Goal: Task Accomplishment & Management: Use online tool/utility

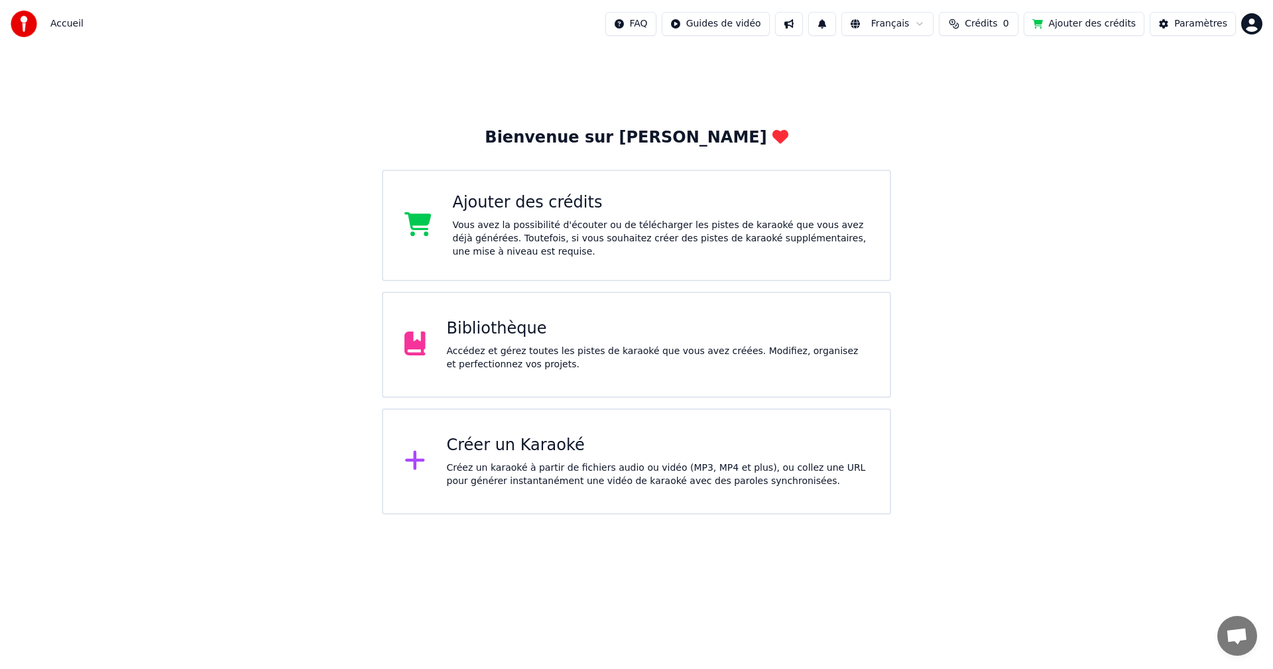
click at [566, 369] on div "Accédez et gérez toutes les pistes de karaoké que vous avez créées. Modifiez, o…" at bounding box center [658, 358] width 422 height 27
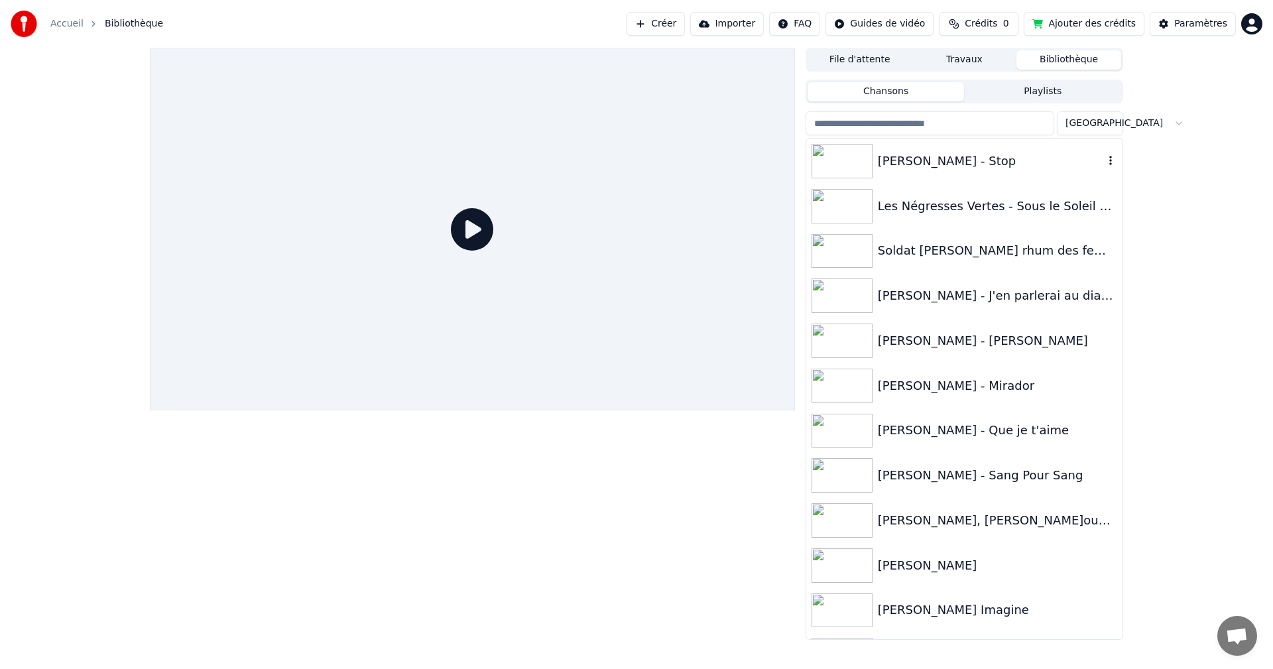
click at [902, 160] on div "[PERSON_NAME] - Stop" at bounding box center [991, 161] width 226 height 19
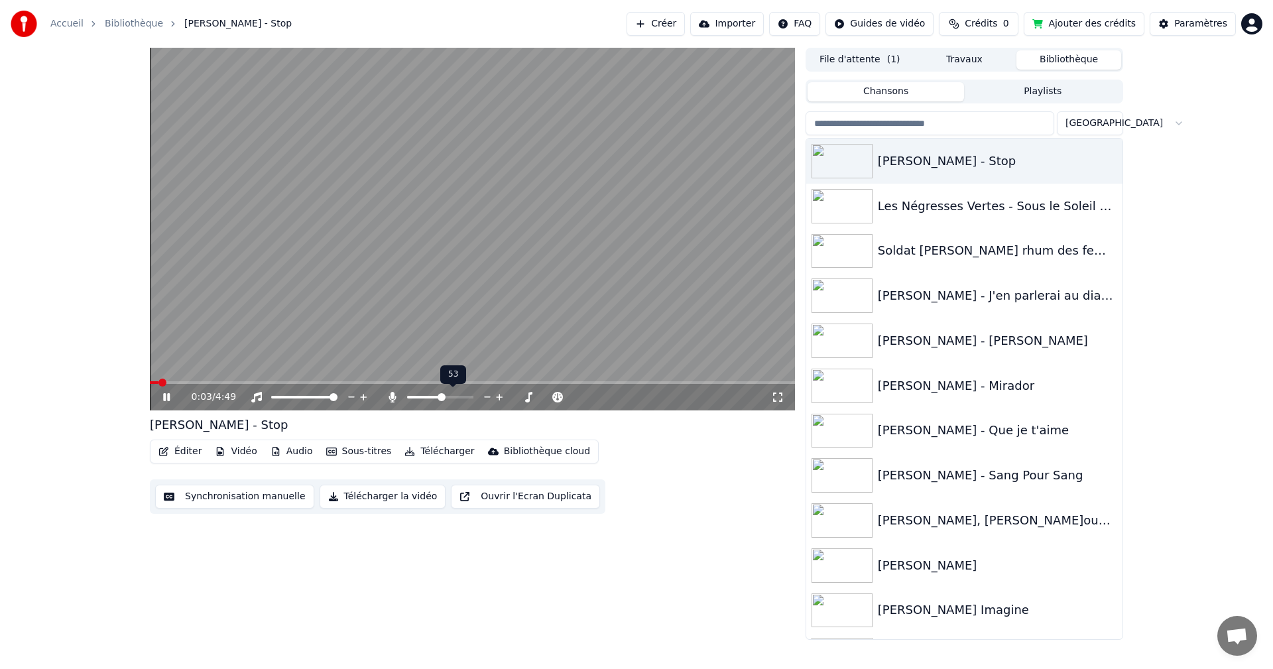
click at [442, 401] on span at bounding box center [442, 397] width 8 height 8
click at [474, 398] on span at bounding box center [470, 397] width 8 height 8
click at [168, 381] on video at bounding box center [472, 229] width 645 height 363
click at [163, 383] on span at bounding box center [156, 382] width 13 height 3
click at [167, 393] on icon at bounding box center [176, 397] width 31 height 11
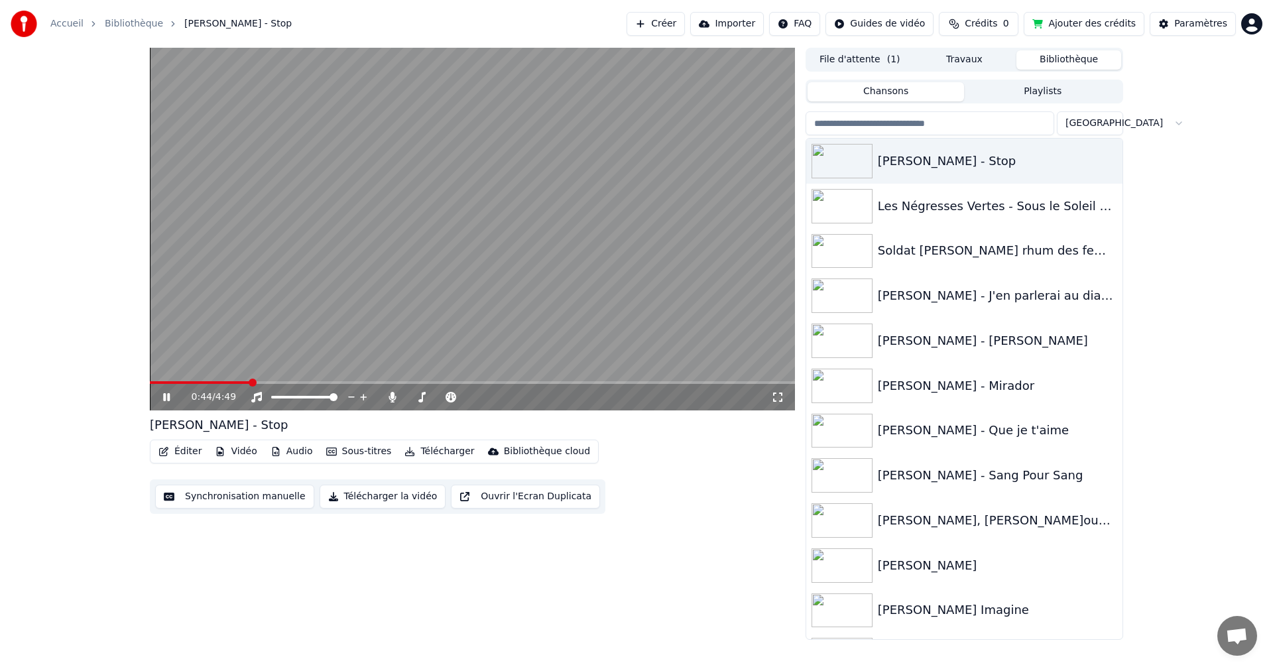
click at [164, 396] on icon at bounding box center [166, 397] width 7 height 8
click at [185, 450] on button "Éditer" at bounding box center [180, 451] width 54 height 19
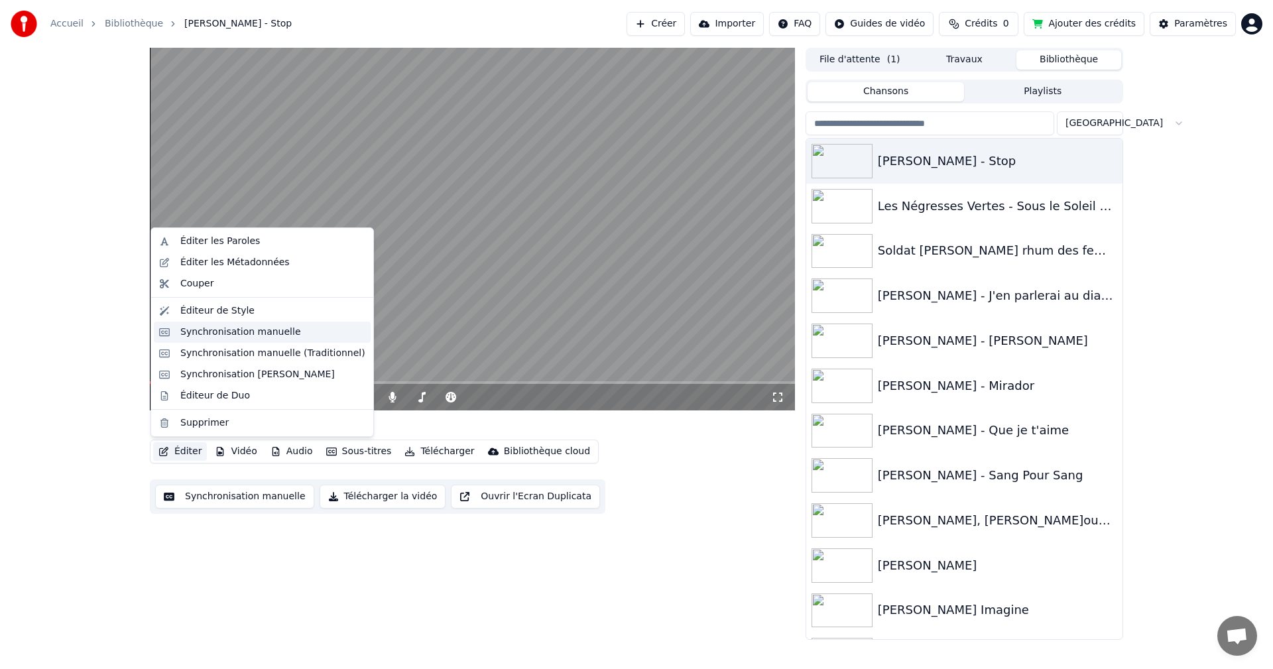
click at [224, 331] on div "Synchronisation manuelle" at bounding box center [240, 332] width 121 height 13
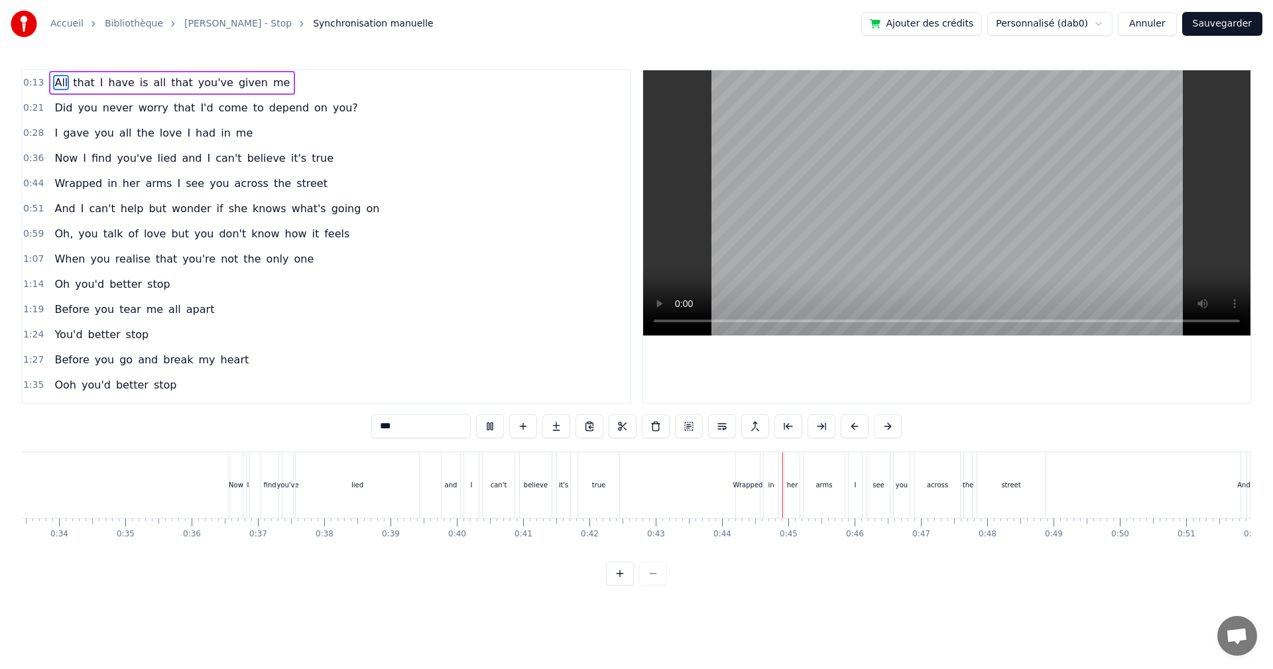
click at [67, 180] on span "Wrapped" at bounding box center [78, 183] width 50 height 15
type input "*******"
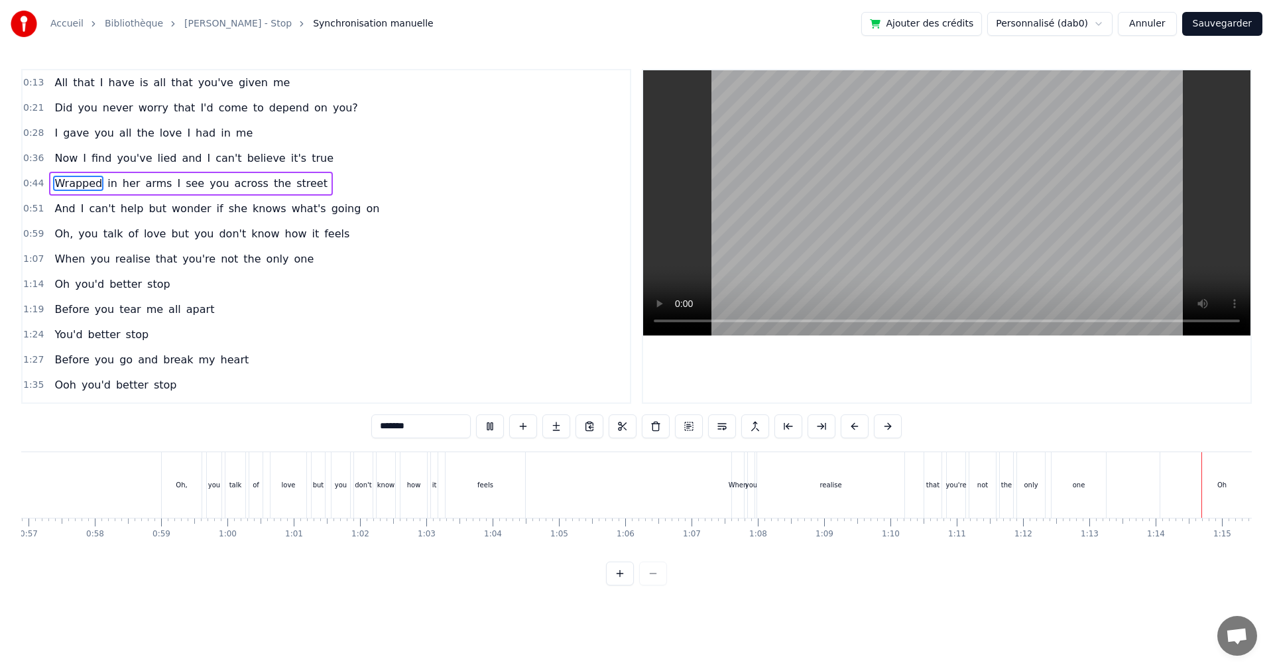
scroll to position [0, 4888]
click at [127, 284] on span "better" at bounding box center [125, 284] width 35 height 15
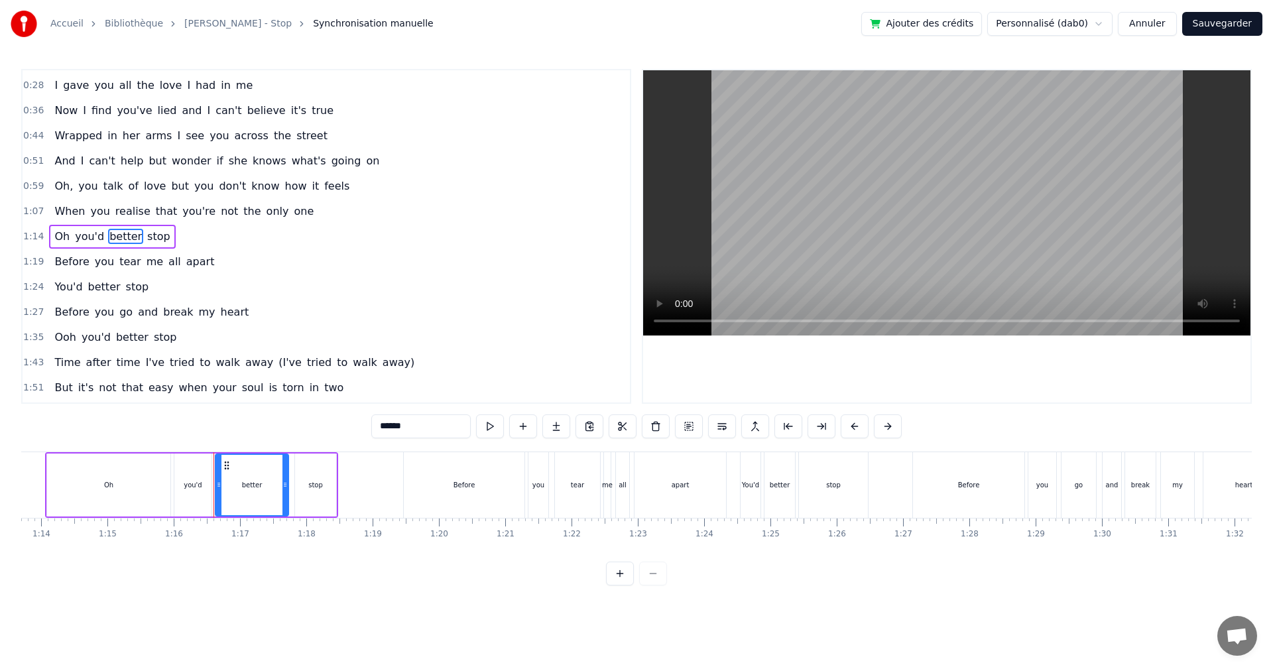
click at [148, 241] on span "stop" at bounding box center [159, 236] width 26 height 15
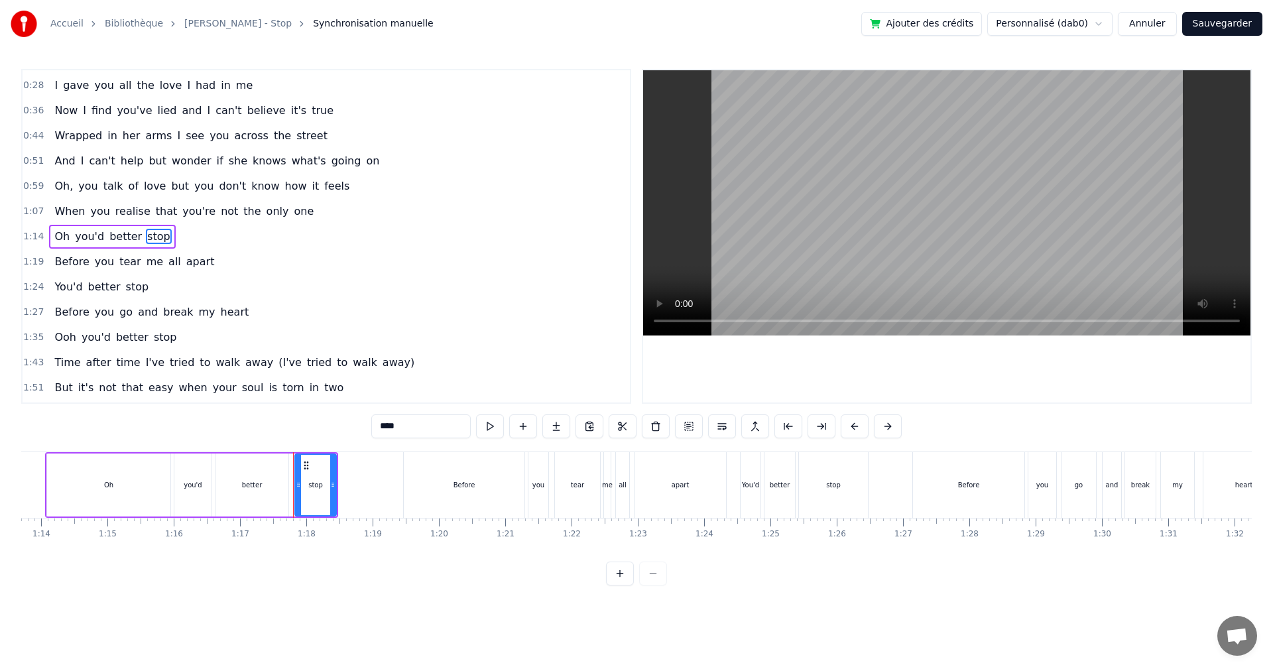
click at [797, 242] on video at bounding box center [947, 202] width 608 height 265
click at [803, 241] on video at bounding box center [947, 202] width 608 height 265
click at [795, 210] on video at bounding box center [947, 202] width 608 height 265
click at [913, 180] on video at bounding box center [947, 202] width 608 height 265
click at [783, 206] on video at bounding box center [947, 202] width 608 height 265
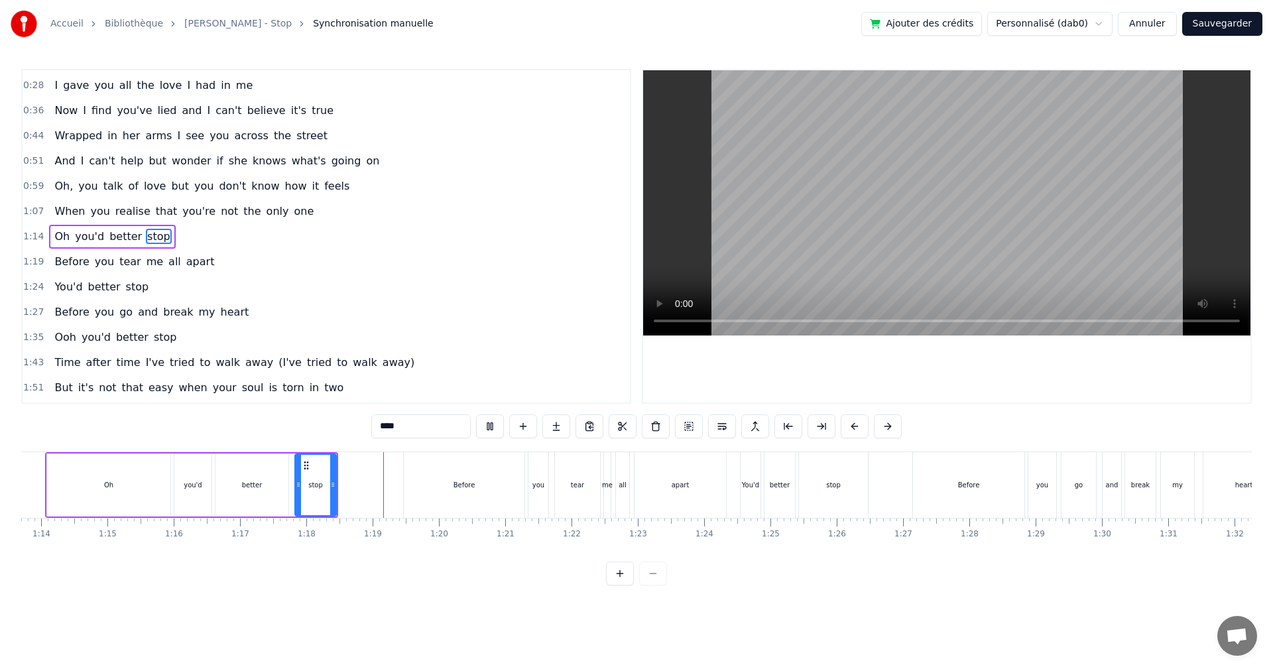
click at [783, 206] on video at bounding box center [947, 202] width 608 height 265
click at [114, 237] on span "better" at bounding box center [125, 236] width 35 height 15
type input "******"
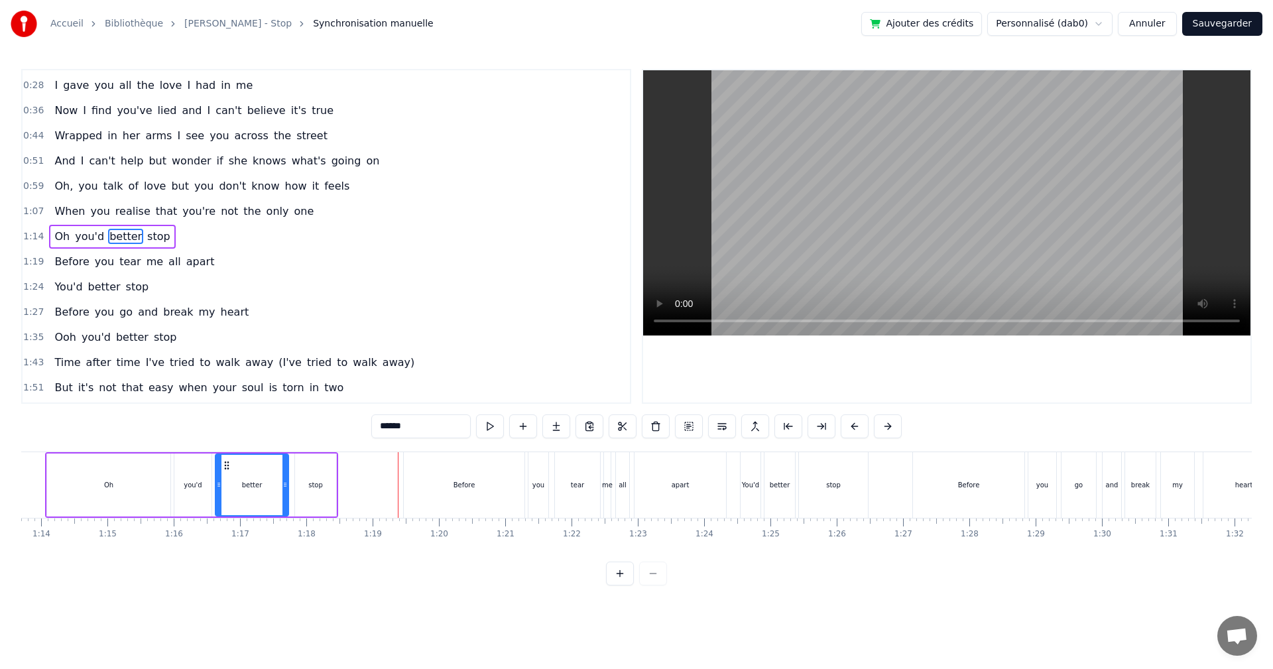
click at [157, 241] on div "Oh you'd better stop" at bounding box center [112, 237] width 126 height 24
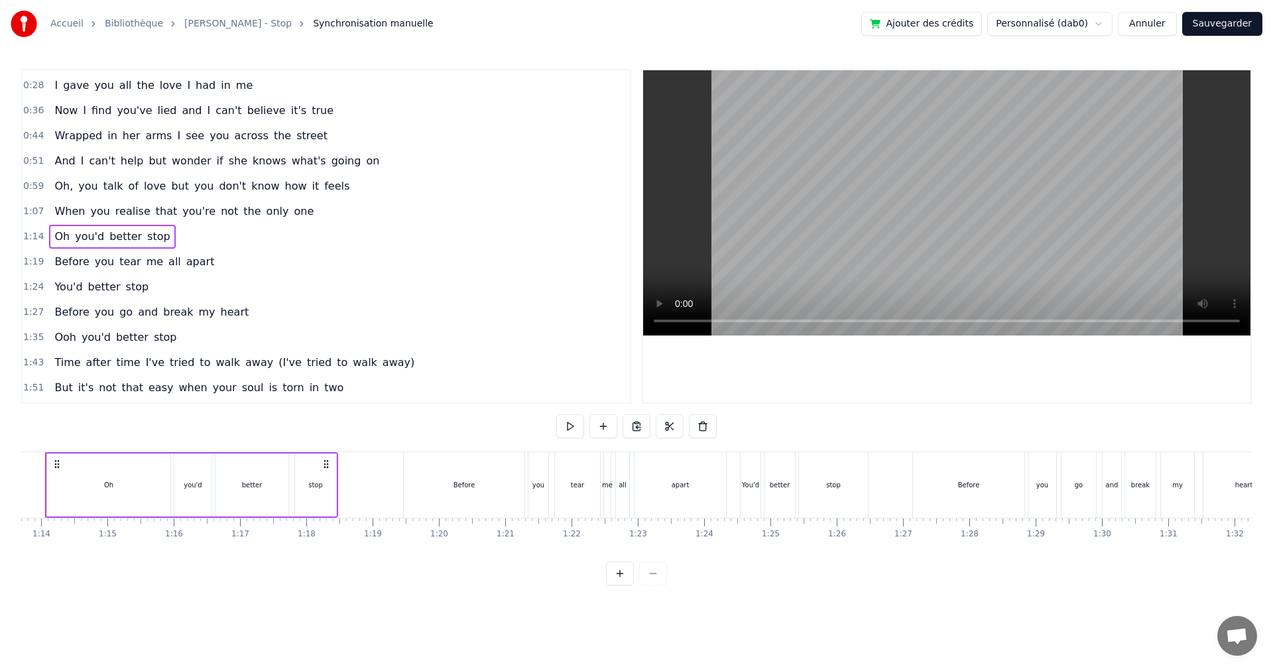
scroll to position [0, 4846]
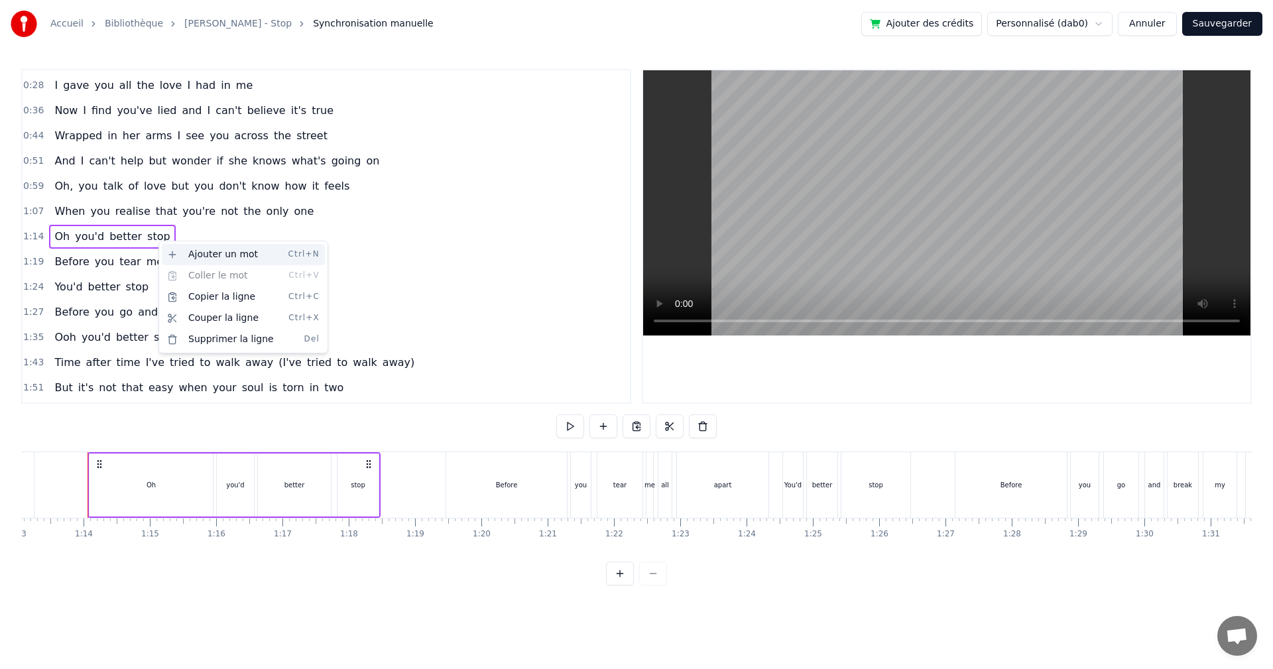
click at [177, 253] on div "Ajouter un mot Ctrl+N" at bounding box center [243, 254] width 163 height 21
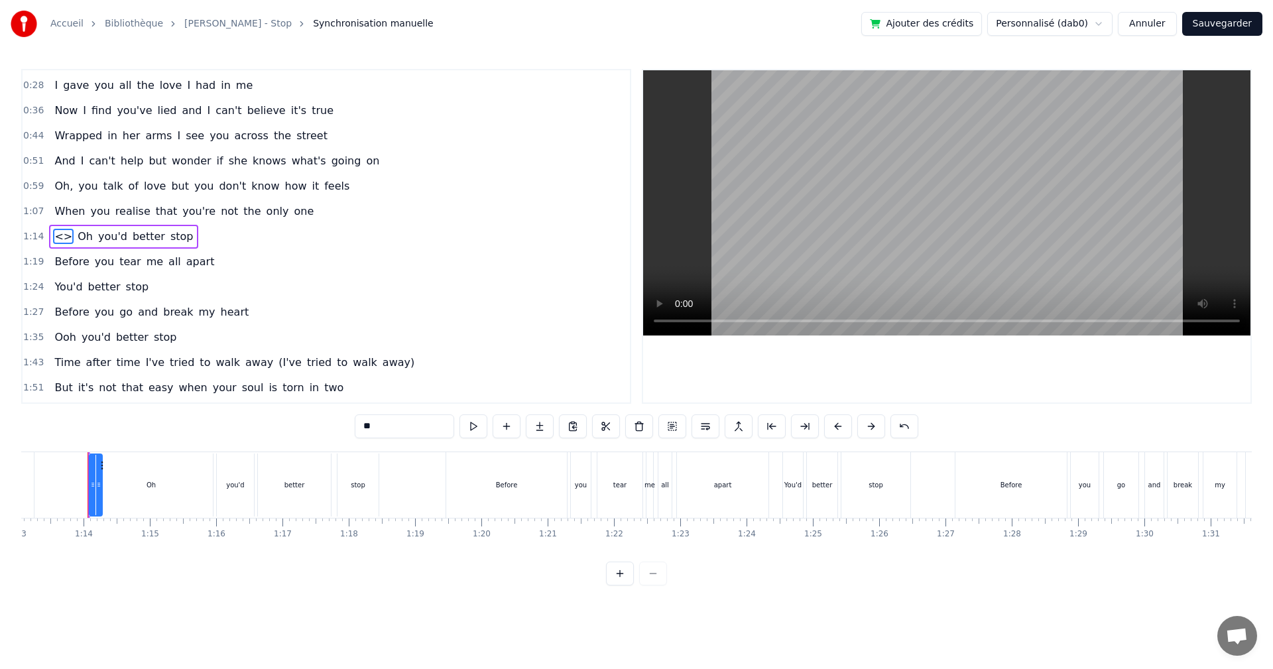
drag, startPoint x: 59, startPoint y: 236, endPoint x: 66, endPoint y: 237, distance: 6.7
click at [81, 239] on div "<> Oh you'd better stop" at bounding box center [123, 237] width 149 height 24
click at [53, 236] on span "<>" at bounding box center [63, 236] width 21 height 15
type input "**"
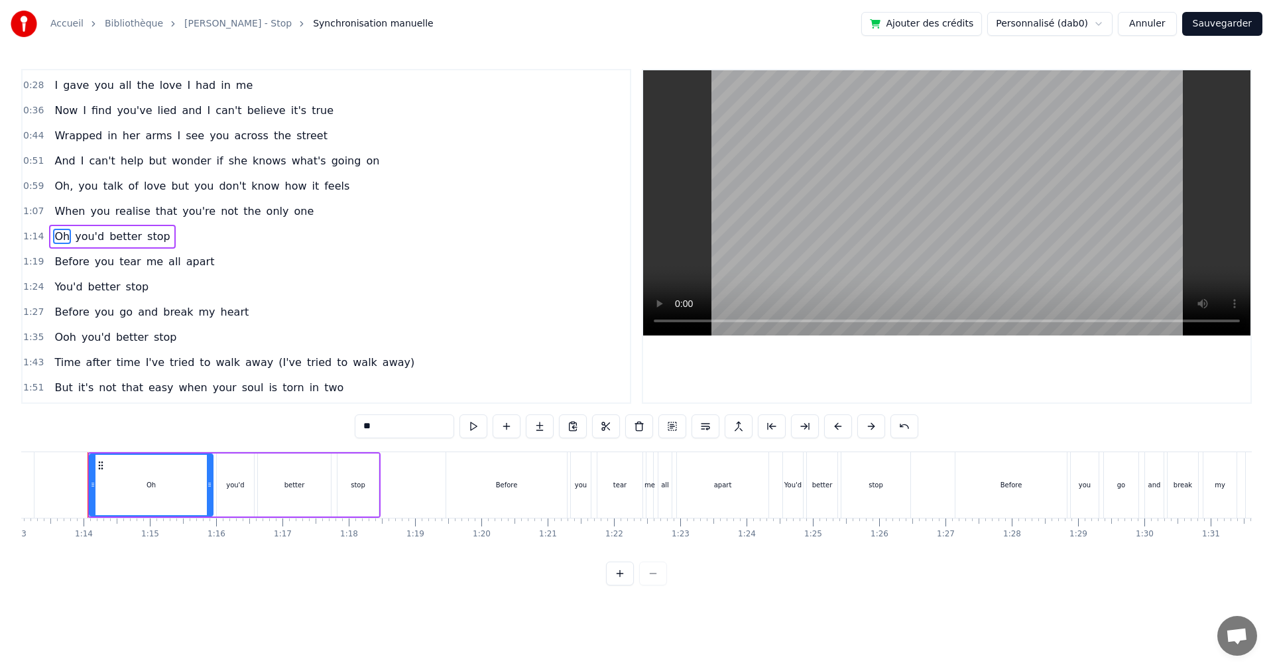
click at [157, 240] on div "Oh you'd better stop" at bounding box center [112, 237] width 126 height 24
click at [149, 239] on span "stop" at bounding box center [159, 236] width 26 height 15
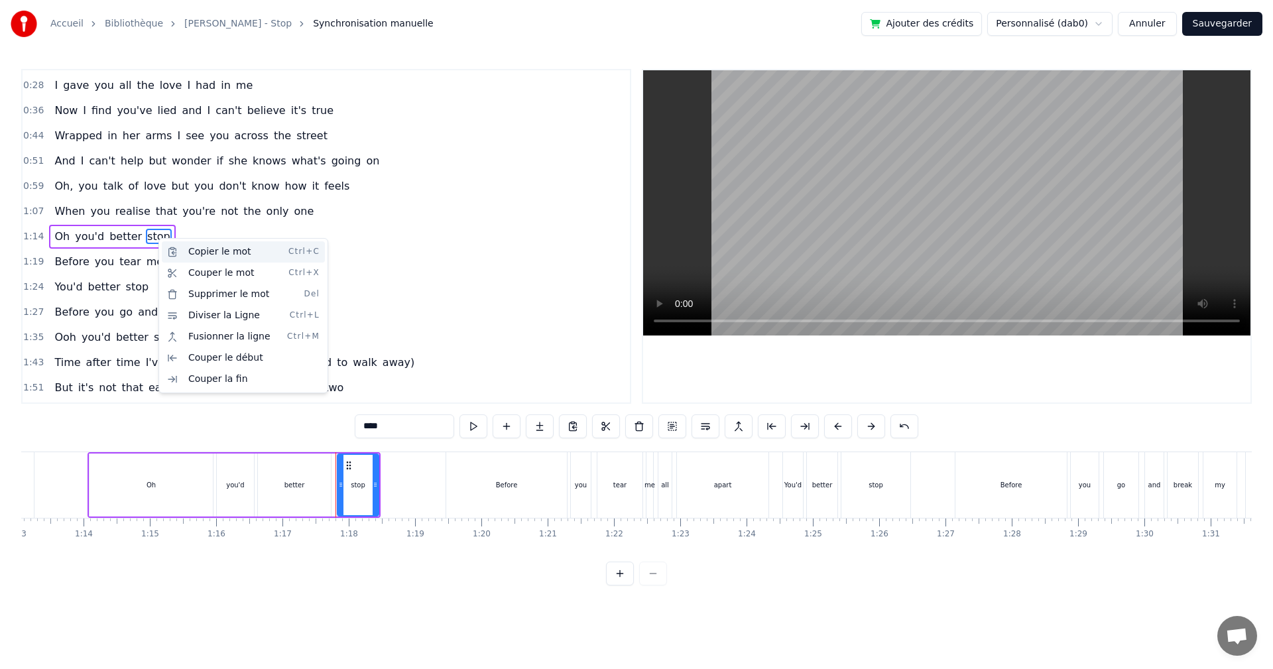
click at [173, 253] on div "Copier le mot Ctrl+C" at bounding box center [243, 251] width 163 height 21
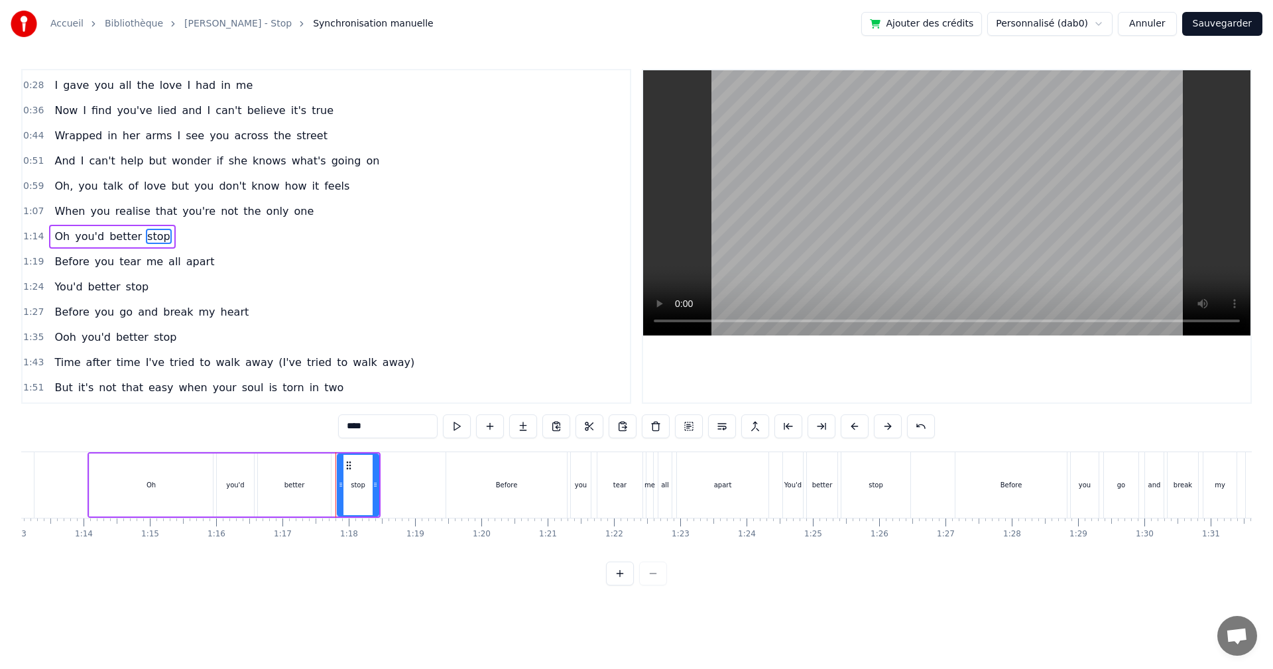
click at [159, 235] on div "Oh you'd better stop" at bounding box center [112, 237] width 126 height 24
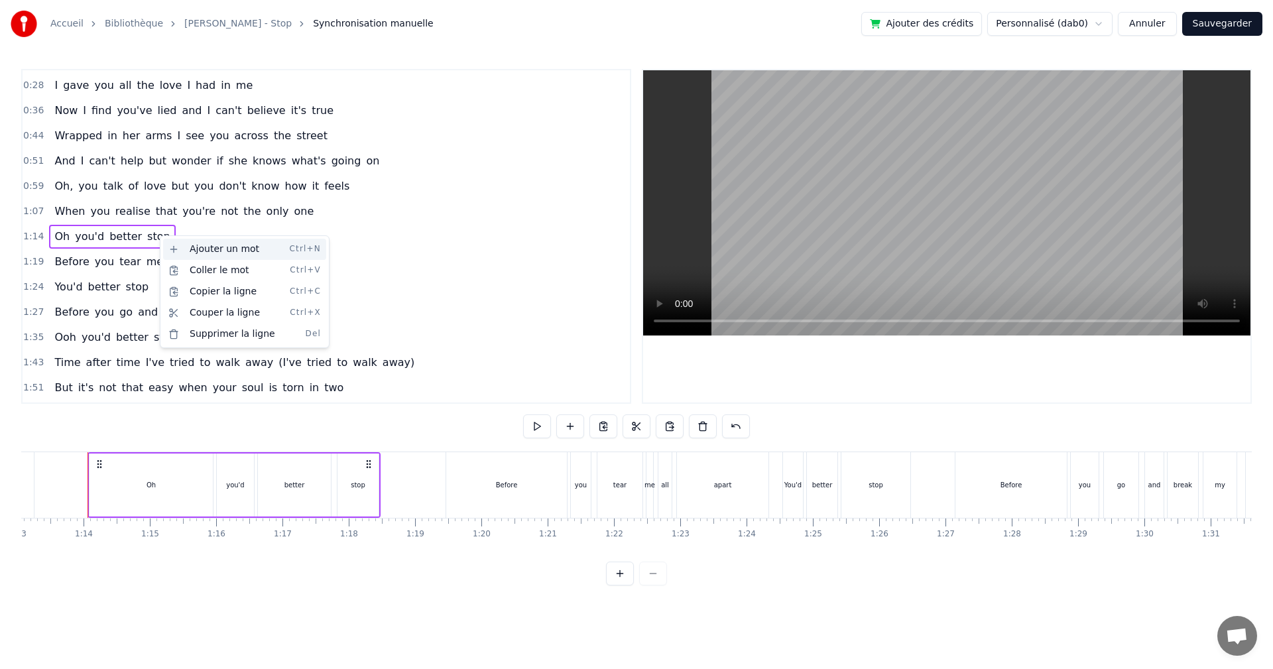
click at [178, 245] on div "Ajouter un mot Ctrl+N" at bounding box center [244, 249] width 163 height 21
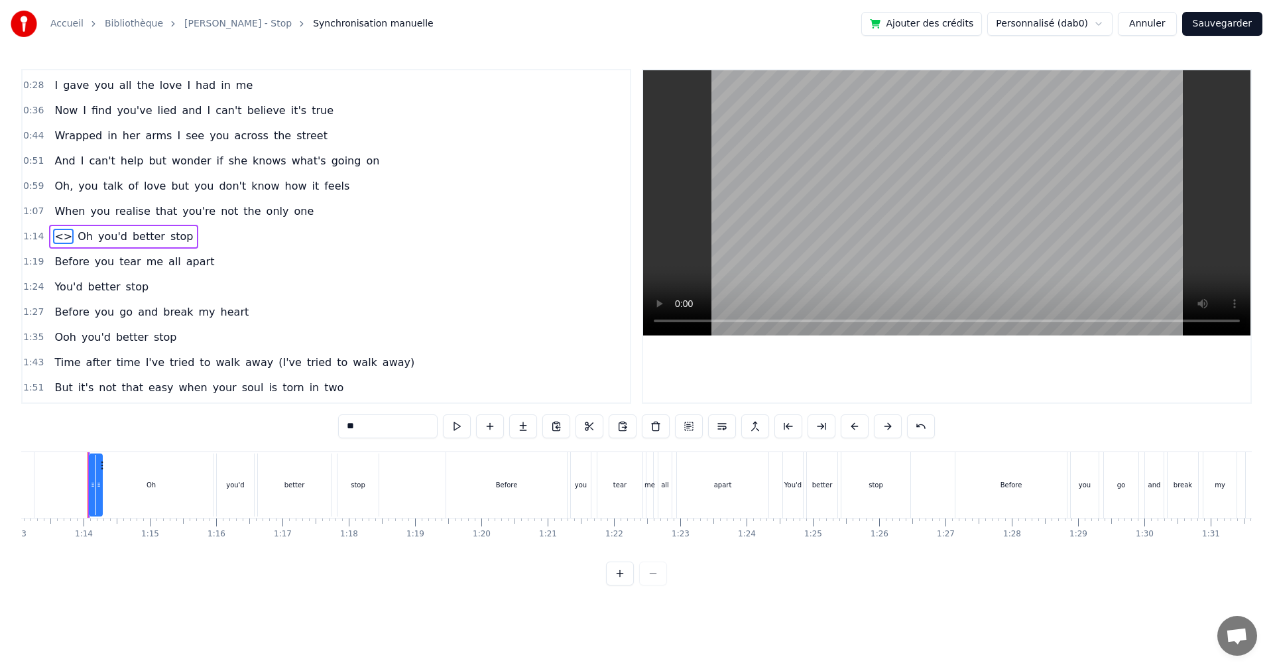
click at [55, 235] on span "<>" at bounding box center [63, 236] width 21 height 15
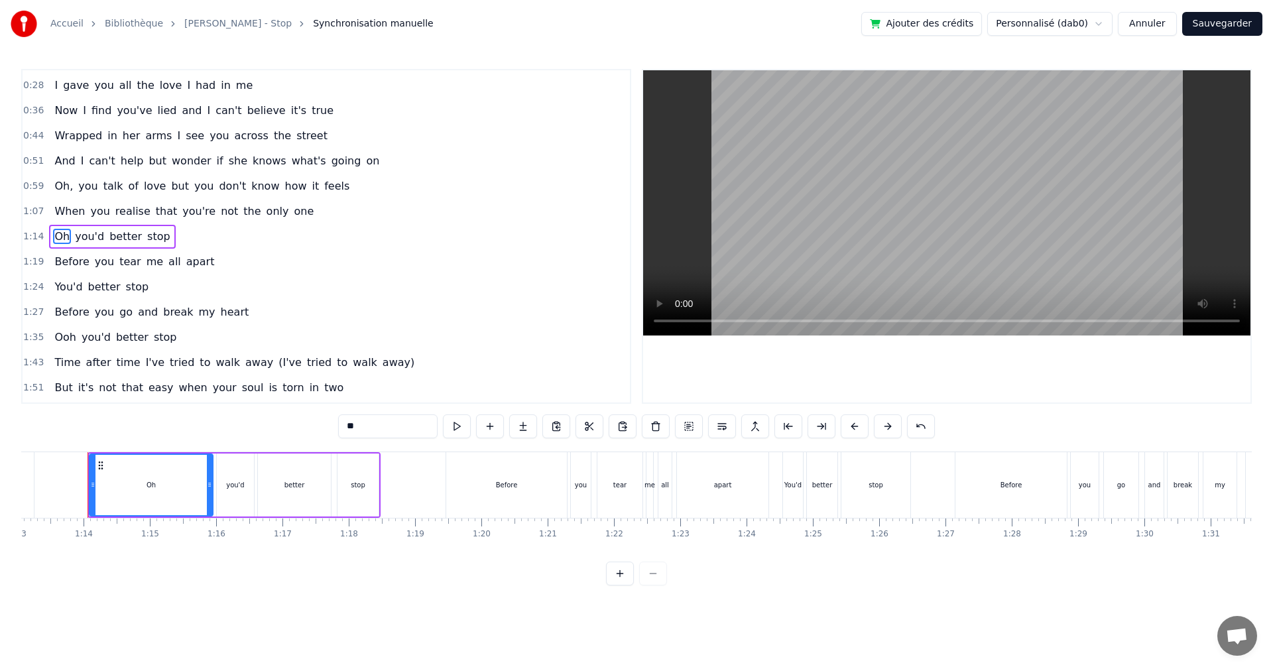
click at [154, 237] on span "stop" at bounding box center [159, 236] width 26 height 15
type input "****"
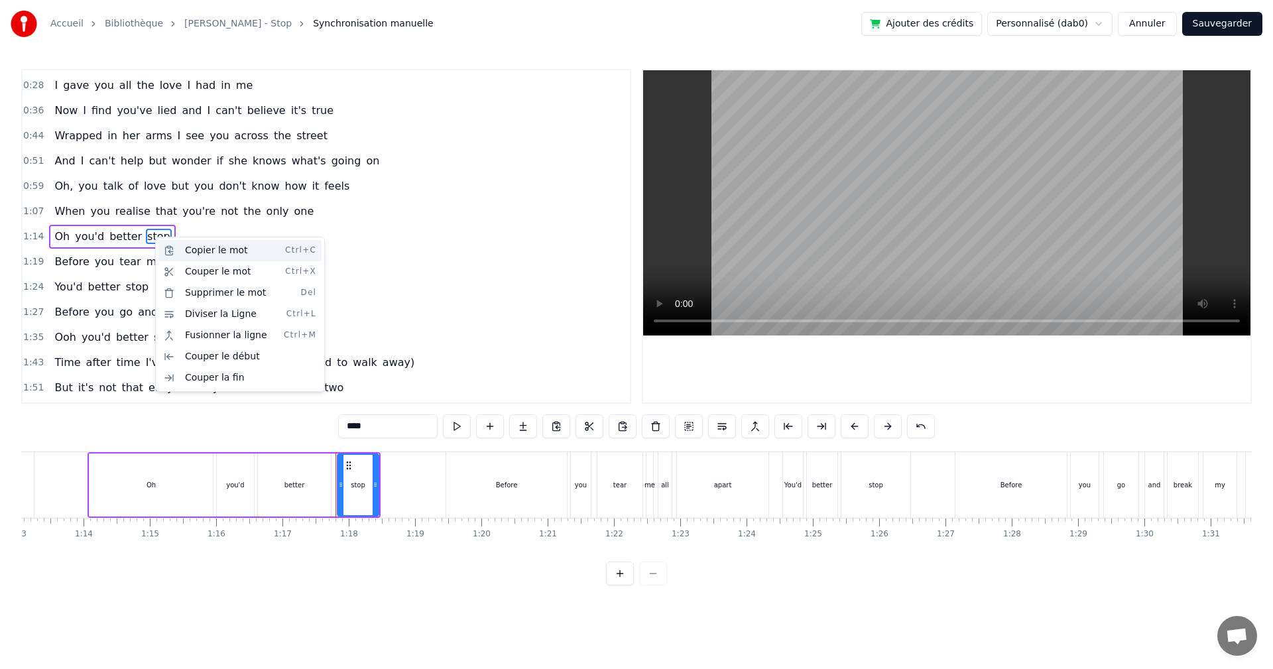
click at [180, 251] on div "Copier le mot Ctrl+C" at bounding box center [240, 250] width 163 height 21
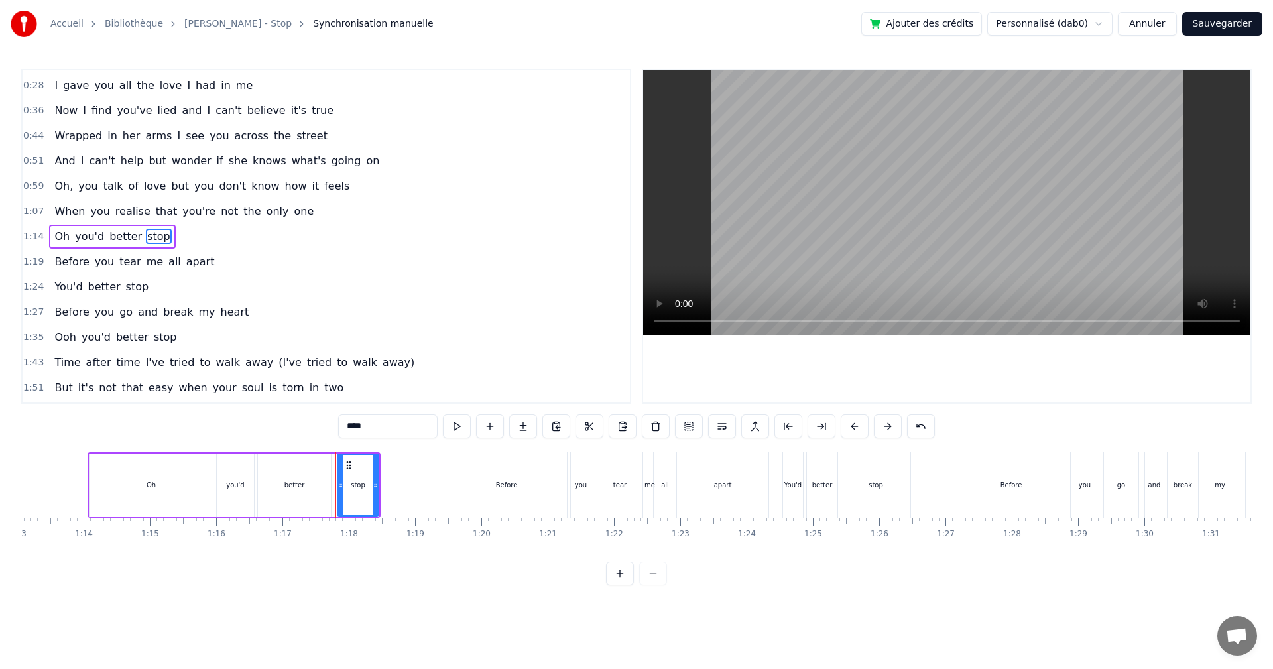
click at [158, 241] on div "Oh you'd better stop" at bounding box center [112, 237] width 126 height 24
click at [151, 239] on span "stop" at bounding box center [159, 236] width 26 height 15
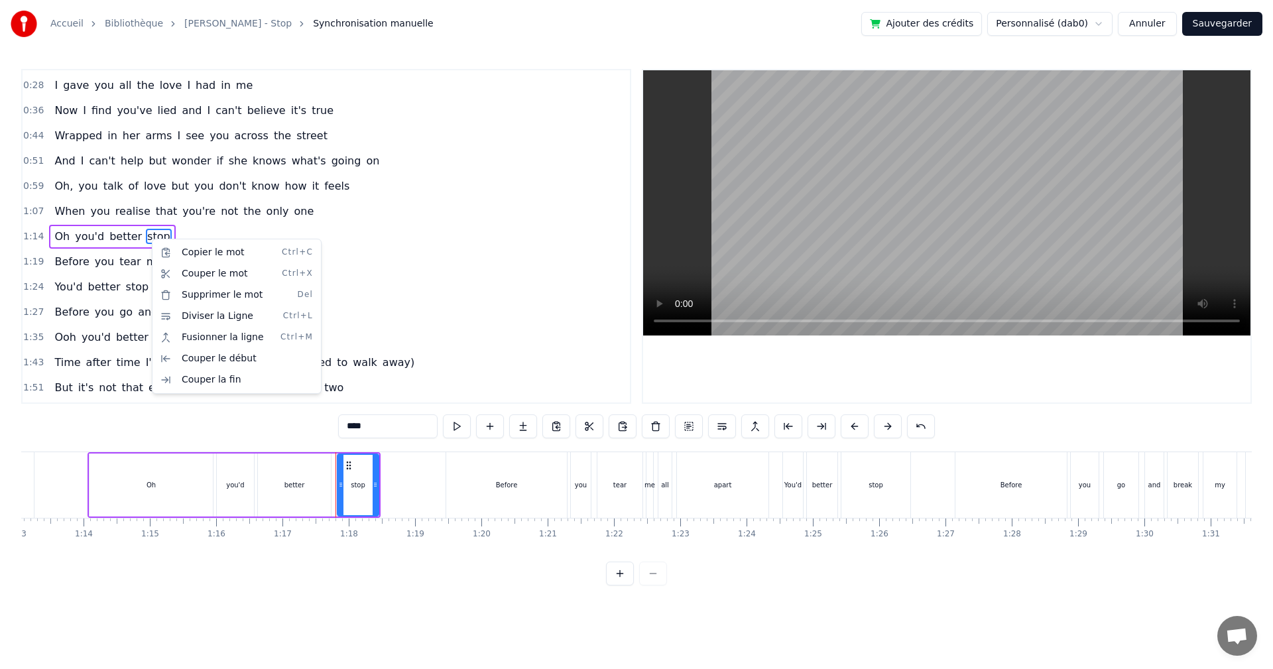
click at [562, 308] on html "Accueil Bibliothèque [PERSON_NAME] - Stop Synchronisation manuelle Ajouter des …" at bounding box center [636, 303] width 1273 height 607
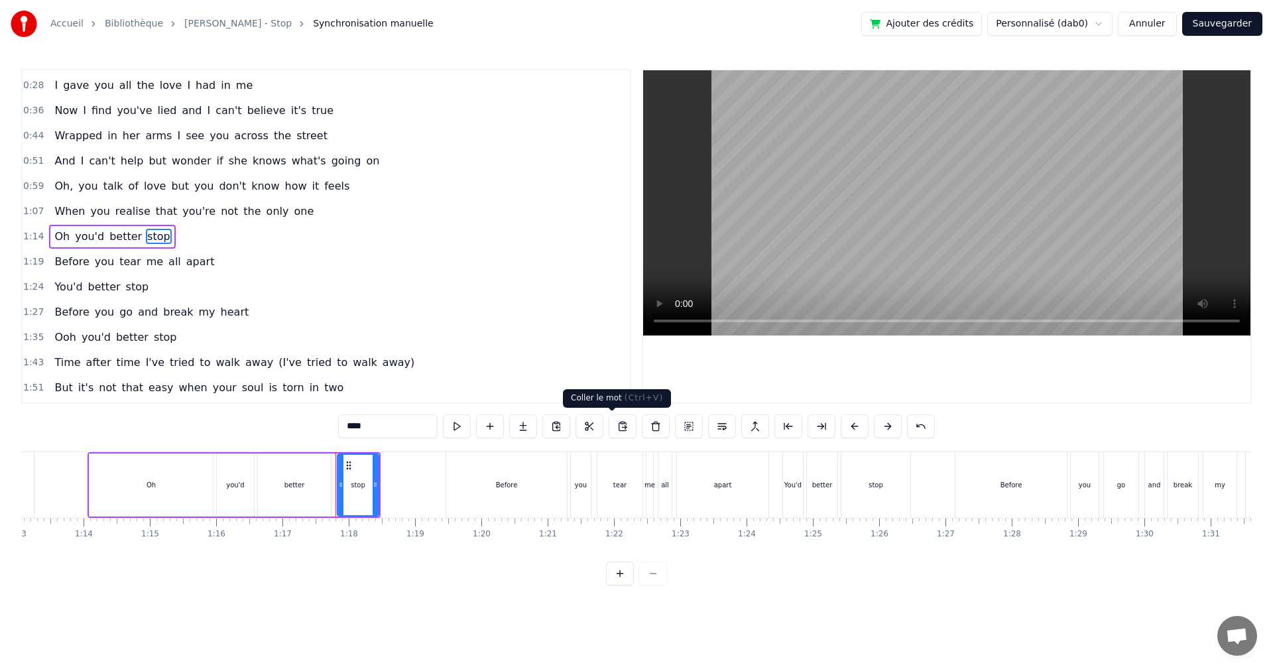
click at [615, 430] on button at bounding box center [623, 427] width 28 height 24
click at [159, 237] on div "Oh you'd better stop" at bounding box center [112, 237] width 126 height 24
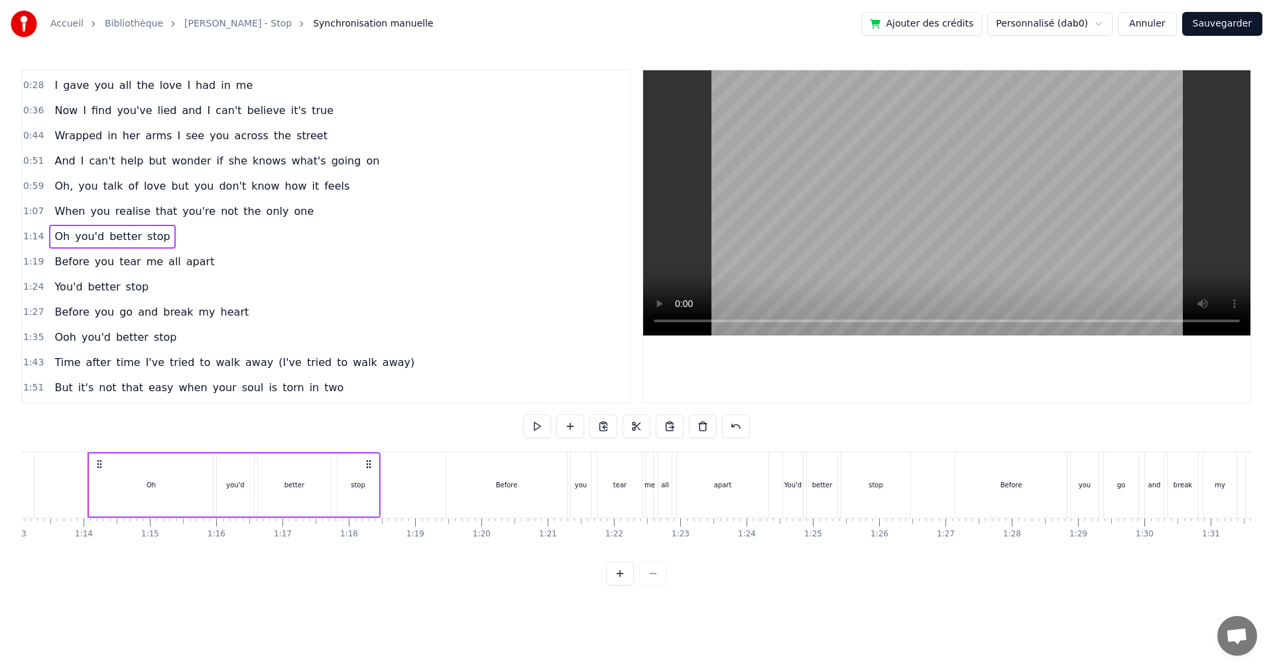
click at [164, 237] on div "1:14 Oh you'd better stop" at bounding box center [327, 236] width 608 height 25
click at [149, 235] on span "stop" at bounding box center [159, 236] width 26 height 15
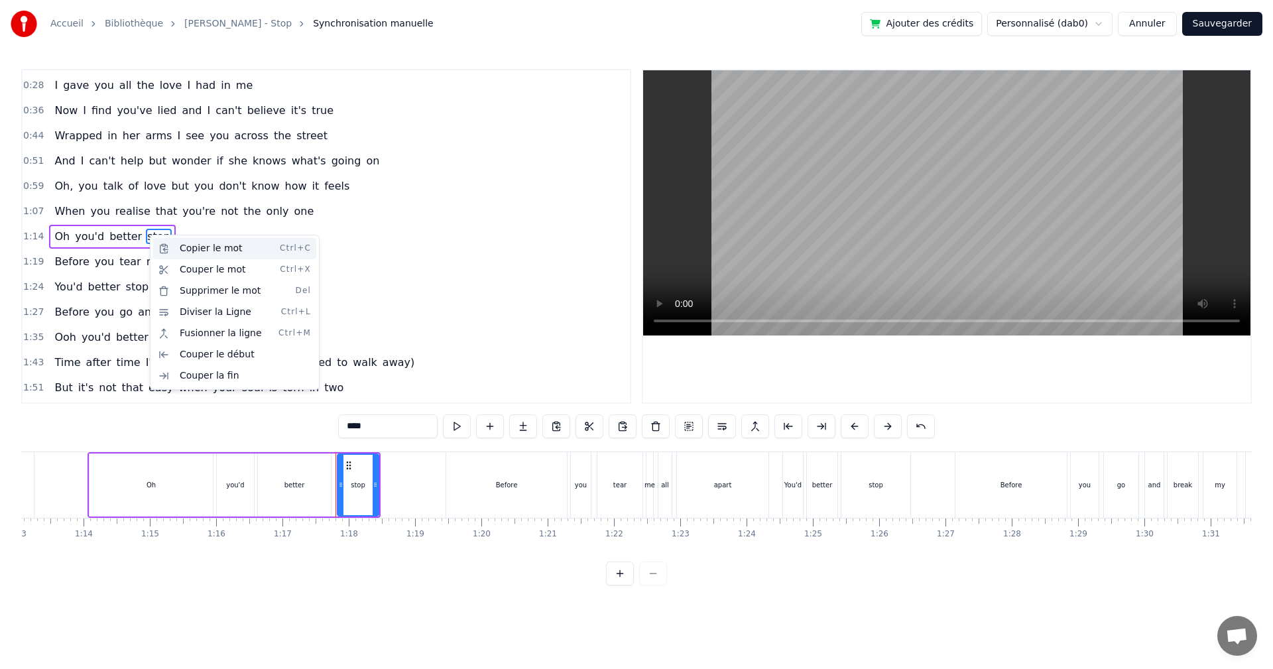
click at [193, 243] on div "Copier le mot Ctrl+C" at bounding box center [234, 248] width 163 height 21
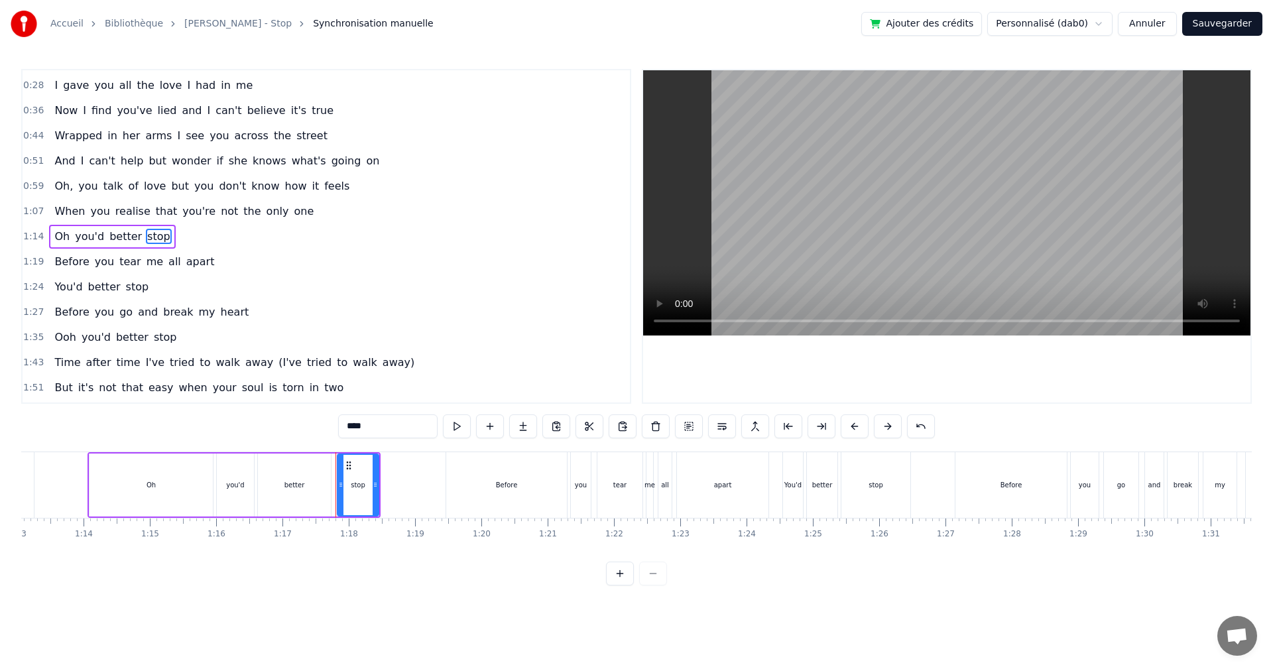
click at [146, 237] on span "stop" at bounding box center [159, 236] width 26 height 15
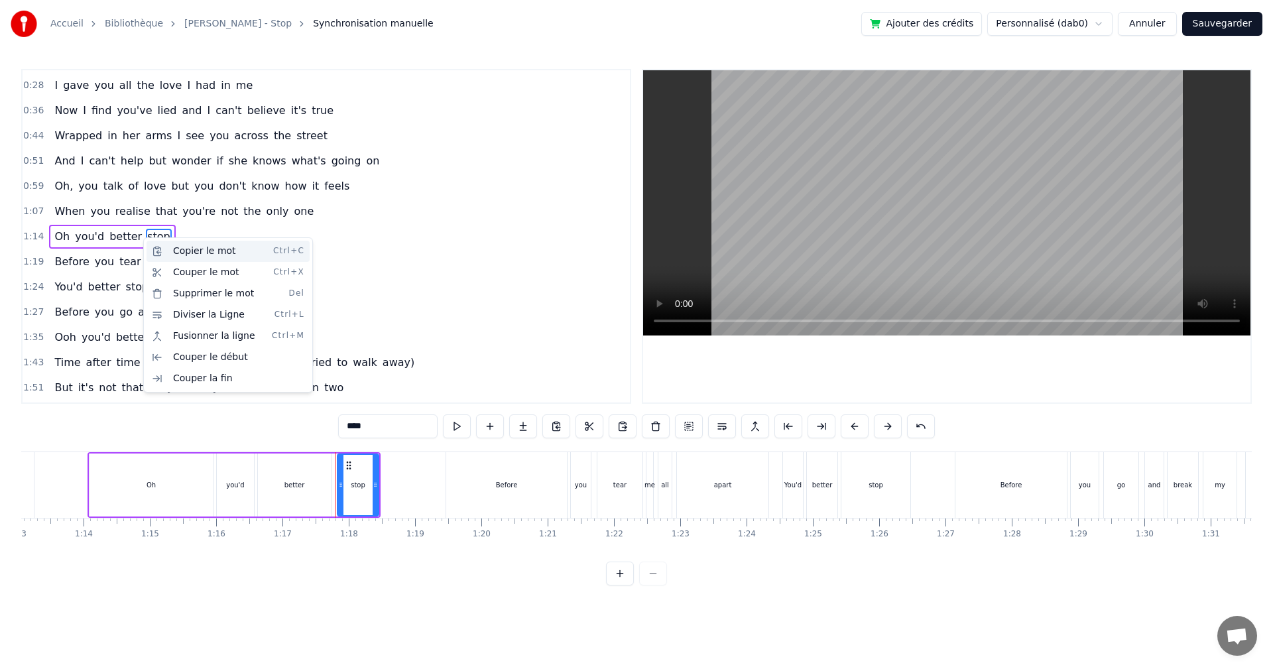
click at [180, 255] on div "Copier le mot Ctrl+C" at bounding box center [228, 251] width 163 height 21
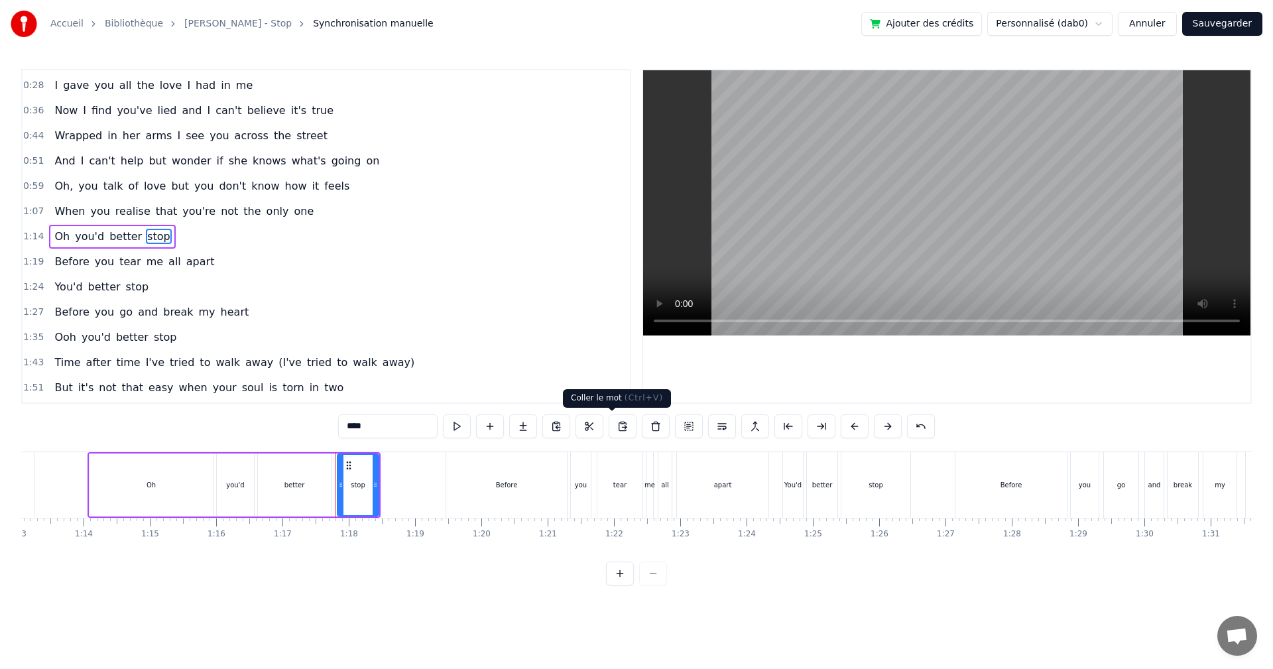
click at [609, 426] on button at bounding box center [623, 427] width 28 height 24
click at [167, 235] on div "1:14 Oh you'd better stop" at bounding box center [327, 236] width 608 height 25
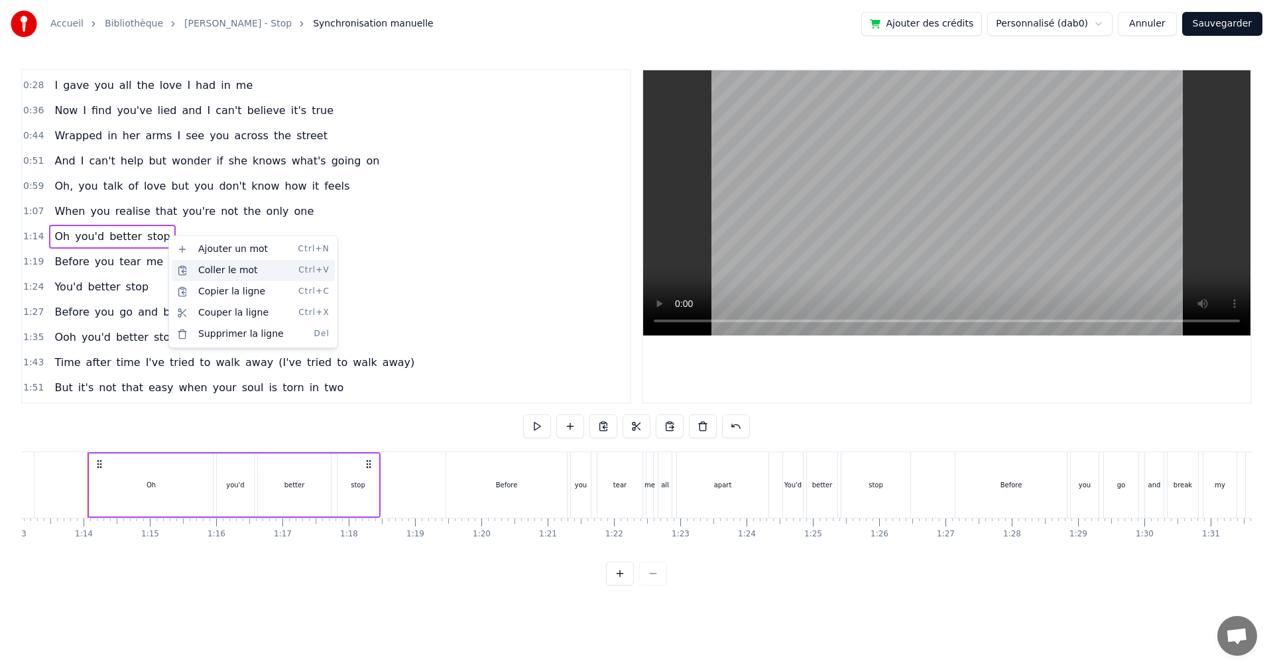
click at [198, 275] on div "Coller le mot Ctrl+V" at bounding box center [253, 270] width 163 height 21
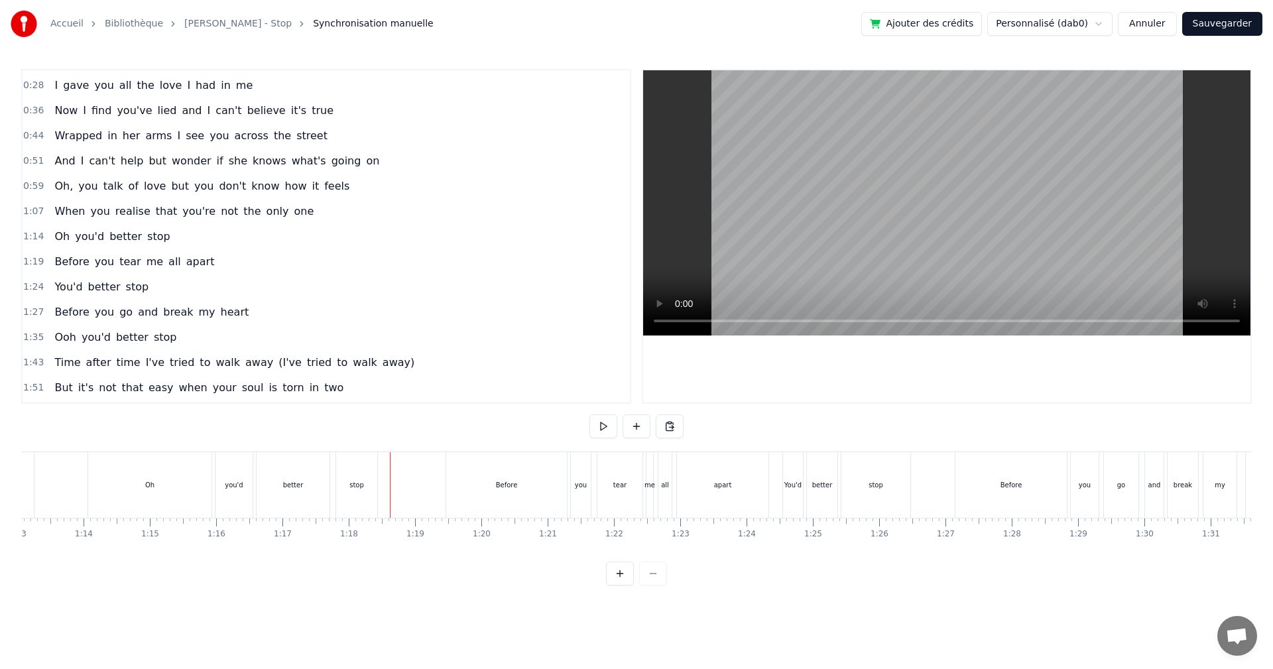
click at [471, 424] on div "0:13 All that I have is all that you've given me 0:21 Did you never worry that …" at bounding box center [636, 327] width 1231 height 517
click at [432, 411] on div "0:13 All that I have is all that you've given me 0:21 Did you never worry that …" at bounding box center [636, 327] width 1231 height 517
click at [362, 473] on div "stop" at bounding box center [356, 485] width 41 height 66
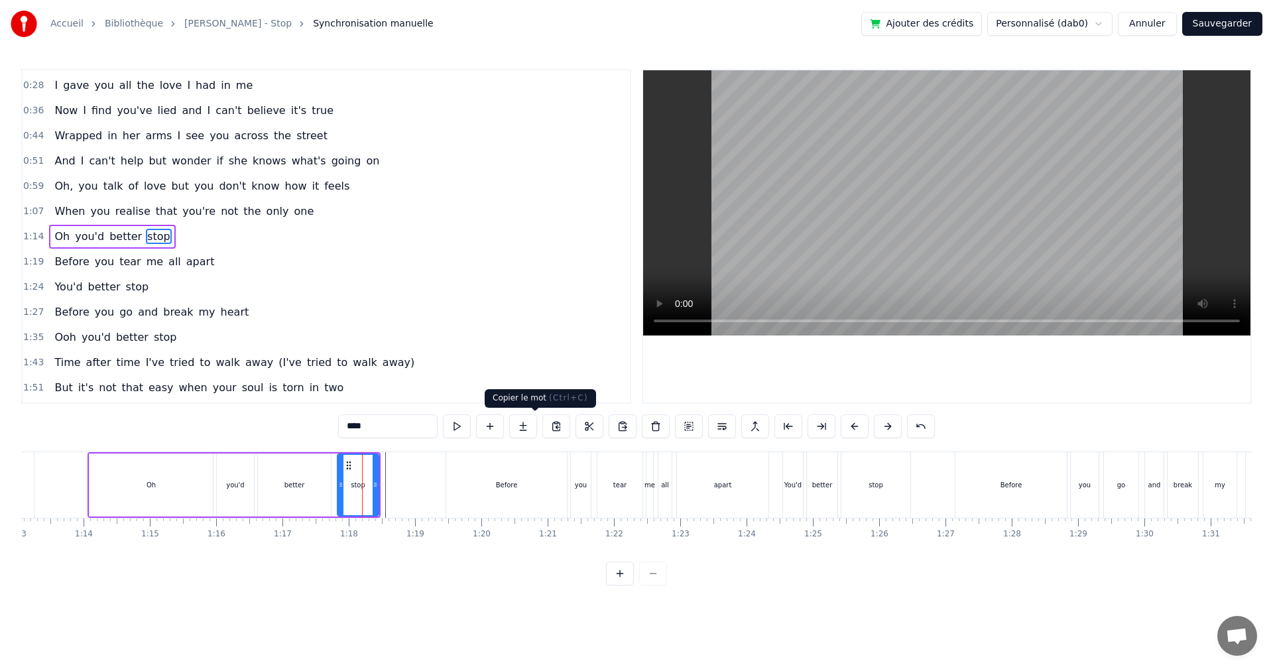
click at [543, 425] on button at bounding box center [557, 427] width 28 height 24
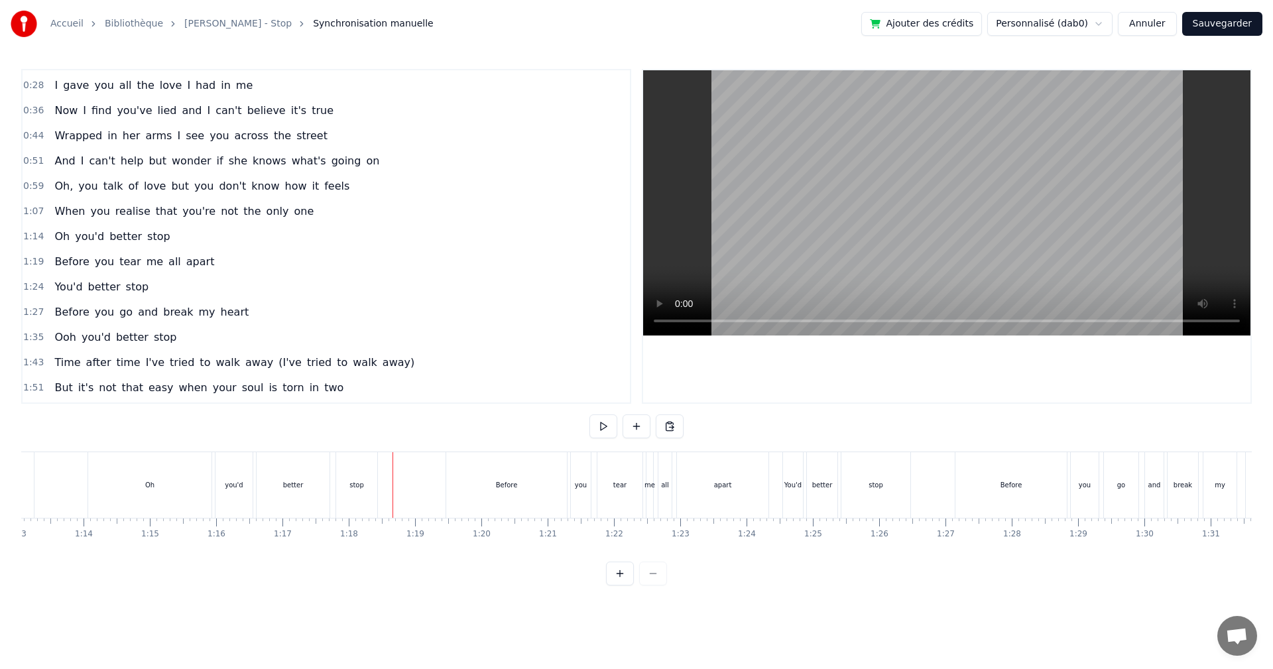
click at [395, 426] on div "0:13 All that I have is all that you've given me 0:21 Did you never worry that …" at bounding box center [636, 327] width 1231 height 517
click at [346, 484] on div "stop" at bounding box center [356, 485] width 41 height 66
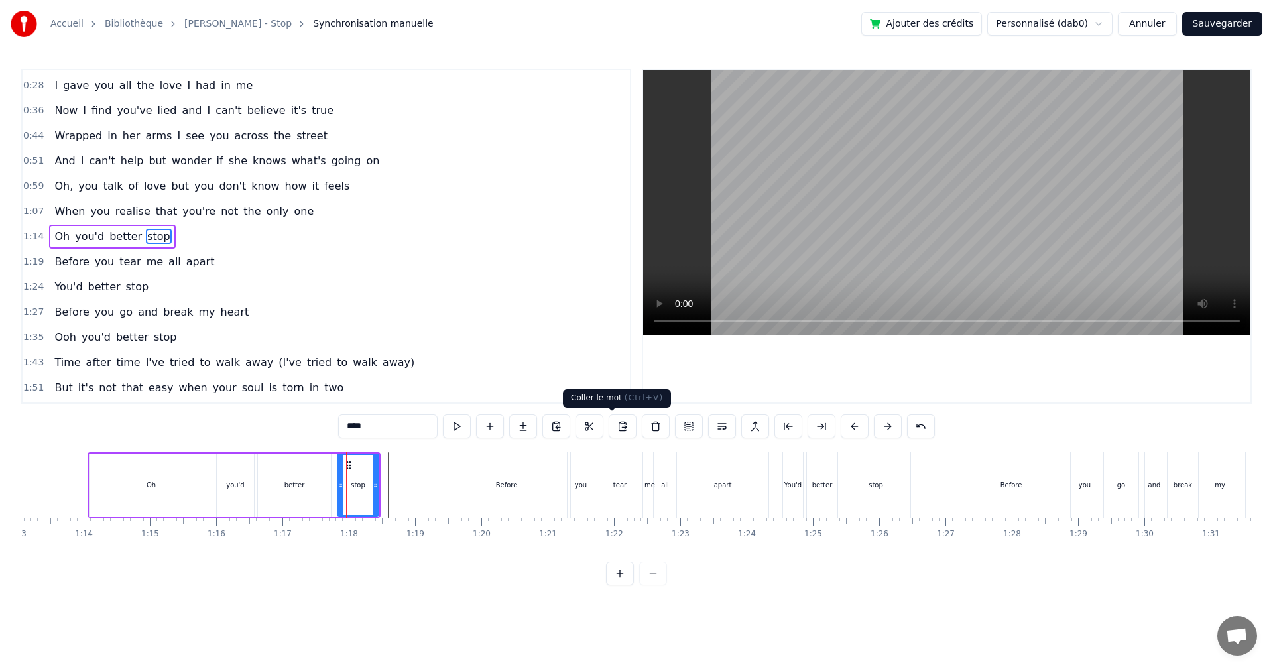
click at [617, 425] on button at bounding box center [623, 427] width 28 height 24
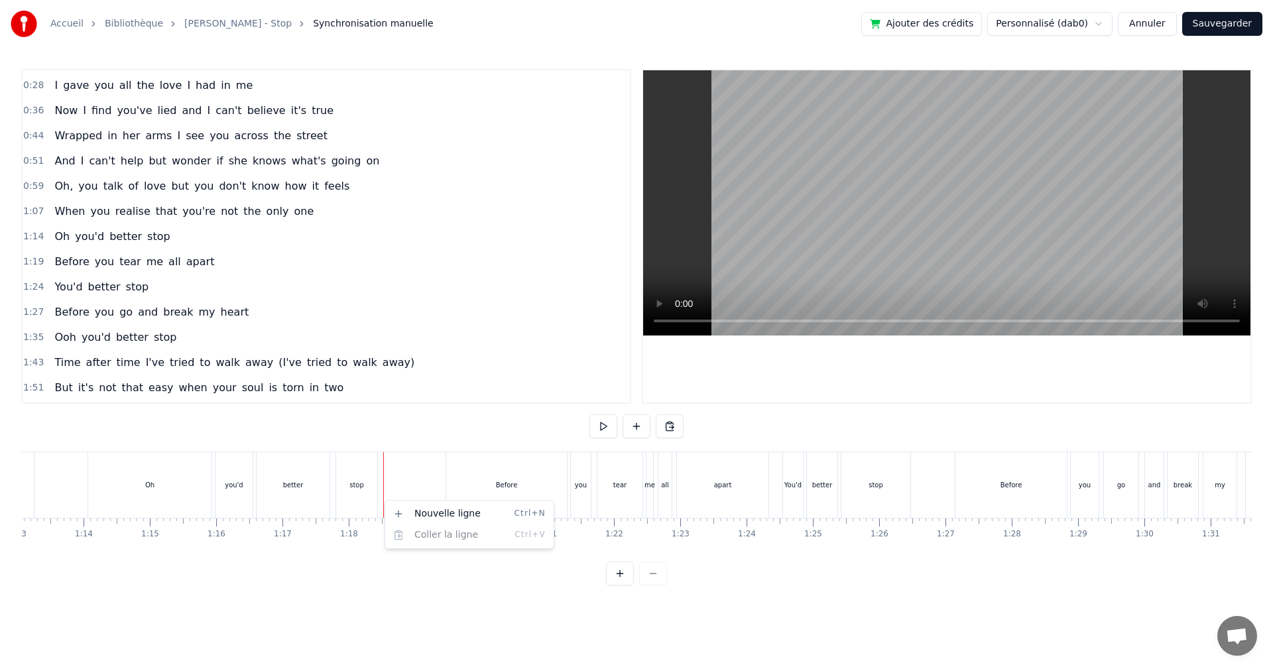
click at [364, 446] on html "Accueil Bibliothèque [PERSON_NAME] - Stop Synchronisation manuelle Ajouter des …" at bounding box center [636, 303] width 1273 height 607
click at [363, 479] on div "stop" at bounding box center [356, 485] width 41 height 66
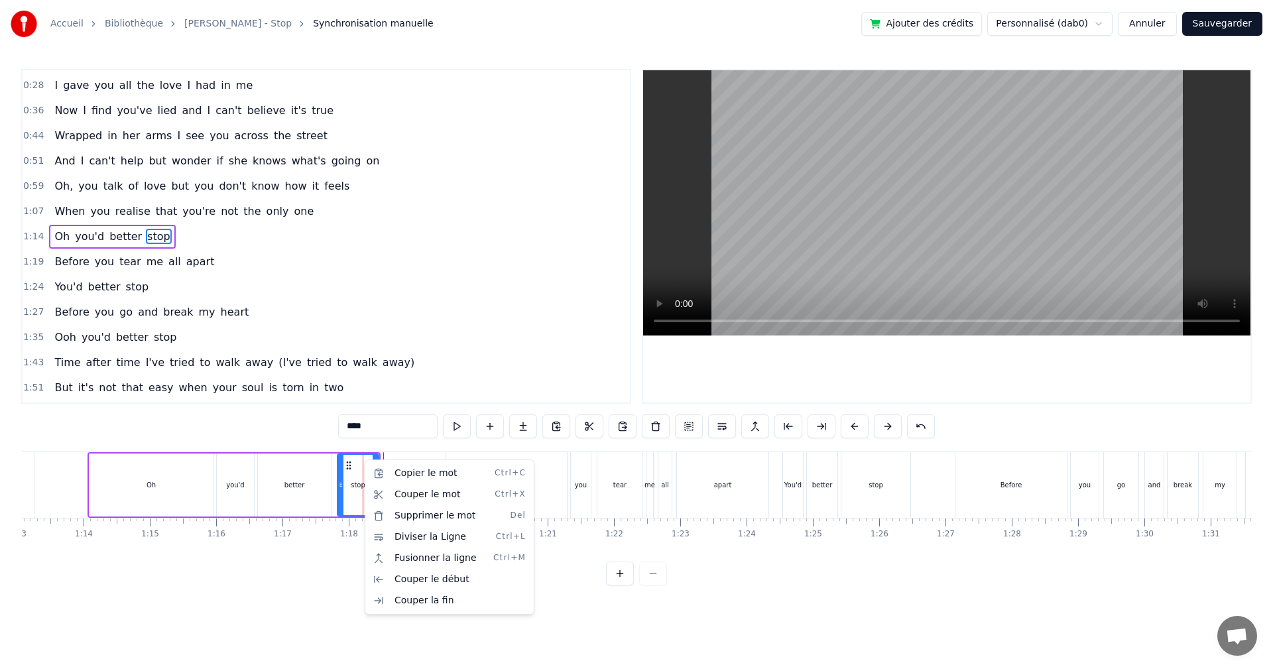
click at [609, 424] on html "Accueil Bibliothèque [PERSON_NAME] - Stop Synchronisation manuelle Ajouter des …" at bounding box center [636, 303] width 1273 height 607
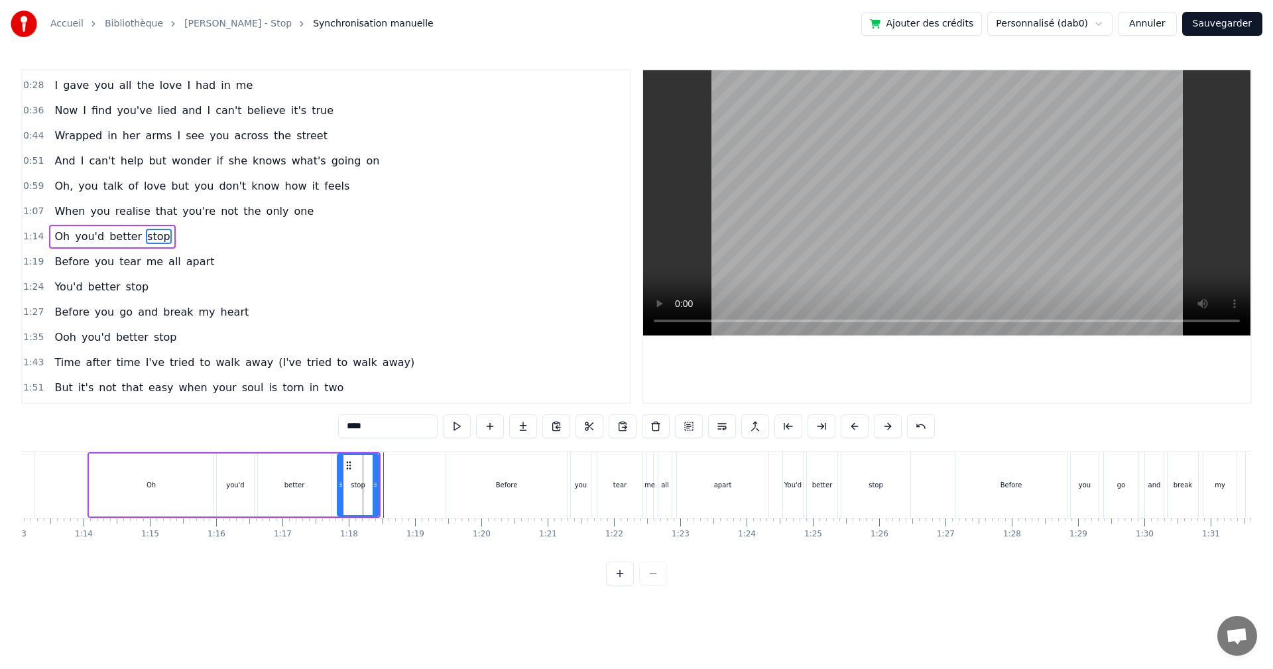
click at [364, 478] on div "stop" at bounding box center [358, 485] width 40 height 60
click at [346, 425] on input "****" at bounding box center [387, 427] width 99 height 24
click at [169, 240] on div "1:14 Oh you'd better stop" at bounding box center [327, 236] width 608 height 25
click at [158, 241] on div "Oh you'd better stop" at bounding box center [112, 237] width 126 height 24
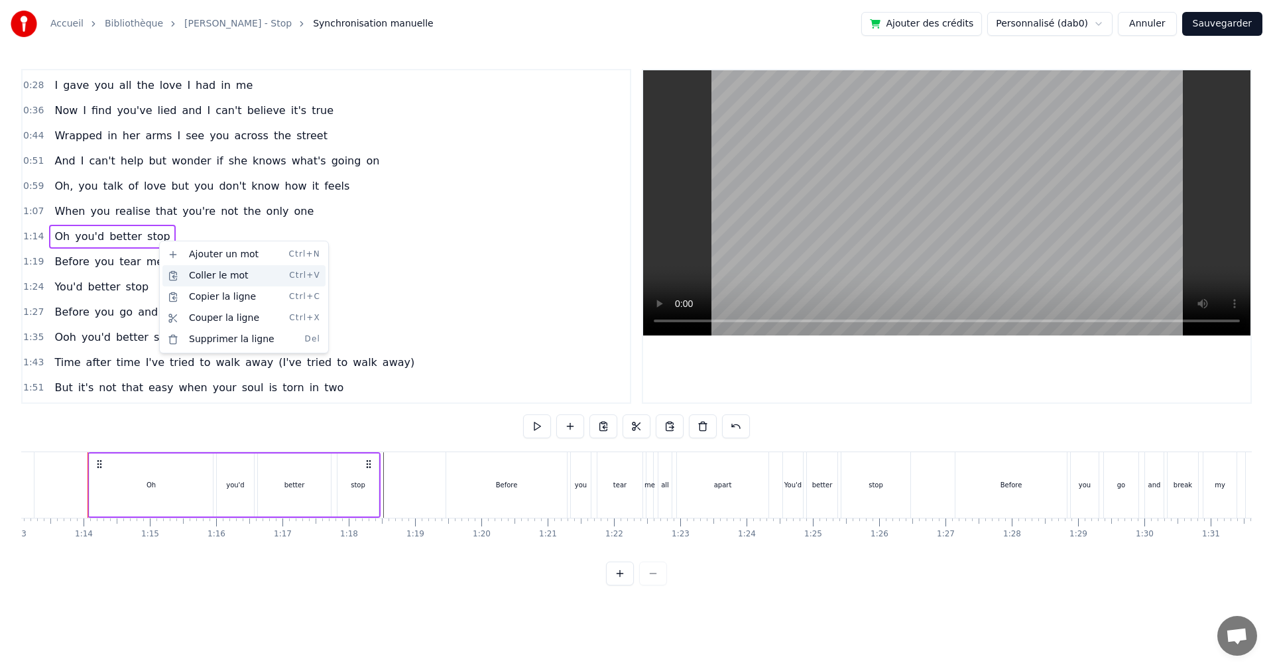
click at [180, 271] on div "Coller le mot Ctrl+V" at bounding box center [243, 275] width 163 height 21
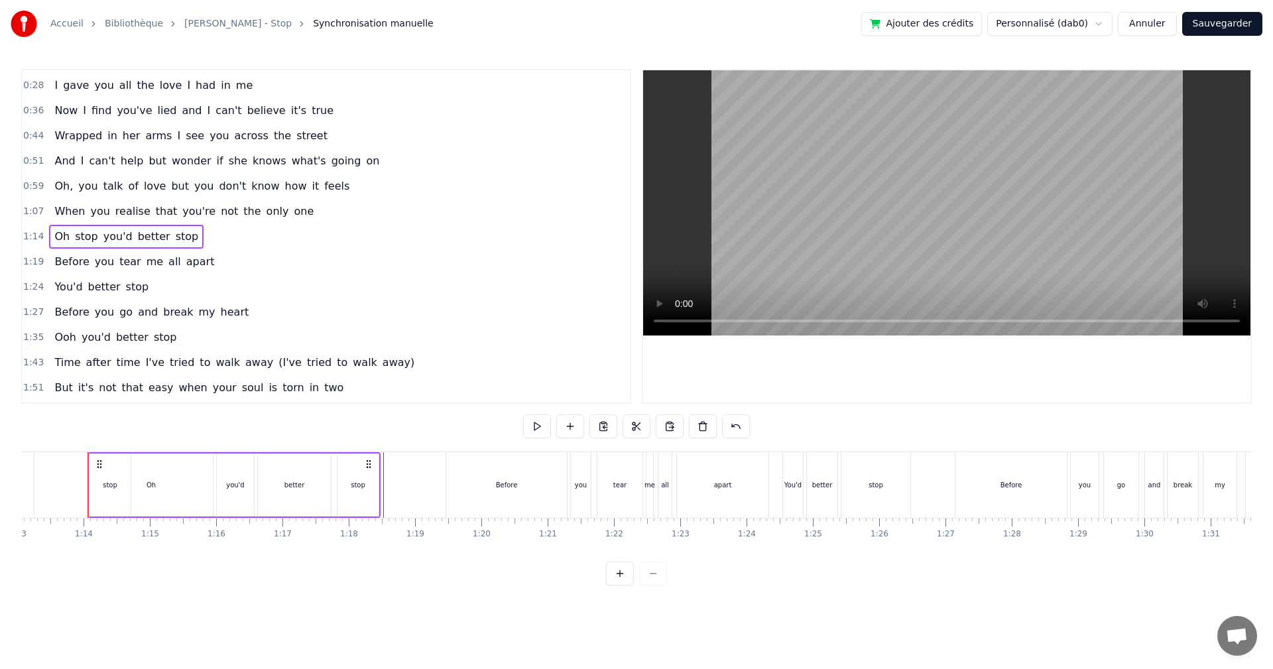
click at [81, 237] on span "stop" at bounding box center [87, 236] width 26 height 15
drag, startPoint x: 81, startPoint y: 237, endPoint x: 105, endPoint y: 236, distance: 23.9
click at [105, 236] on div "Oh stop you'd better stop" at bounding box center [126, 237] width 155 height 24
click at [86, 237] on span "stop" at bounding box center [87, 236] width 26 height 15
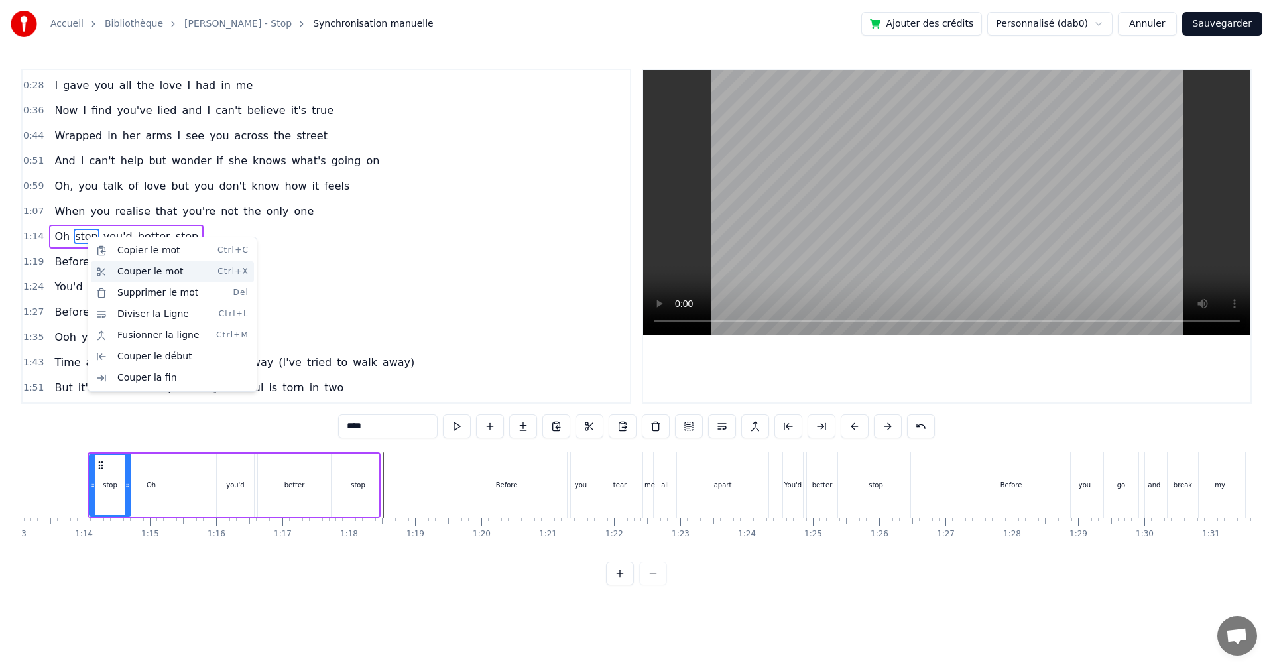
click at [106, 275] on div "Couper le mot Ctrl+X" at bounding box center [172, 271] width 163 height 21
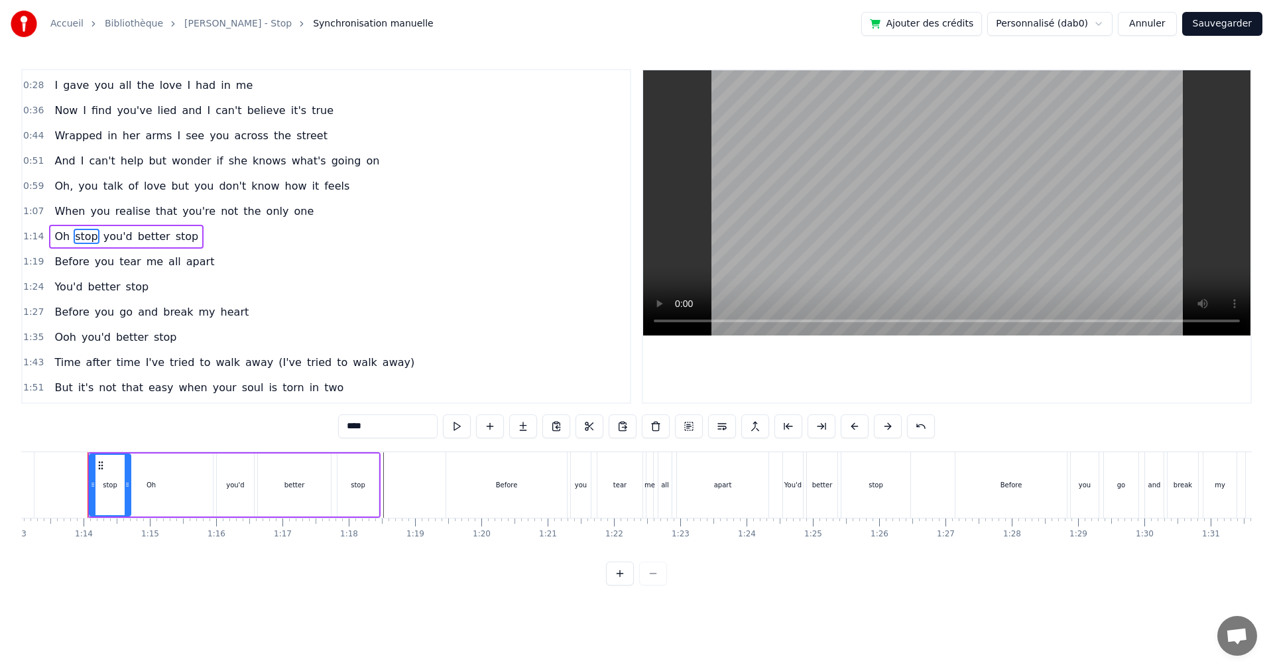
click at [183, 240] on div "Oh stop you'd better stop" at bounding box center [126, 237] width 155 height 24
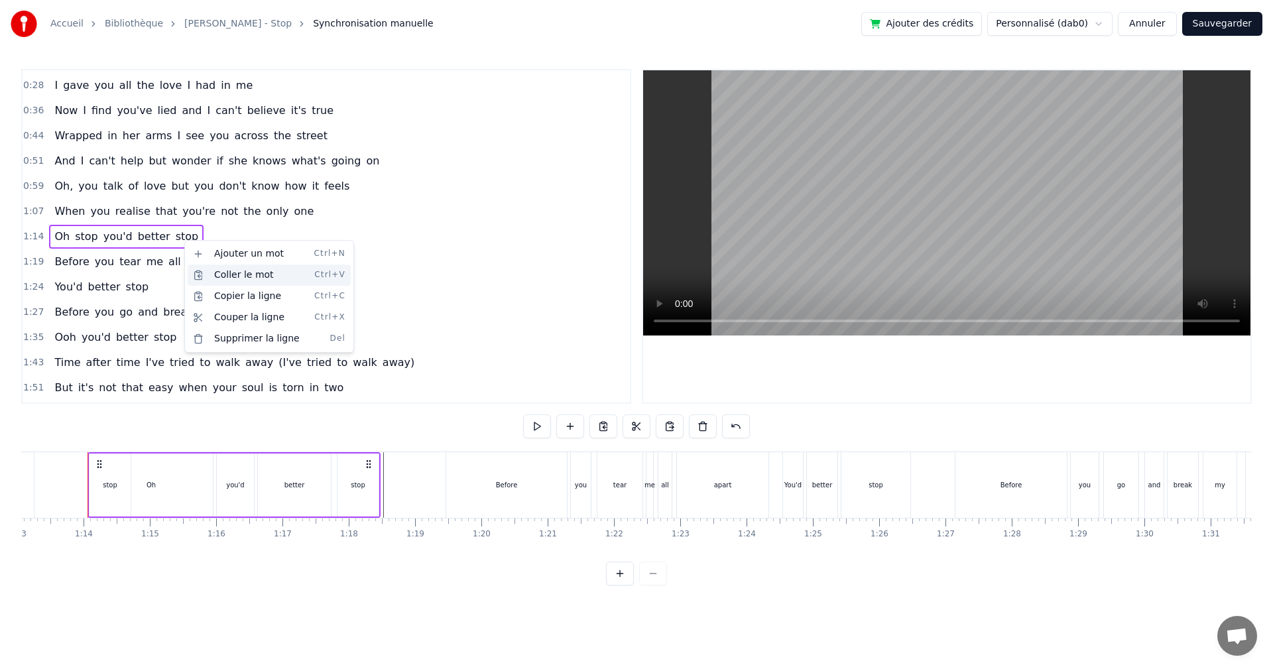
click at [204, 277] on div "Coller le mot Ctrl+V" at bounding box center [269, 275] width 163 height 21
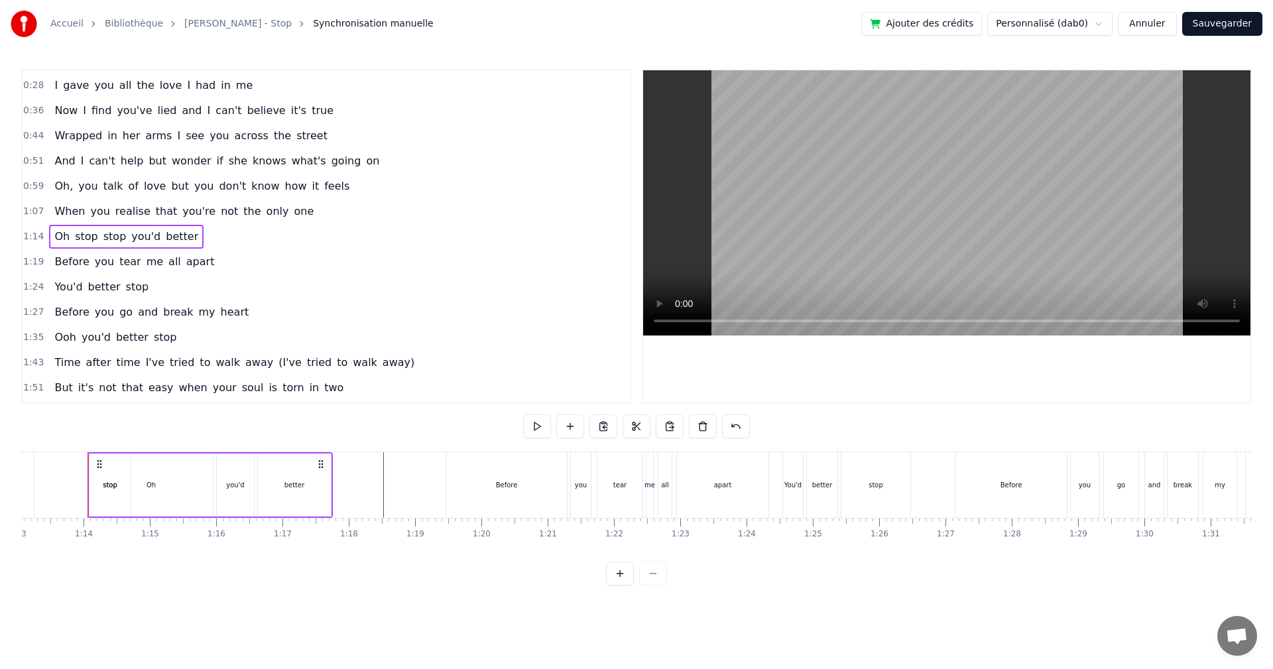
click at [90, 234] on span "stop" at bounding box center [87, 236] width 26 height 15
drag, startPoint x: 338, startPoint y: 422, endPoint x: 300, endPoint y: 421, distance: 37.9
click at [338, 421] on input "****" at bounding box center [387, 427] width 99 height 24
click at [108, 238] on span "stop" at bounding box center [121, 236] width 26 height 15
drag, startPoint x: 345, startPoint y: 437, endPoint x: 277, endPoint y: 409, distance: 74.0
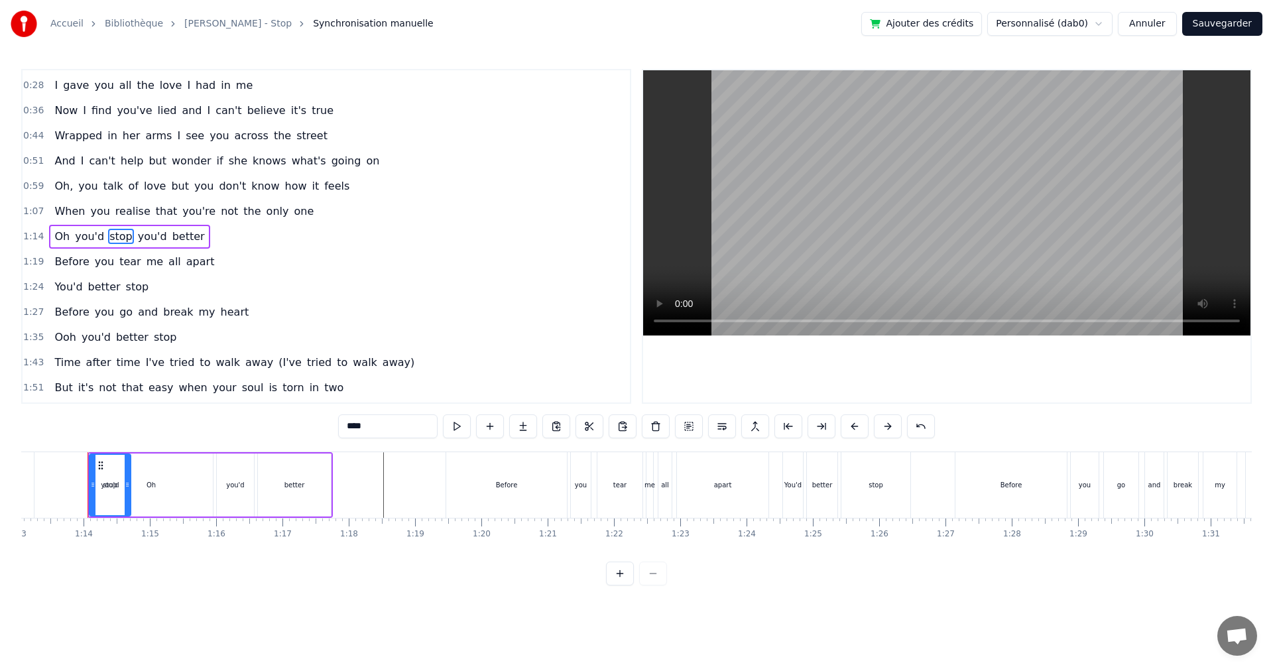
click at [281, 409] on div "0:13 All that I have is all that you've given me 0:21 Did you never worry that …" at bounding box center [636, 327] width 1231 height 517
type input "******"
click at [152, 245] on div "Oh you'd better you'd better" at bounding box center [134, 237] width 170 height 24
click at [152, 239] on span "you'd" at bounding box center [162, 236] width 32 height 15
drag, startPoint x: 338, startPoint y: 423, endPoint x: 269, endPoint y: 415, distance: 69.4
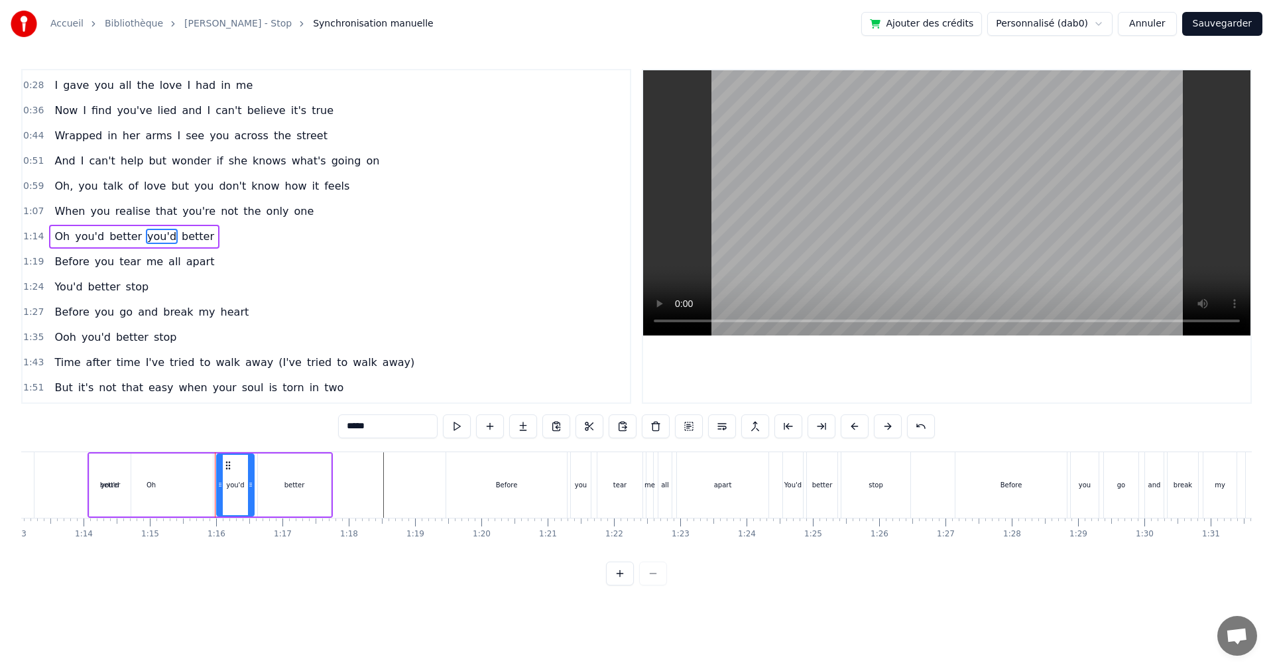
click at [269, 415] on div "0:13 All that I have is all that you've given me 0:21 Did you never worry that …" at bounding box center [636, 327] width 1231 height 517
click at [183, 239] on span "better" at bounding box center [191, 236] width 35 height 15
drag, startPoint x: 319, startPoint y: 421, endPoint x: 256, endPoint y: 415, distance: 63.3
click at [260, 415] on div "0:13 All that I have is all that you've given me 0:21 Did you never worry that …" at bounding box center [636, 327] width 1231 height 517
type input "******"
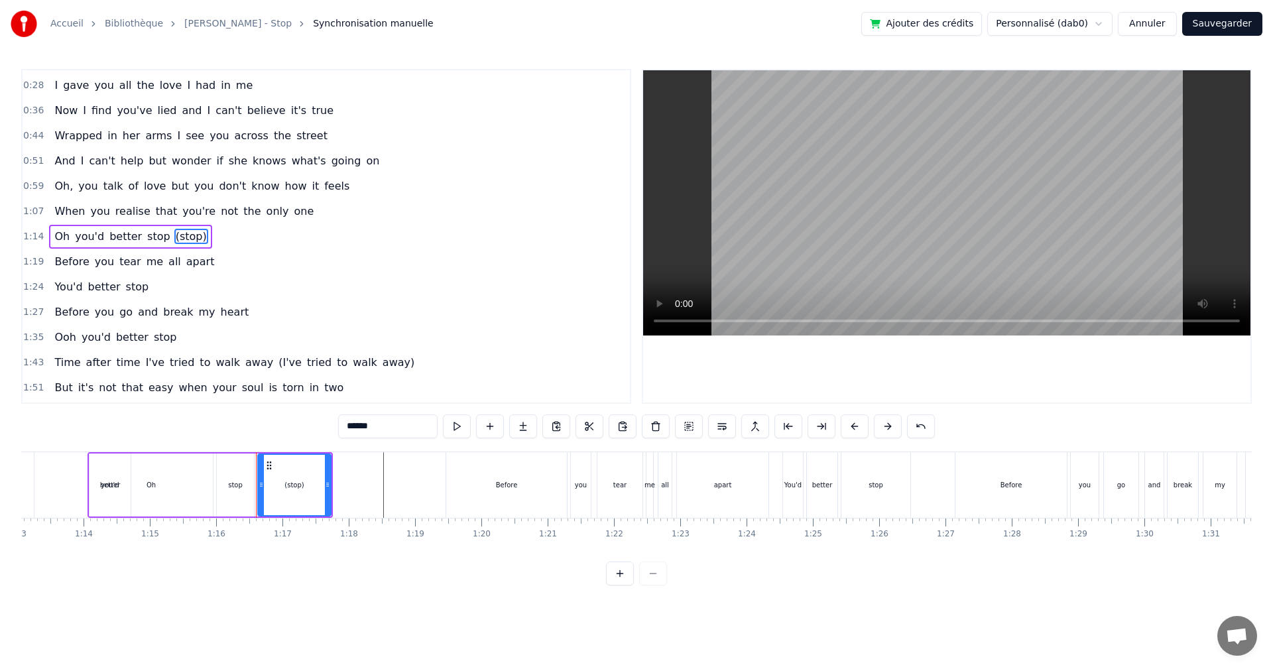
click at [307, 278] on div "1:24 You'd better stop" at bounding box center [327, 287] width 608 height 25
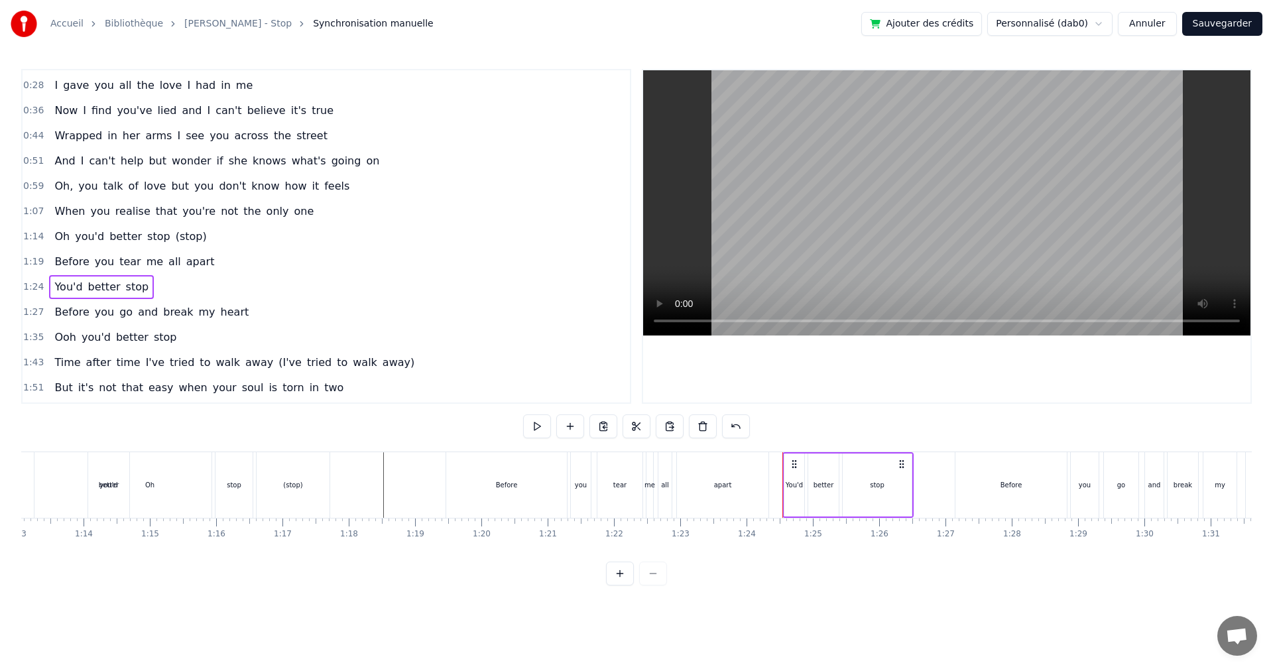
click at [181, 214] on span "you're" at bounding box center [199, 211] width 36 height 15
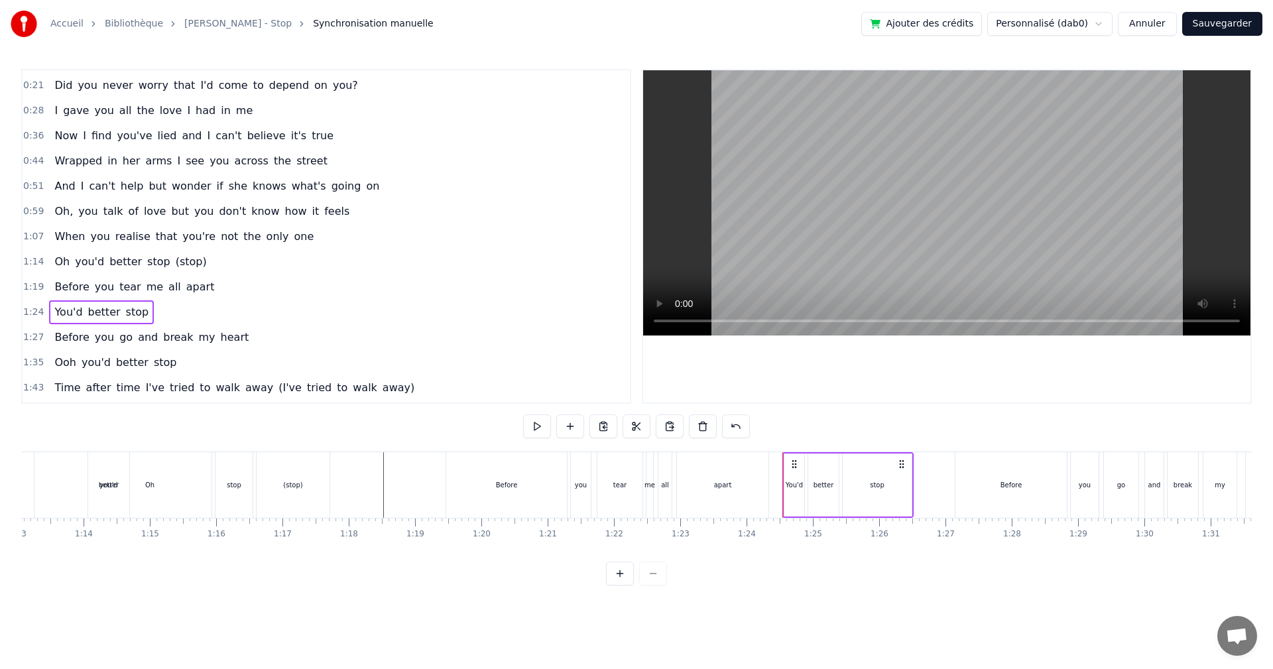
scroll to position [0, 4632]
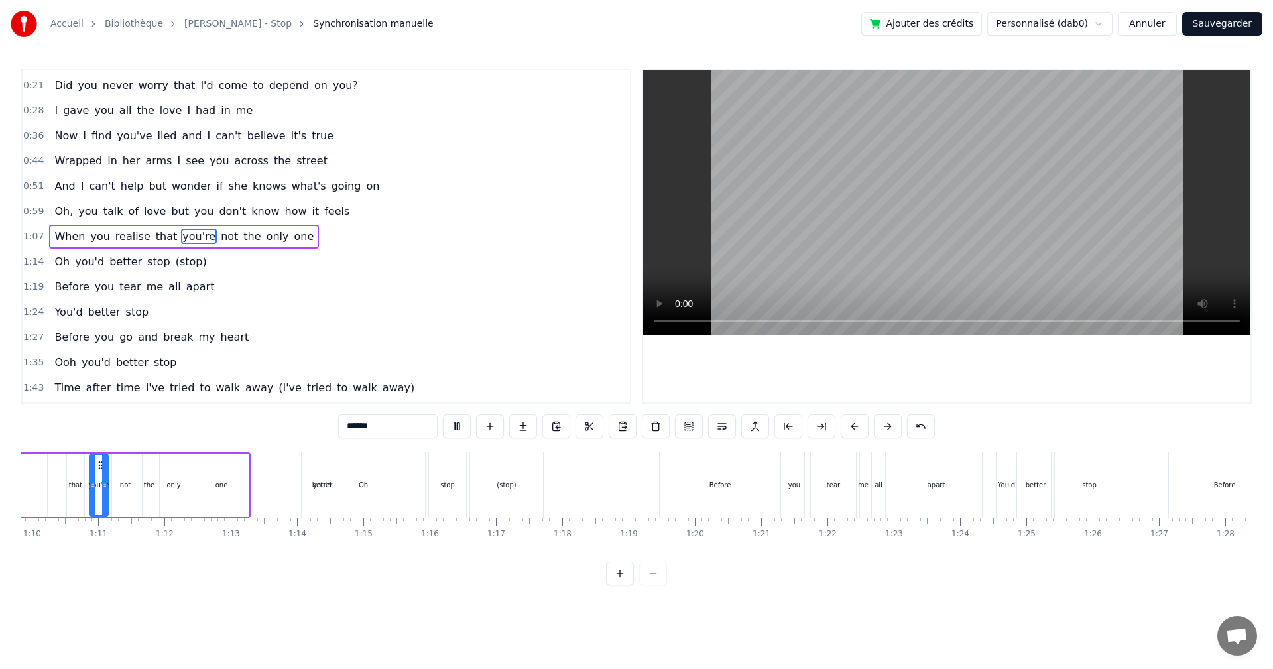
click at [635, 316] on div "0:13 All that I have is all that you've given me 0:21 Did you never worry that …" at bounding box center [636, 236] width 1231 height 335
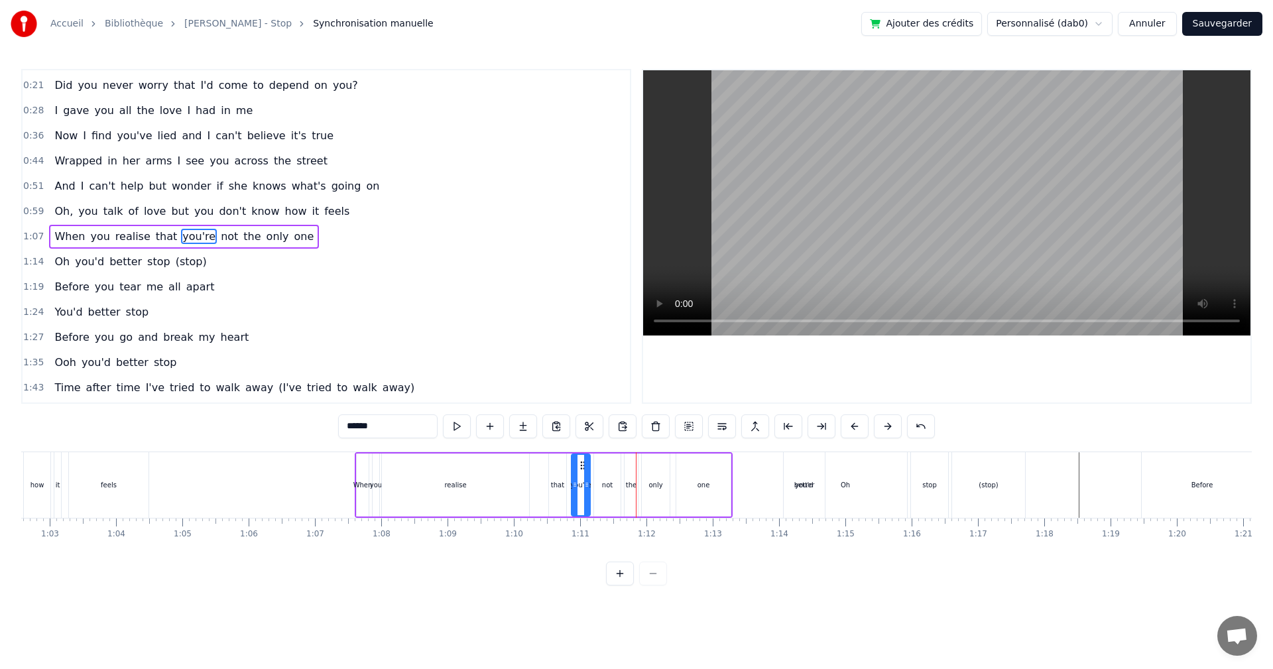
scroll to position [0, 4129]
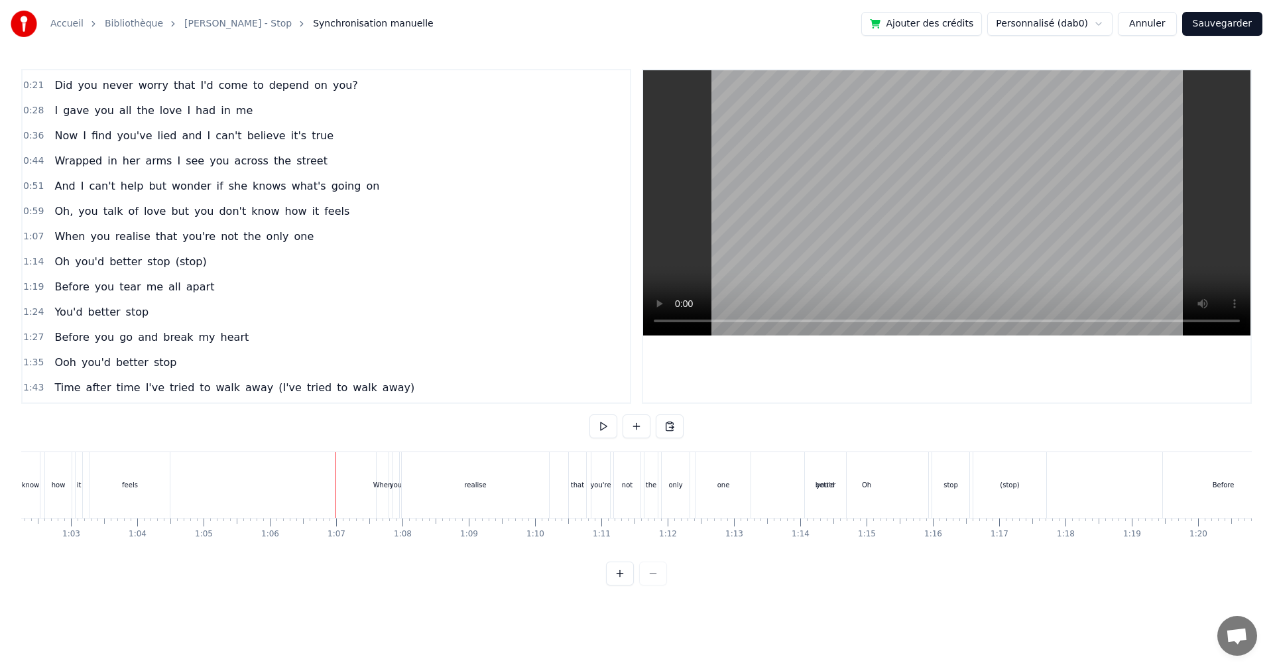
click at [826, 489] on div "better" at bounding box center [826, 485] width 21 height 10
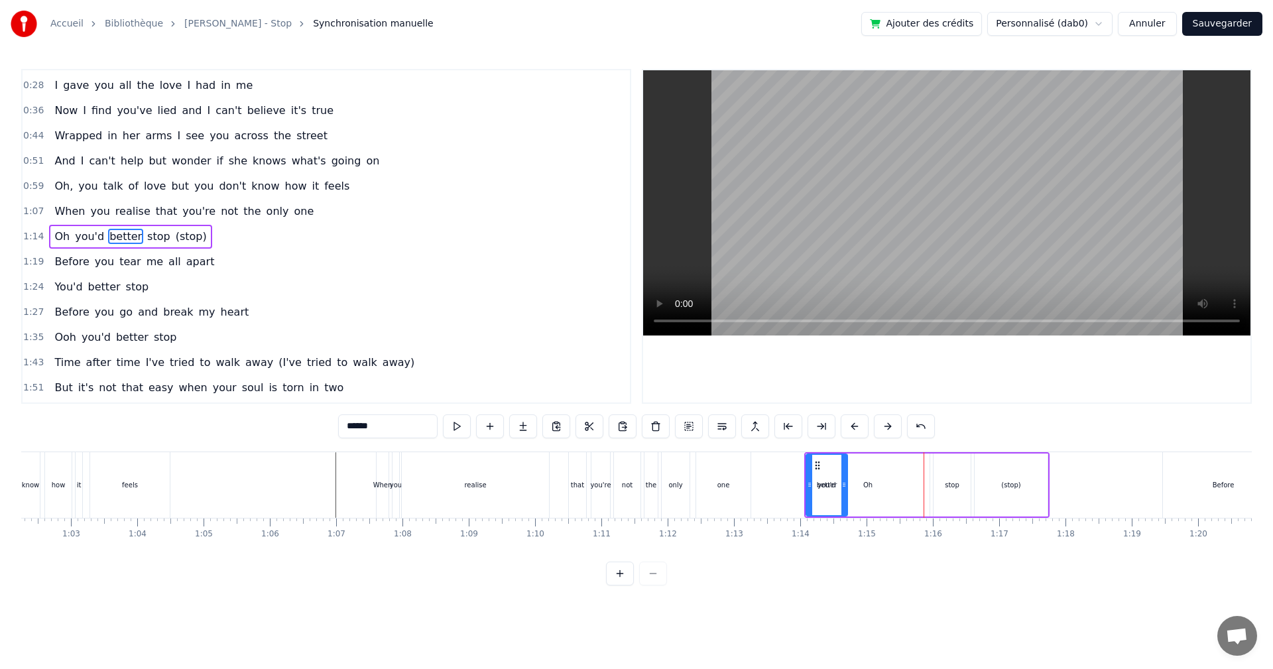
click at [824, 467] on div "better" at bounding box center [827, 485] width 40 height 60
click at [1203, 27] on button "Sauvegarder" at bounding box center [1223, 24] width 80 height 24
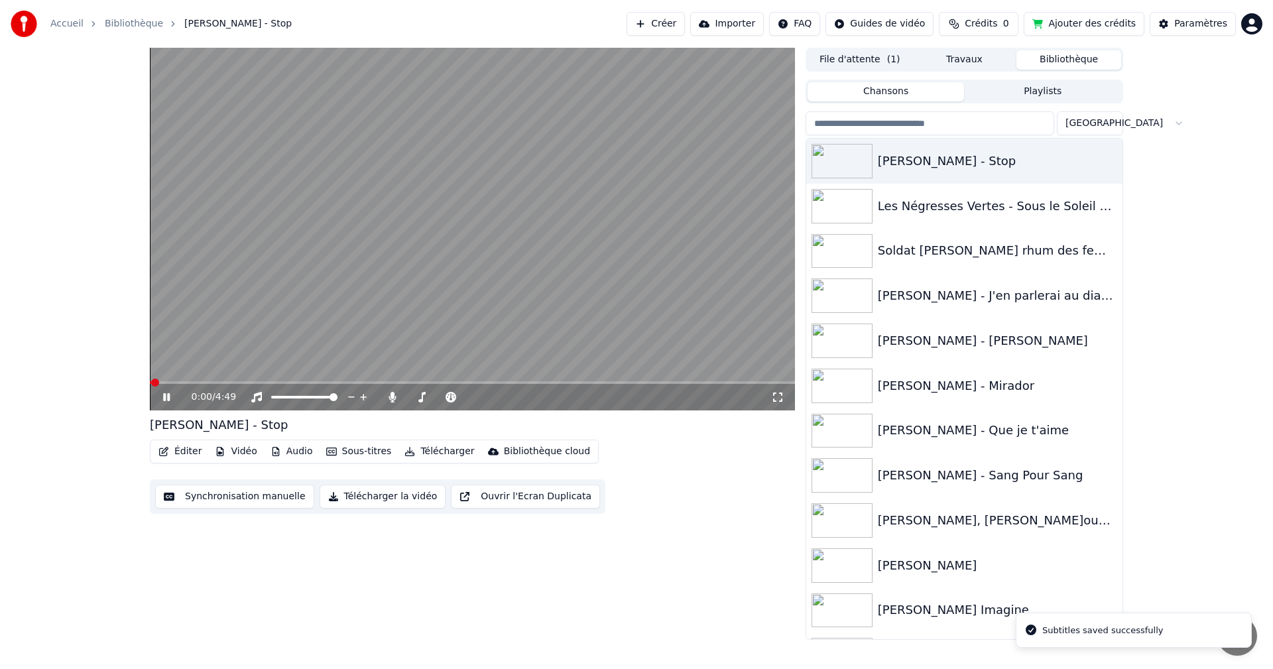
click at [184, 453] on button "Éditer" at bounding box center [180, 451] width 54 height 19
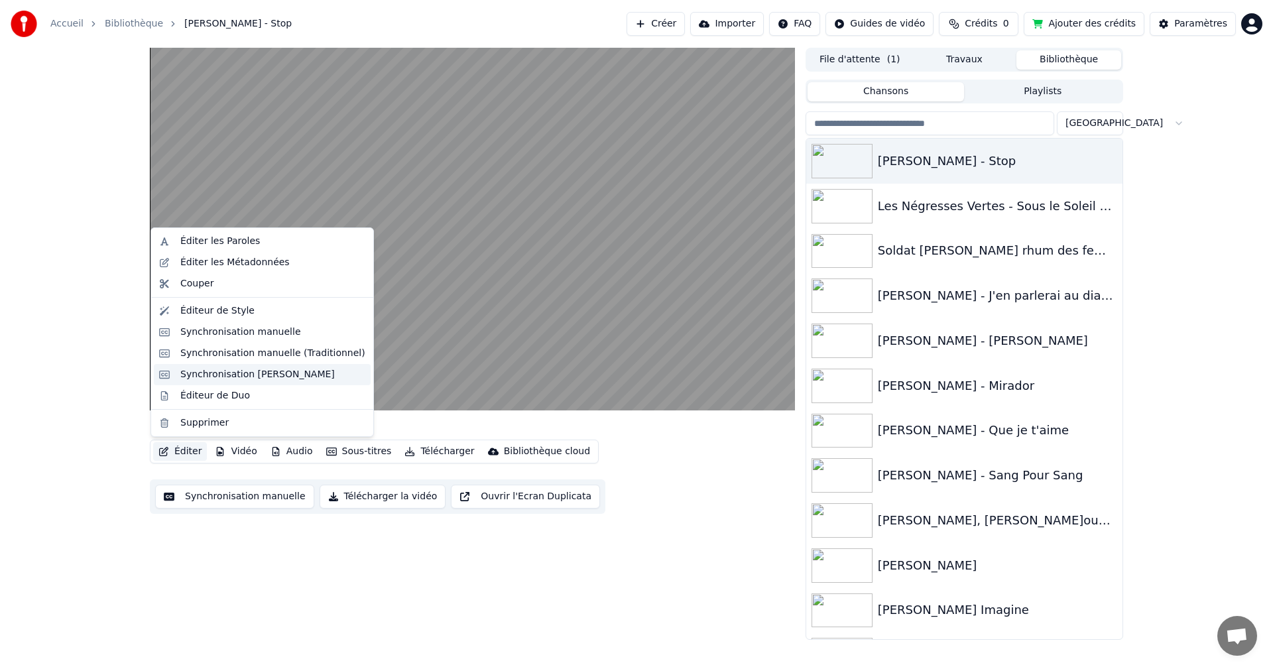
click at [217, 376] on div "Synchronisation [PERSON_NAME]" at bounding box center [257, 374] width 155 height 13
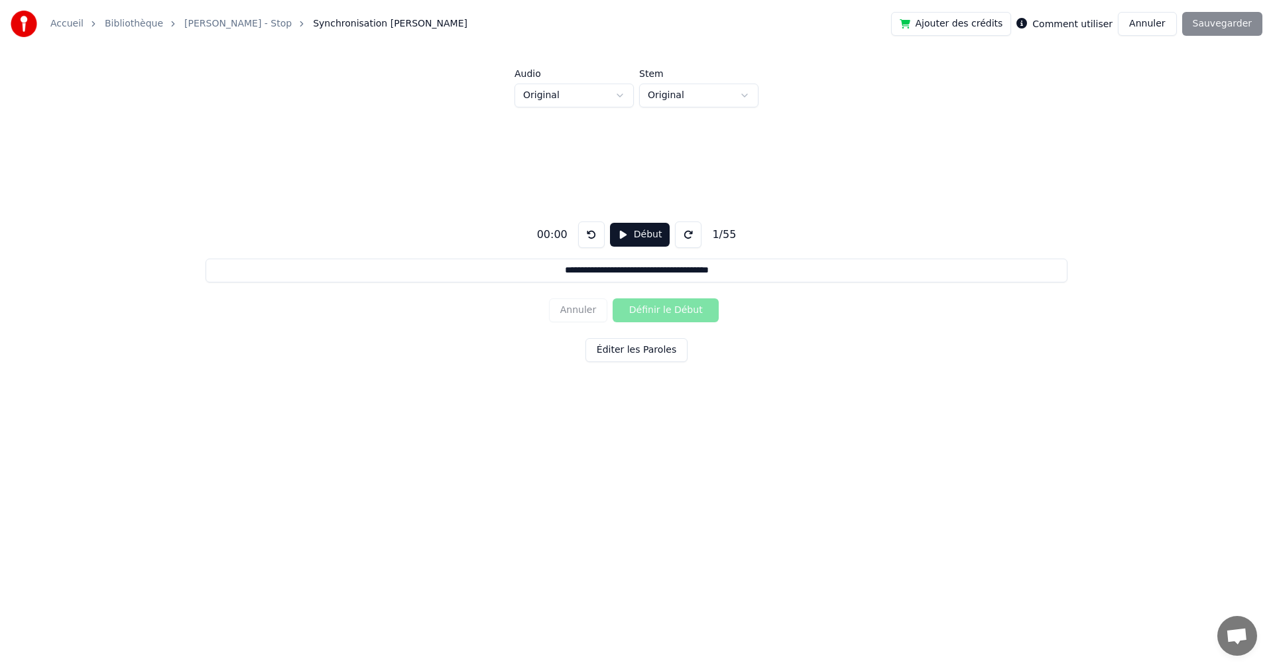
click at [1159, 22] on button "Annuler" at bounding box center [1147, 24] width 58 height 24
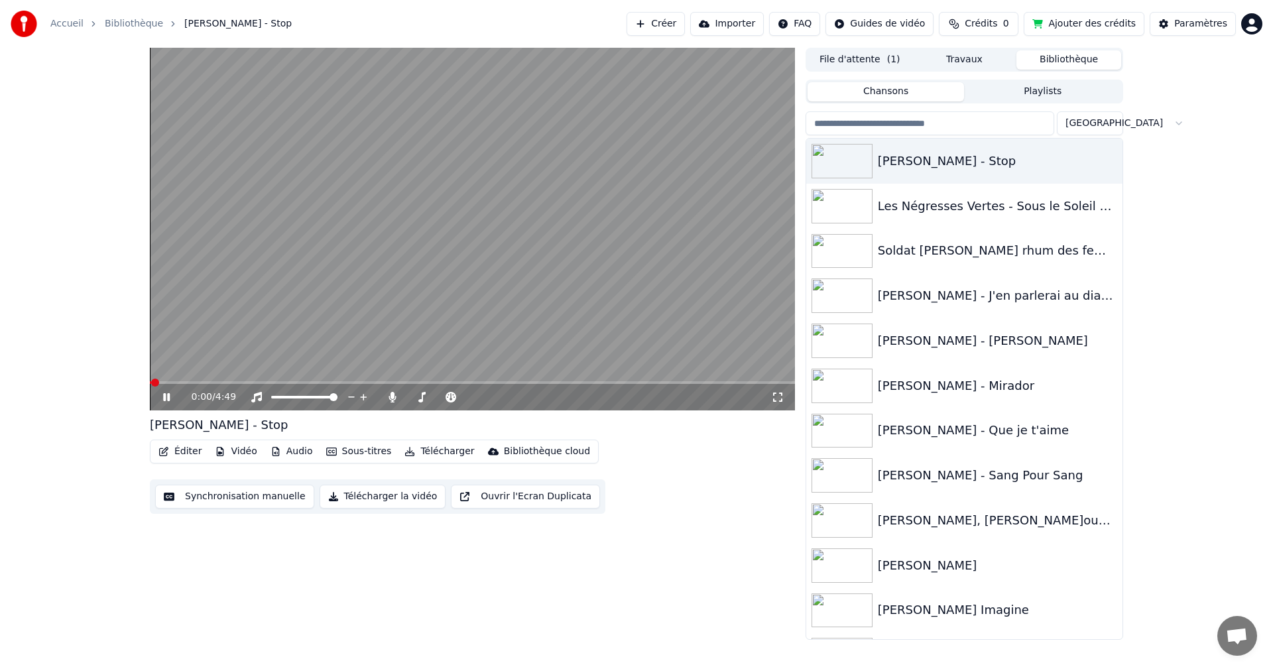
click at [174, 449] on button "Éditer" at bounding box center [180, 451] width 54 height 19
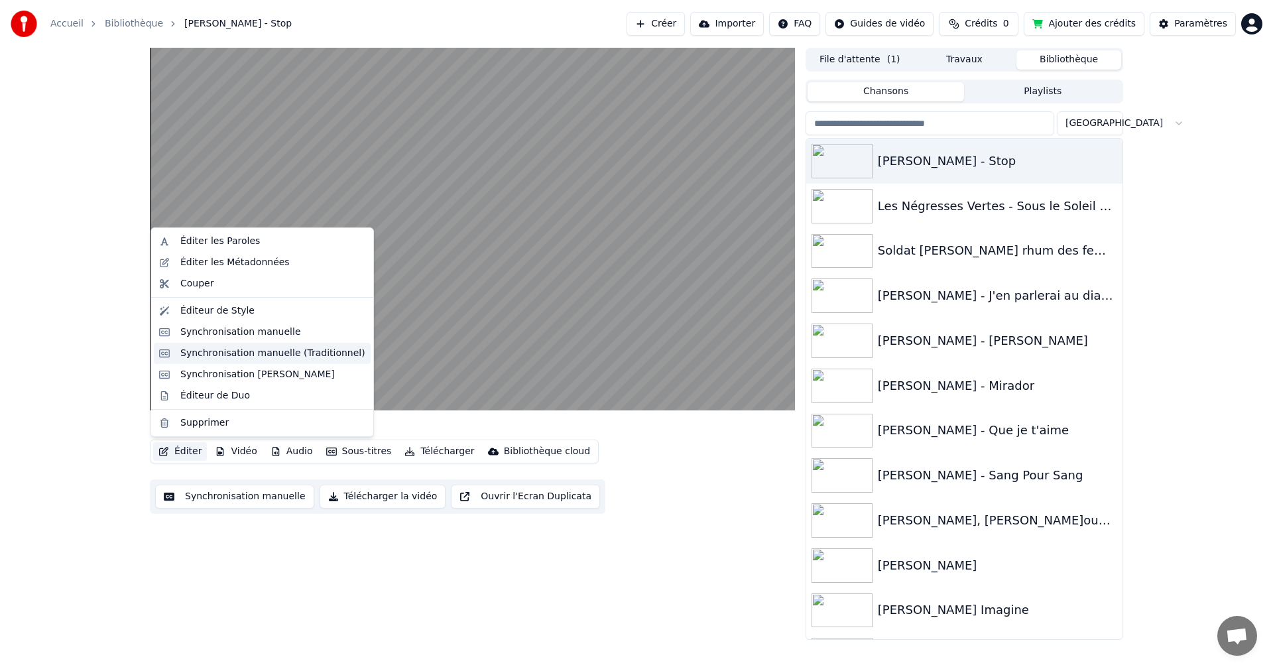
click at [237, 352] on div "Synchronisation manuelle (Traditionnel)" at bounding box center [272, 353] width 185 height 13
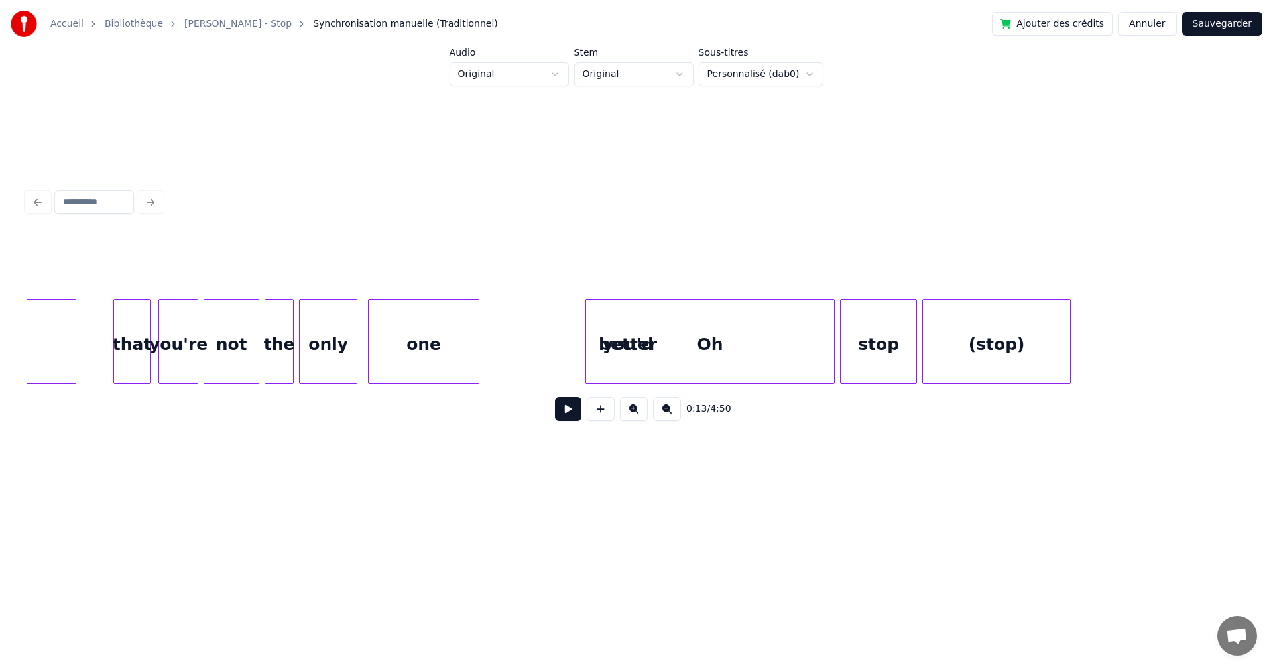
scroll to position [0, 9223]
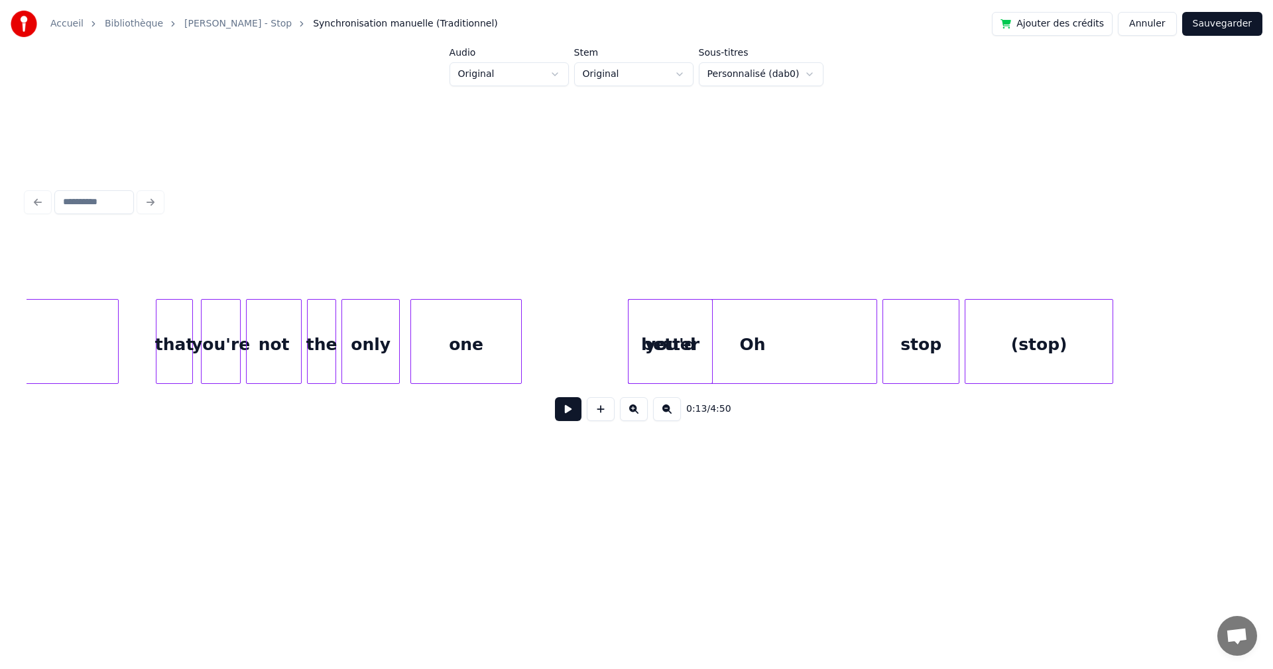
click at [661, 359] on div "better" at bounding box center [671, 345] width 84 height 90
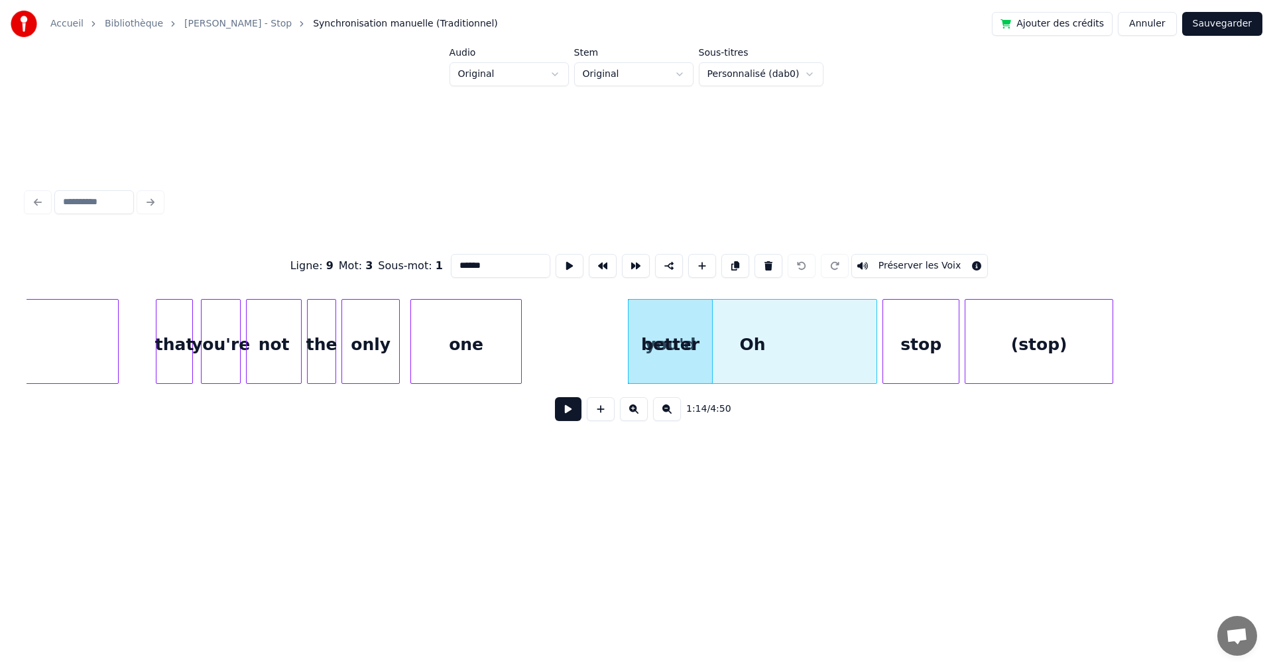
click at [496, 342] on div "one" at bounding box center [466, 345] width 110 height 90
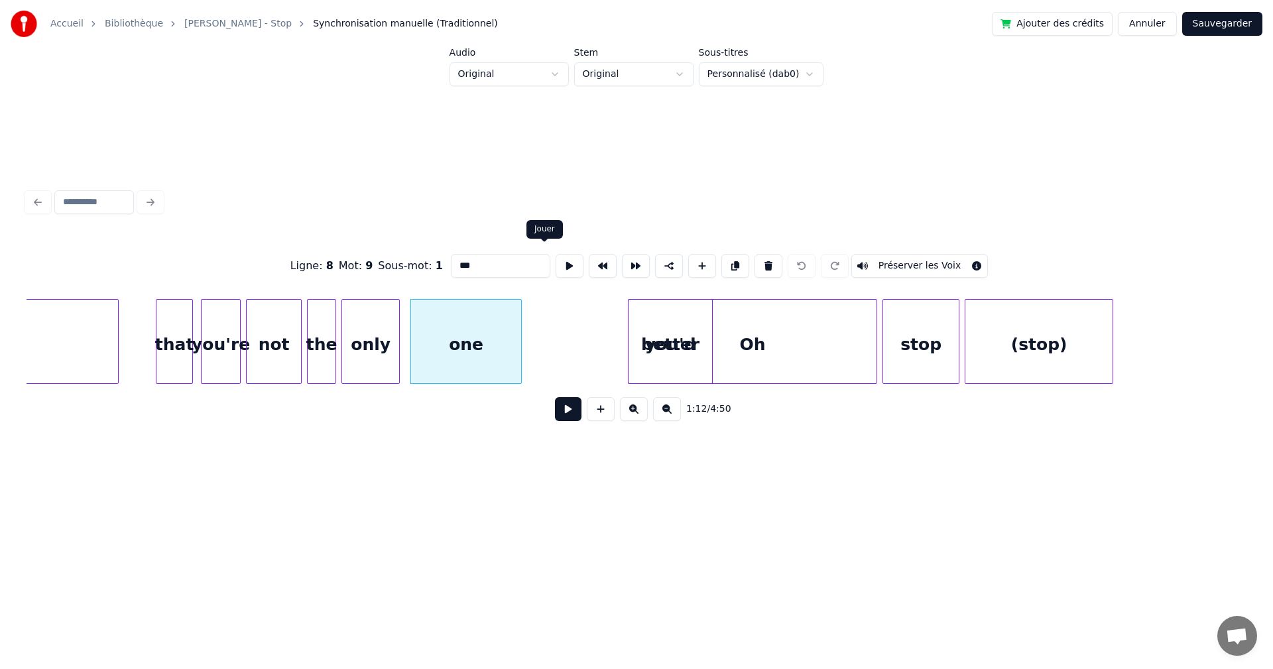
click at [556, 260] on button at bounding box center [570, 266] width 28 height 24
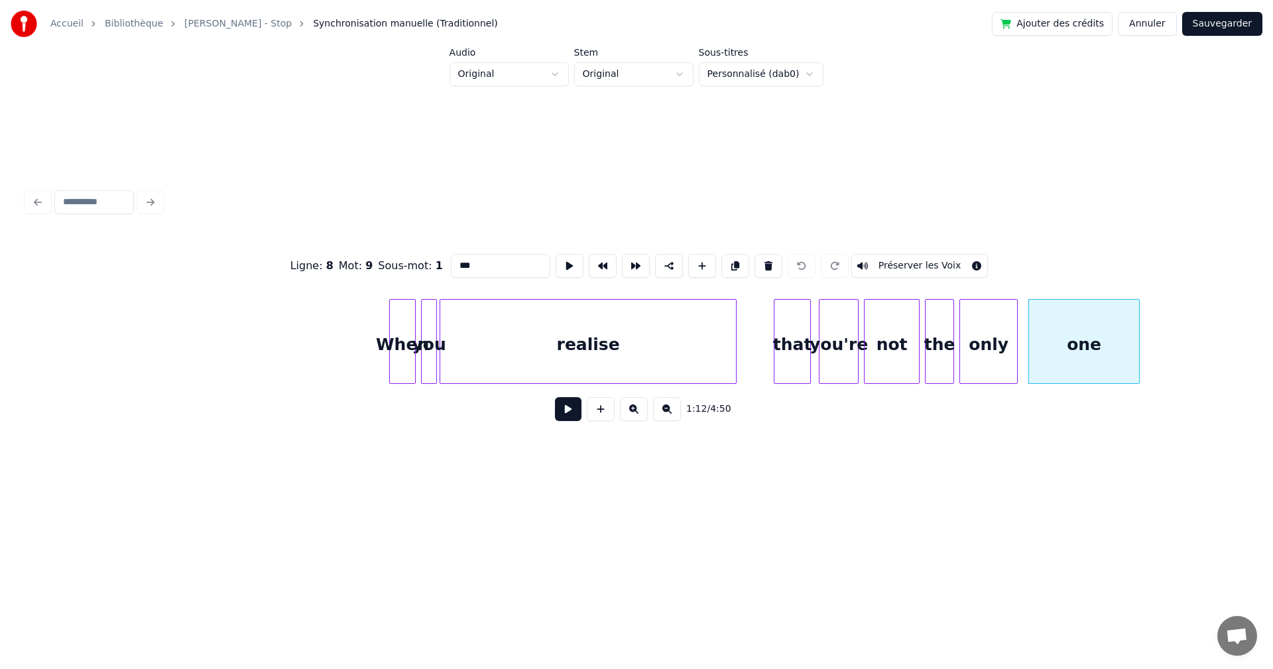
scroll to position [0, 8562]
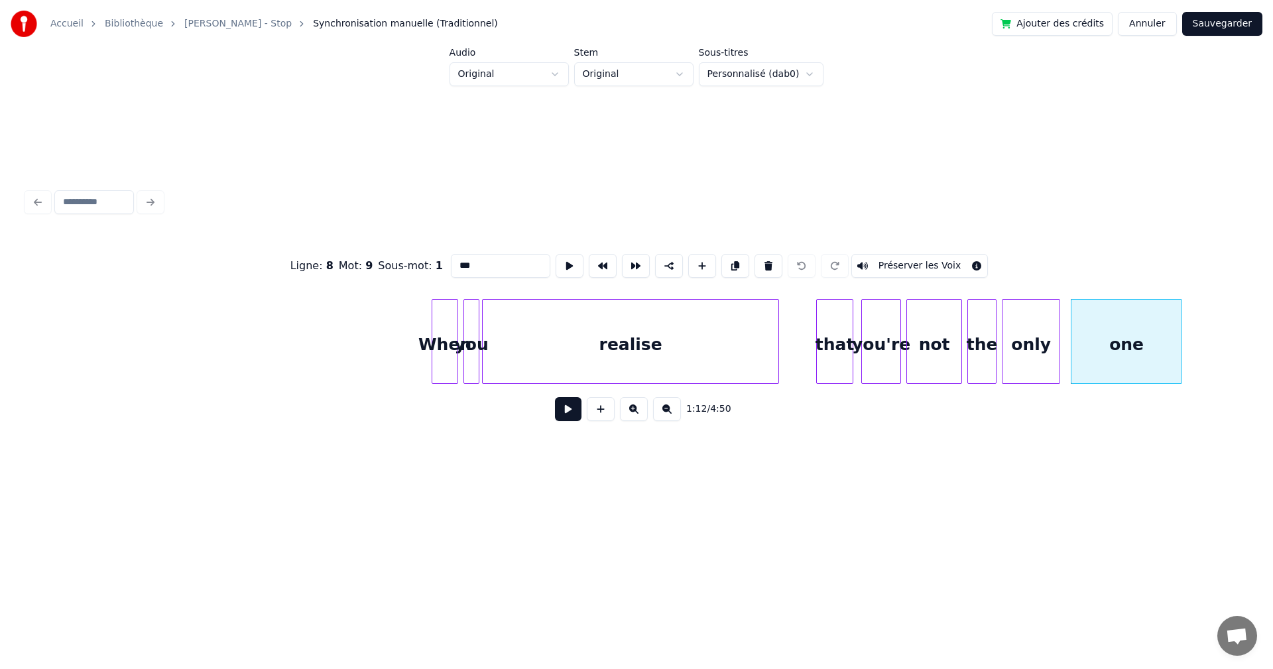
click at [521, 355] on div "realise" at bounding box center [631, 345] width 296 height 90
type input "*******"
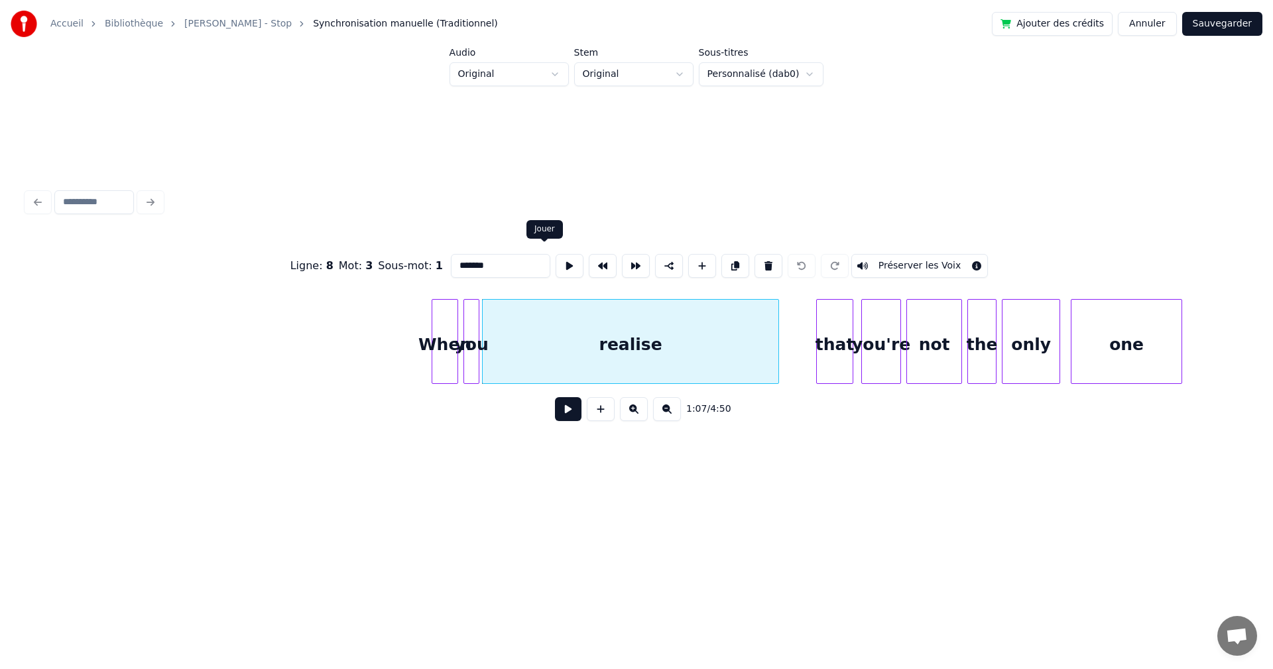
click at [556, 261] on button at bounding box center [570, 266] width 28 height 24
click at [566, 416] on button at bounding box center [568, 409] width 27 height 24
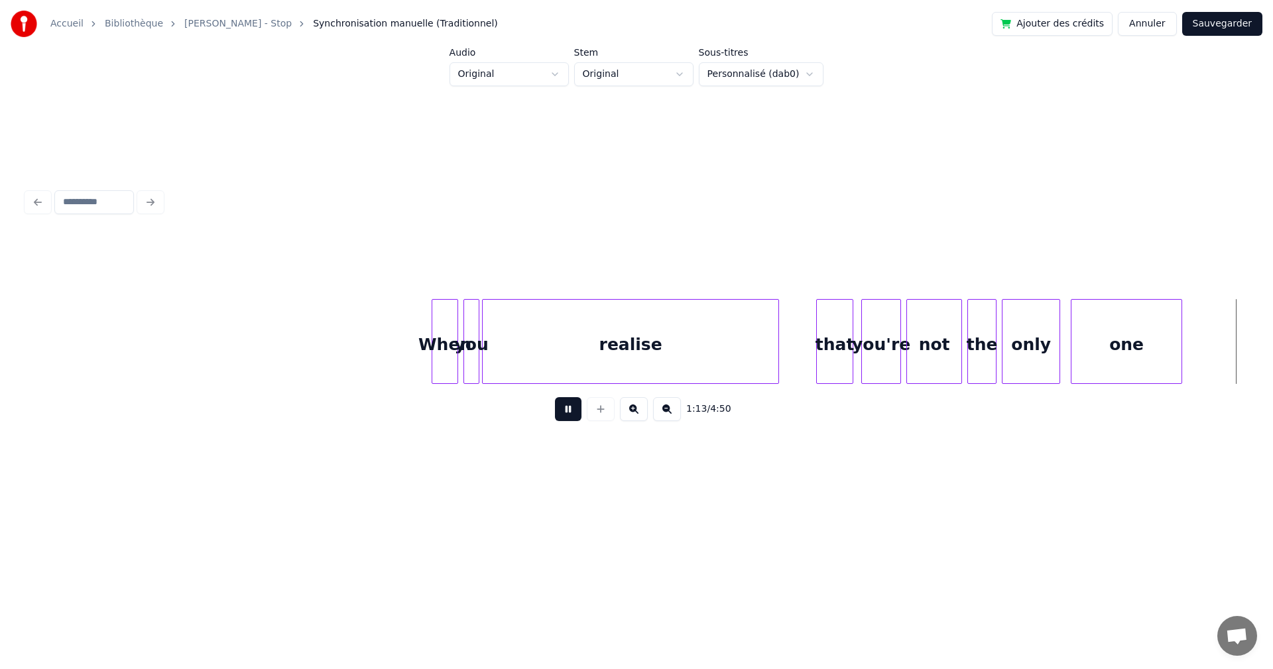
scroll to position [0, 9783]
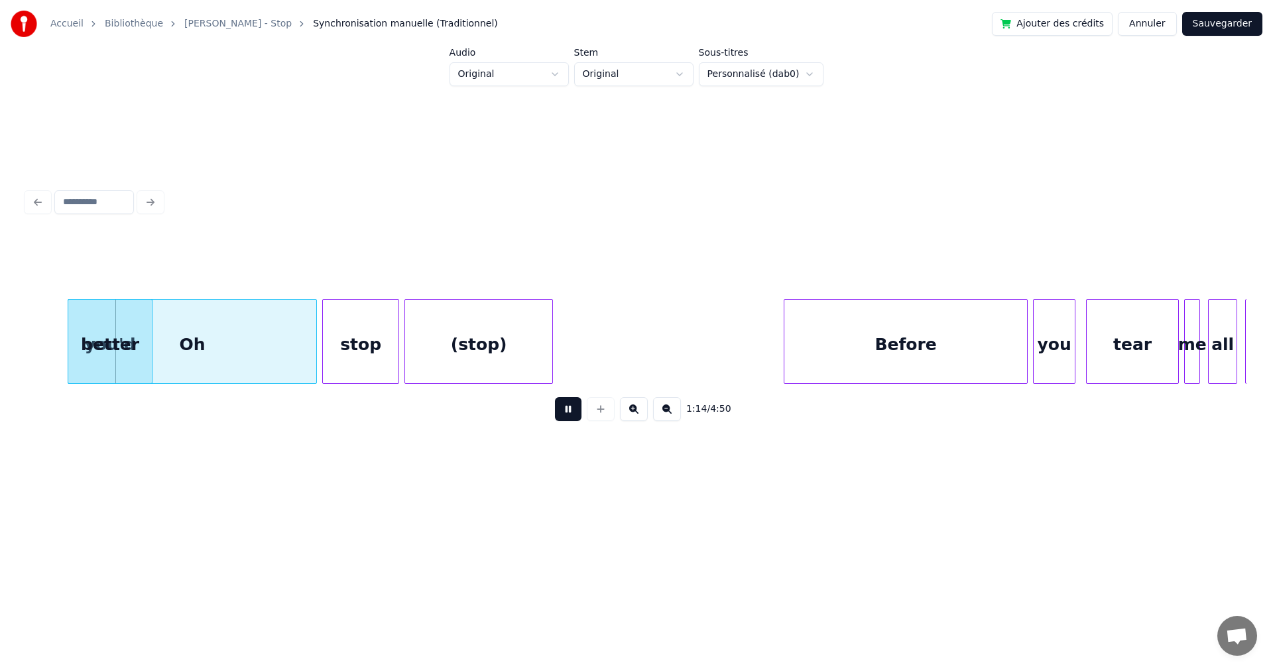
click at [558, 415] on button at bounding box center [568, 409] width 27 height 24
click at [176, 345] on div "Oh" at bounding box center [192, 345] width 248 height 90
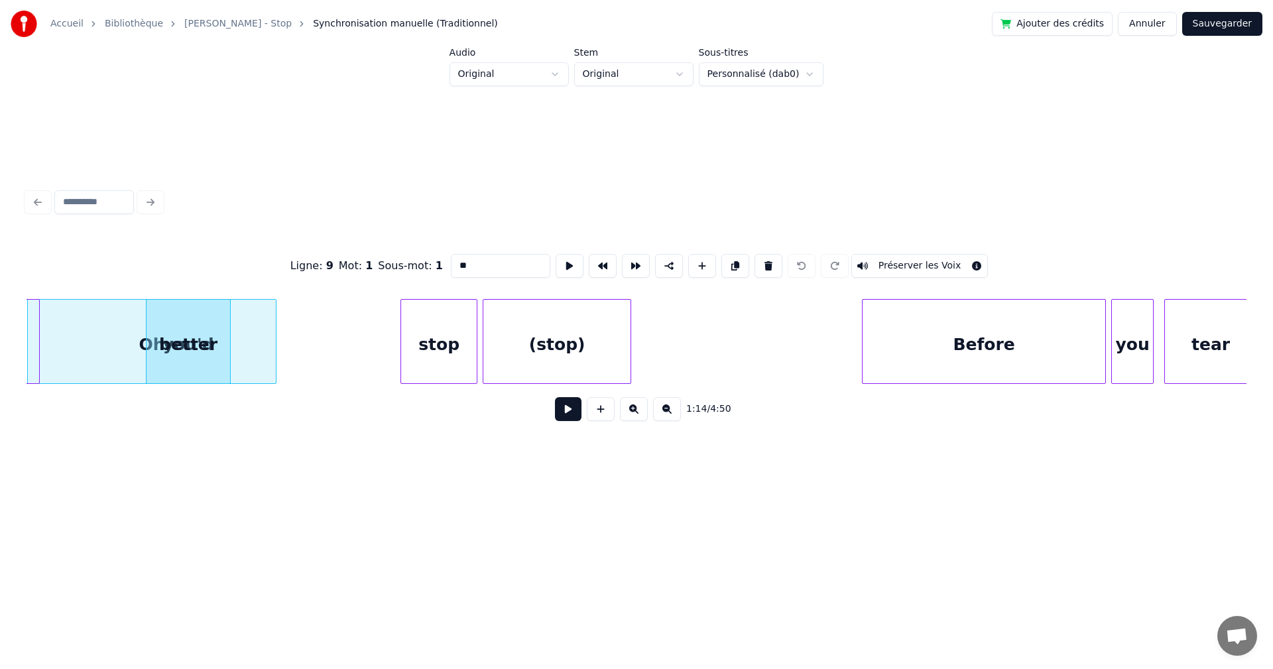
scroll to position [0, 9704]
click at [76, 336] on div "Oh" at bounding box center [171, 345] width 248 height 90
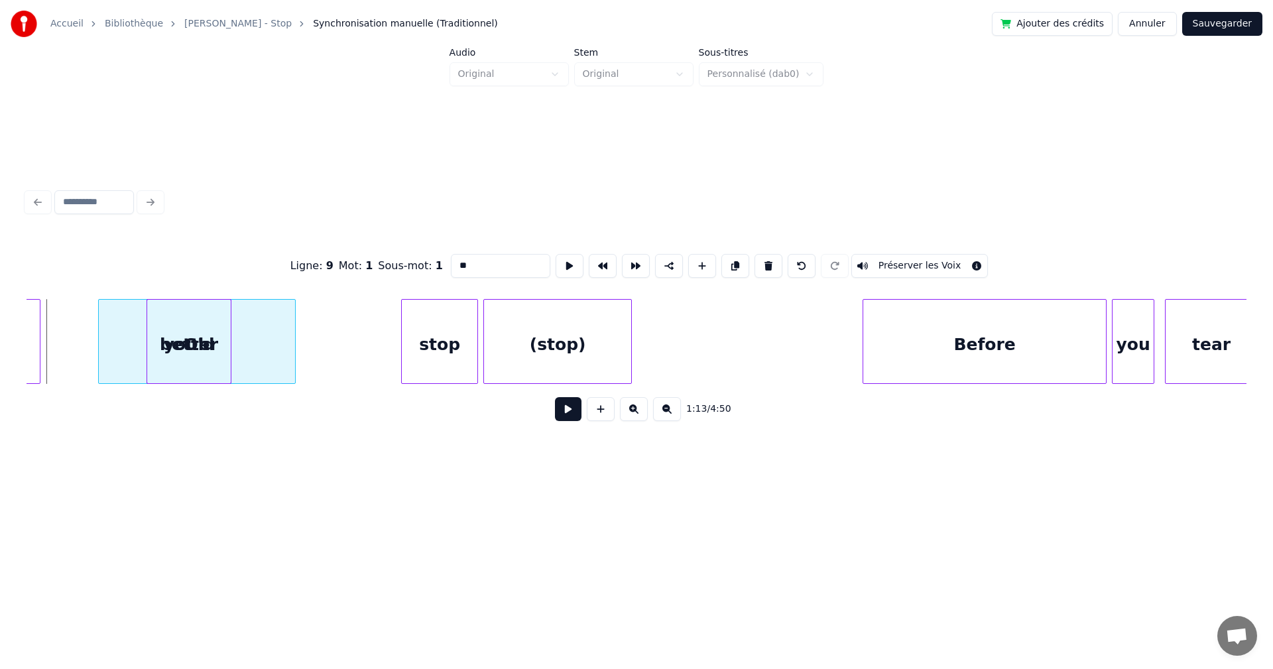
click at [101, 335] on div at bounding box center [101, 342] width 4 height 84
click at [295, 348] on div "Oh" at bounding box center [197, 341] width 198 height 85
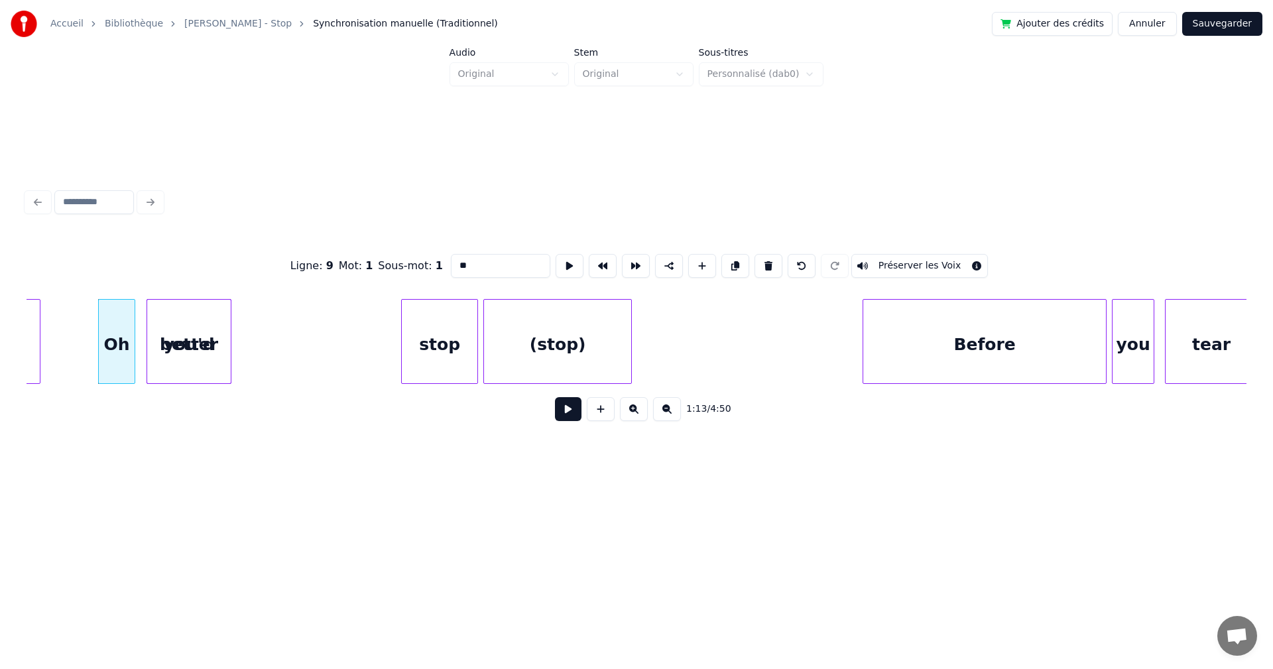
click at [131, 350] on div at bounding box center [133, 342] width 4 height 84
click at [282, 357] on div "better" at bounding box center [291, 345] width 84 height 90
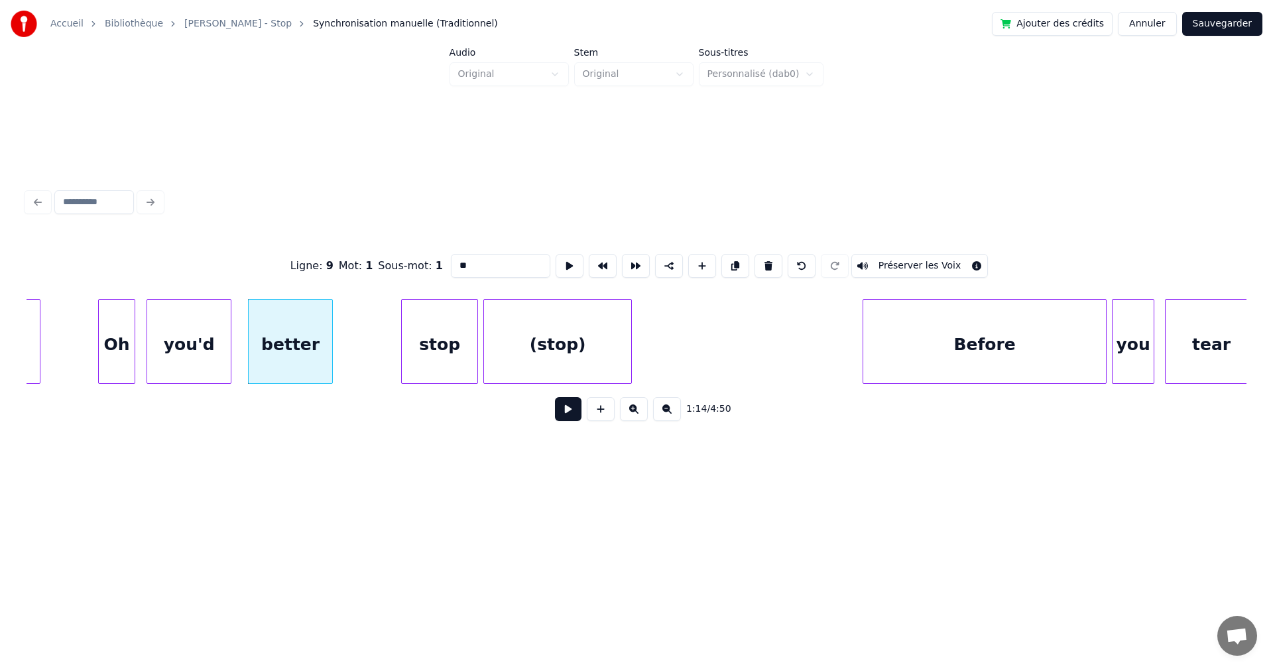
click at [111, 345] on div "Oh" at bounding box center [117, 345] width 36 height 90
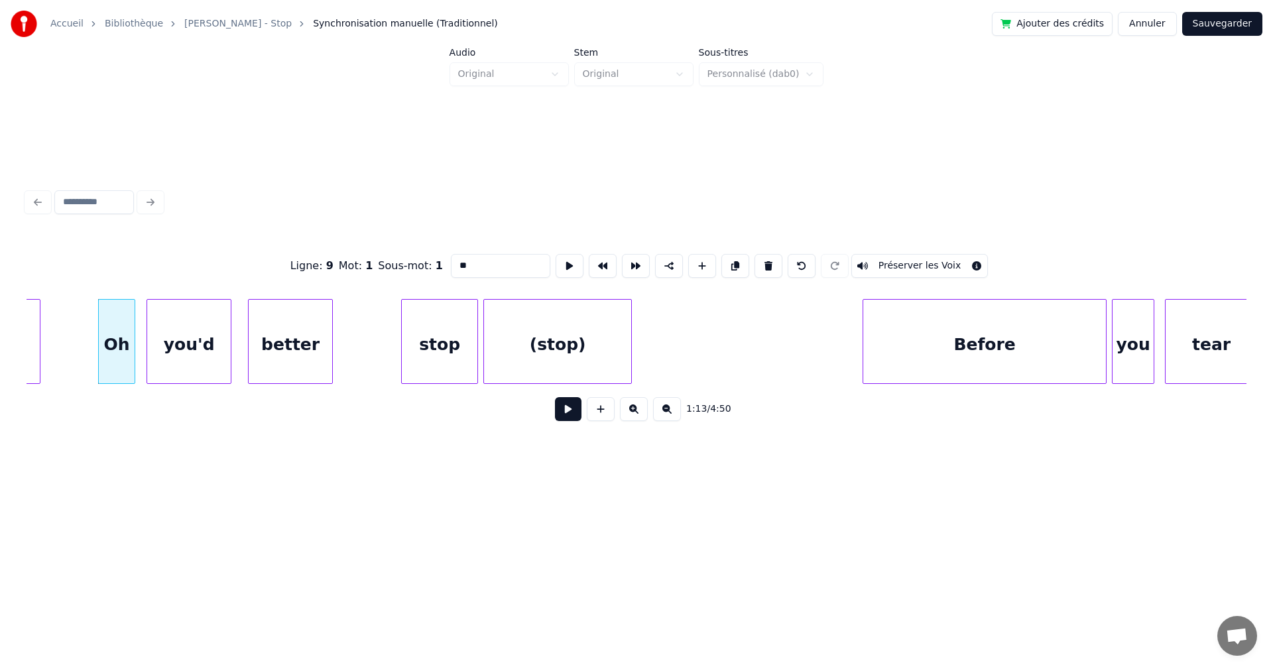
click at [165, 347] on div "you'd" at bounding box center [189, 345] width 84 height 90
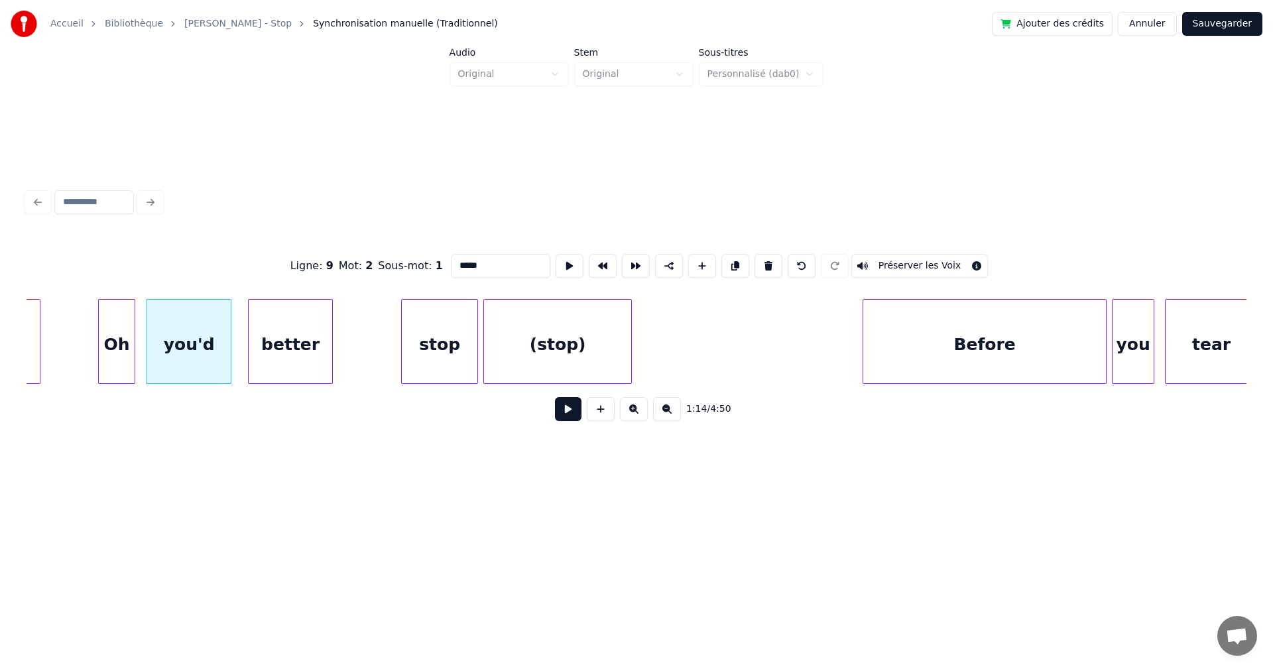
click at [277, 352] on div "better" at bounding box center [291, 345] width 84 height 90
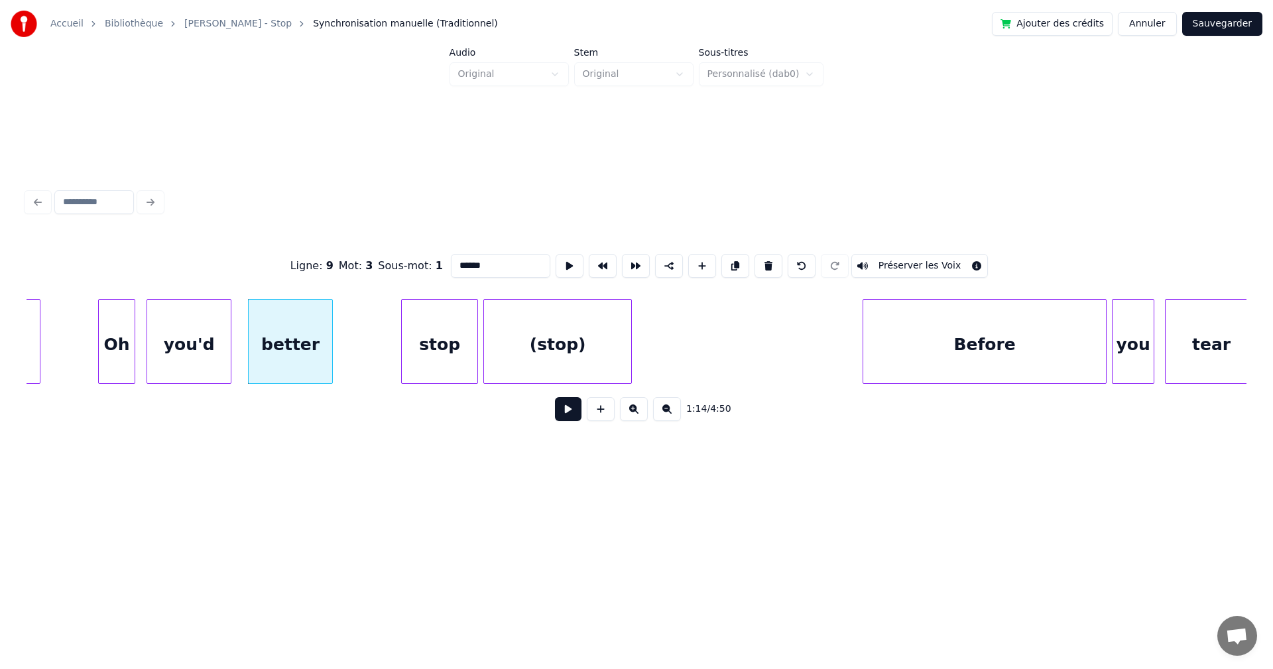
click at [428, 340] on div "stop" at bounding box center [440, 345] width 76 height 90
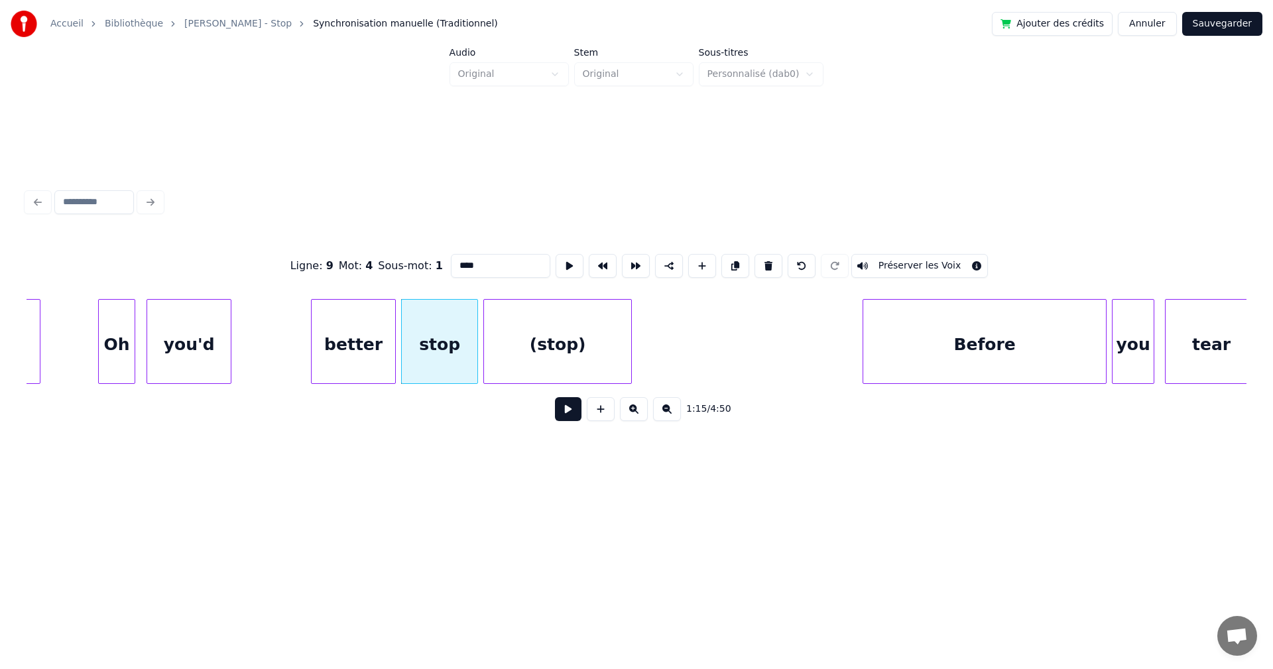
click at [367, 343] on div "better" at bounding box center [354, 345] width 84 height 90
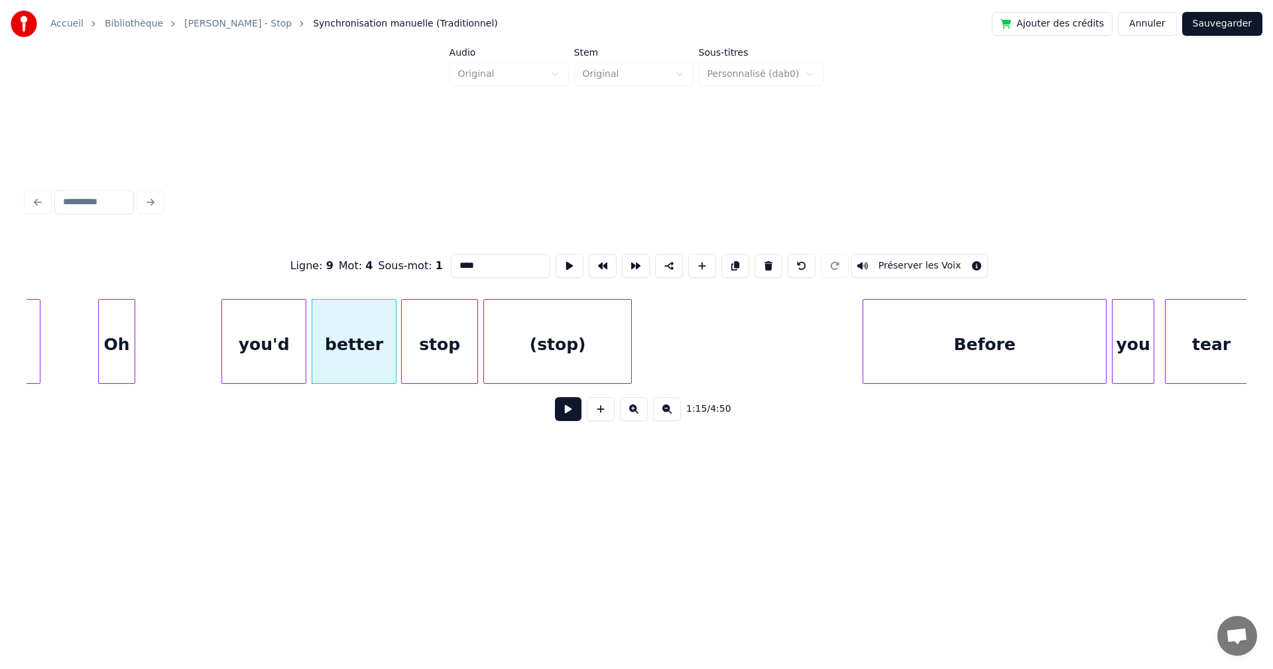
click at [281, 348] on div "you'd" at bounding box center [264, 345] width 84 height 90
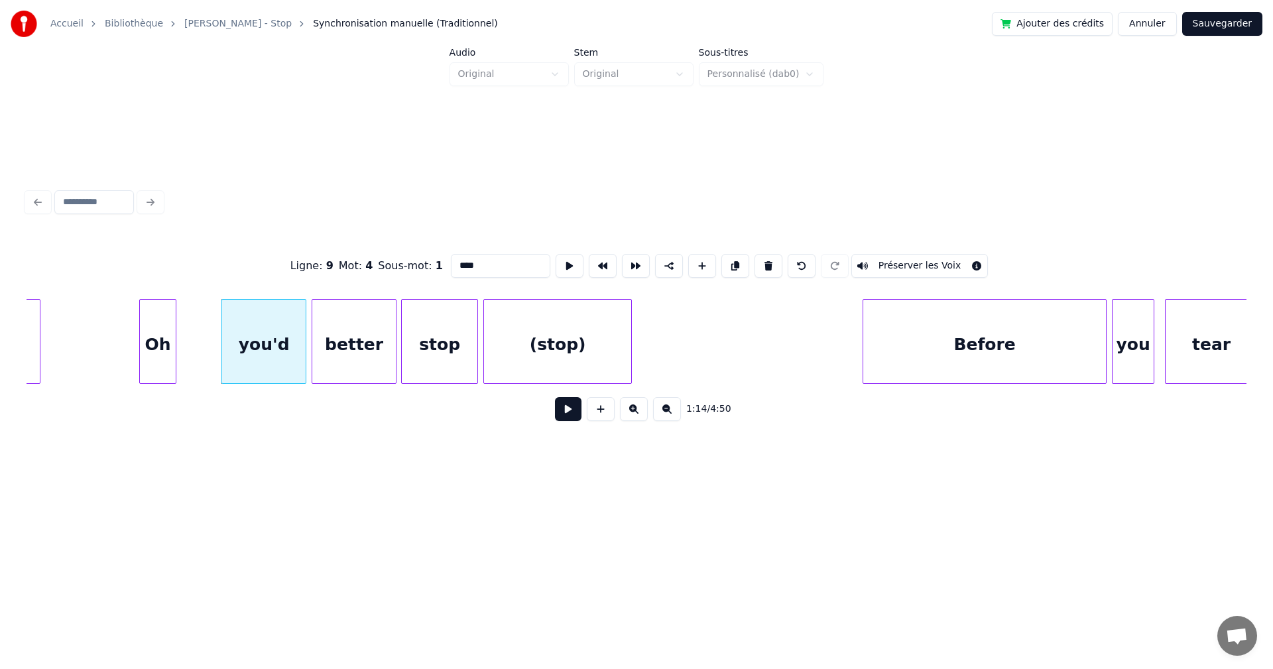
click at [159, 359] on div "Oh" at bounding box center [158, 345] width 36 height 90
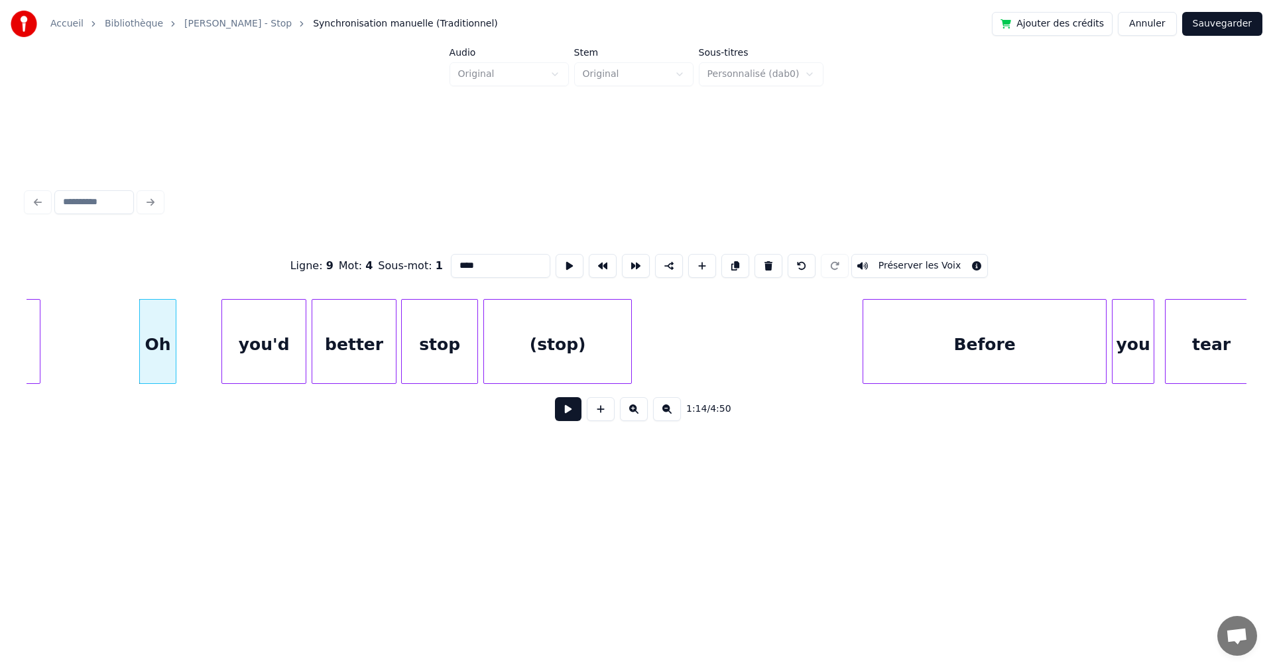
click at [151, 359] on div "Oh" at bounding box center [158, 345] width 36 height 90
type input "**"
click at [559, 410] on button at bounding box center [568, 409] width 27 height 24
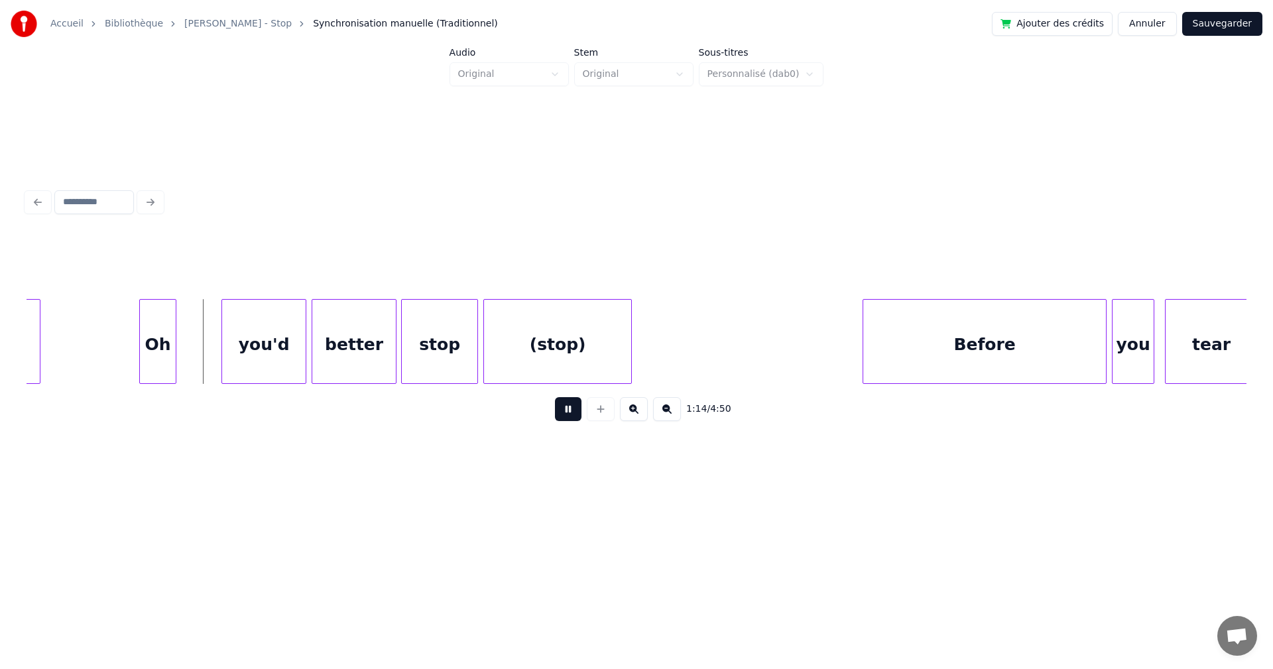
click at [559, 410] on button at bounding box center [568, 409] width 27 height 24
click at [602, 415] on button at bounding box center [601, 409] width 28 height 24
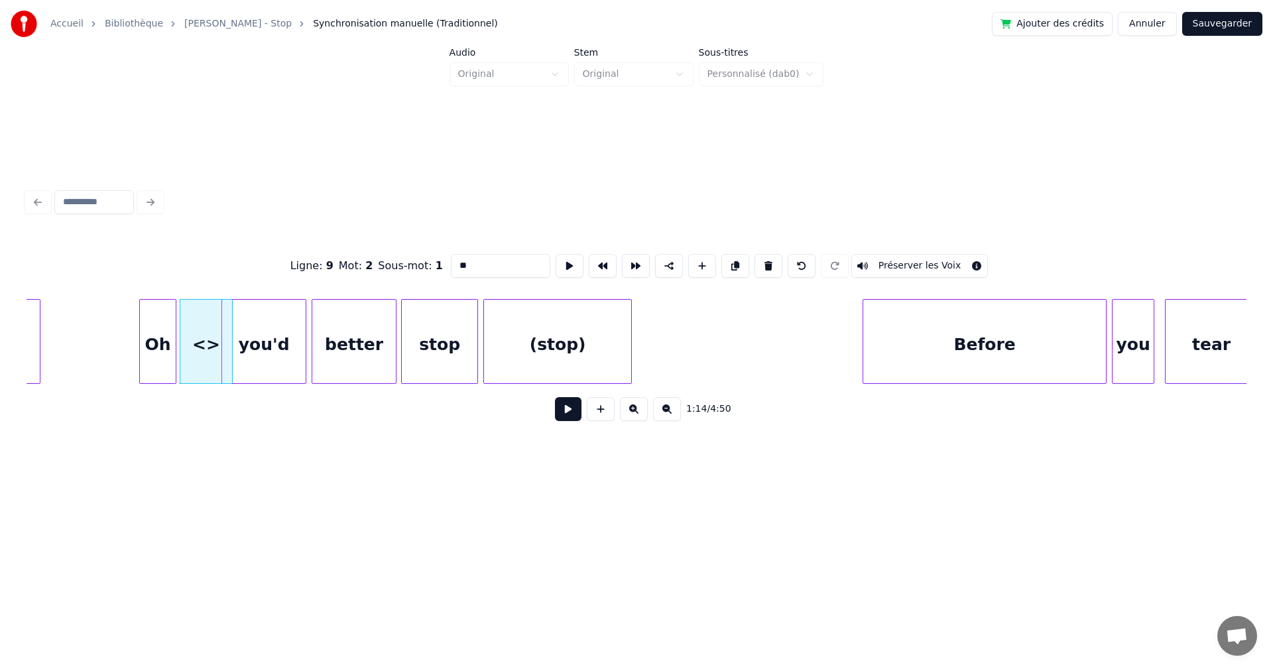
drag, startPoint x: 450, startPoint y: 267, endPoint x: 409, endPoint y: 263, distance: 40.6
click at [410, 263] on div "Ligne : 9 Mot : 2 Sous-mot : 1 ** Préserver les Voix" at bounding box center [637, 266] width 1220 height 66
click at [214, 343] on div at bounding box center [215, 342] width 4 height 84
click at [165, 358] on div "Oh" at bounding box center [158, 345] width 36 height 90
type input "**"
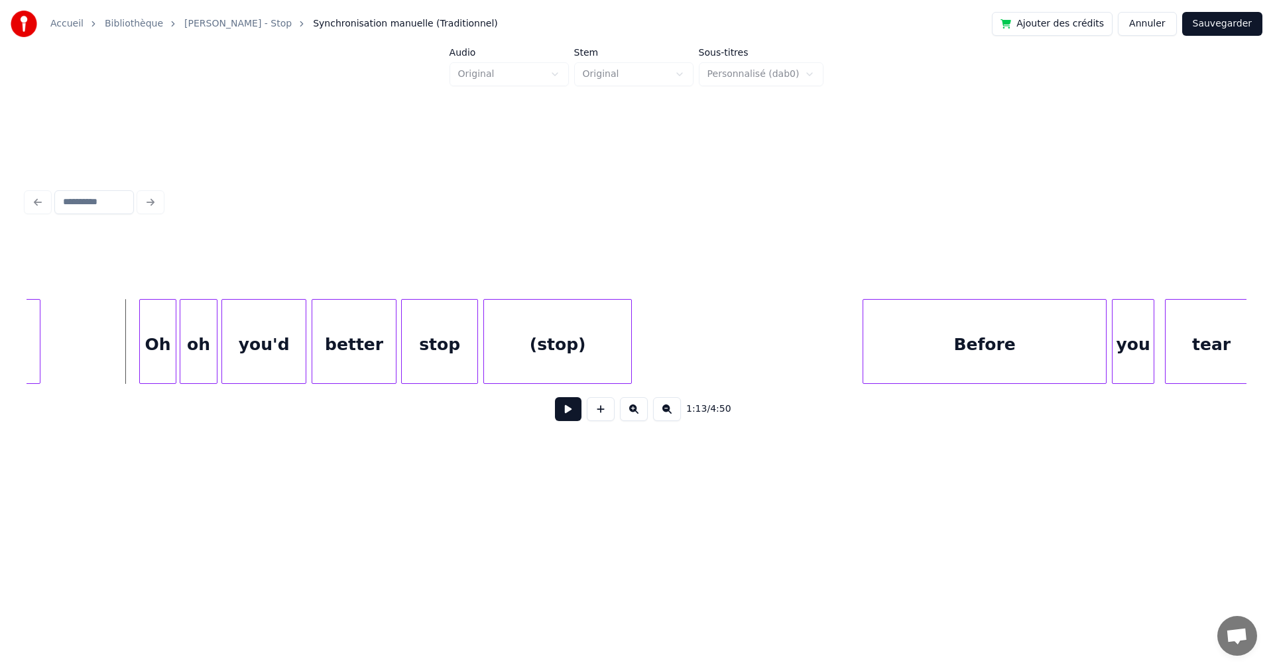
click at [555, 418] on button at bounding box center [568, 409] width 27 height 24
click at [212, 372] on div "oh" at bounding box center [198, 345] width 36 height 90
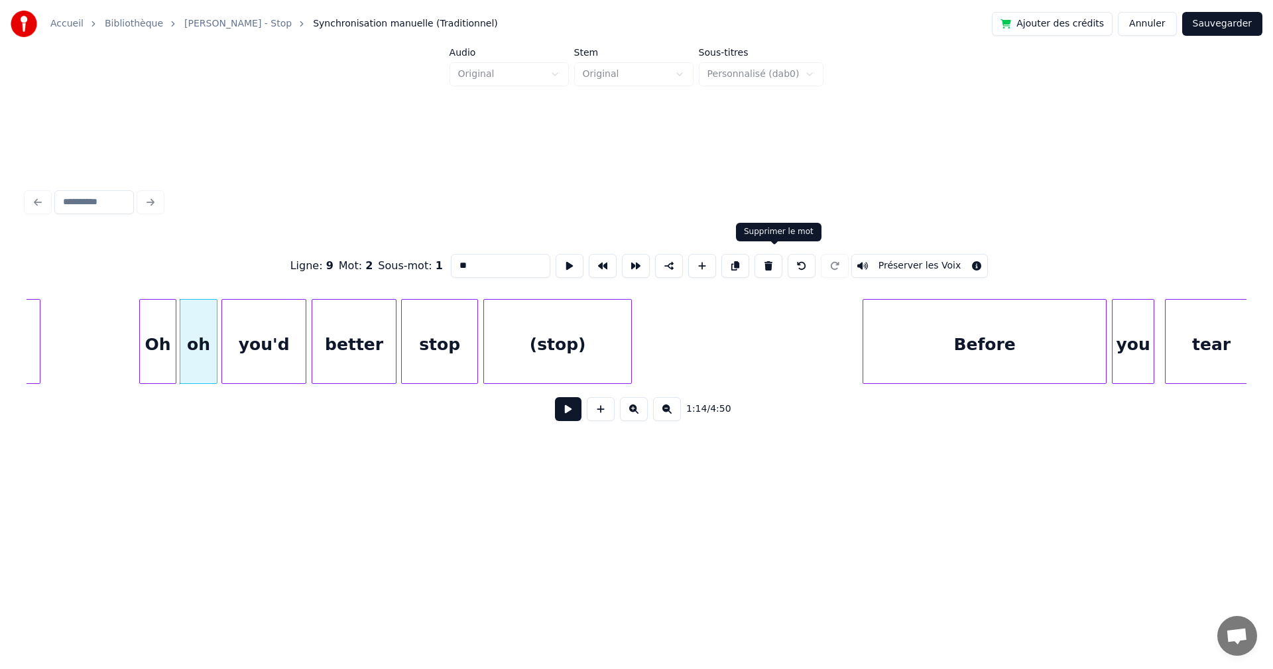
click at [779, 264] on button at bounding box center [769, 266] width 28 height 24
type input "**"
click at [214, 360] on div at bounding box center [212, 342] width 4 height 84
click at [556, 261] on button at bounding box center [570, 266] width 28 height 24
click at [558, 417] on button at bounding box center [568, 409] width 27 height 24
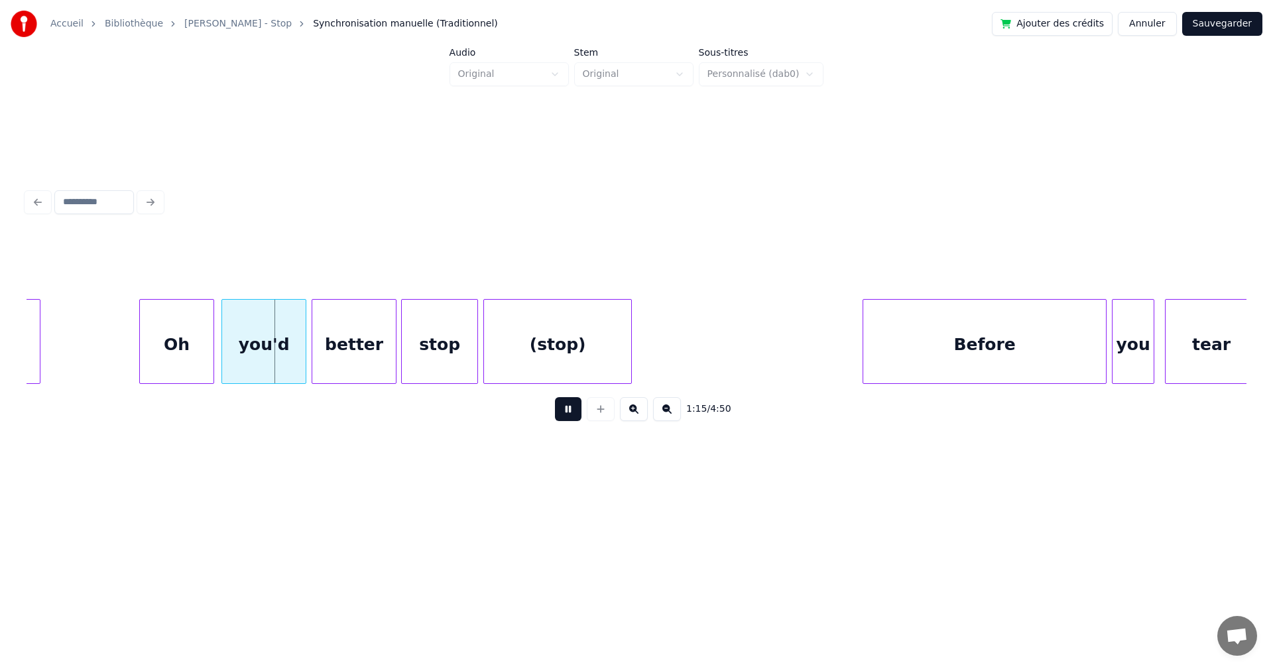
click at [558, 417] on button at bounding box center [568, 409] width 27 height 24
click at [651, 337] on div "(stop)" at bounding box center [708, 345] width 147 height 90
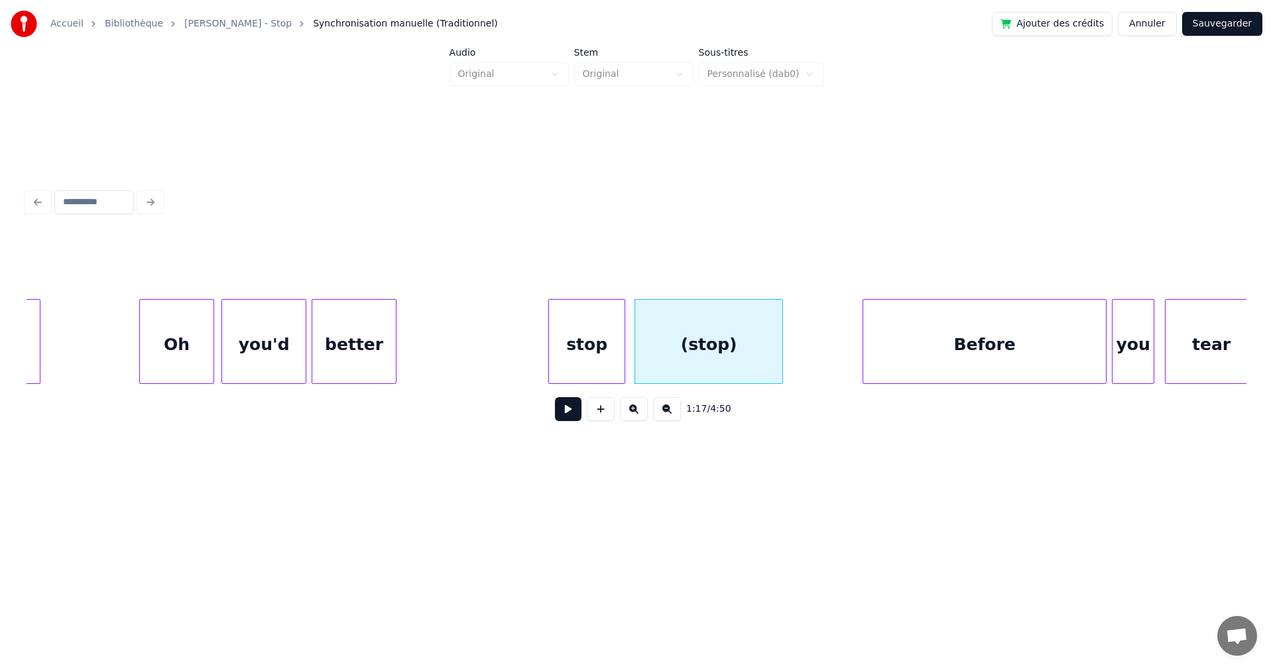
click at [557, 351] on div "stop" at bounding box center [587, 345] width 76 height 90
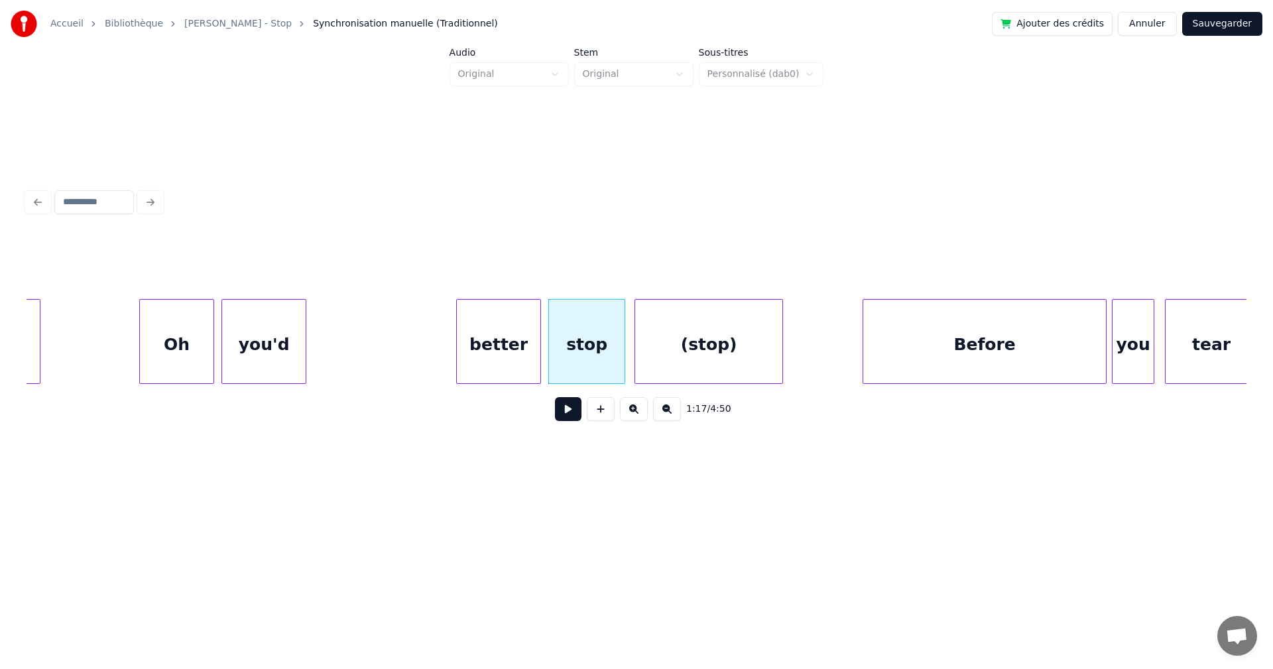
click at [510, 350] on div "better" at bounding box center [499, 345] width 84 height 90
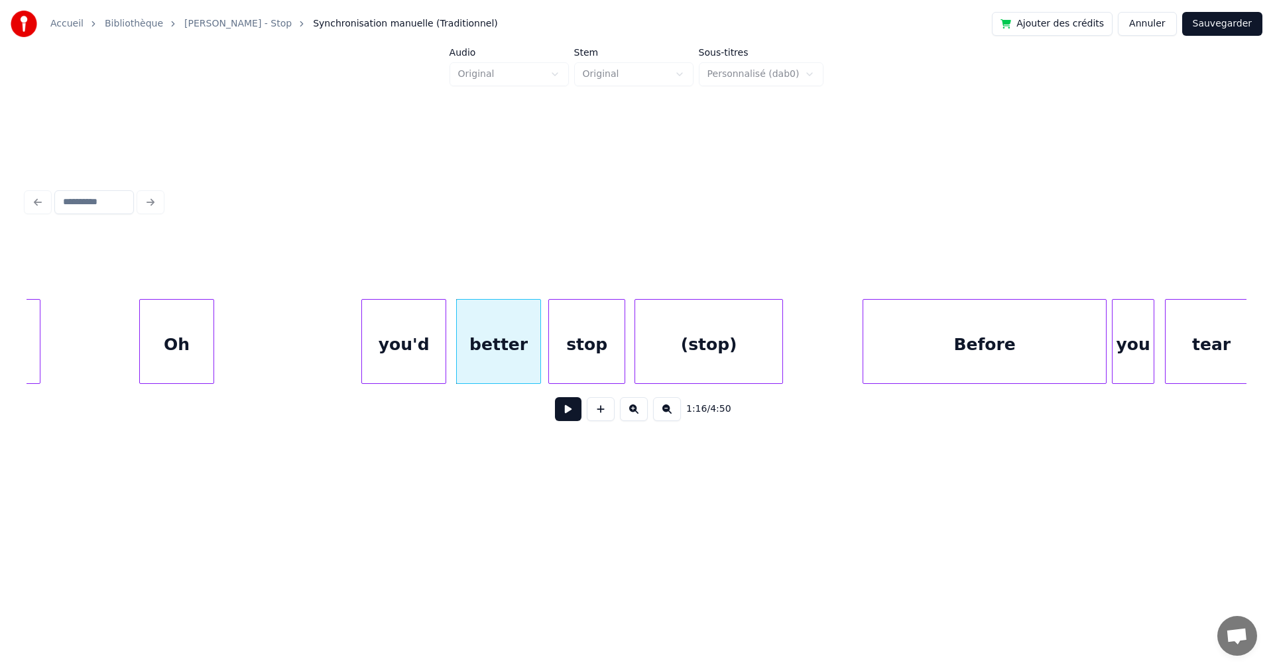
click at [434, 348] on div "you'd" at bounding box center [404, 345] width 84 height 90
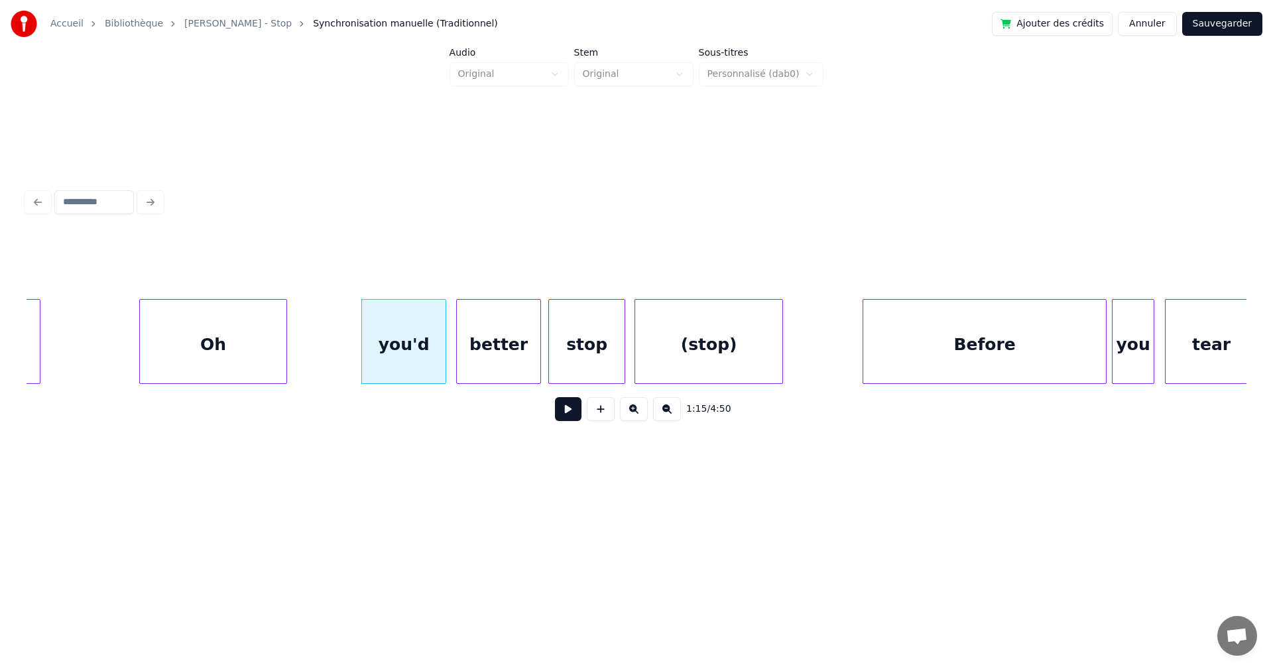
click at [283, 360] on div at bounding box center [285, 342] width 4 height 84
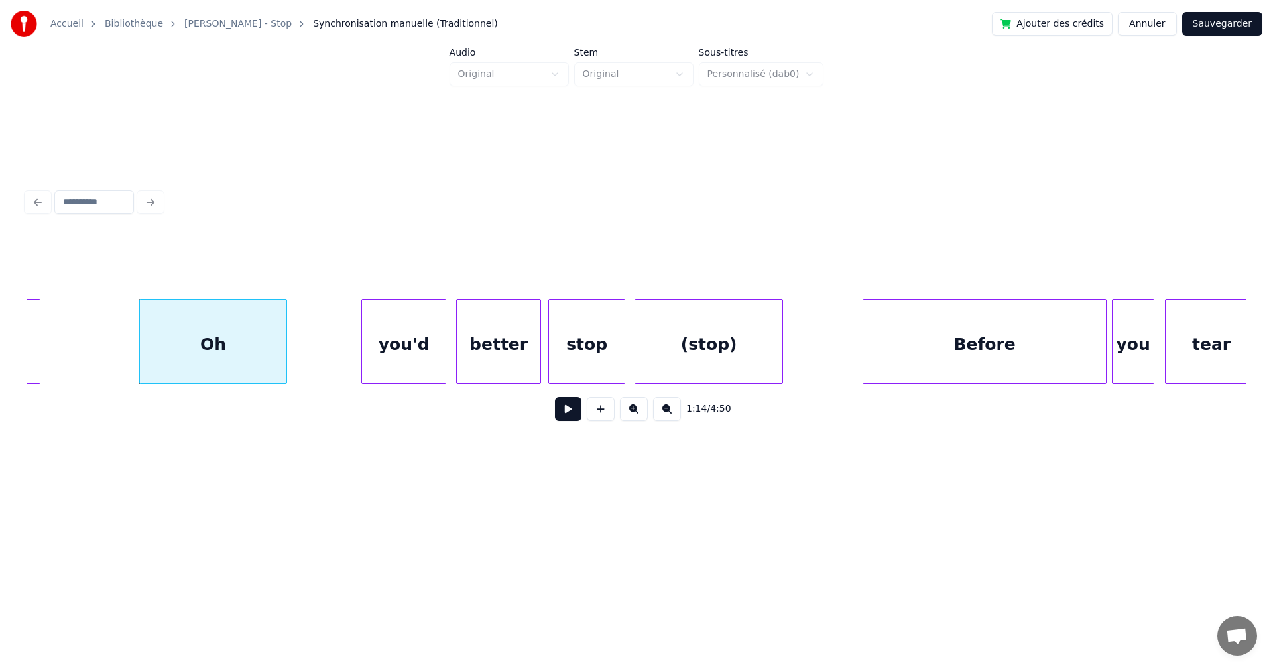
click at [226, 358] on div "Oh" at bounding box center [213, 345] width 147 height 90
click at [566, 412] on button at bounding box center [568, 409] width 27 height 24
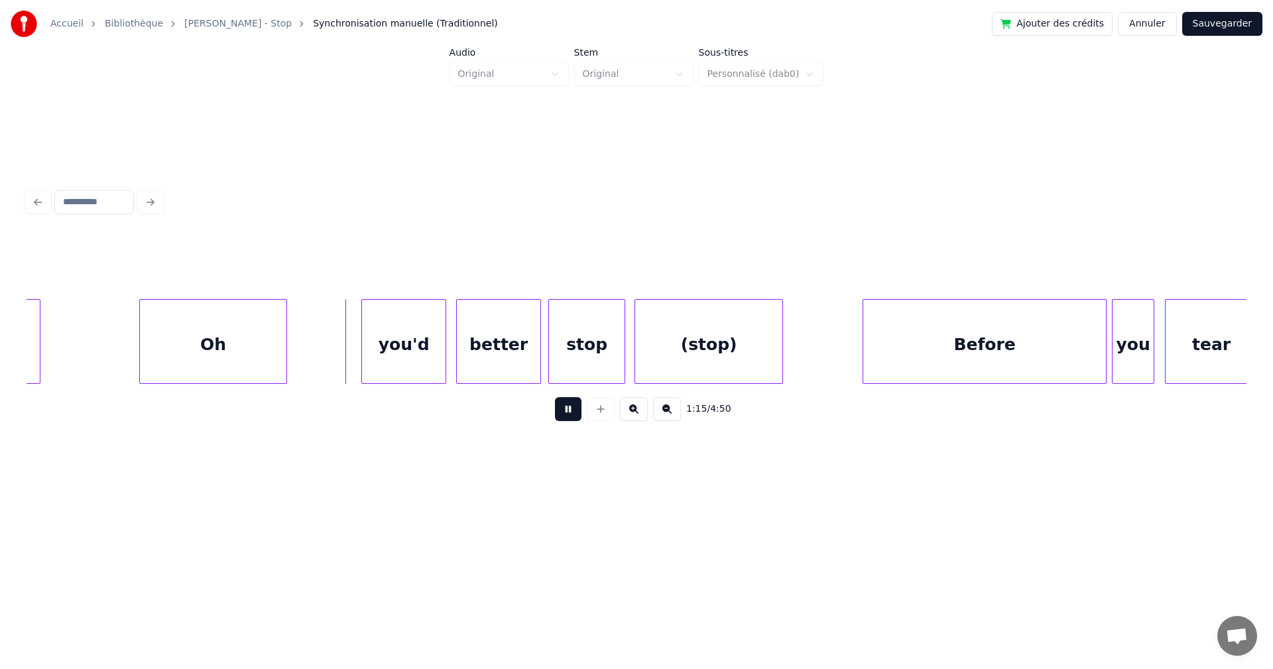
click at [566, 412] on button at bounding box center [568, 409] width 27 height 24
click at [401, 357] on div at bounding box center [402, 342] width 4 height 84
click at [393, 348] on div at bounding box center [393, 342] width 4 height 84
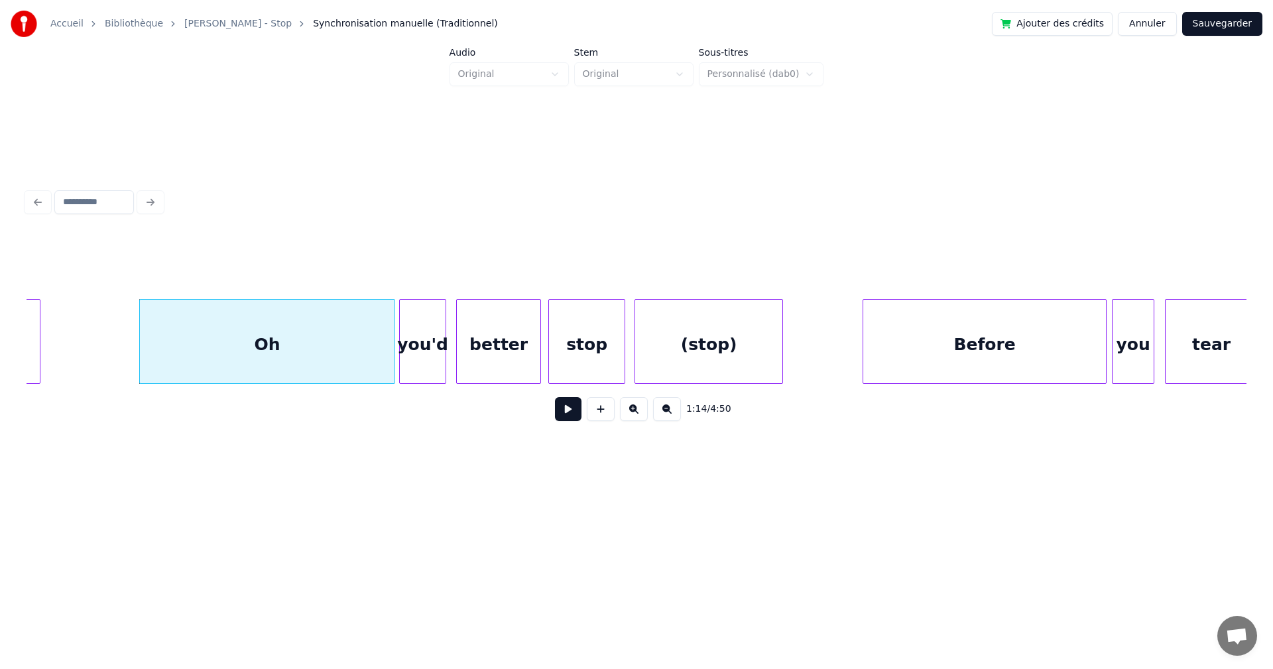
click at [365, 350] on div "Oh" at bounding box center [267, 345] width 255 height 90
click at [568, 413] on button at bounding box center [568, 409] width 27 height 24
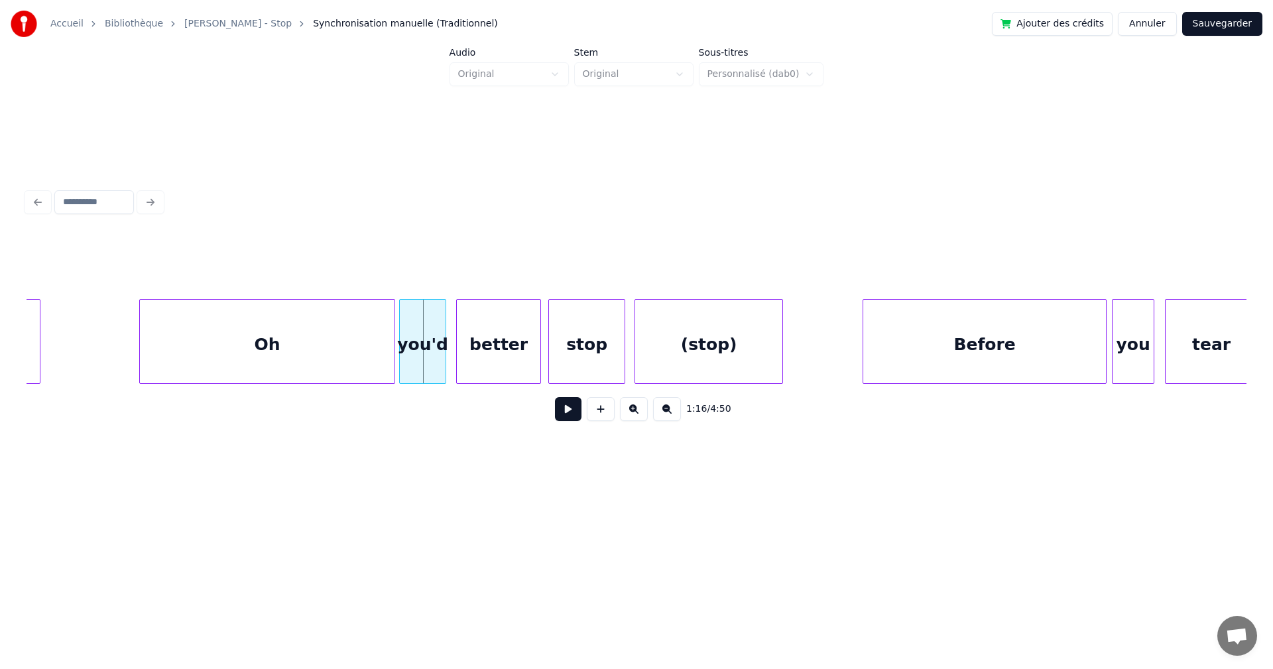
click at [375, 352] on div "Oh" at bounding box center [267, 345] width 255 height 90
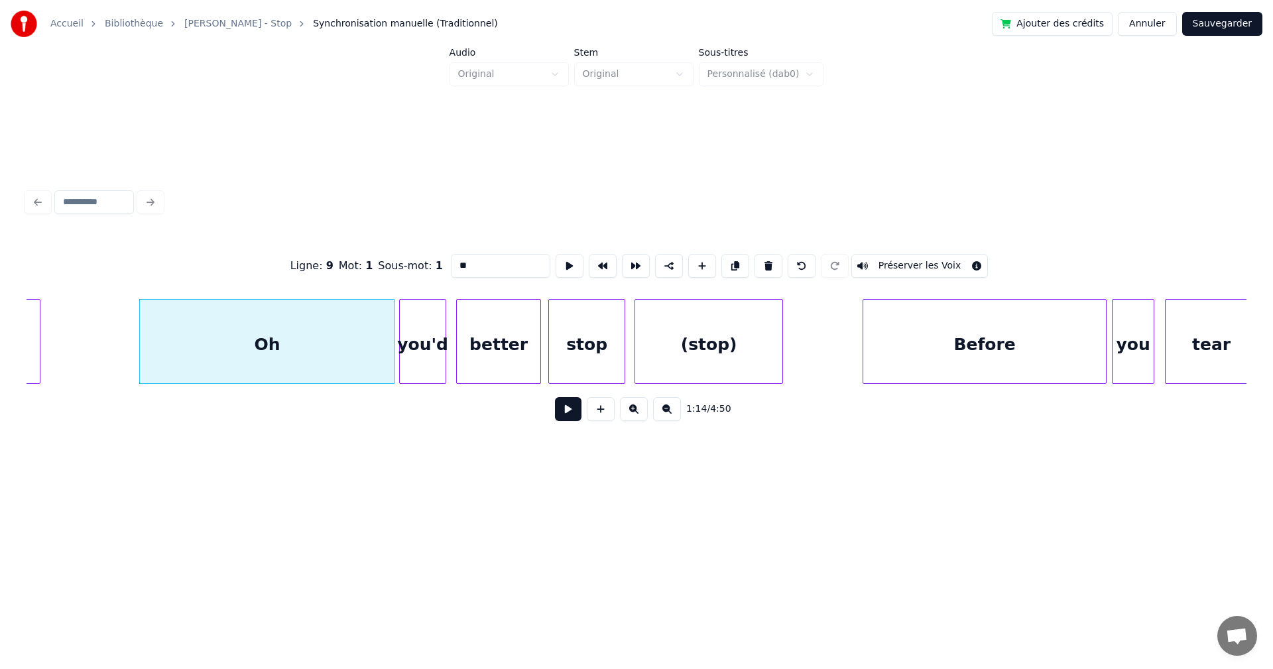
click at [557, 409] on button at bounding box center [568, 409] width 27 height 24
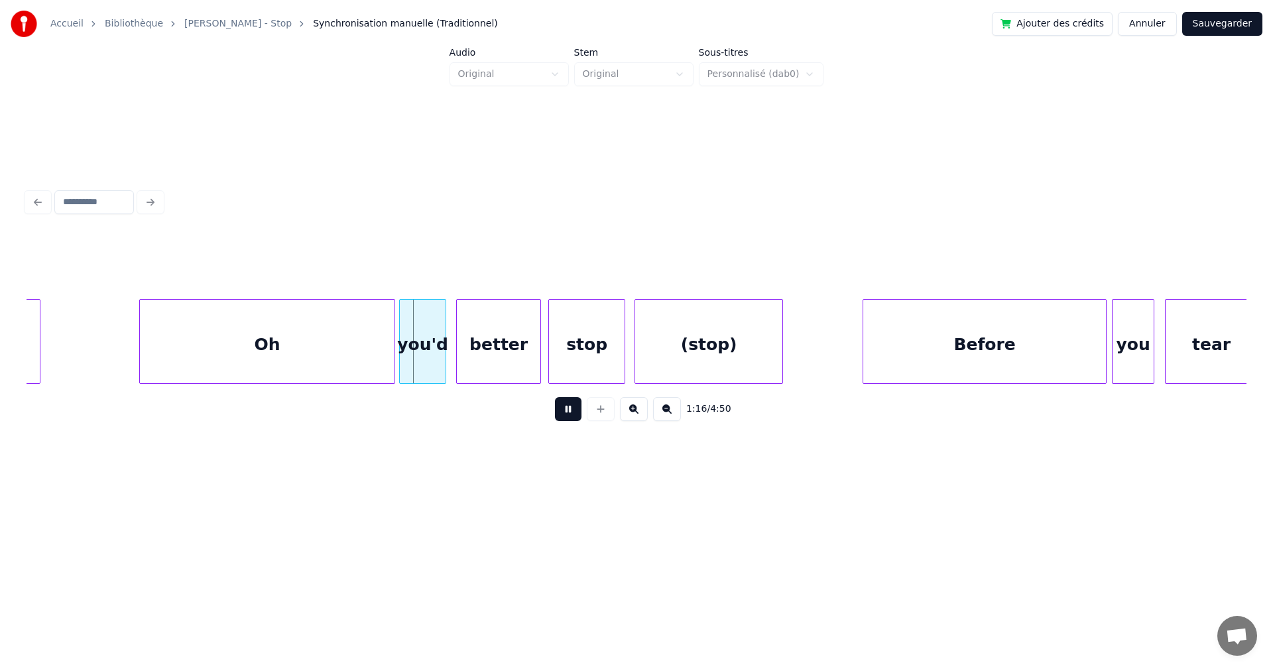
click at [557, 409] on button at bounding box center [568, 409] width 27 height 24
click at [416, 354] on div at bounding box center [416, 342] width 4 height 84
click at [375, 356] on div "Oh" at bounding box center [267, 345] width 255 height 90
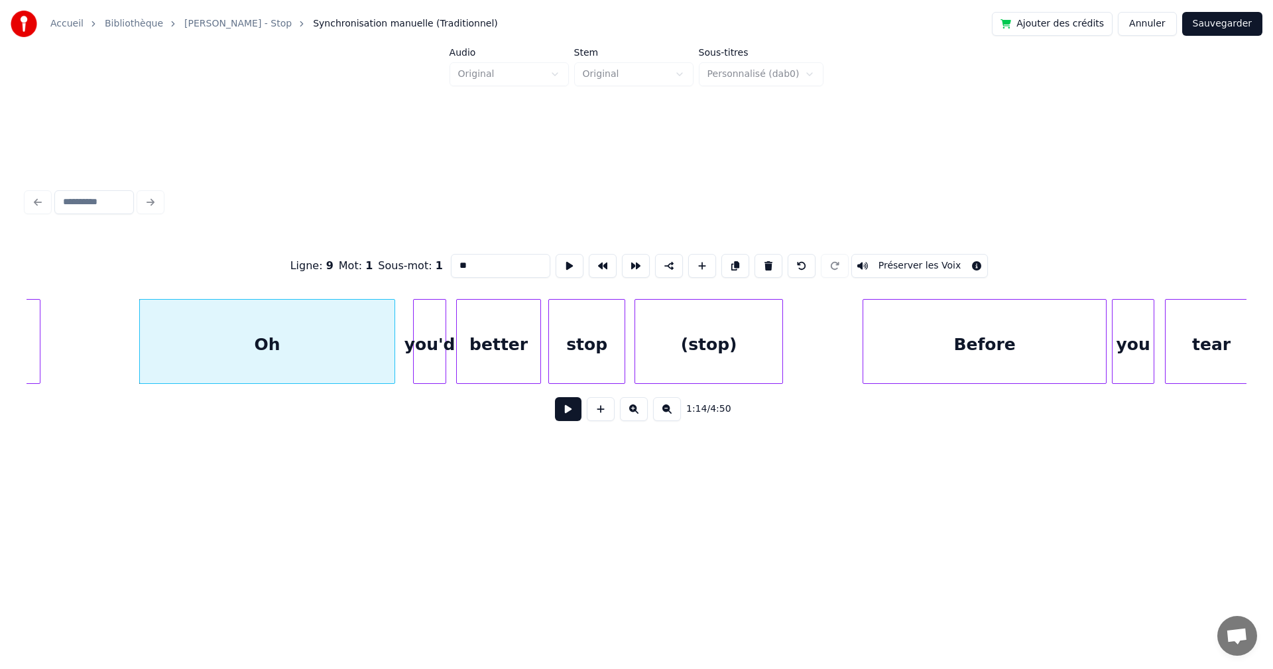
click at [560, 415] on button at bounding box center [568, 409] width 27 height 24
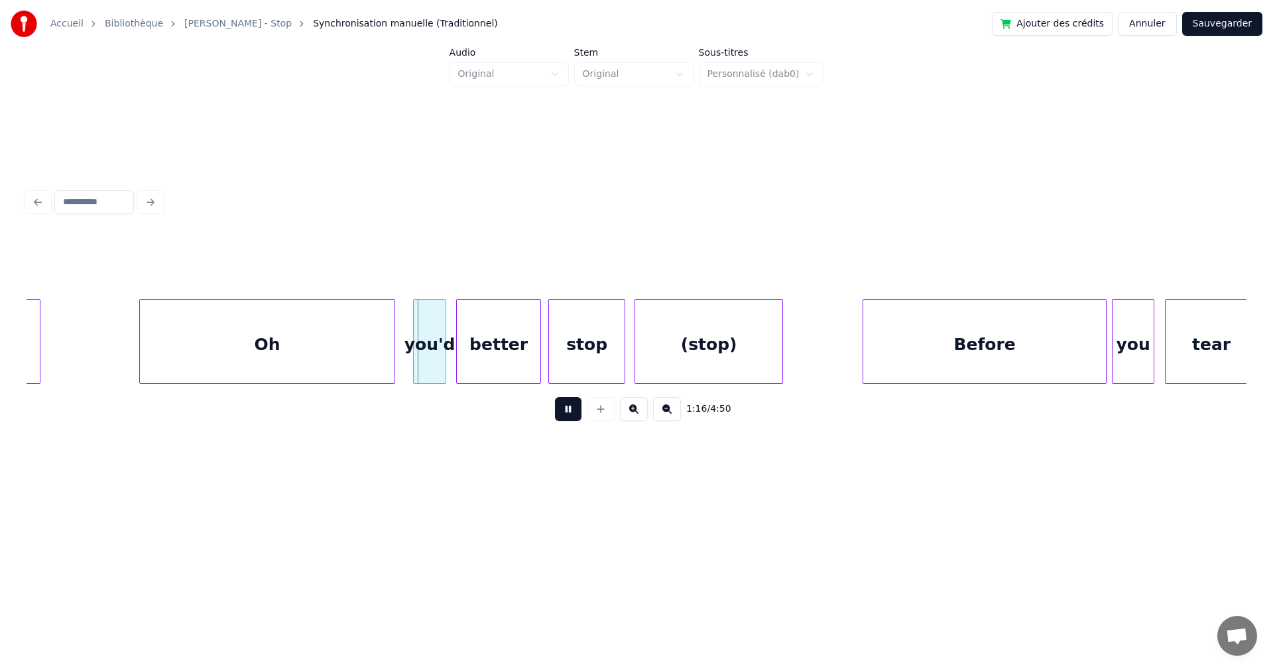
click at [560, 415] on button at bounding box center [568, 409] width 27 height 24
click at [403, 366] on div at bounding box center [404, 342] width 4 height 84
click at [481, 361] on div at bounding box center [481, 342] width 4 height 84
click at [473, 363] on div at bounding box center [472, 342] width 4 height 84
click at [440, 363] on div "you'd" at bounding box center [438, 345] width 72 height 90
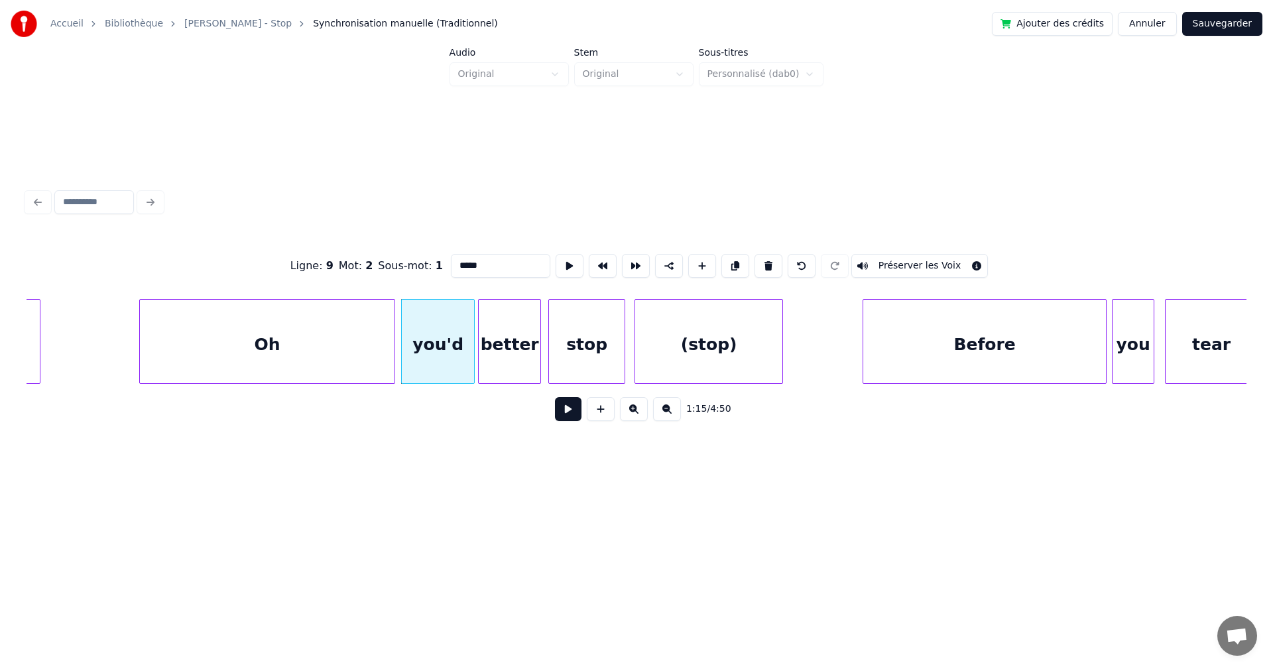
click at [555, 410] on button at bounding box center [568, 409] width 27 height 24
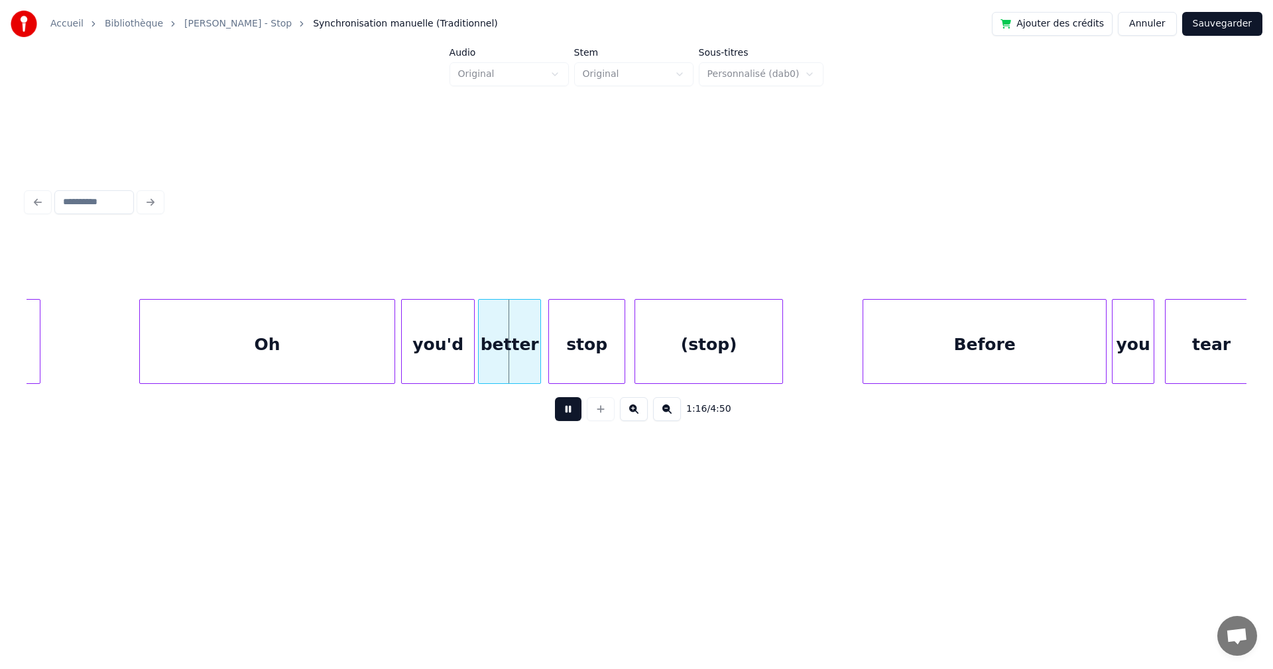
click at [555, 410] on button at bounding box center [568, 409] width 27 height 24
click at [559, 411] on button at bounding box center [568, 409] width 27 height 24
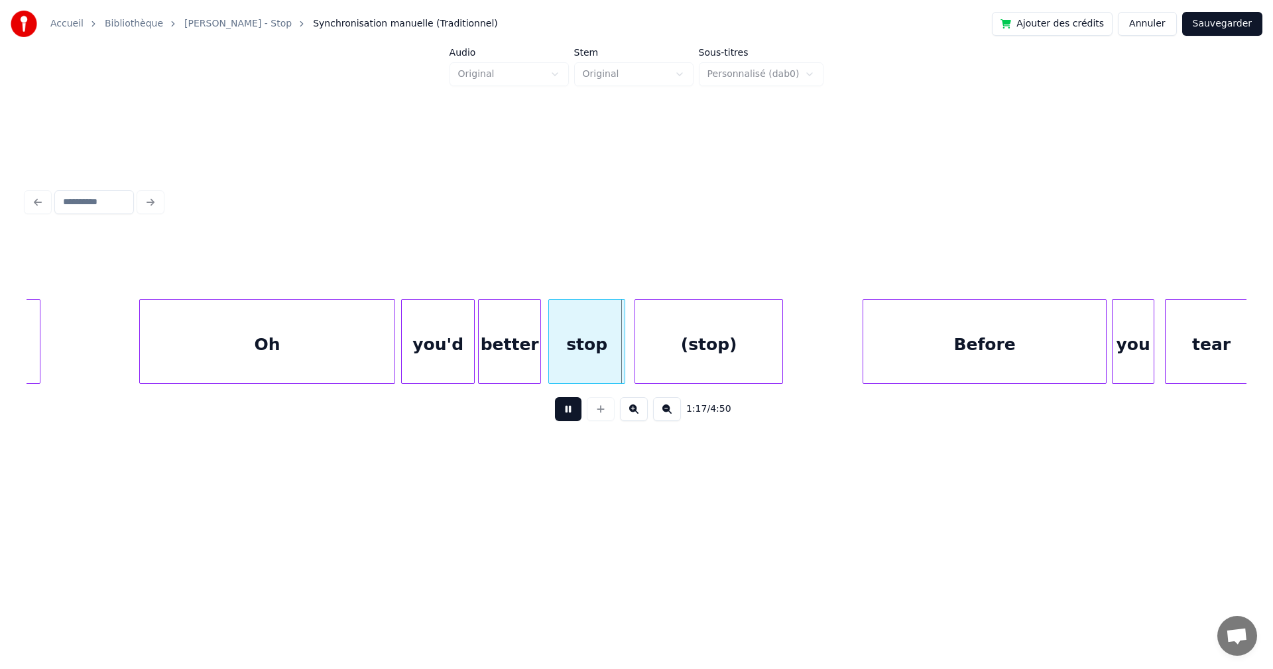
click at [559, 411] on button at bounding box center [568, 409] width 27 height 24
click at [521, 363] on div "better" at bounding box center [510, 345] width 62 height 90
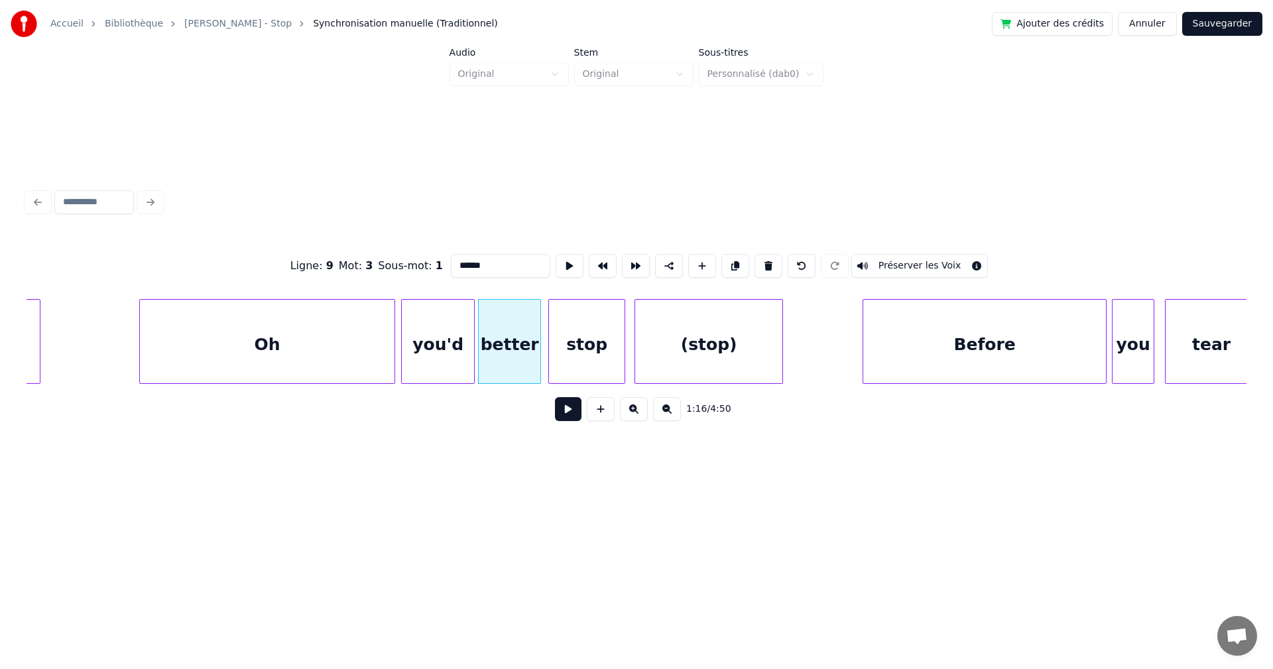
click at [559, 411] on button at bounding box center [568, 409] width 27 height 24
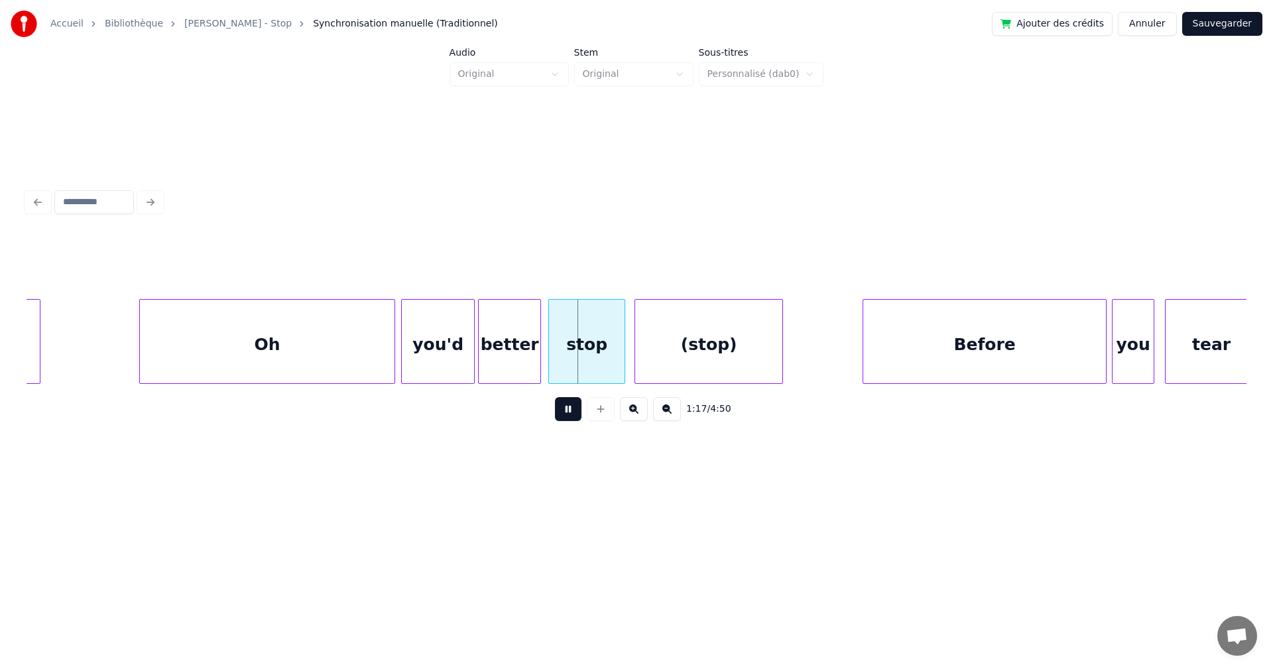
click at [559, 411] on button at bounding box center [568, 409] width 27 height 24
click at [573, 348] on div at bounding box center [575, 342] width 4 height 84
click at [564, 354] on div at bounding box center [563, 342] width 4 height 84
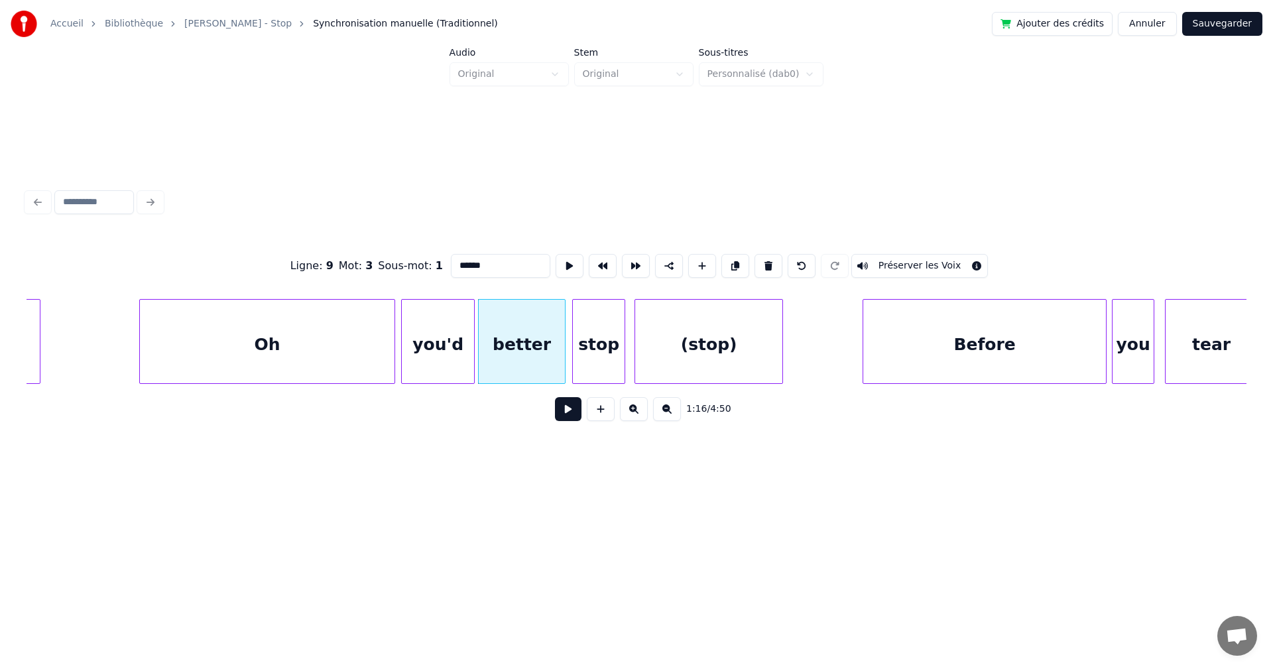
click at [552, 356] on div "better" at bounding box center [522, 345] width 86 height 90
click at [555, 409] on button at bounding box center [568, 409] width 27 height 24
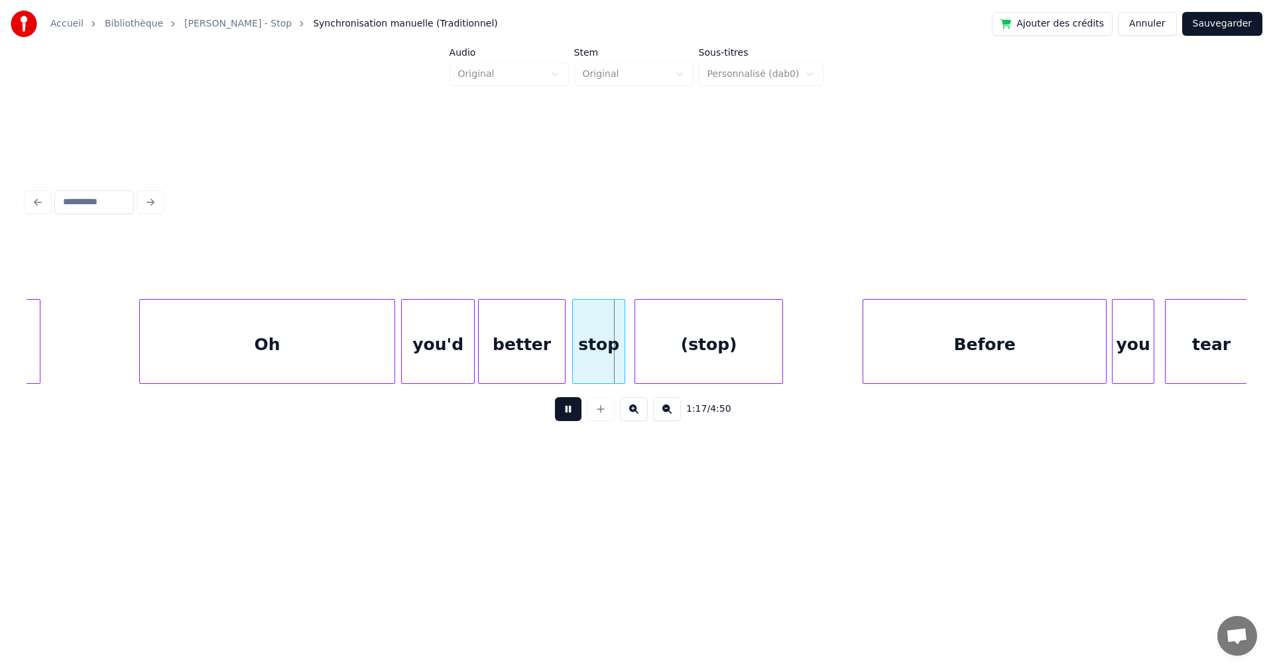
click at [555, 409] on button at bounding box center [568, 409] width 27 height 24
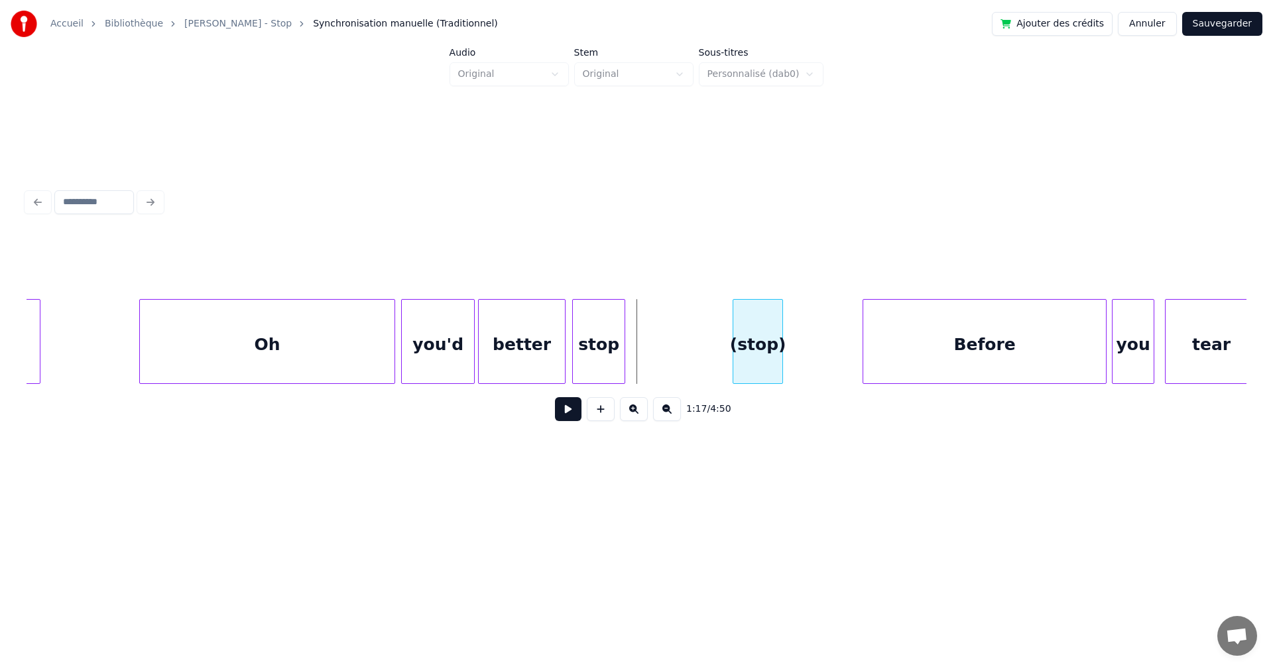
click at [734, 353] on div at bounding box center [736, 342] width 4 height 84
click at [680, 358] on div "stop" at bounding box center [677, 345] width 52 height 90
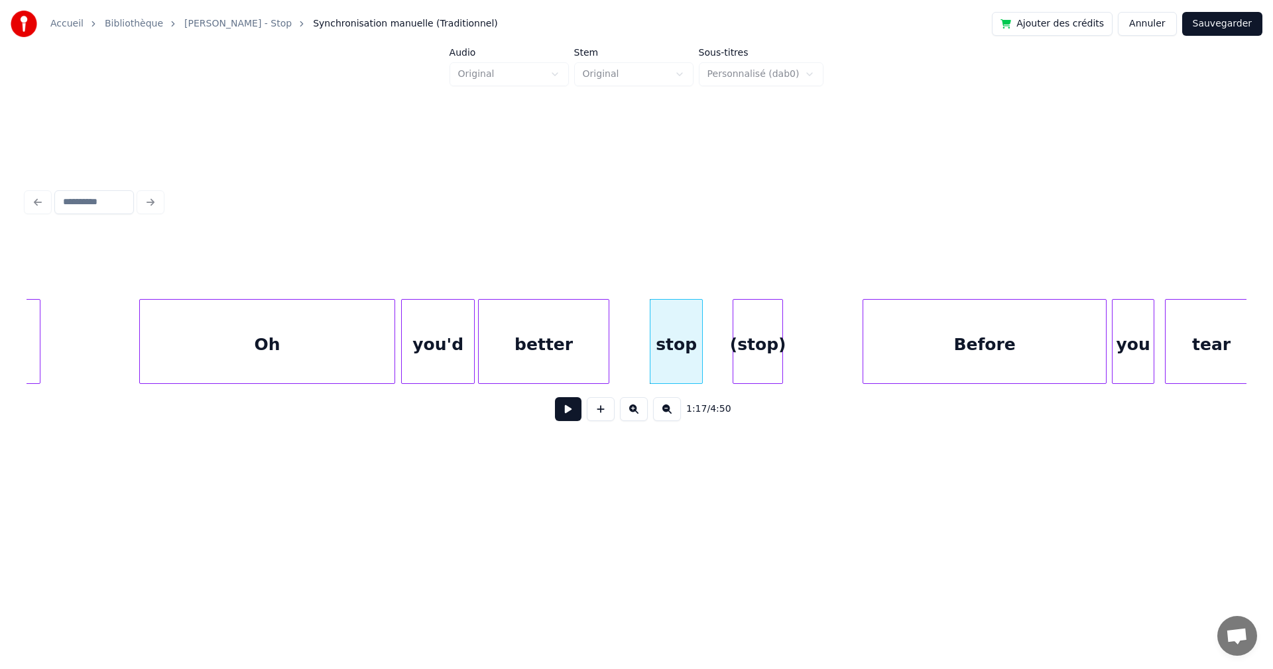
click at [608, 363] on div at bounding box center [607, 342] width 4 height 84
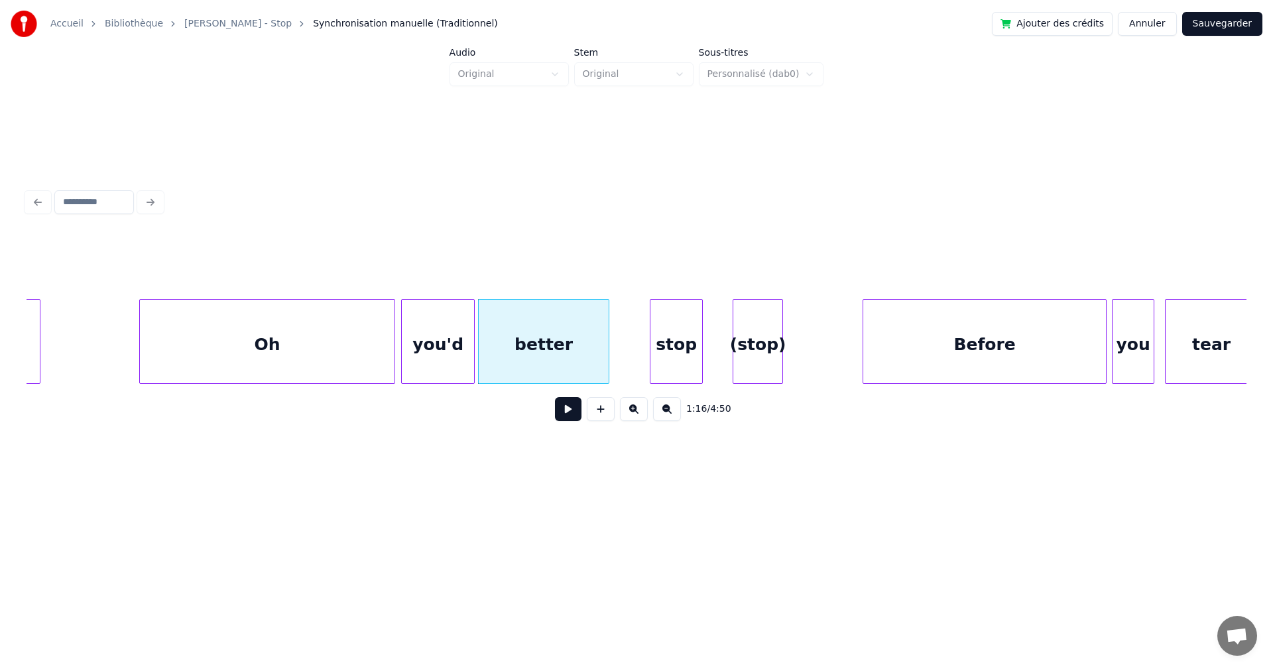
click at [577, 363] on div "better" at bounding box center [544, 345] width 130 height 90
click at [561, 424] on div "1:16 / 4:50" at bounding box center [636, 409] width 1199 height 29
click at [558, 415] on button at bounding box center [568, 409] width 27 height 24
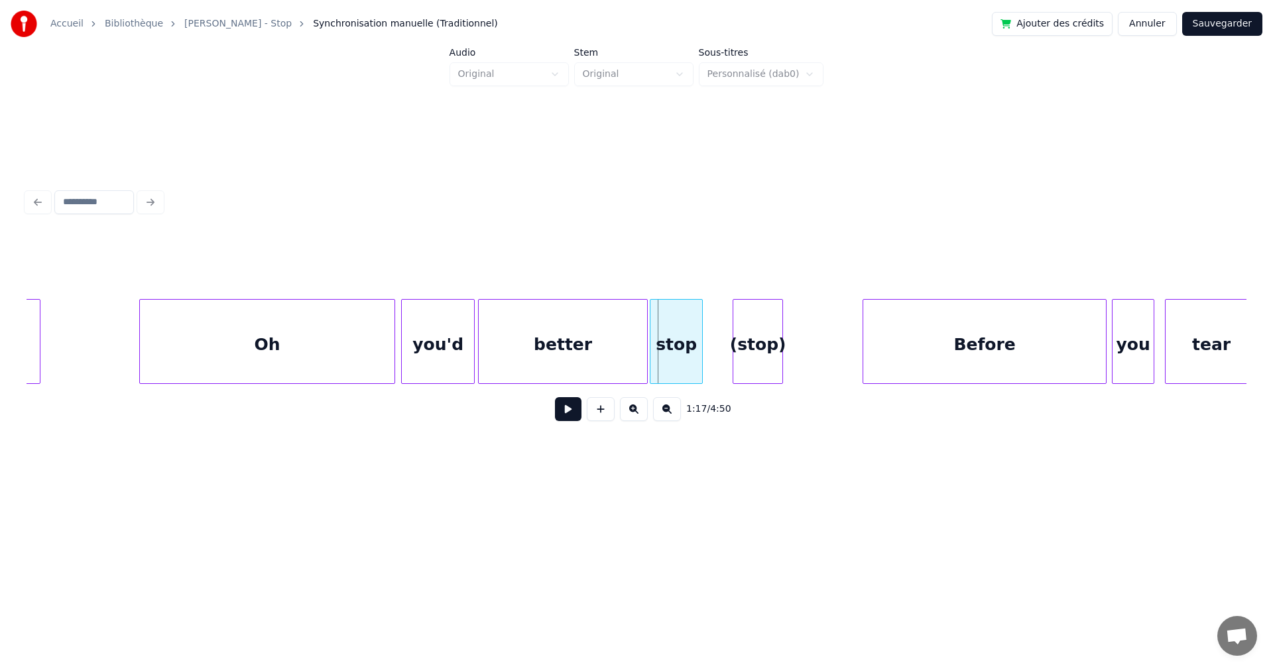
click at [643, 352] on div at bounding box center [645, 342] width 4 height 84
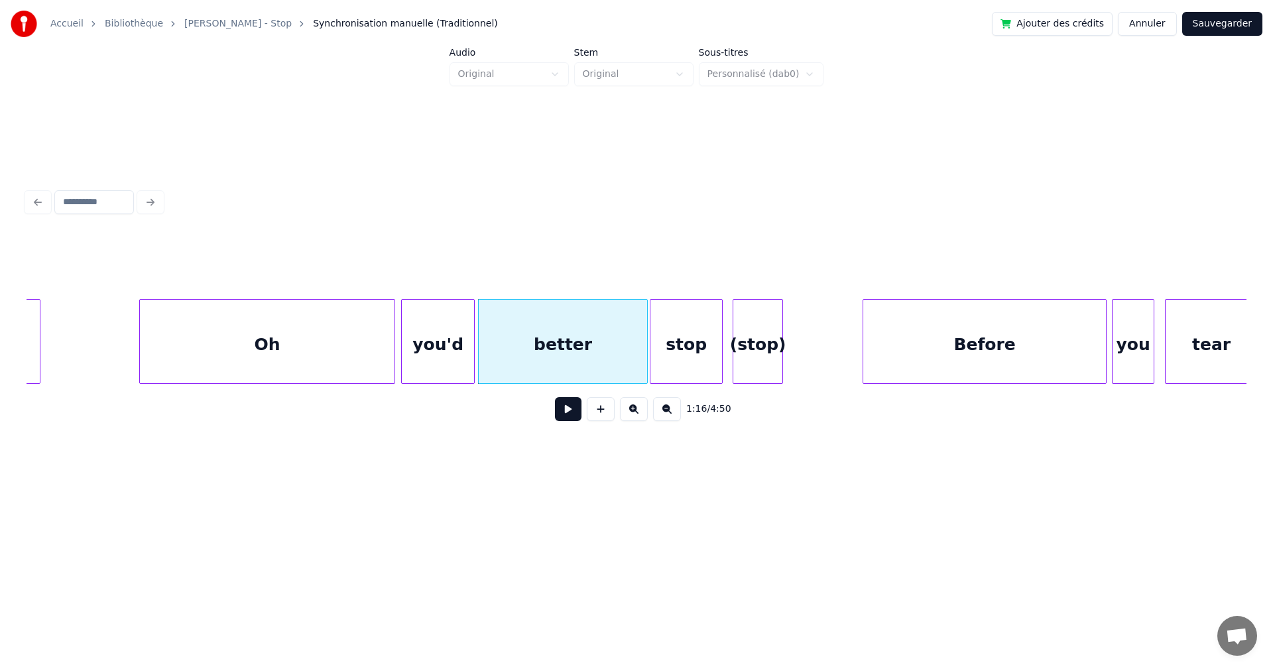
click at [722, 352] on div at bounding box center [720, 342] width 4 height 84
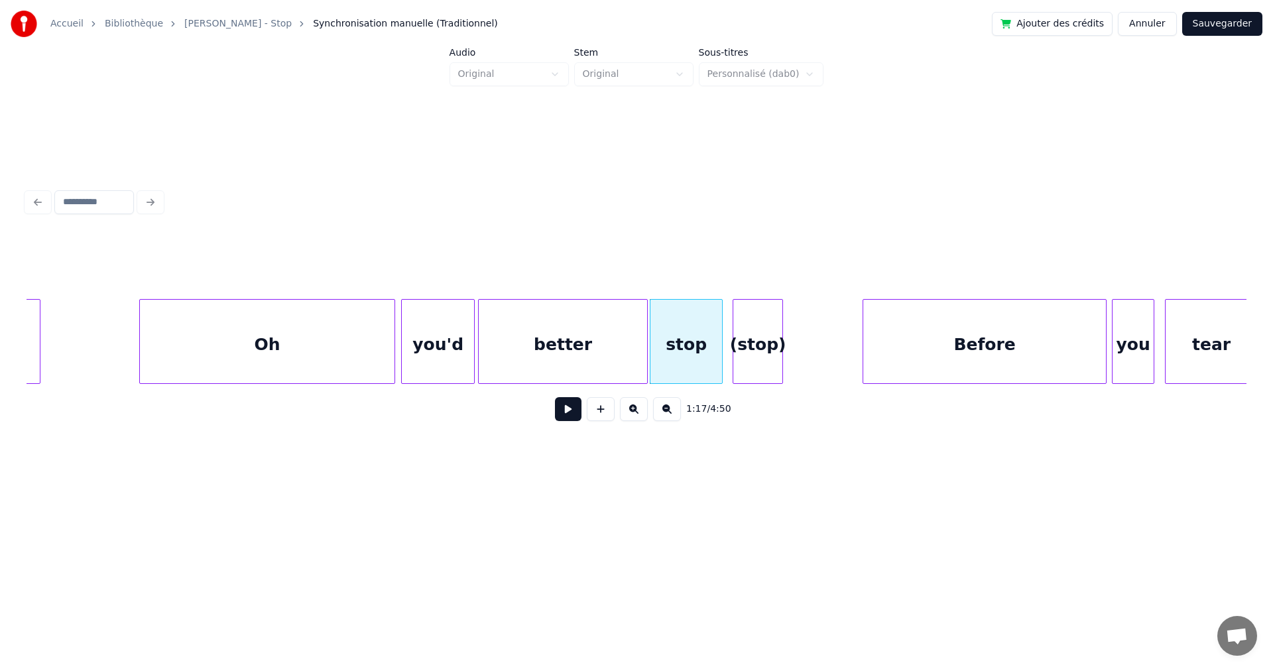
click at [582, 354] on div "better" at bounding box center [563, 345] width 168 height 90
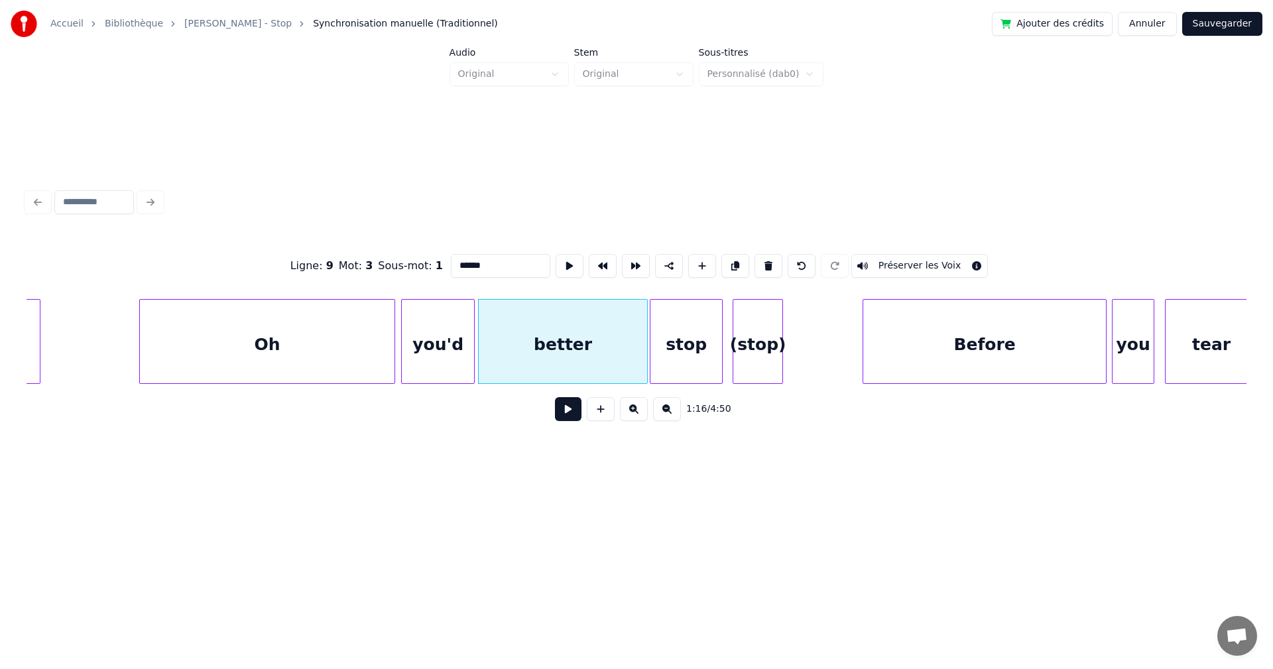
click at [557, 415] on button at bounding box center [568, 409] width 27 height 24
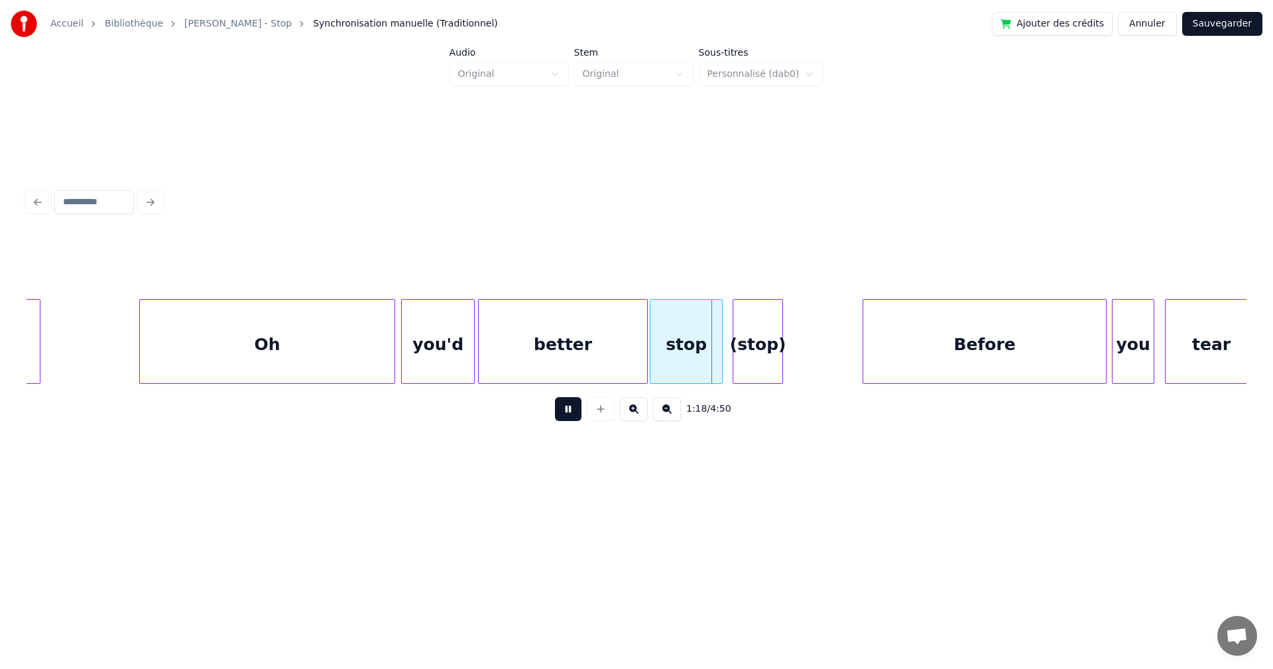
click at [557, 415] on button at bounding box center [568, 409] width 27 height 24
click at [558, 412] on button at bounding box center [568, 409] width 27 height 24
click at [830, 342] on div at bounding box center [828, 342] width 4 height 84
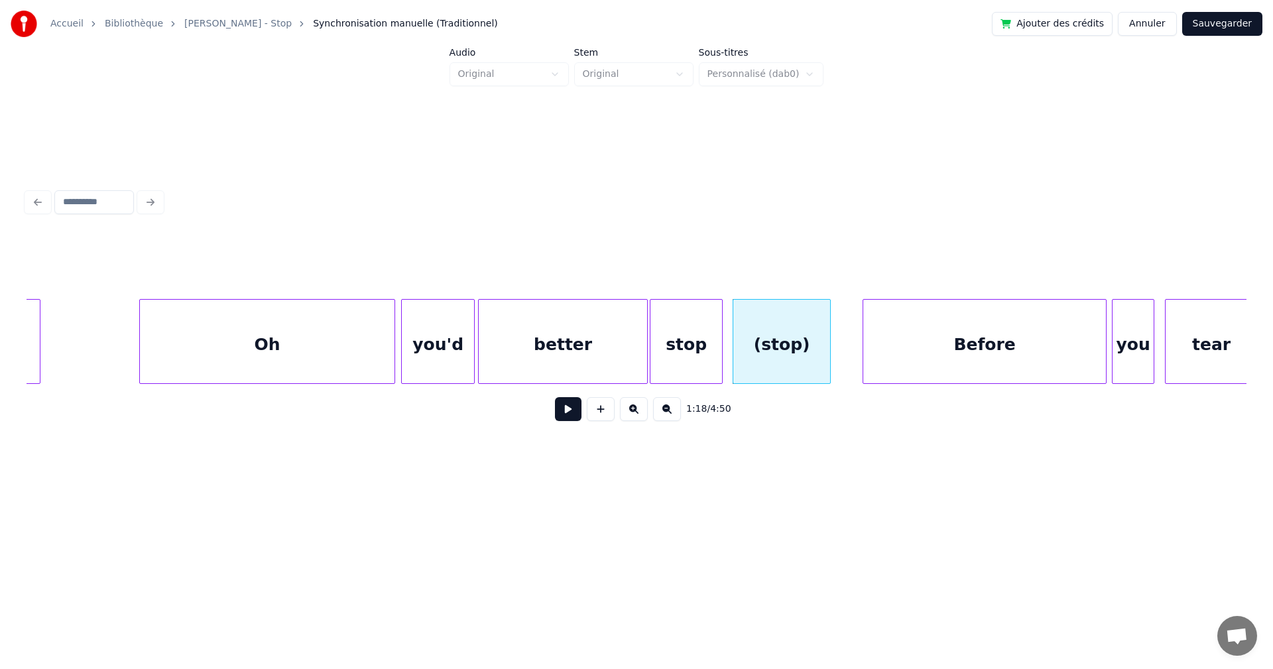
click at [684, 369] on div "stop" at bounding box center [687, 345] width 72 height 90
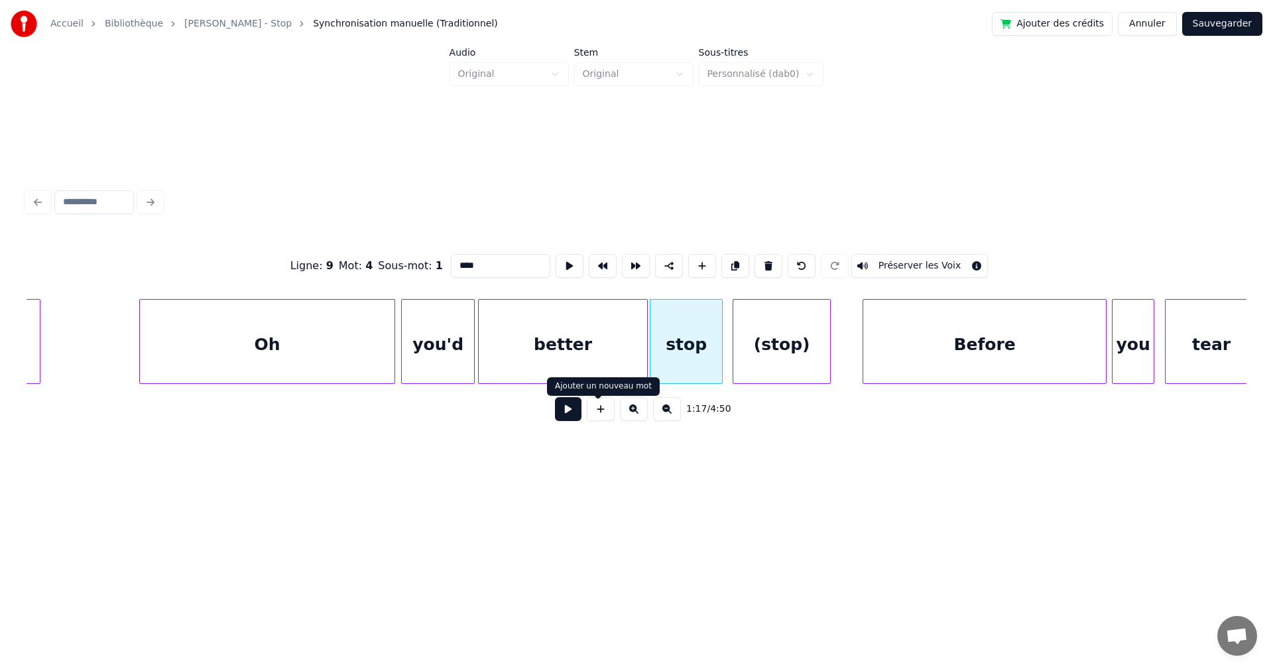
click at [555, 421] on button at bounding box center [568, 409] width 27 height 24
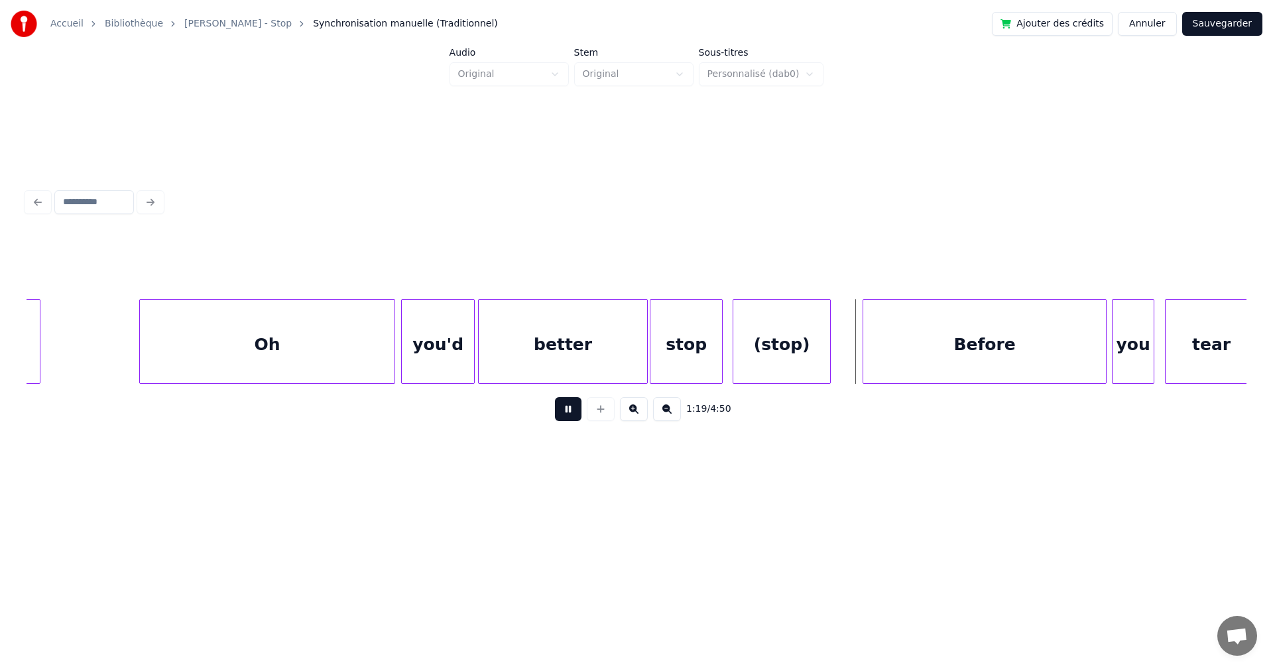
click at [555, 421] on button at bounding box center [568, 409] width 27 height 24
click at [1204, 25] on button "Sauvegarder" at bounding box center [1223, 24] width 80 height 24
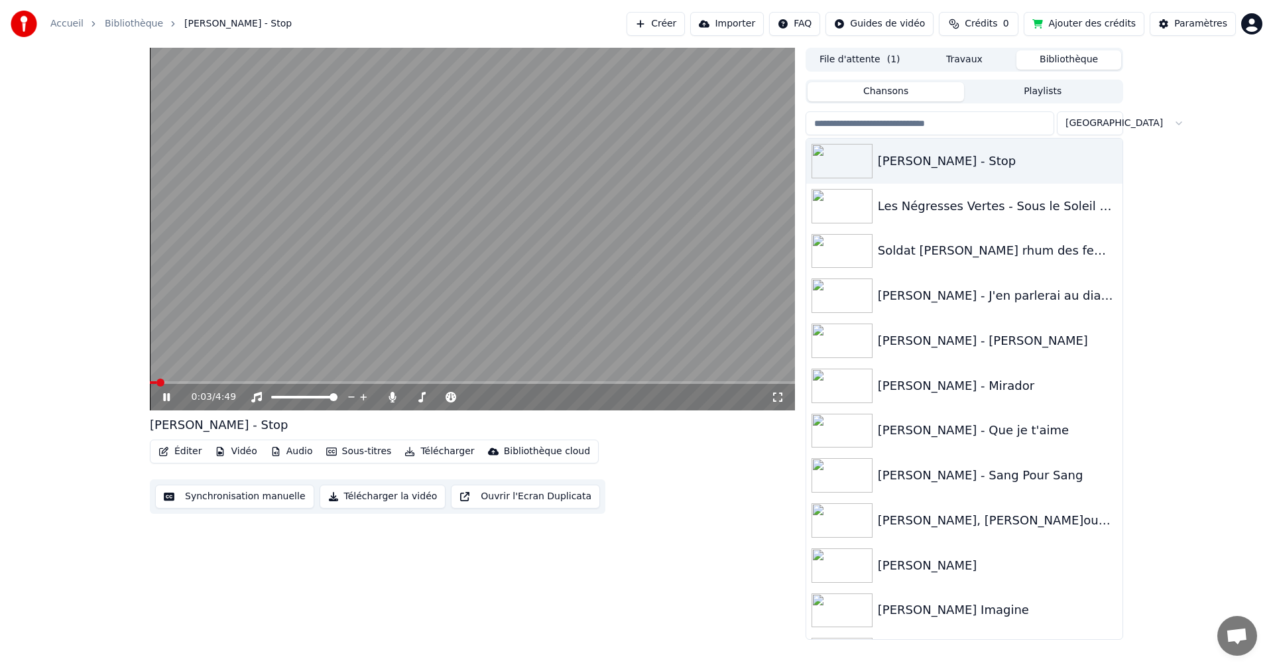
click at [223, 381] on video at bounding box center [472, 229] width 645 height 363
click at [219, 381] on span at bounding box center [472, 382] width 645 height 3
click at [245, 385] on div "0:31 / 4:49" at bounding box center [472, 397] width 645 height 27
click at [255, 385] on div "0:31 / 4:49" at bounding box center [472, 397] width 645 height 27
click at [238, 384] on div "0:31 / 4:49" at bounding box center [472, 395] width 645 height 29
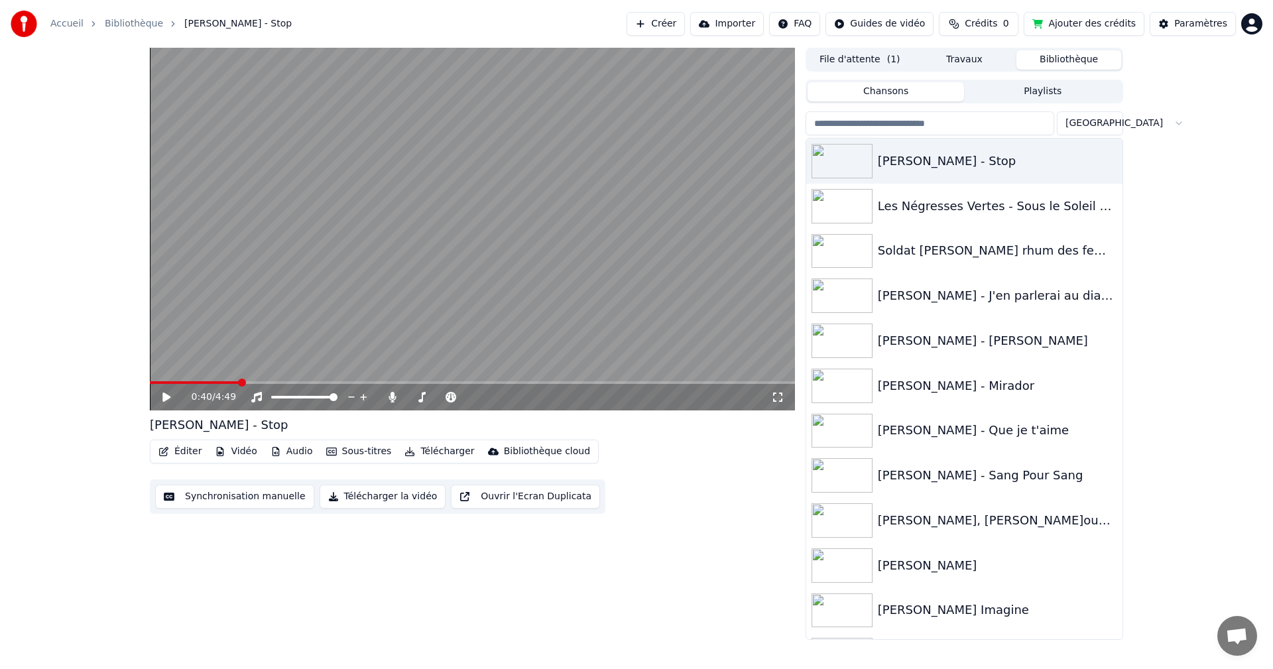
click at [240, 383] on span at bounding box center [472, 382] width 645 height 3
click at [277, 382] on span at bounding box center [279, 383] width 8 height 8
click at [292, 381] on video at bounding box center [472, 229] width 645 height 363
click at [298, 381] on video at bounding box center [472, 229] width 645 height 363
click at [309, 383] on span at bounding box center [472, 382] width 645 height 3
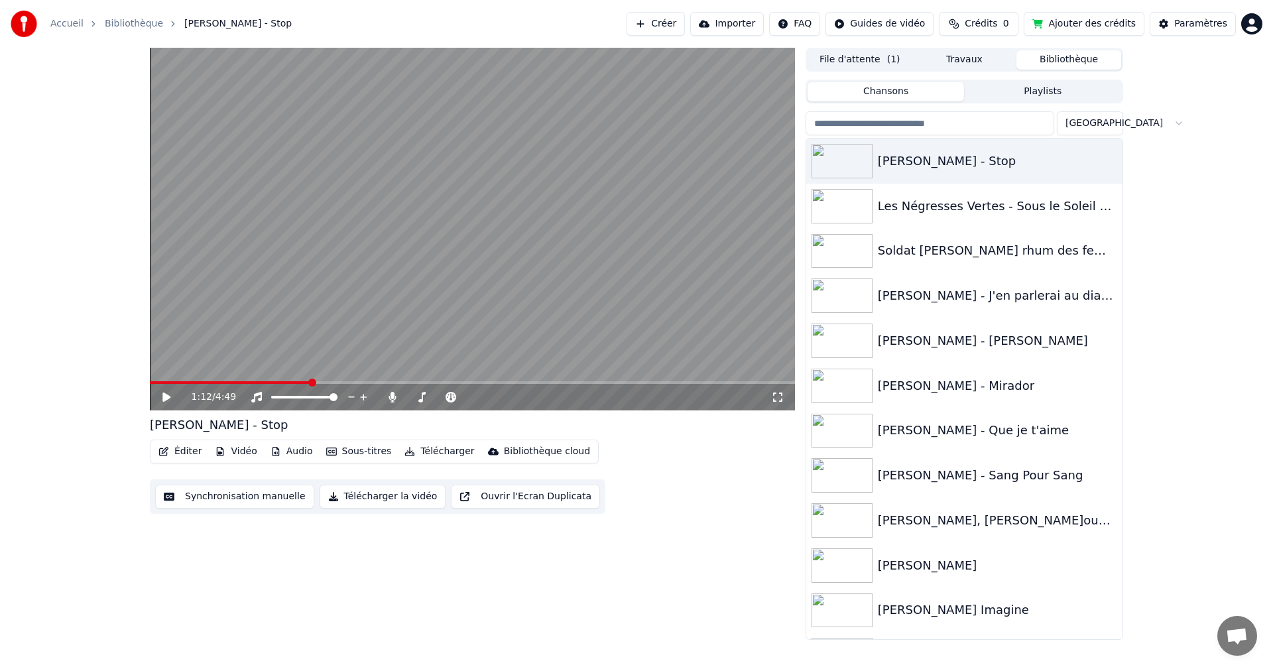
click at [165, 399] on icon at bounding box center [166, 397] width 8 height 9
click at [165, 399] on icon at bounding box center [166, 397] width 7 height 8
click at [183, 452] on button "Éditer" at bounding box center [180, 451] width 54 height 19
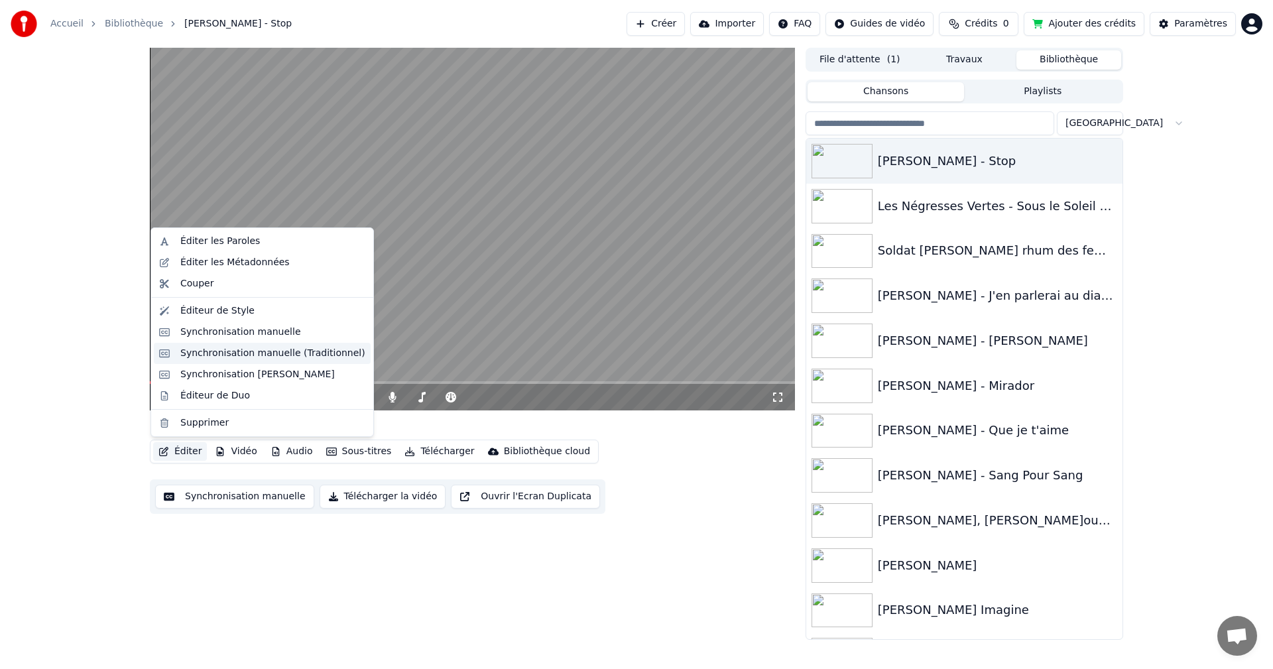
click at [224, 352] on div "Synchronisation manuelle (Traditionnel)" at bounding box center [272, 353] width 185 height 13
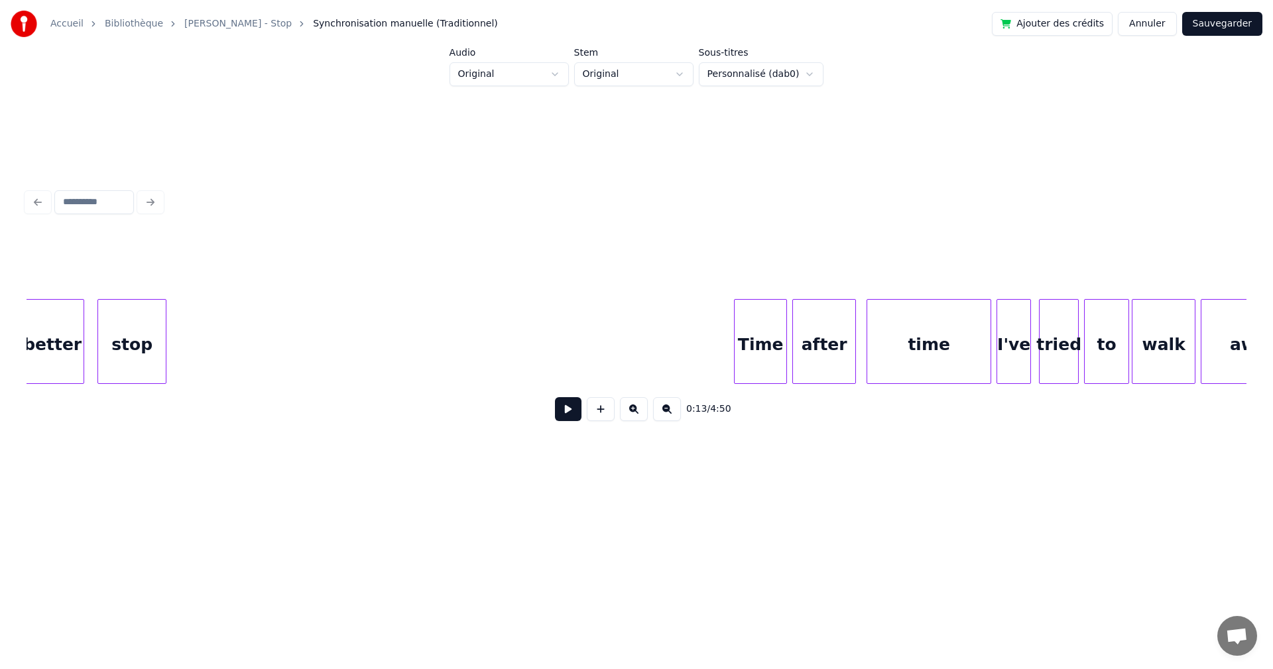
scroll to position [0, 13077]
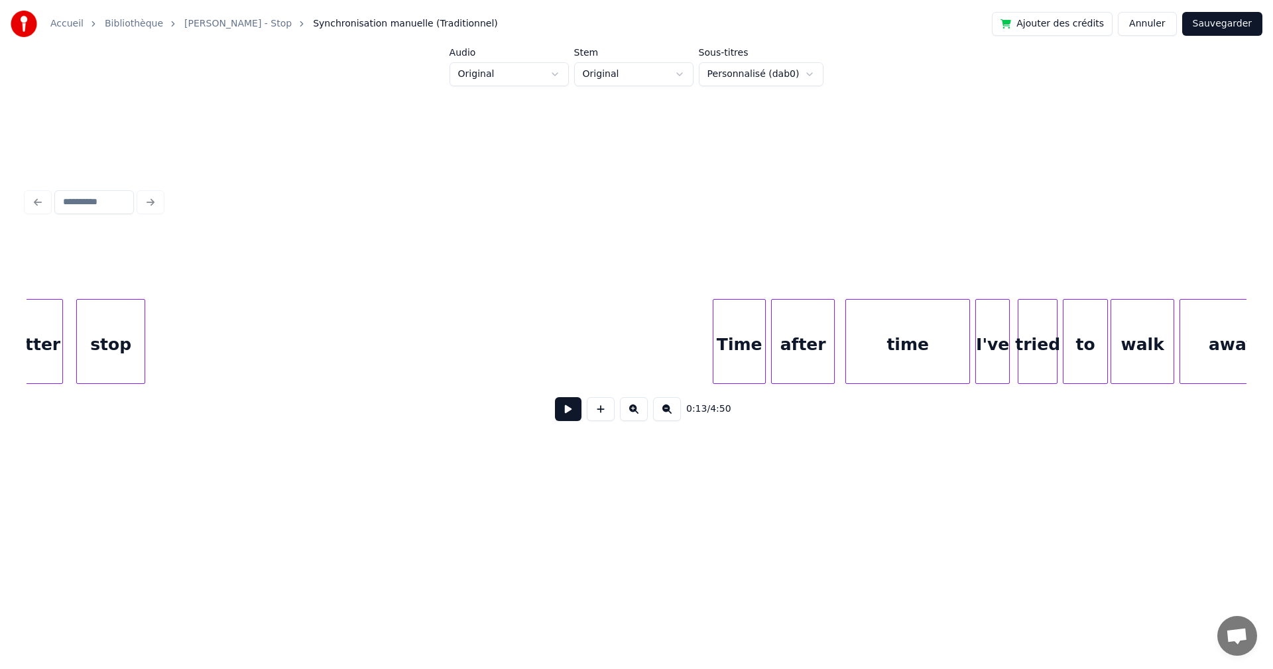
click at [726, 365] on div "Time" at bounding box center [740, 345] width 52 height 90
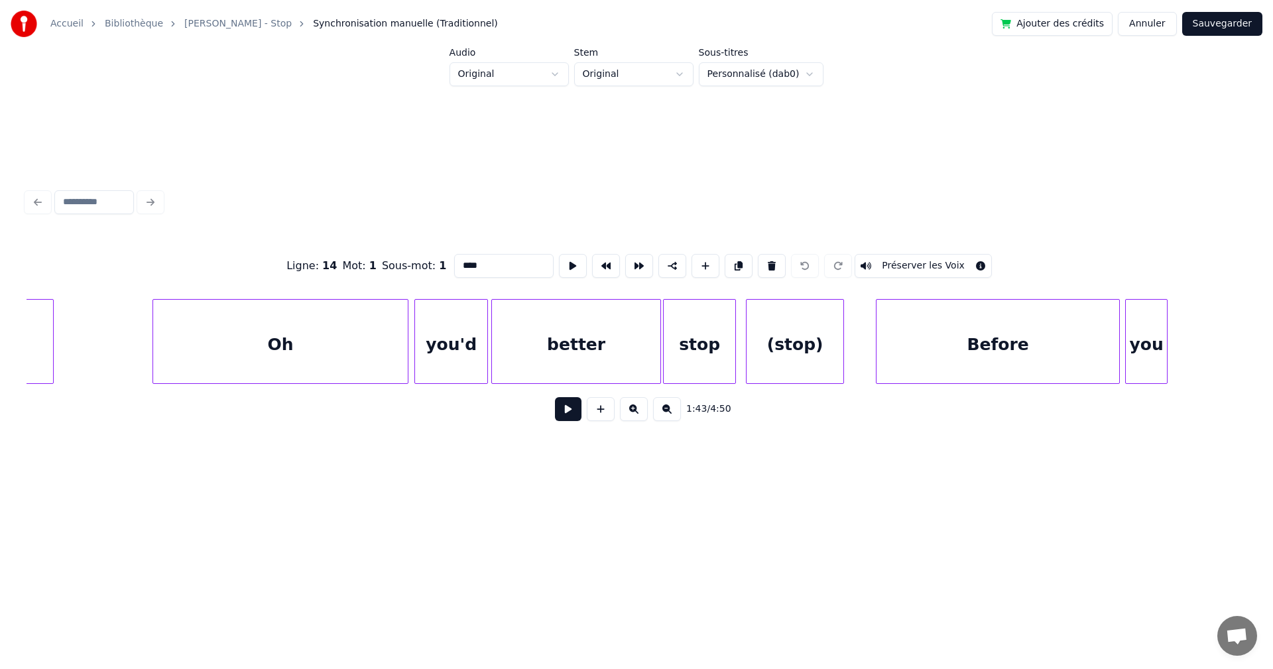
scroll to position [0, 9478]
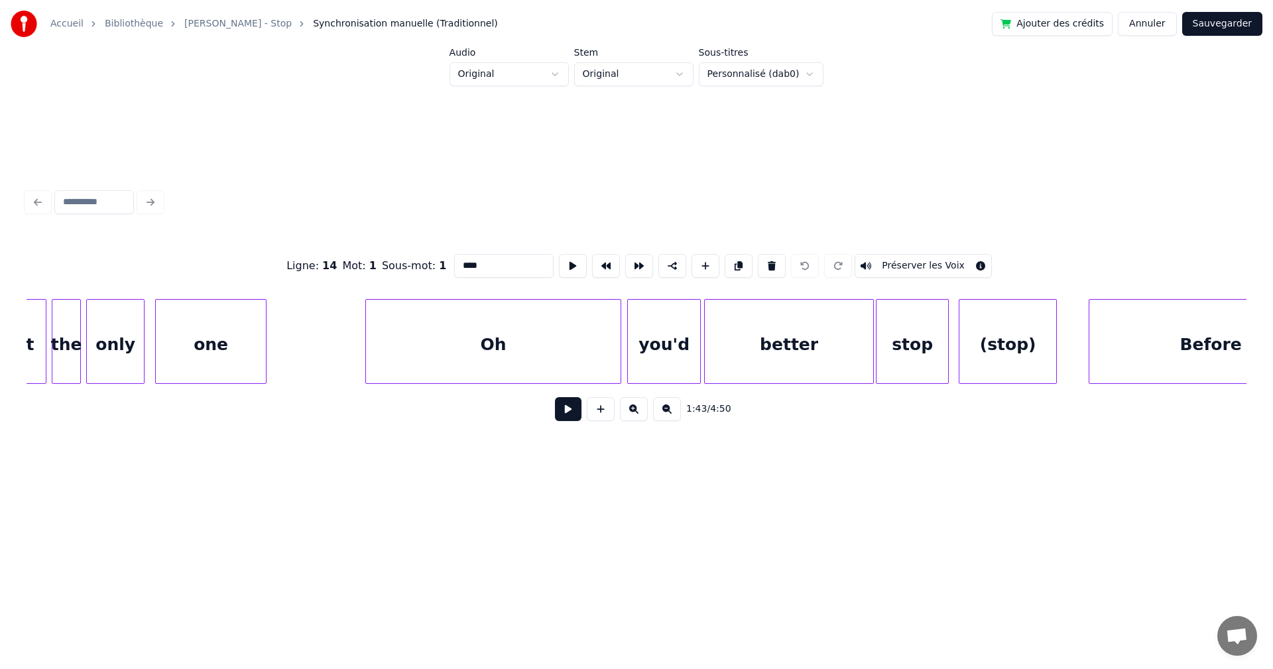
click at [430, 363] on div "Oh" at bounding box center [493, 345] width 255 height 90
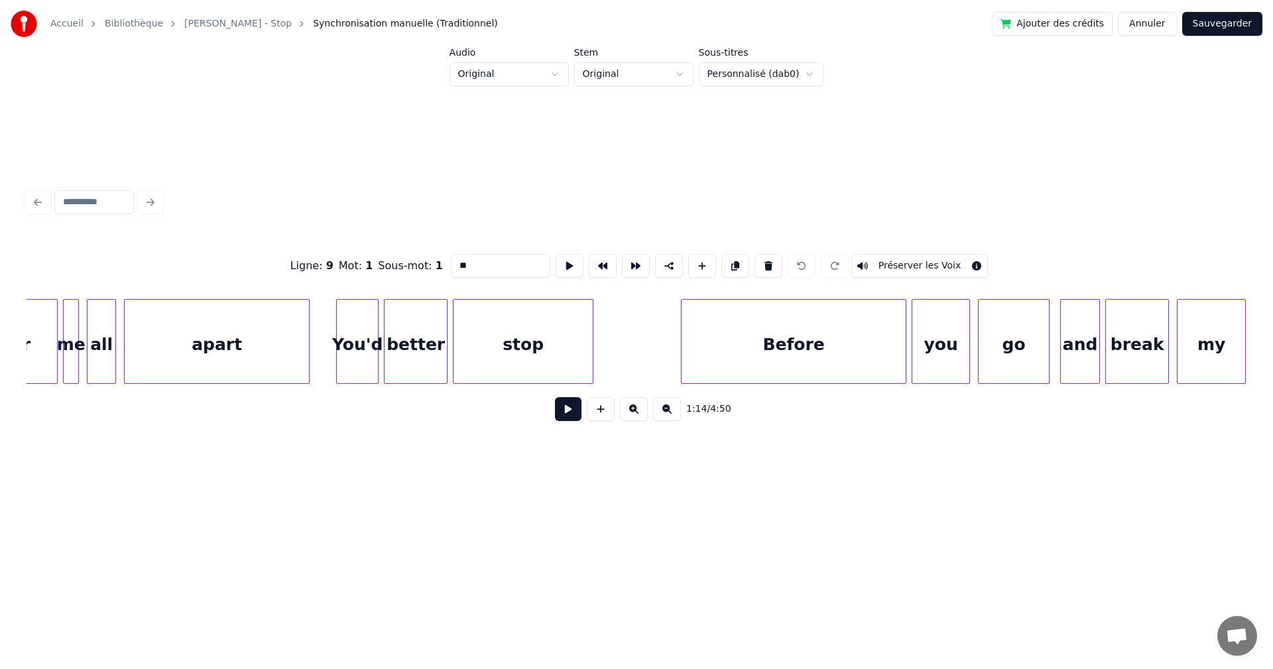
scroll to position [0, 10969]
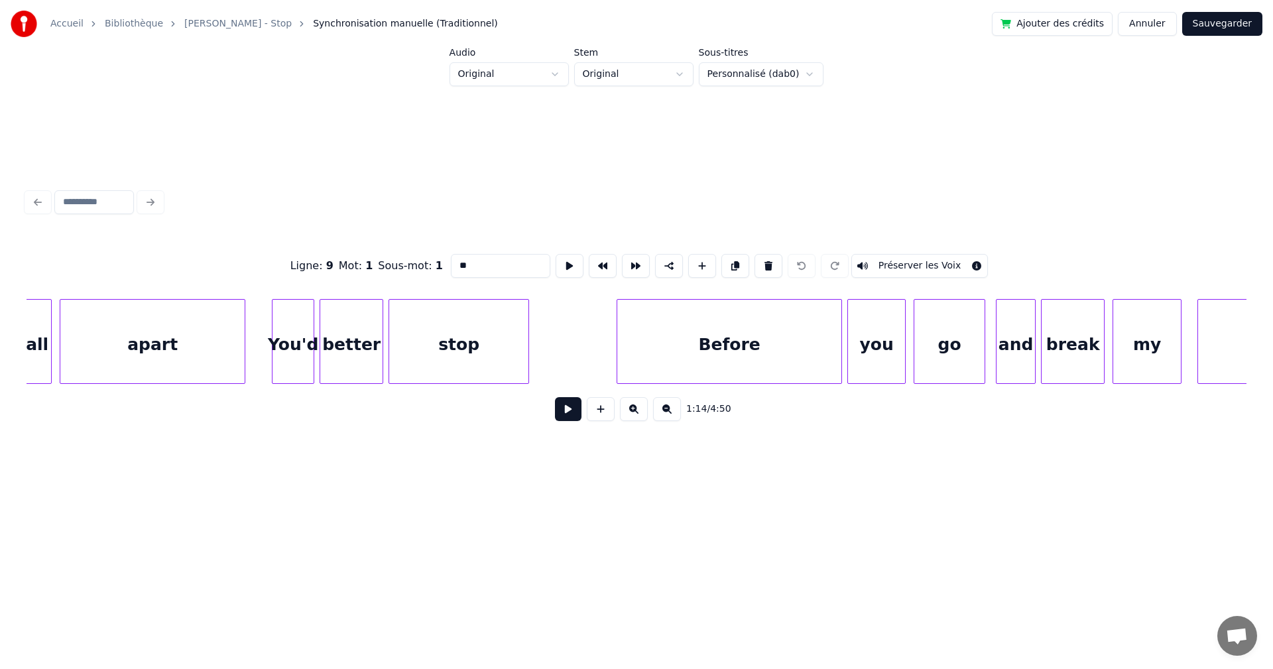
click at [407, 357] on div "stop" at bounding box center [458, 345] width 139 height 90
type input "****"
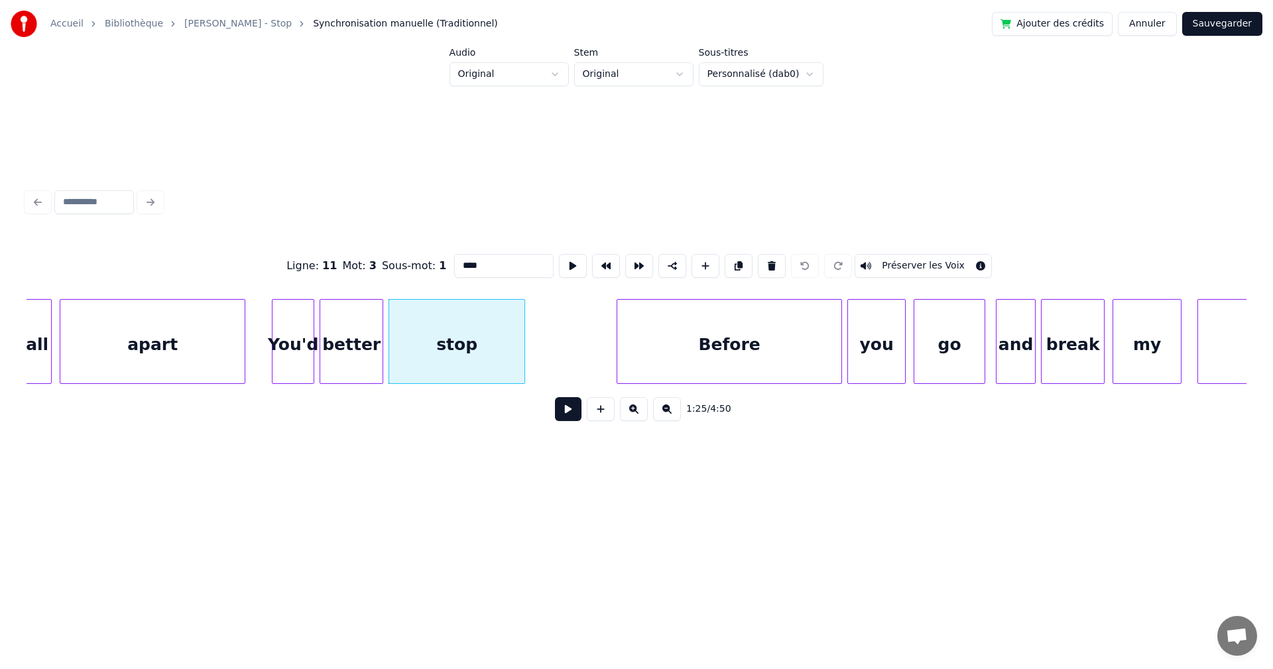
click at [522, 363] on div at bounding box center [523, 342] width 4 height 84
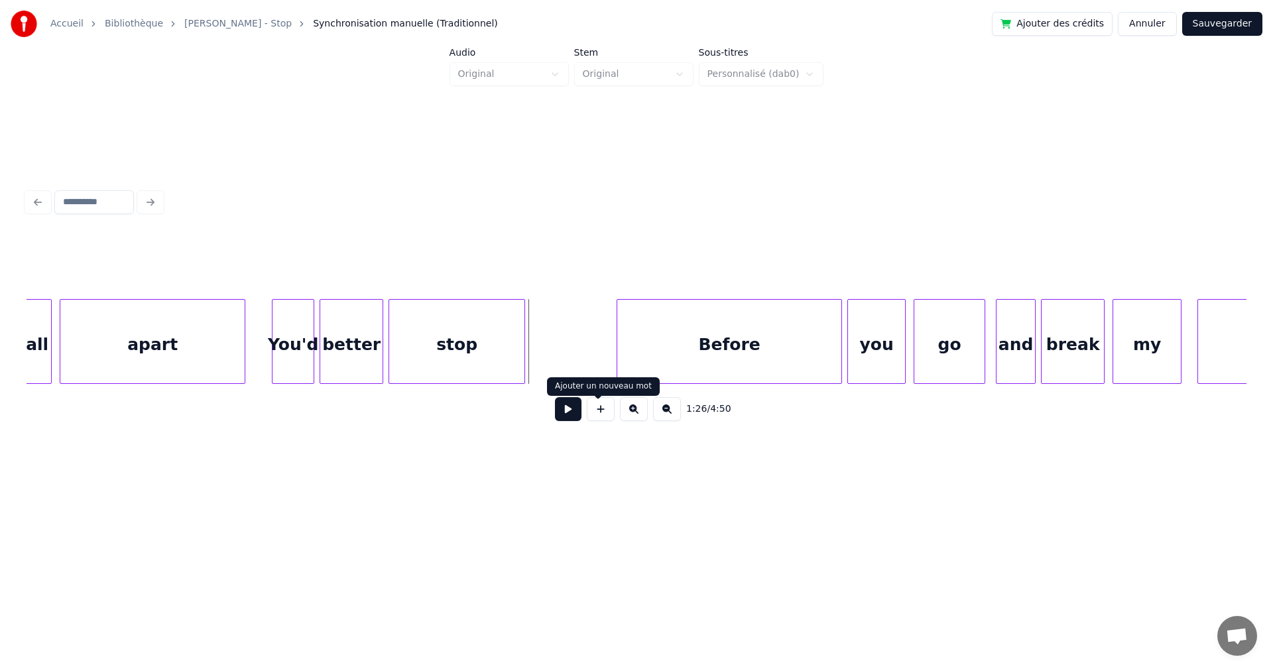
click at [590, 411] on button at bounding box center [601, 409] width 28 height 24
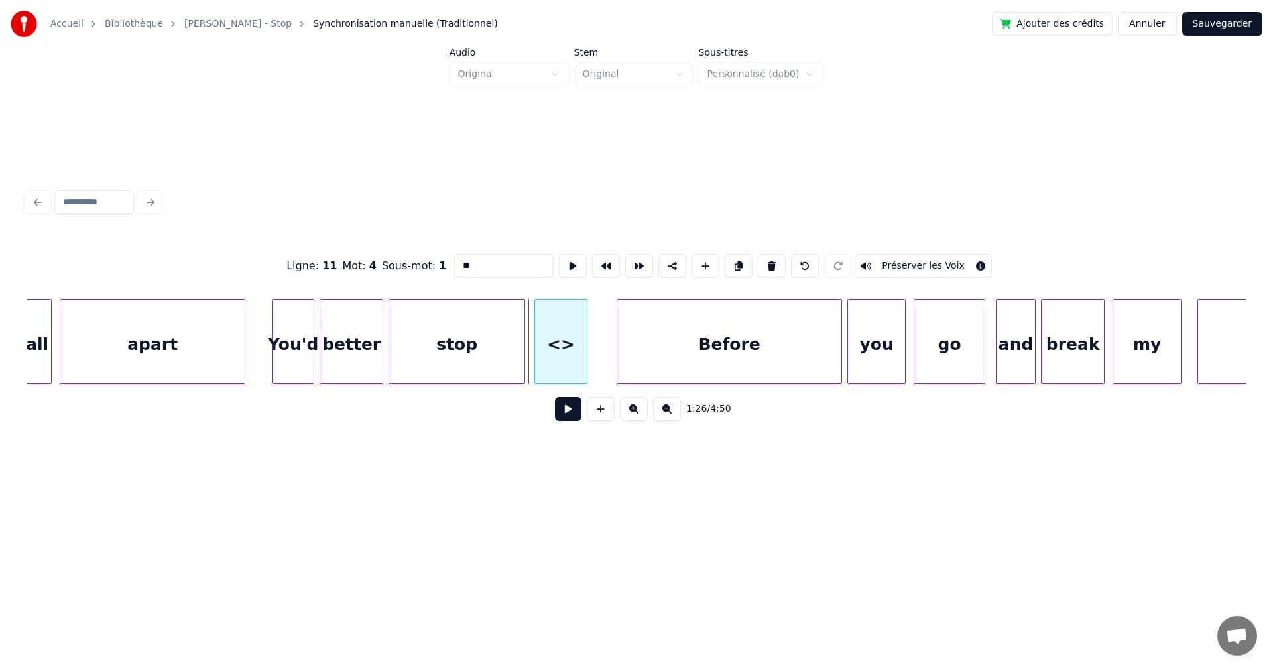
click at [549, 342] on div "<>" at bounding box center [561, 345] width 52 height 90
drag, startPoint x: 444, startPoint y: 263, endPoint x: 400, endPoint y: 259, distance: 43.9
click at [401, 259] on div "Ligne : 11 Mot : 4 Sous-mot : 1 ** Préserver les Voix" at bounding box center [637, 266] width 1220 height 66
click at [531, 359] on div at bounding box center [531, 342] width 4 height 84
click at [454, 261] on input "*****" at bounding box center [503, 266] width 99 height 24
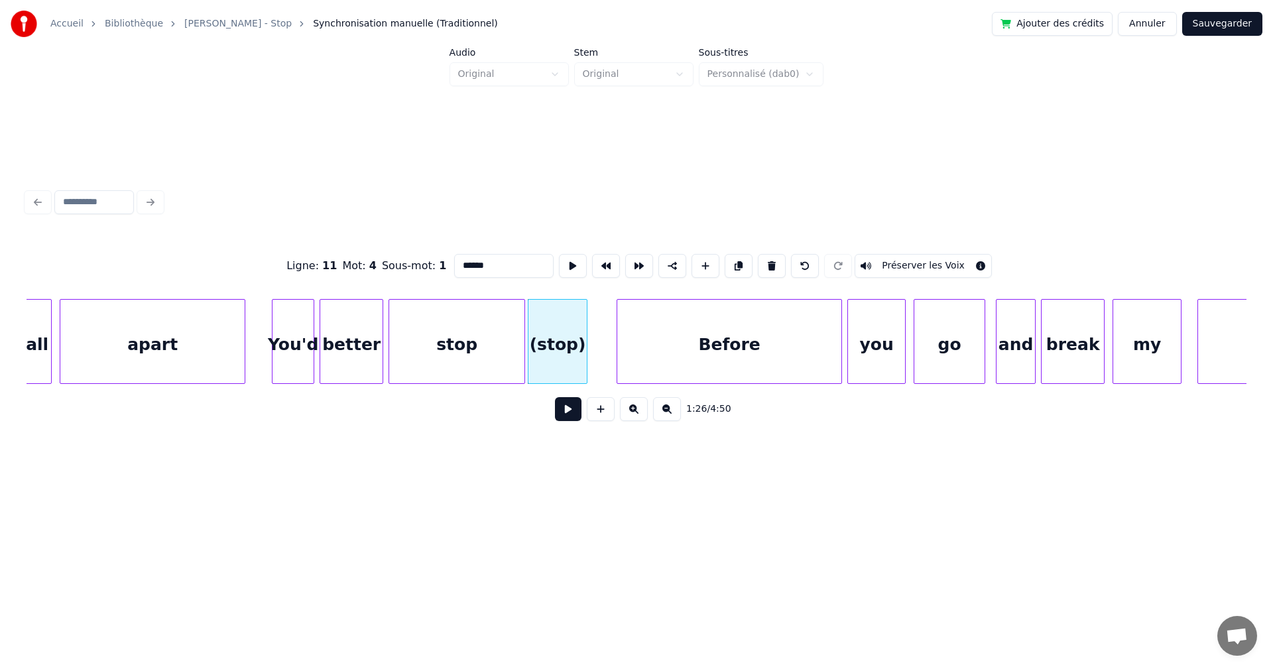
type input "******"
click at [1214, 23] on button "Sauvegarder" at bounding box center [1223, 24] width 80 height 24
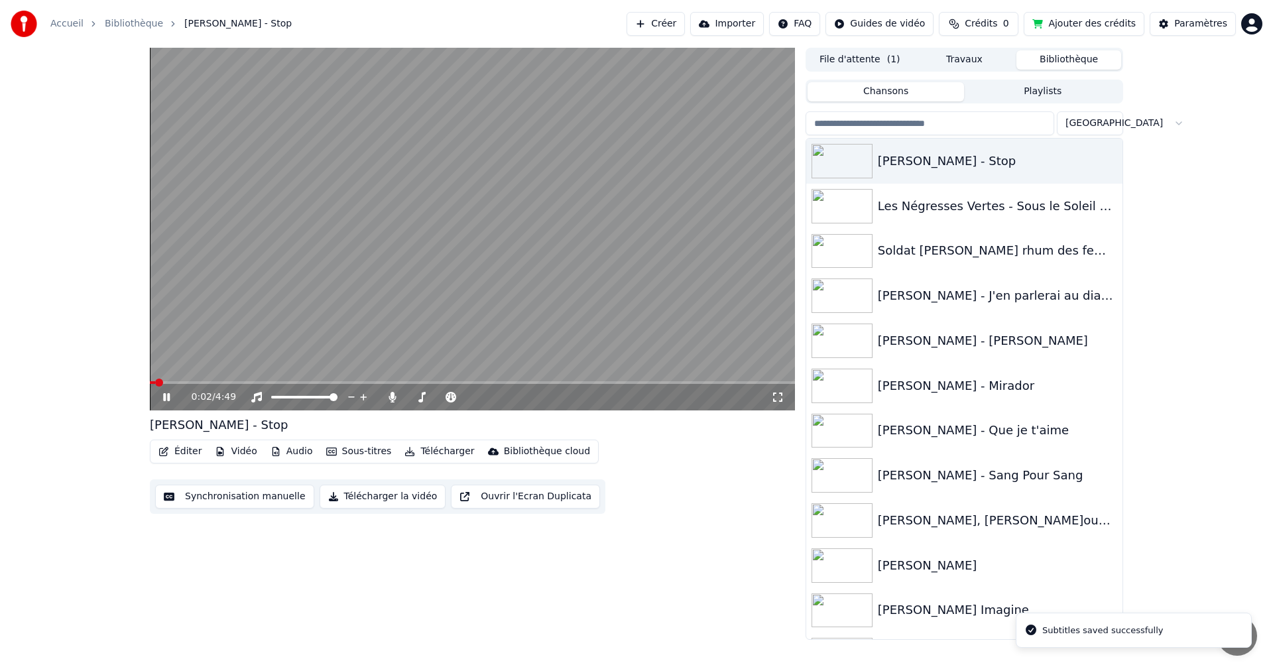
click at [280, 380] on video at bounding box center [472, 229] width 645 height 363
click at [277, 377] on video at bounding box center [472, 229] width 645 height 363
click at [308, 377] on video at bounding box center [472, 229] width 645 height 363
click at [301, 379] on span at bounding box center [303, 383] width 8 height 8
click at [306, 379] on div "1:08 / 4:49" at bounding box center [472, 229] width 645 height 363
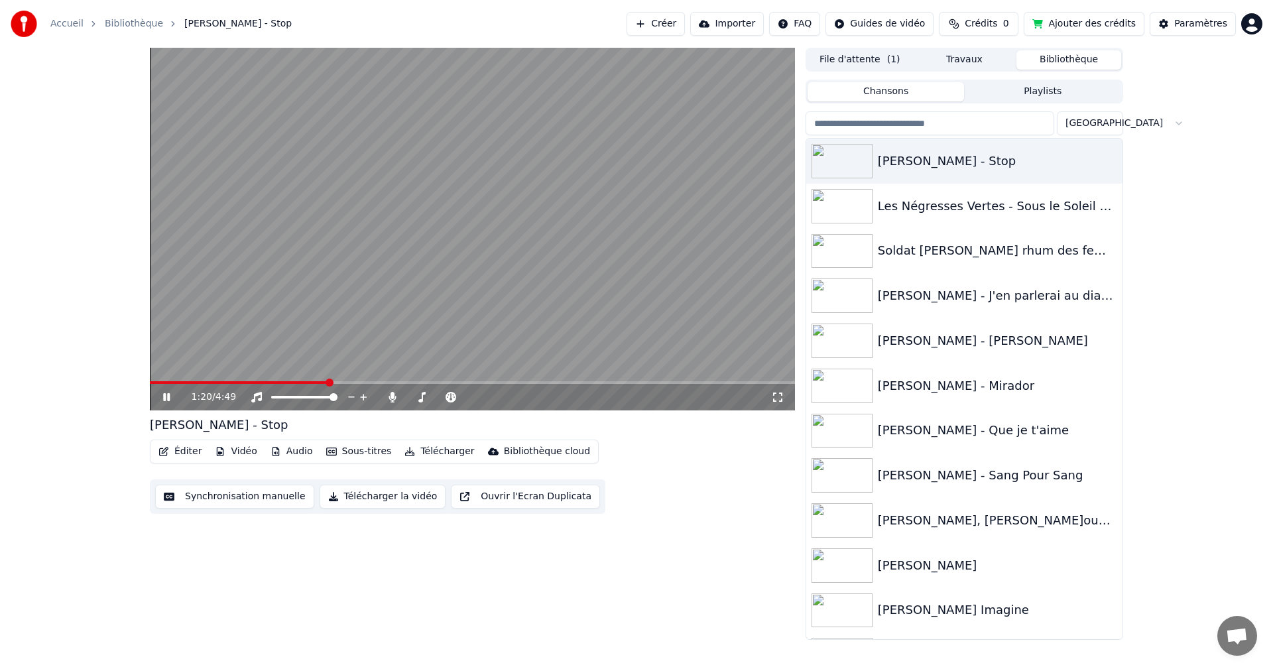
click at [329, 385] on span at bounding box center [330, 383] width 8 height 8
click at [307, 381] on span at bounding box center [229, 382] width 158 height 3
click at [333, 380] on video at bounding box center [472, 229] width 645 height 363
click at [333, 382] on span at bounding box center [472, 382] width 645 height 3
click at [167, 398] on icon at bounding box center [166, 397] width 8 height 9
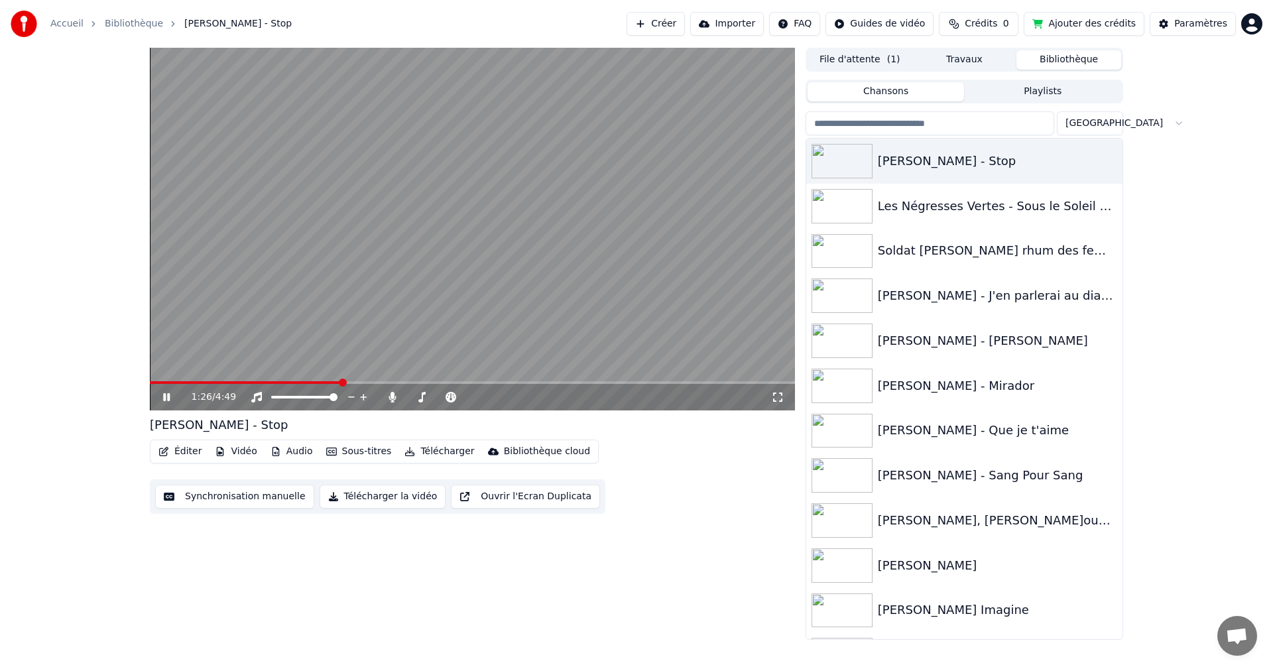
click at [99, 395] on div "1:26 / 4:49 [PERSON_NAME] - Stop Éditer Vidéo Audio Sous-titres Télécharger Bib…" at bounding box center [636, 344] width 1273 height 592
drag, startPoint x: 99, startPoint y: 395, endPoint x: 165, endPoint y: 400, distance: 66.5
click at [165, 400] on div "1:28 / 4:49 [PERSON_NAME] - Stop Éditer Vidéo Audio Sous-titres Télécharger Bib…" at bounding box center [636, 344] width 1273 height 592
click at [165, 401] on icon at bounding box center [166, 397] width 7 height 8
click at [420, 383] on span at bounding box center [289, 382] width 278 height 3
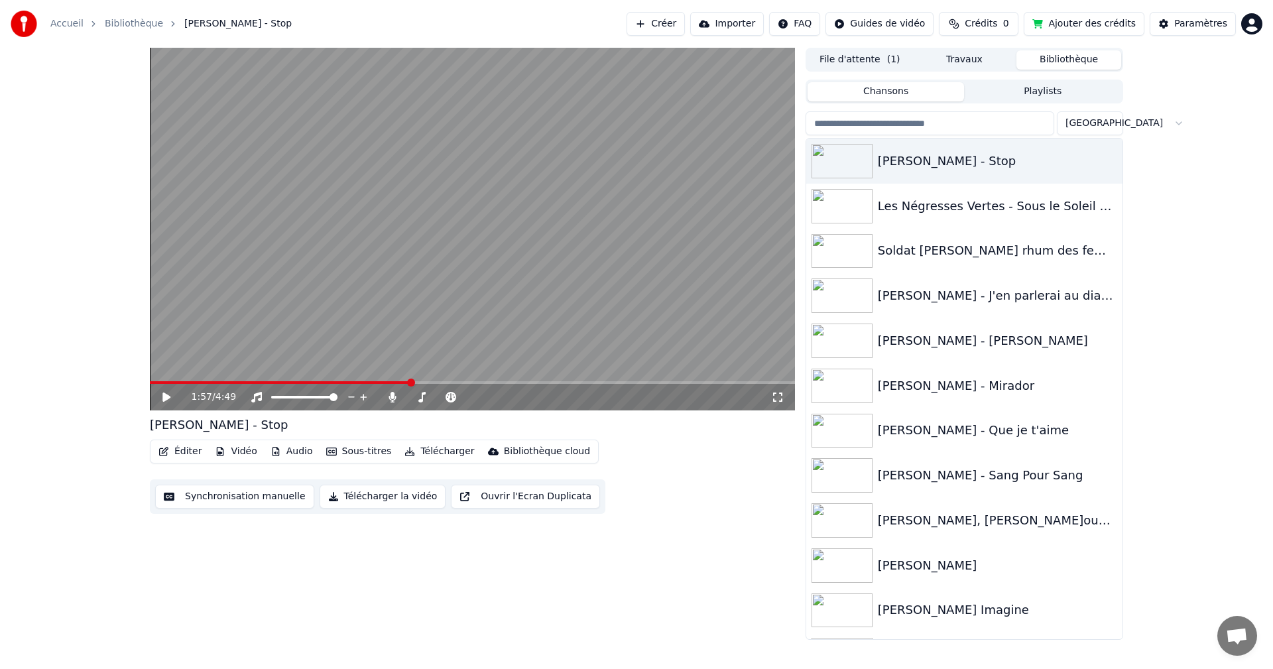
click at [409, 383] on span at bounding box center [280, 382] width 261 height 3
click at [162, 395] on icon at bounding box center [176, 397] width 31 height 11
click at [415, 381] on span at bounding box center [282, 382] width 265 height 3
click at [161, 394] on div "1:59 / 4:49" at bounding box center [472, 397] width 635 height 13
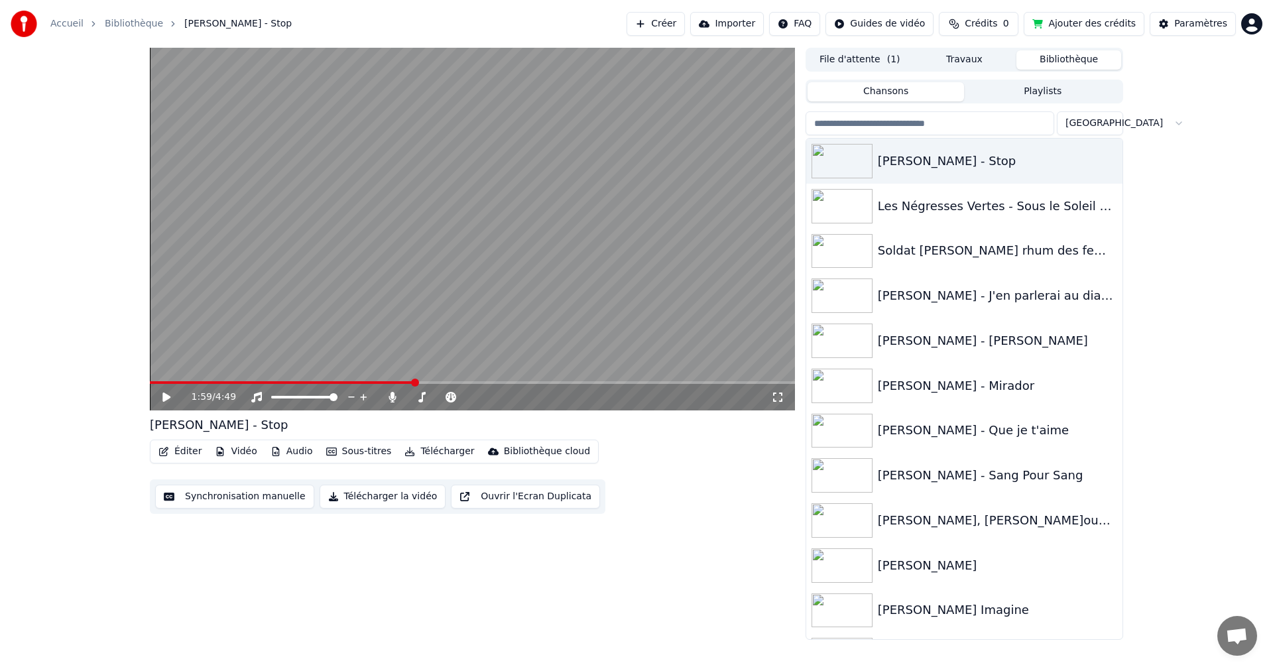
click at [164, 397] on icon at bounding box center [166, 397] width 8 height 9
click at [164, 397] on icon at bounding box center [166, 397] width 7 height 8
click at [183, 450] on button "Éditer" at bounding box center [180, 451] width 54 height 19
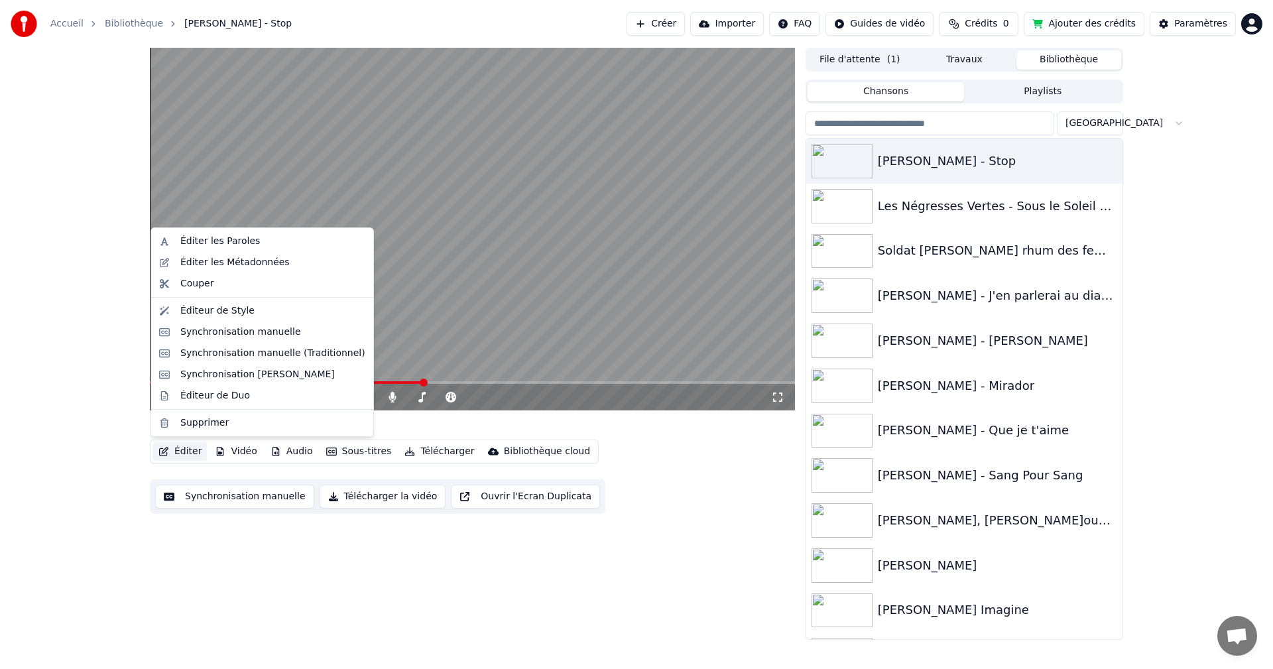
click at [112, 531] on div "2:02 / 4:49 [PERSON_NAME] - Stop Éditer Vidéo Audio Sous-titres Télécharger Bib…" at bounding box center [636, 344] width 1273 height 592
click at [181, 446] on button "Éditer" at bounding box center [180, 451] width 54 height 19
click at [239, 330] on div "Synchronisation manuelle" at bounding box center [240, 332] width 121 height 13
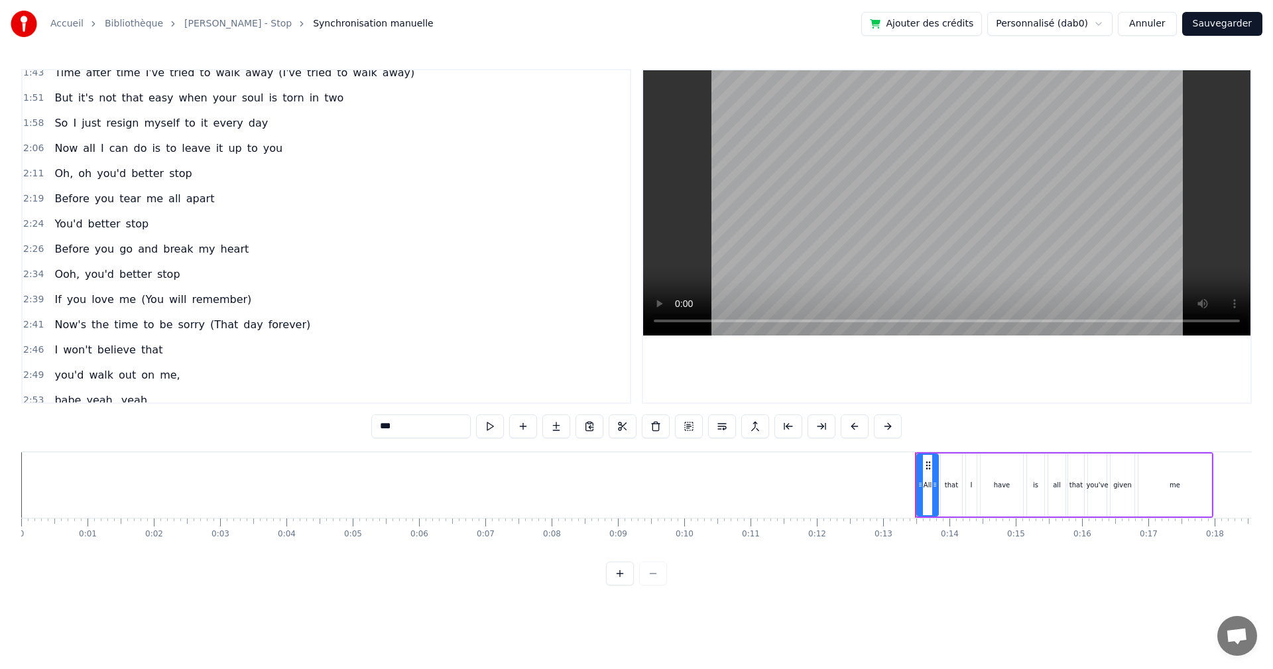
scroll to position [332, 0]
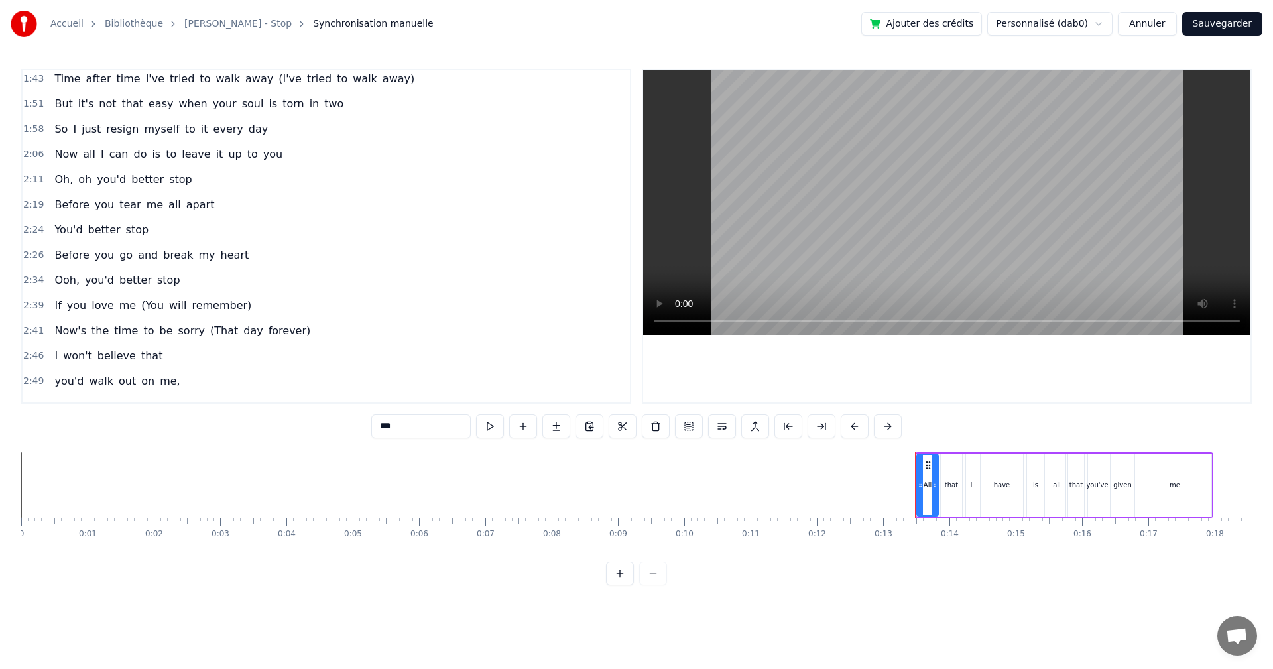
click at [56, 131] on span "So" at bounding box center [61, 128] width 16 height 15
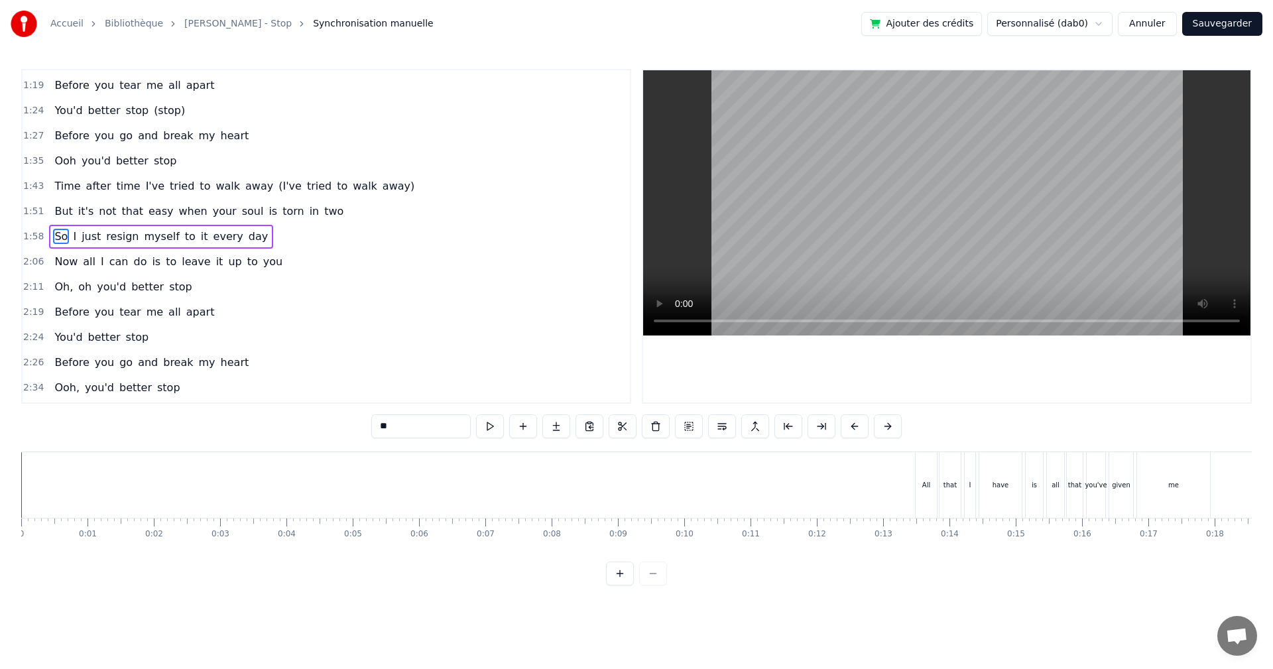
scroll to position [0, 7796]
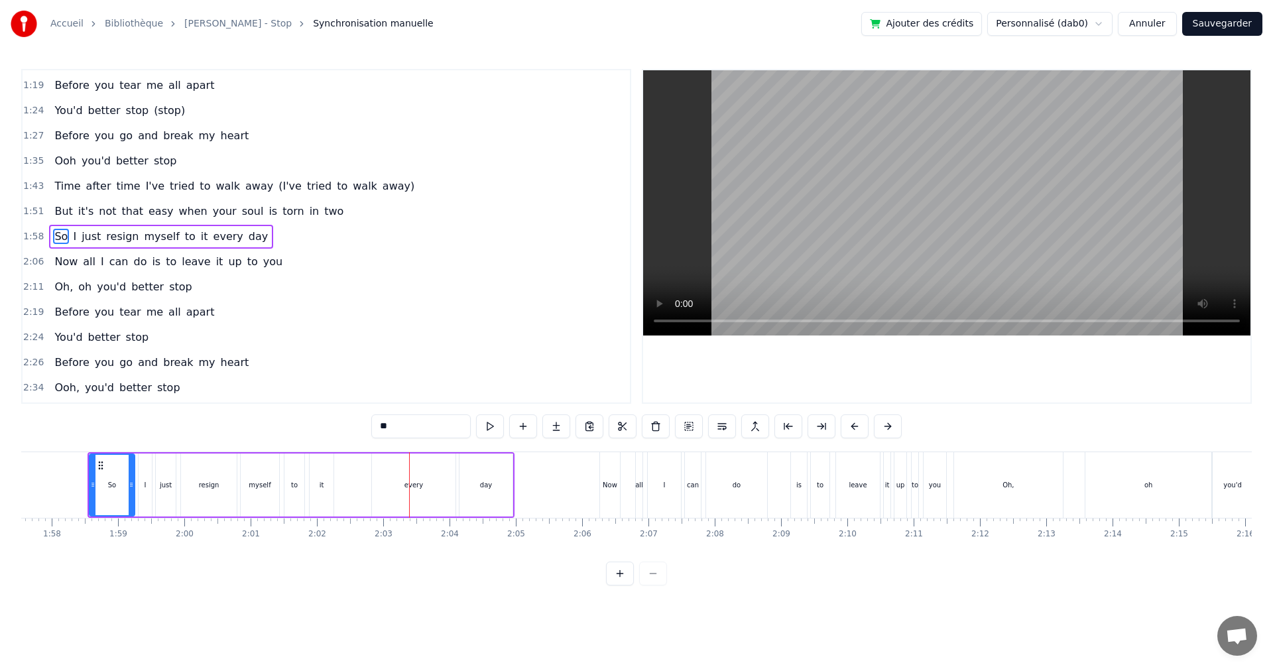
click at [432, 478] on div "every" at bounding box center [414, 485] width 84 height 63
drag, startPoint x: 453, startPoint y: 494, endPoint x: 438, endPoint y: 495, distance: 14.6
click at [438, 495] on div at bounding box center [437, 485] width 5 height 60
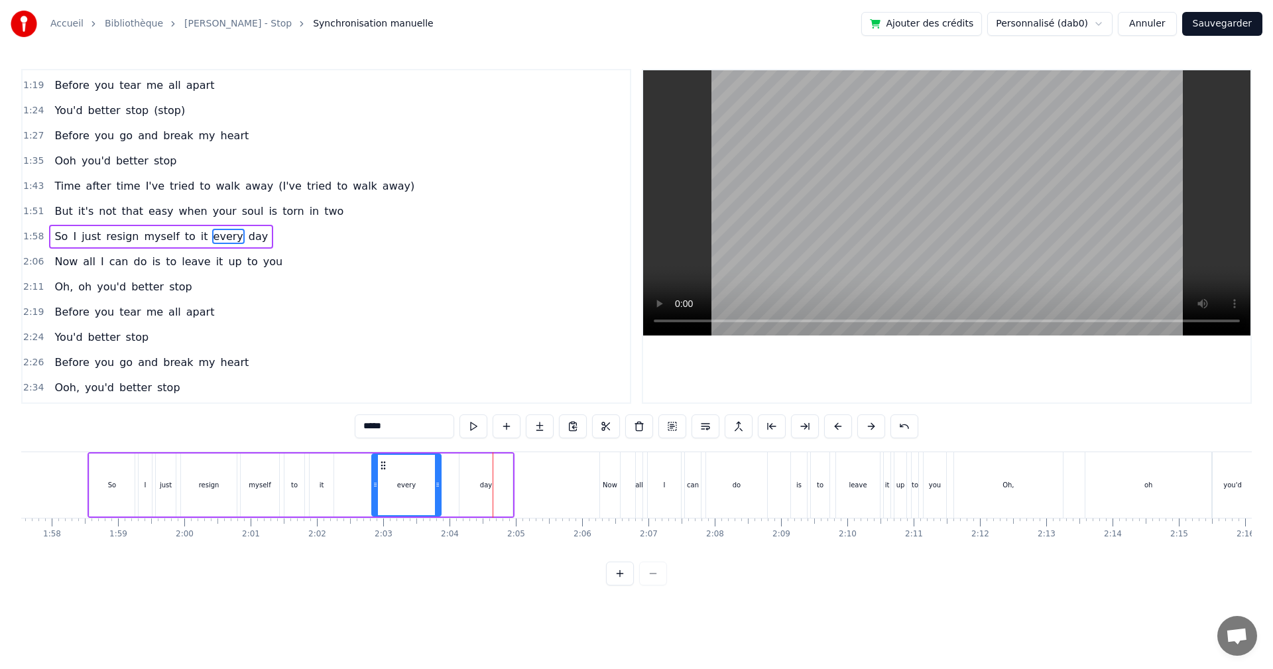
click at [438, 490] on div at bounding box center [437, 485] width 5 height 60
drag, startPoint x: 440, startPoint y: 490, endPoint x: 450, endPoint y: 490, distance: 10.6
click at [450, 490] on div at bounding box center [448, 485] width 5 height 60
click at [462, 491] on div "day" at bounding box center [486, 485] width 53 height 63
drag, startPoint x: 460, startPoint y: 489, endPoint x: 452, endPoint y: 489, distance: 8.0
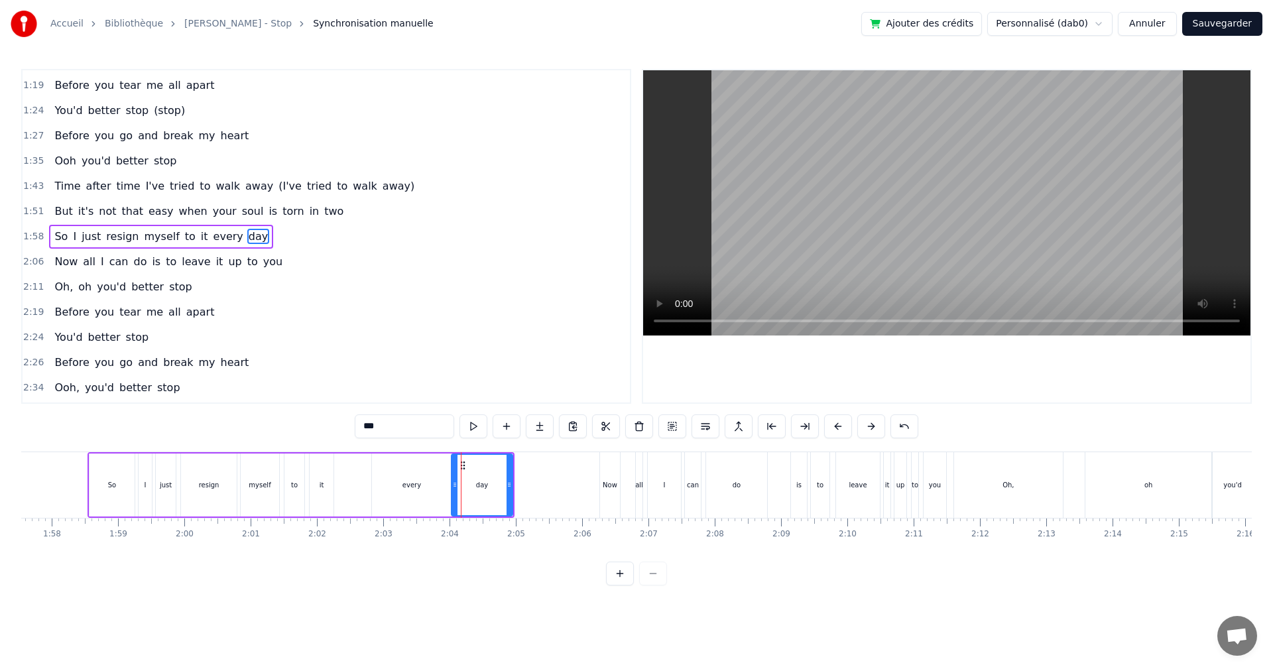
click at [452, 489] on icon at bounding box center [454, 485] width 5 height 11
click at [440, 489] on div "every" at bounding box center [412, 485] width 80 height 63
click at [159, 240] on span "myself" at bounding box center [162, 236] width 38 height 15
type input "******"
click at [439, 499] on div at bounding box center [439, 485] width 1 height 66
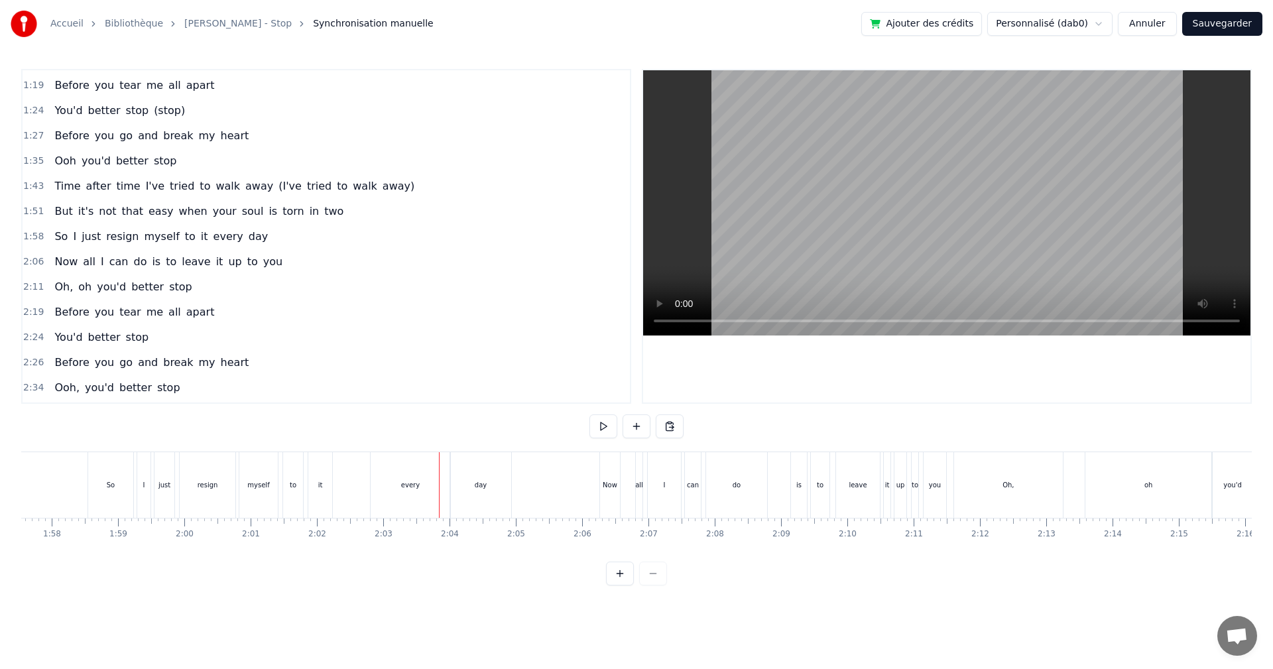
click at [399, 499] on div "every" at bounding box center [411, 485] width 80 height 66
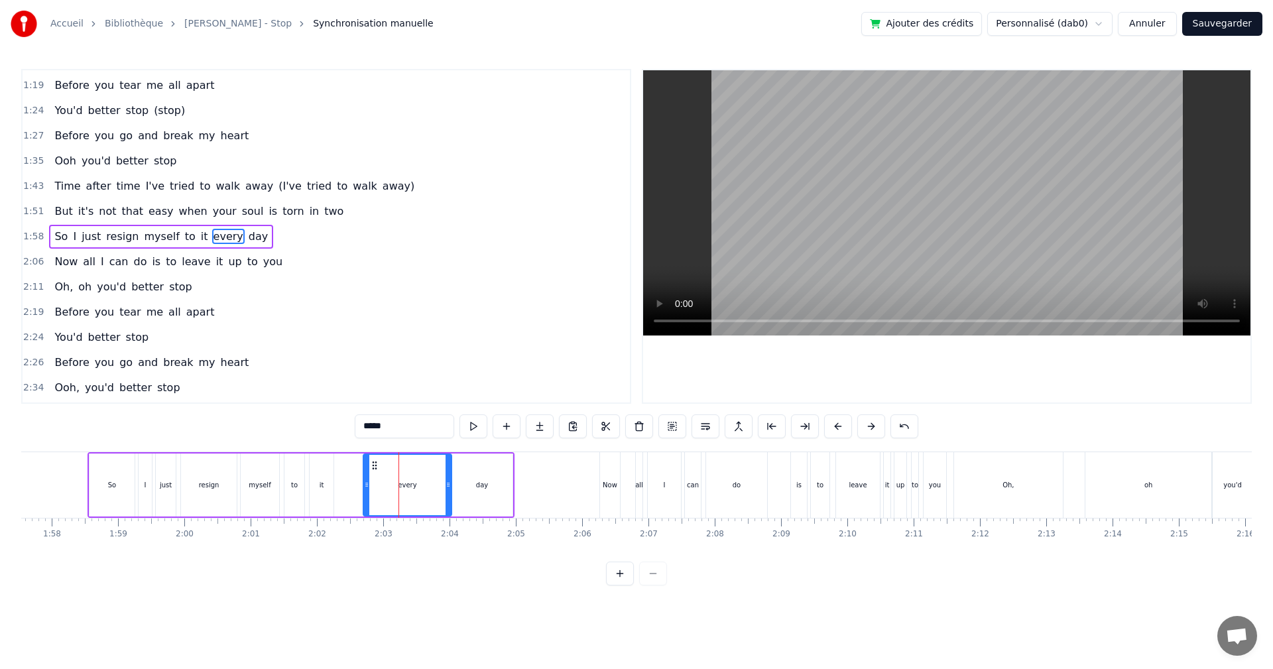
drag, startPoint x: 373, startPoint y: 493, endPoint x: 364, endPoint y: 493, distance: 8.6
click at [364, 493] on div at bounding box center [366, 485] width 5 height 60
click at [448, 487] on icon at bounding box center [448, 485] width 5 height 11
drag, startPoint x: 448, startPoint y: 487, endPoint x: 436, endPoint y: 495, distance: 14.3
click at [436, 495] on div at bounding box center [436, 485] width 5 height 60
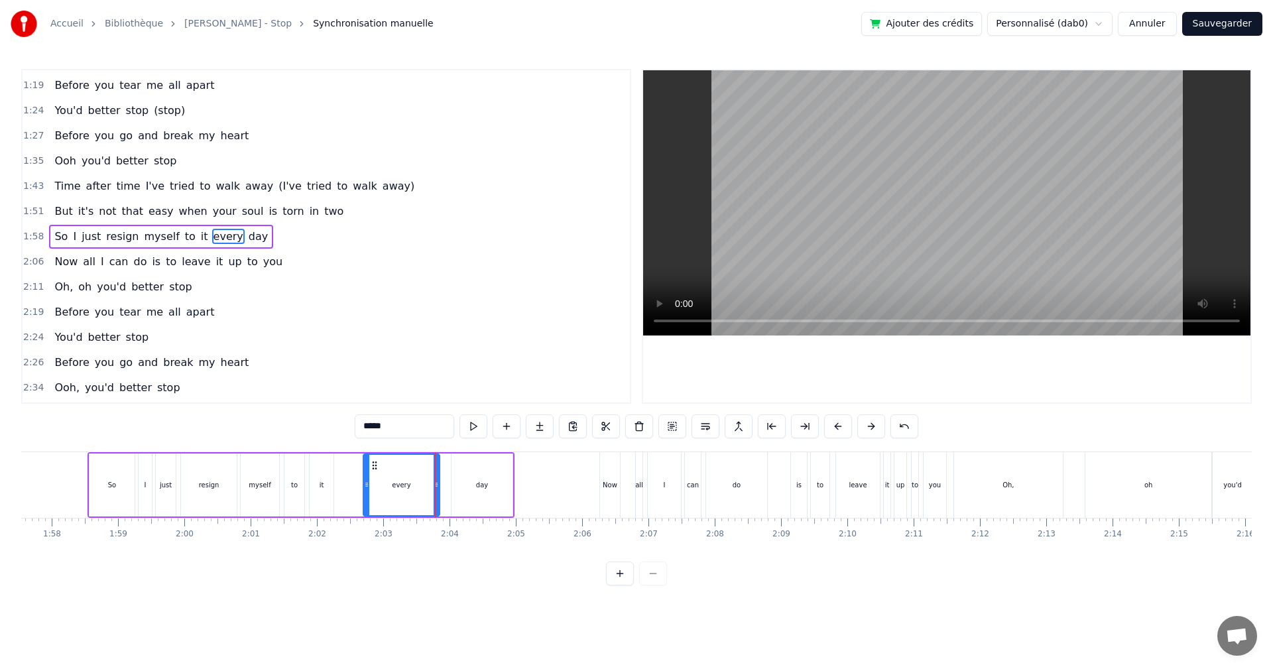
click at [446, 495] on div "So I just resign myself to it every day" at bounding box center [301, 485] width 427 height 66
click at [458, 495] on div "day" at bounding box center [482, 485] width 61 height 63
drag, startPoint x: 452, startPoint y: 494, endPoint x: 442, endPoint y: 494, distance: 9.9
click at [442, 494] on div at bounding box center [444, 485] width 5 height 60
click at [414, 494] on div "every" at bounding box center [401, 485] width 76 height 63
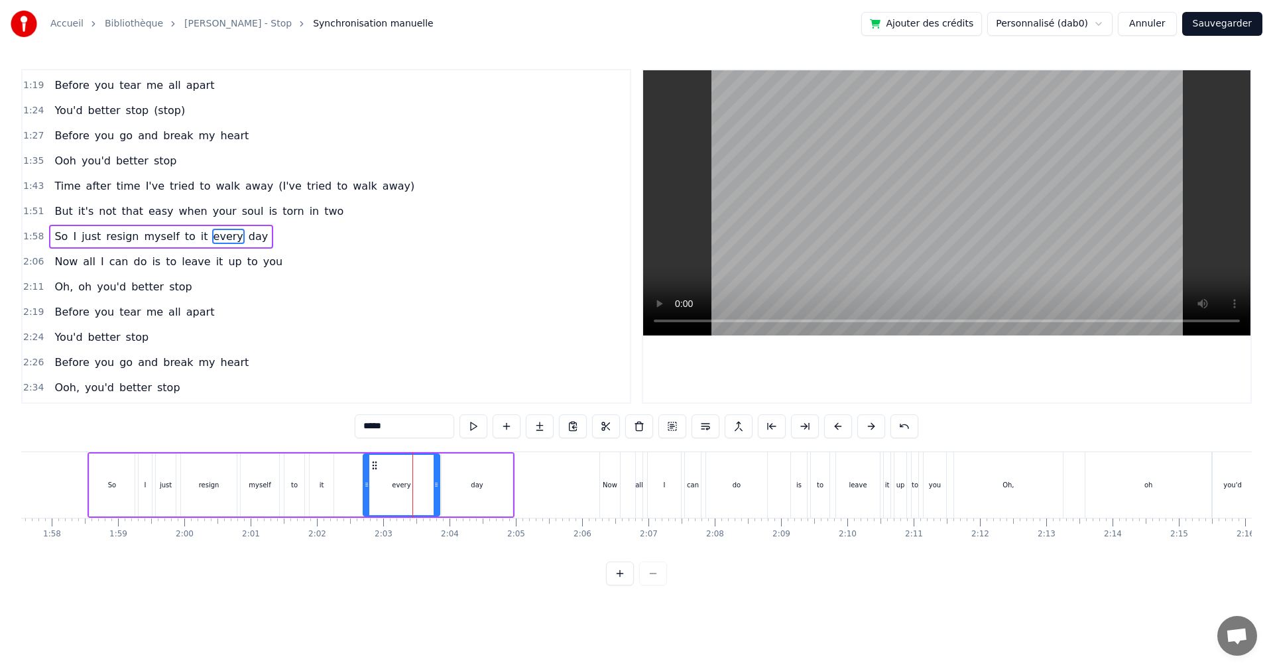
click at [145, 239] on span "myself" at bounding box center [162, 236] width 38 height 15
type input "******"
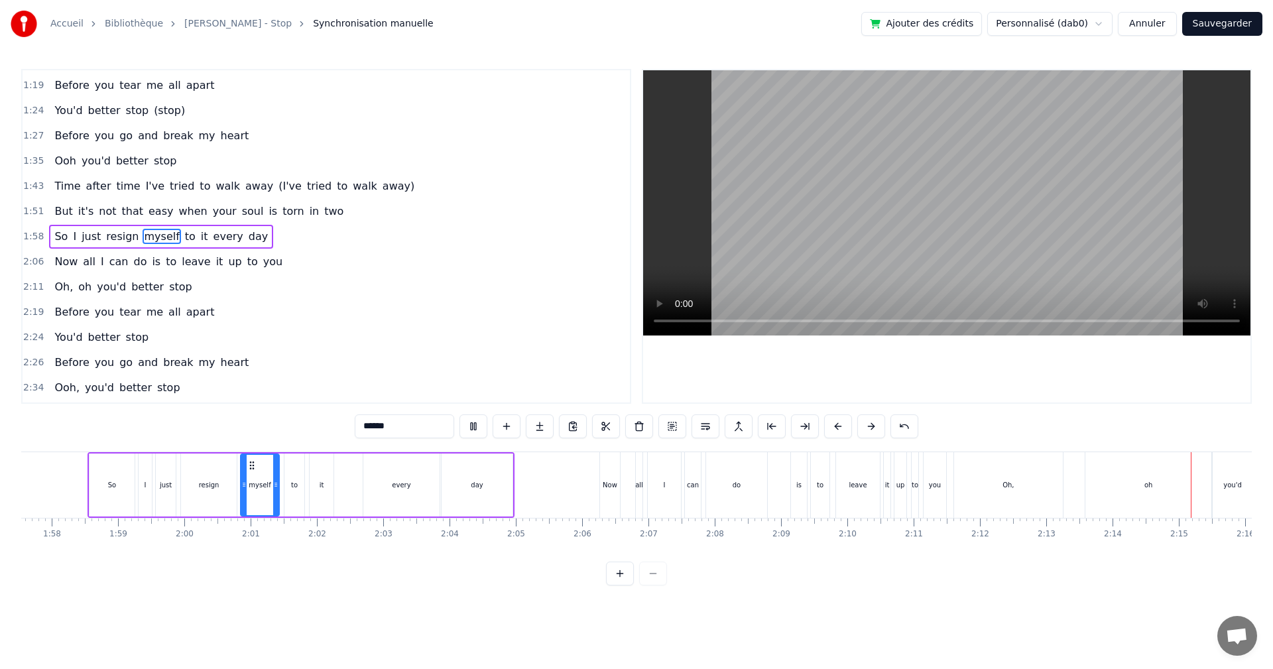
scroll to position [0, 8894]
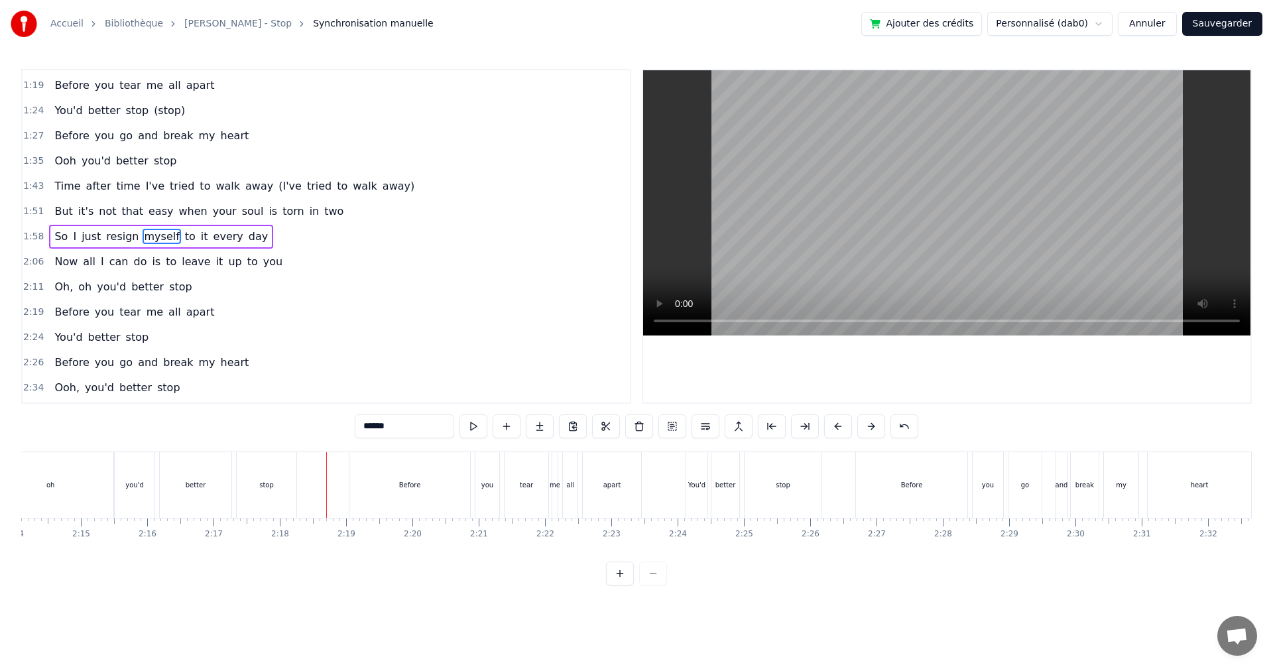
click at [168, 291] on span "stop" at bounding box center [181, 286] width 26 height 15
type input "****"
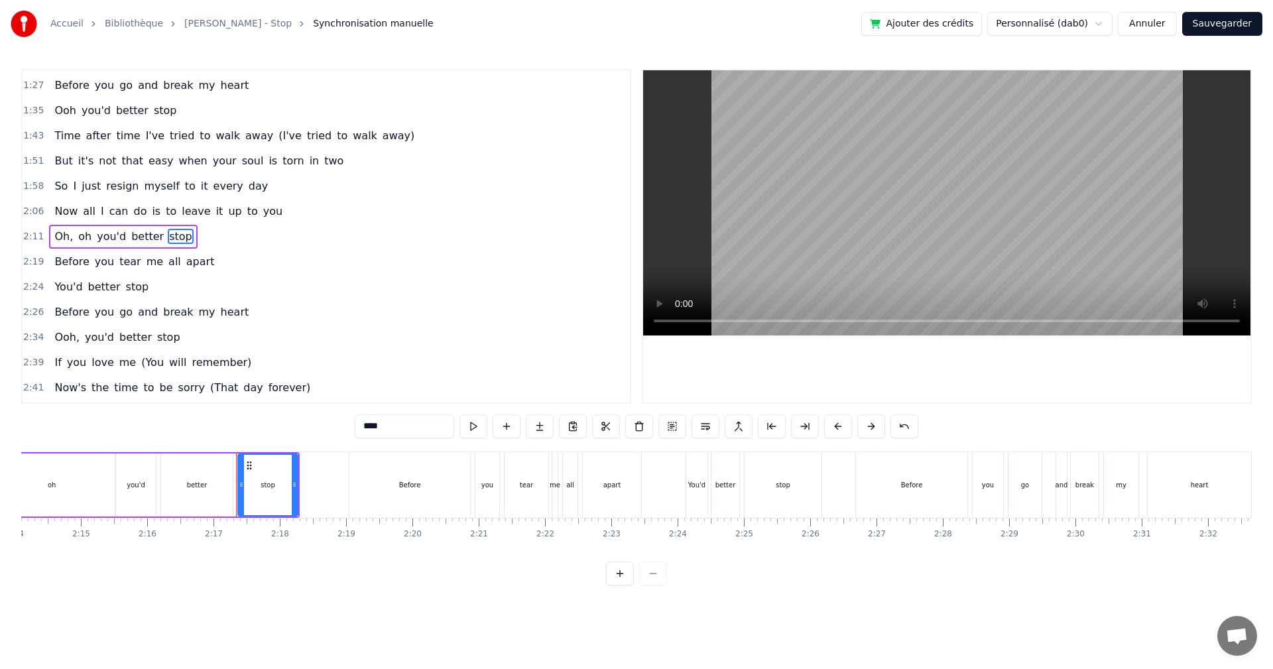
click at [1228, 31] on button "Sauvegarder" at bounding box center [1223, 24] width 80 height 24
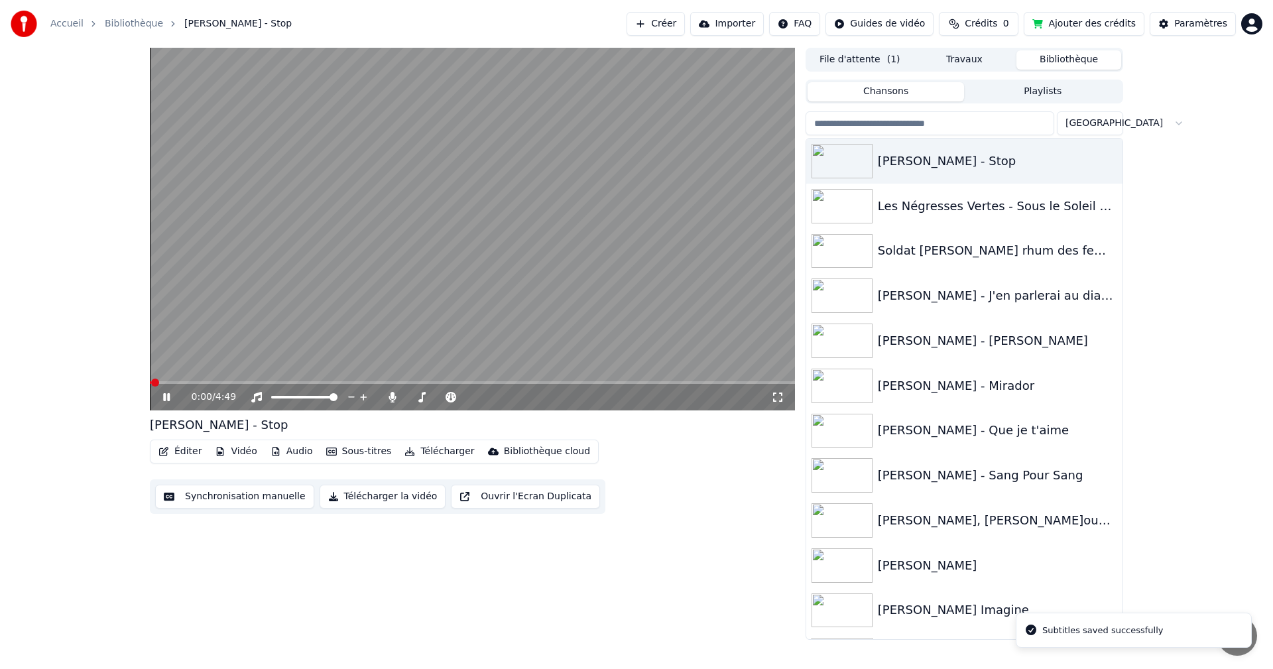
click at [176, 448] on button "Éditer" at bounding box center [180, 451] width 54 height 19
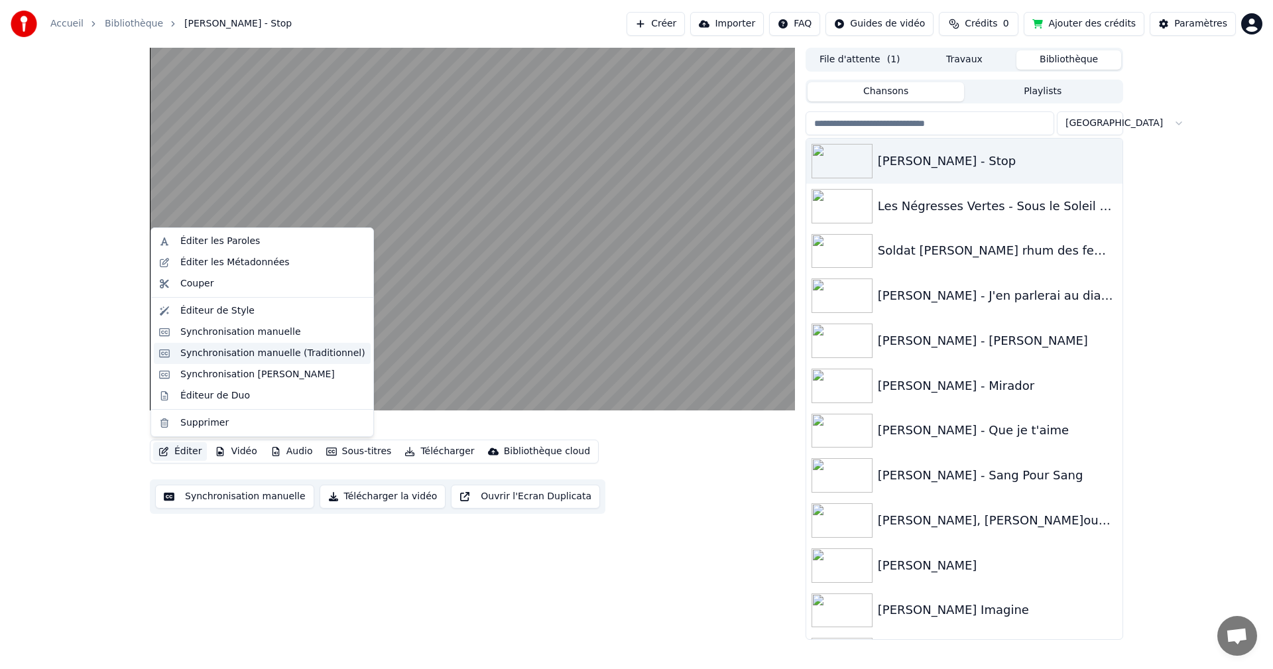
click at [265, 355] on div "Synchronisation manuelle (Traditionnel)" at bounding box center [272, 353] width 185 height 13
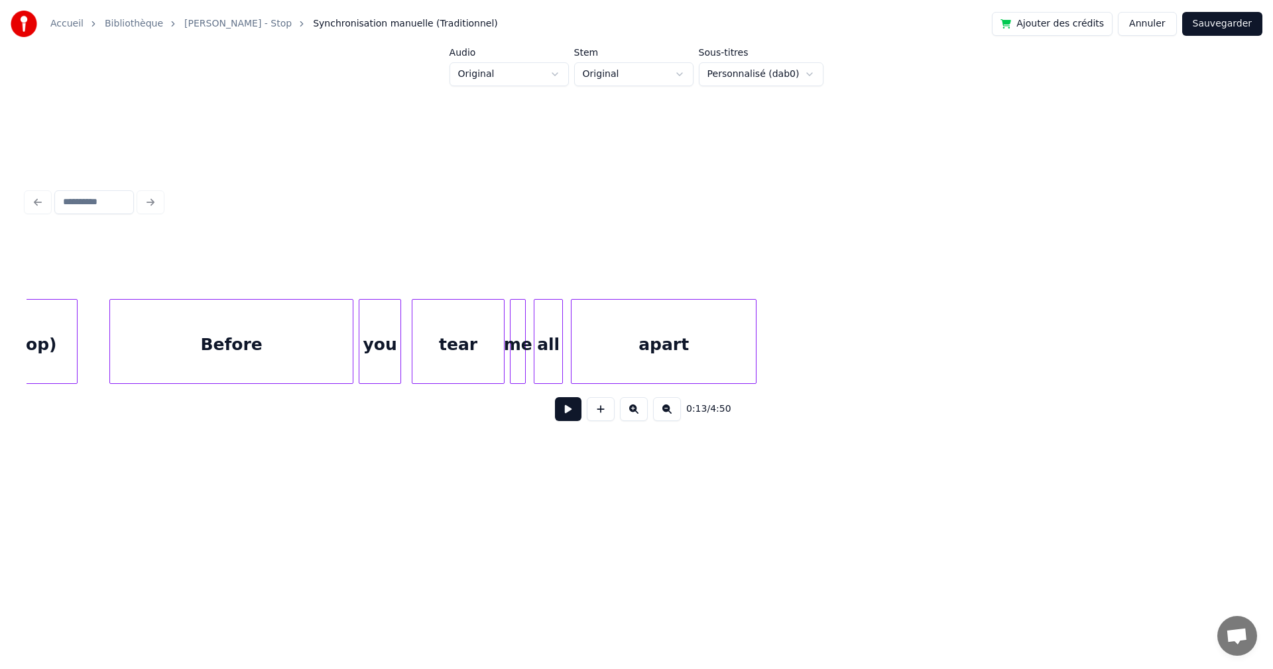
scroll to position [0, 10756]
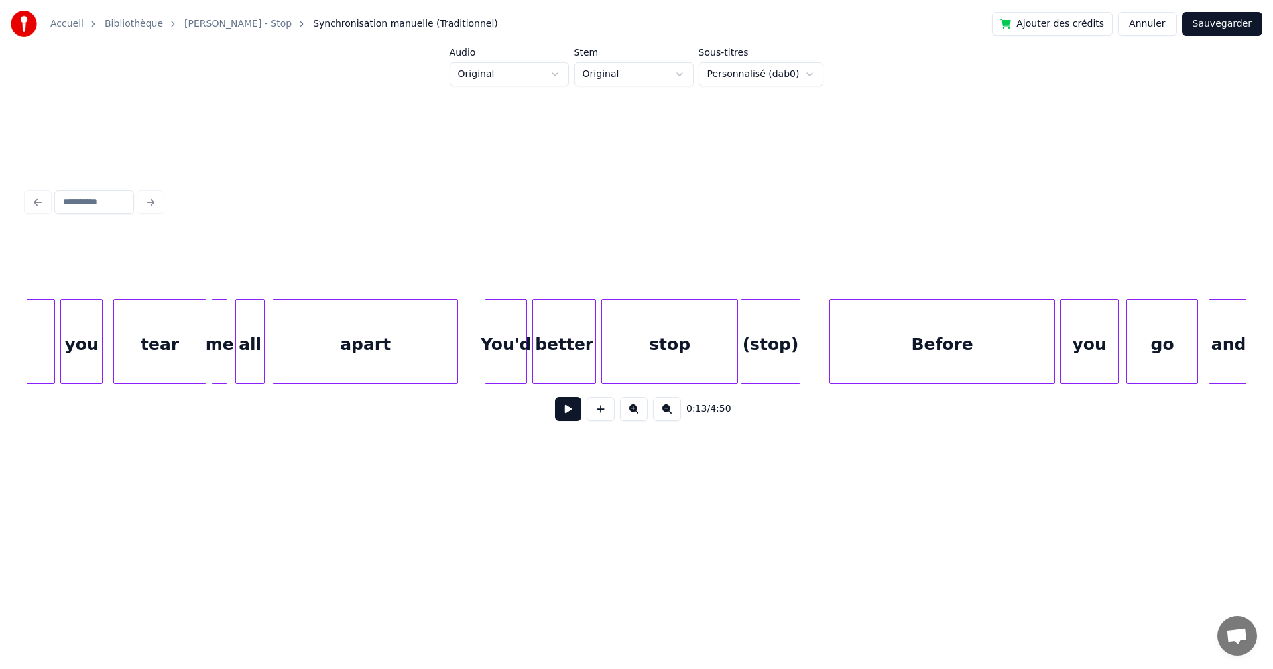
click at [497, 351] on div "You'd" at bounding box center [506, 345] width 41 height 90
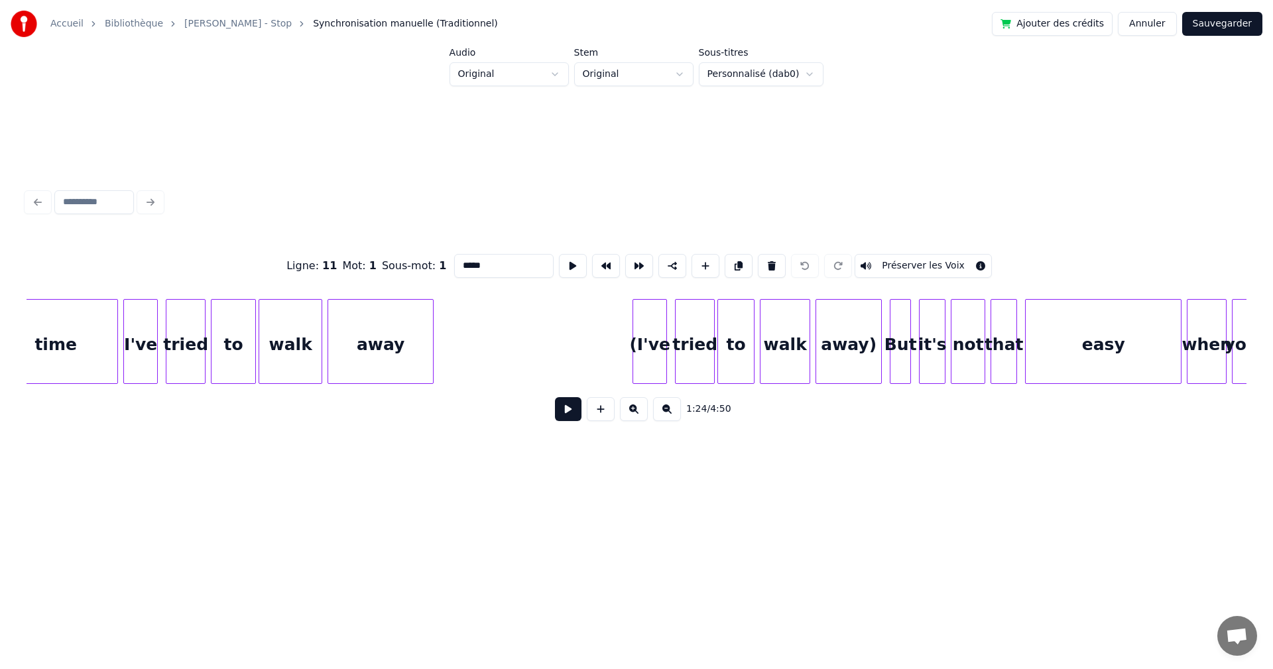
scroll to position [0, 13951]
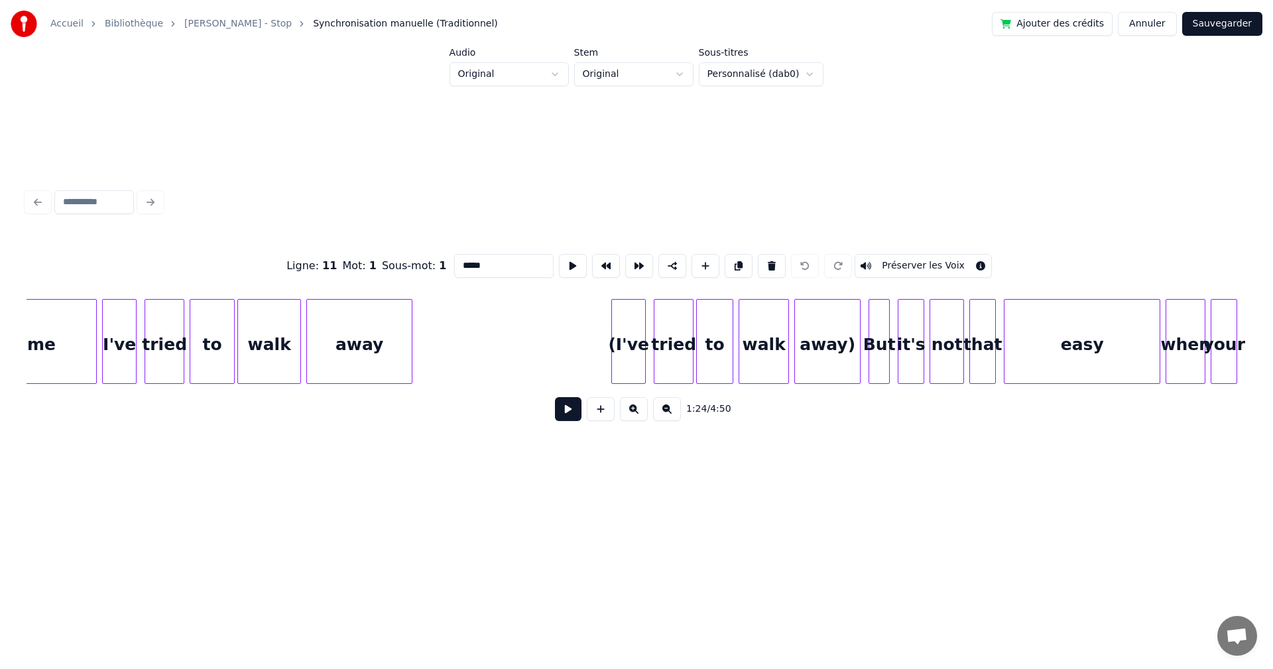
click at [630, 354] on div "(I've" at bounding box center [628, 345] width 33 height 90
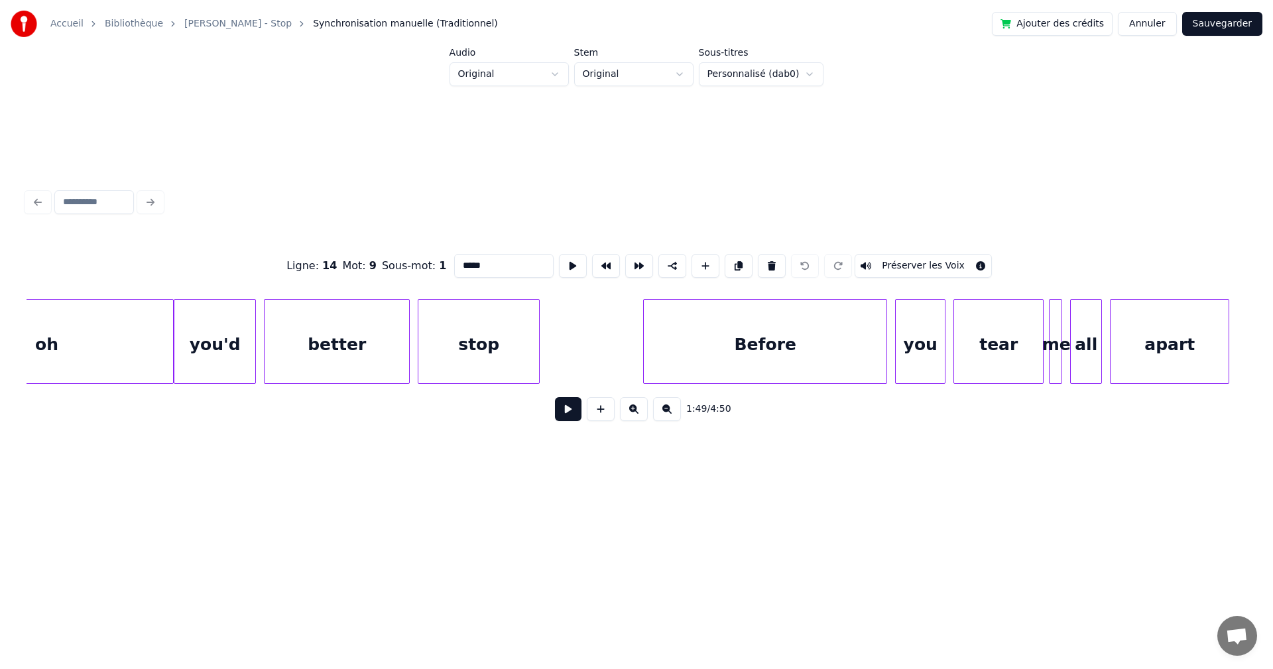
scroll to position [0, 17891]
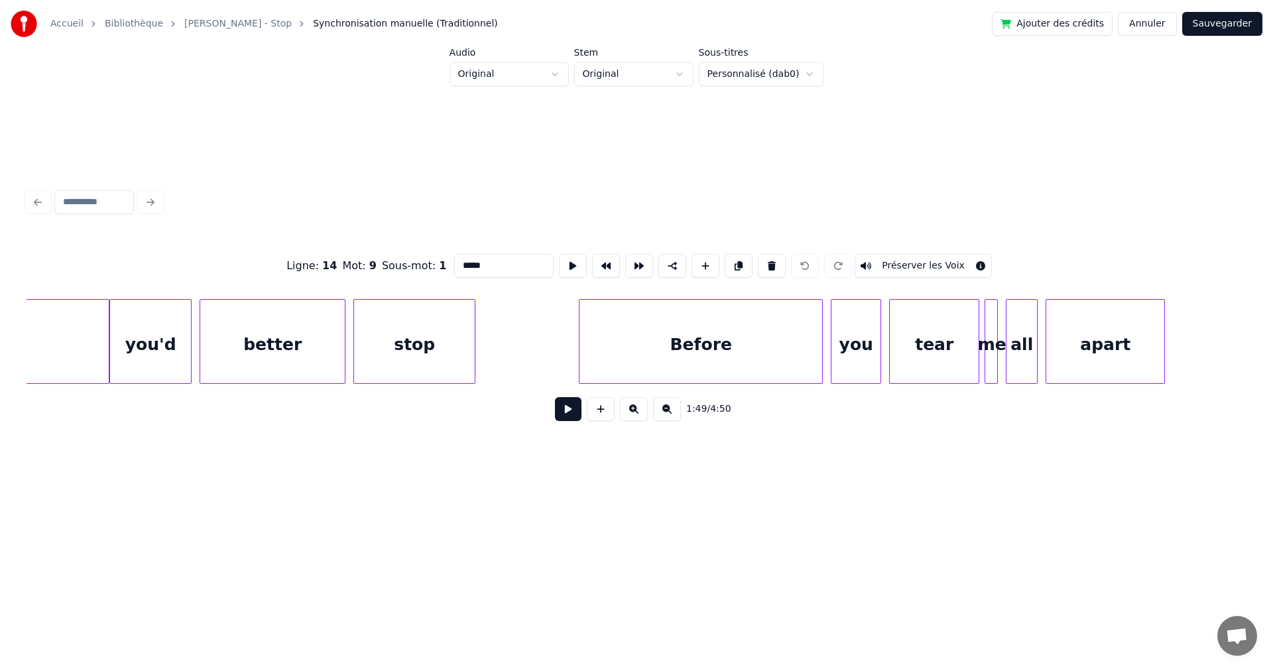
click at [446, 370] on div "stop" at bounding box center [414, 345] width 121 height 90
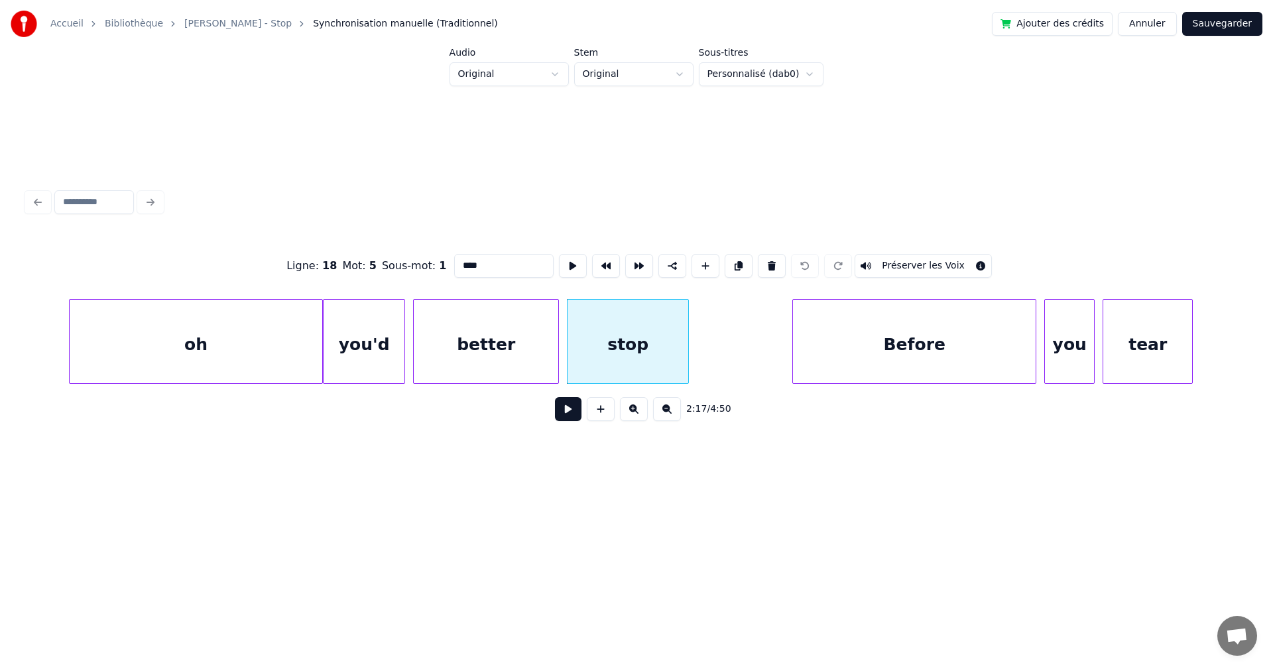
scroll to position [0, 17763]
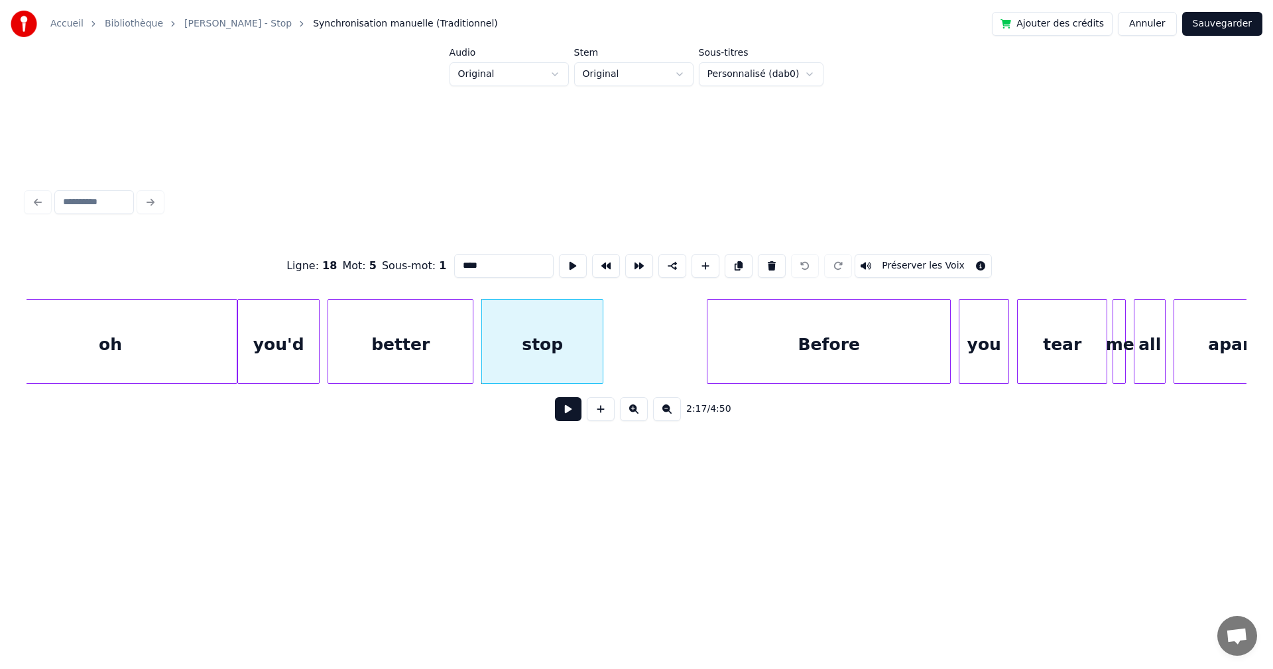
click at [442, 370] on div "better" at bounding box center [400, 345] width 145 height 90
type input "******"
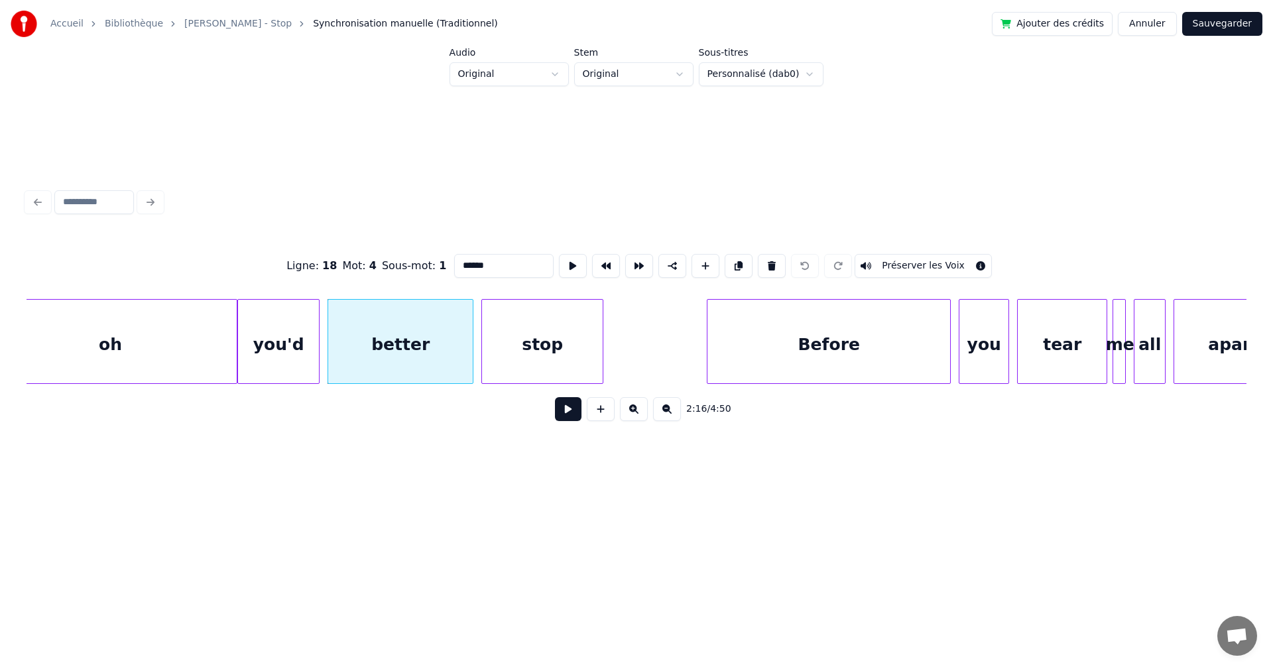
click at [568, 410] on button at bounding box center [568, 409] width 27 height 24
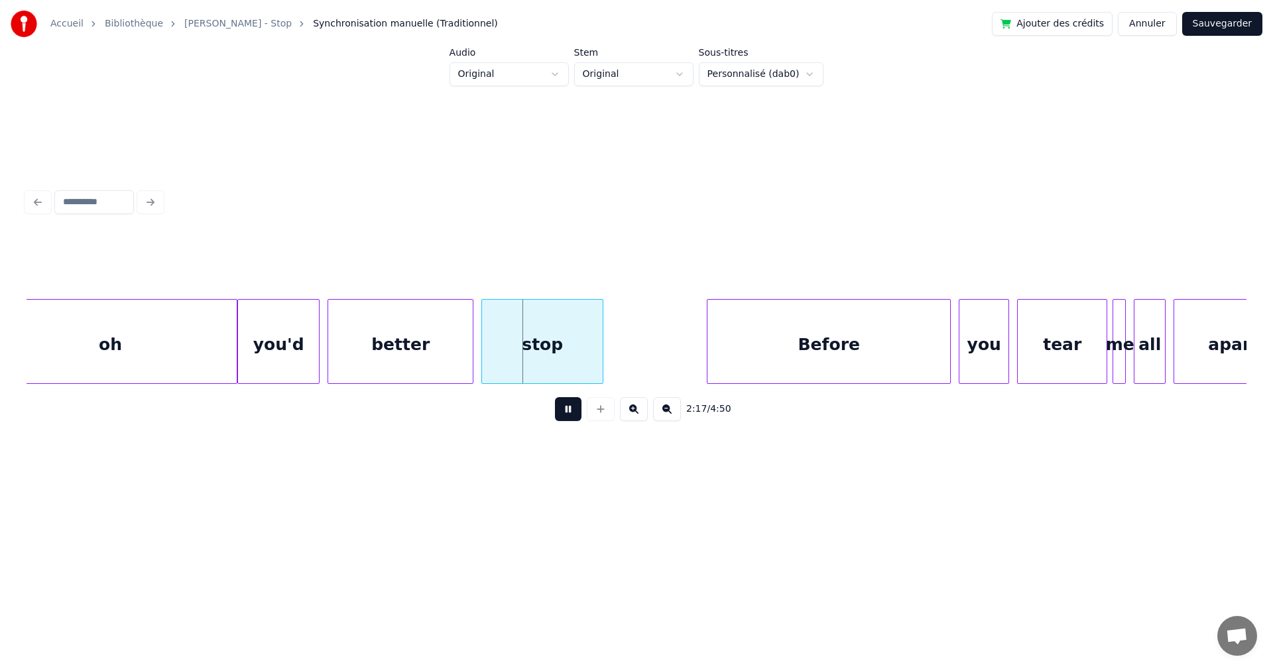
click at [568, 410] on button at bounding box center [568, 409] width 27 height 24
click at [569, 363] on div at bounding box center [568, 342] width 4 height 84
click at [547, 356] on div "stop" at bounding box center [526, 345] width 88 height 90
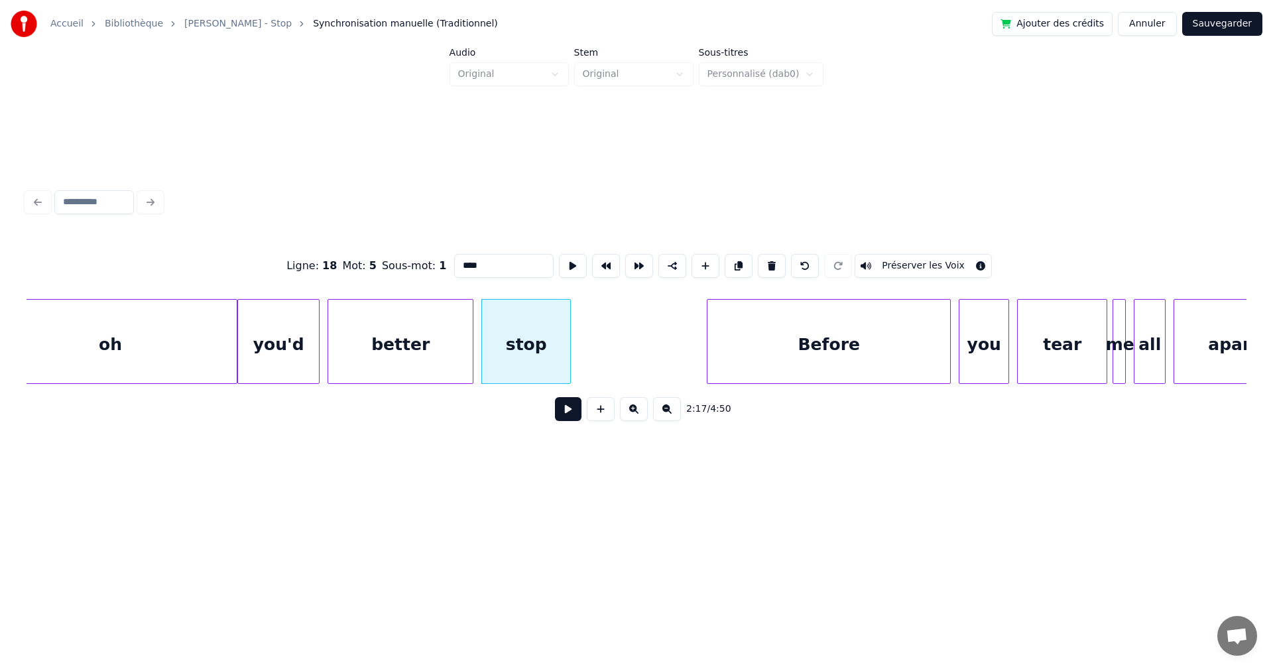
click at [561, 408] on button at bounding box center [568, 409] width 27 height 24
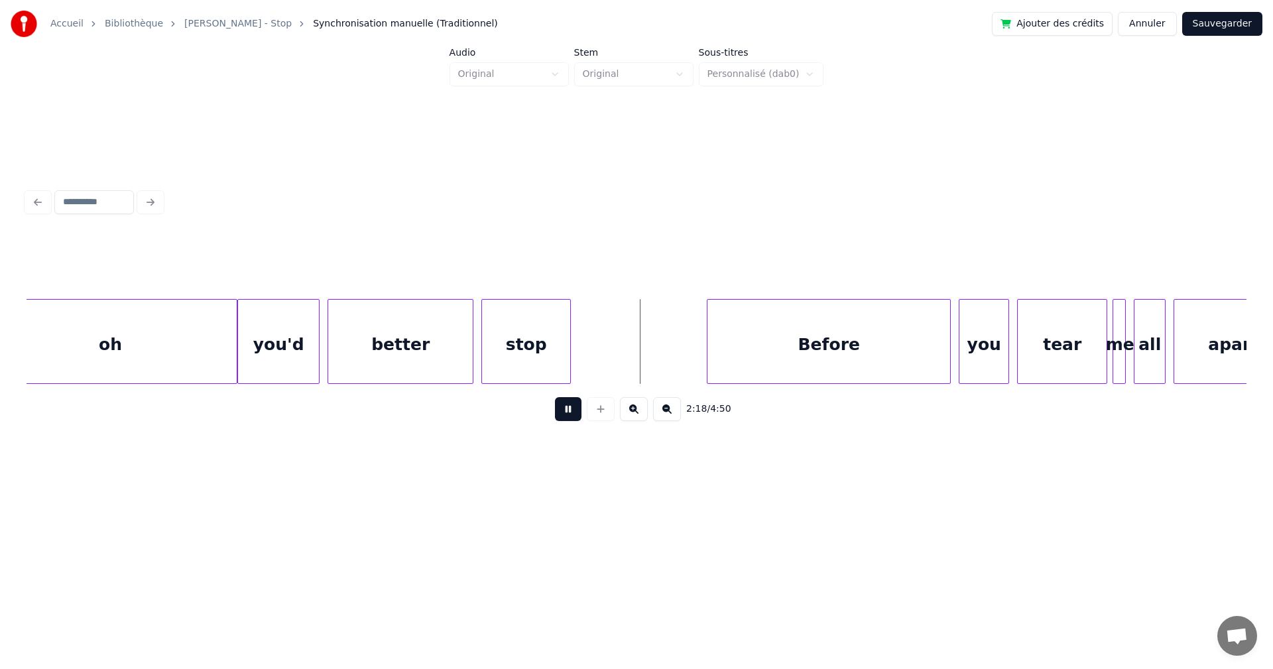
click at [561, 408] on button at bounding box center [568, 409] width 27 height 24
click at [598, 415] on button at bounding box center [601, 409] width 28 height 24
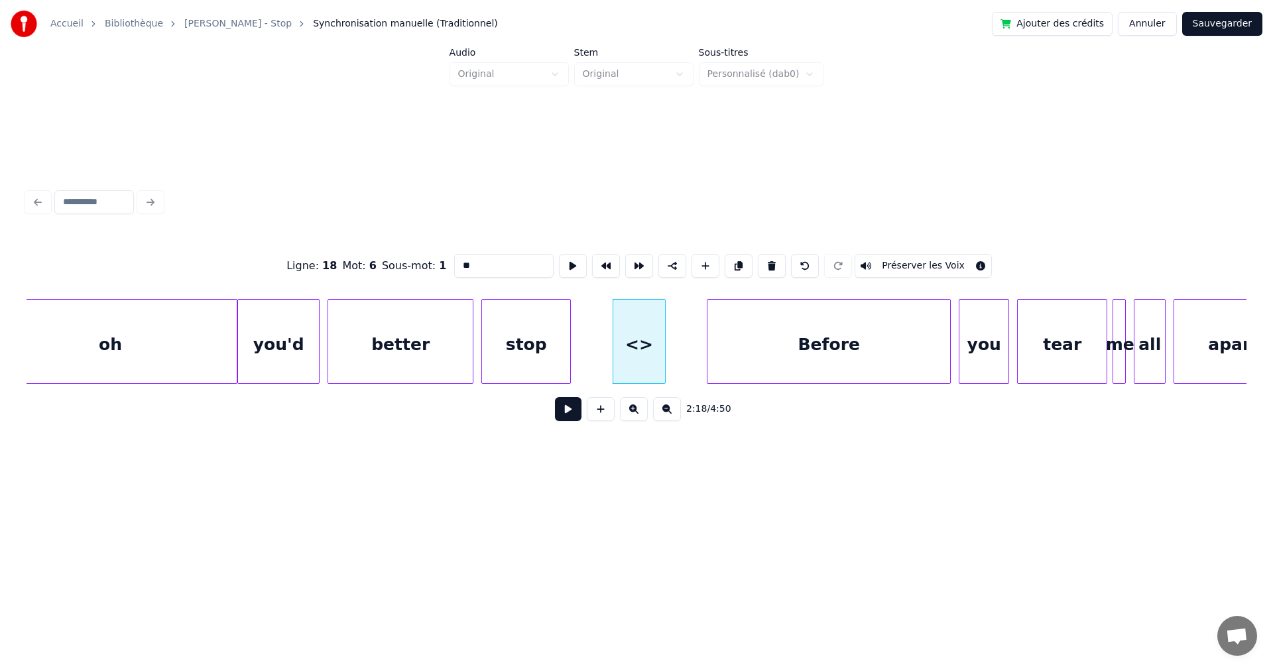
drag, startPoint x: 475, startPoint y: 265, endPoint x: 419, endPoint y: 261, distance: 55.9
click at [419, 261] on div "Ligne : 18 Mot : 6 Sous-mot : 1 ** Préserver les Voix" at bounding box center [637, 266] width 1220 height 66
click at [456, 263] on input "****" at bounding box center [503, 266] width 99 height 24
click at [454, 263] on input "*****" at bounding box center [503, 266] width 99 height 24
click at [394, 336] on div "better" at bounding box center [400, 345] width 145 height 90
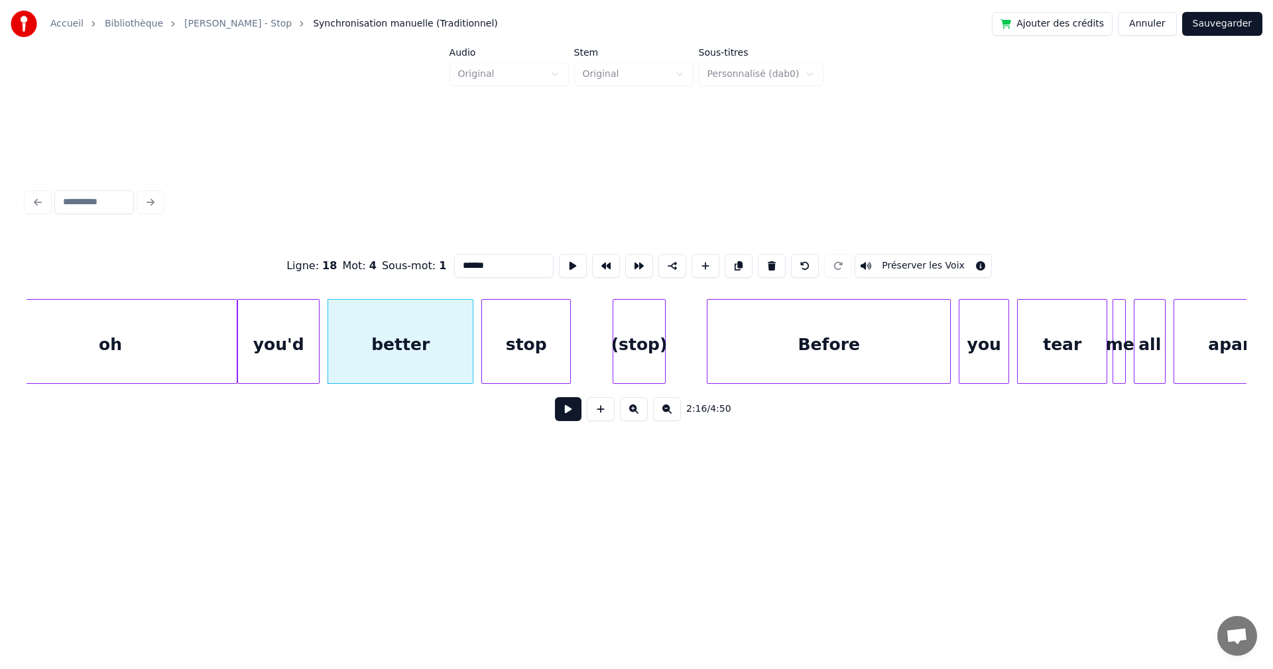
type input "******"
click at [562, 411] on button at bounding box center [568, 409] width 27 height 24
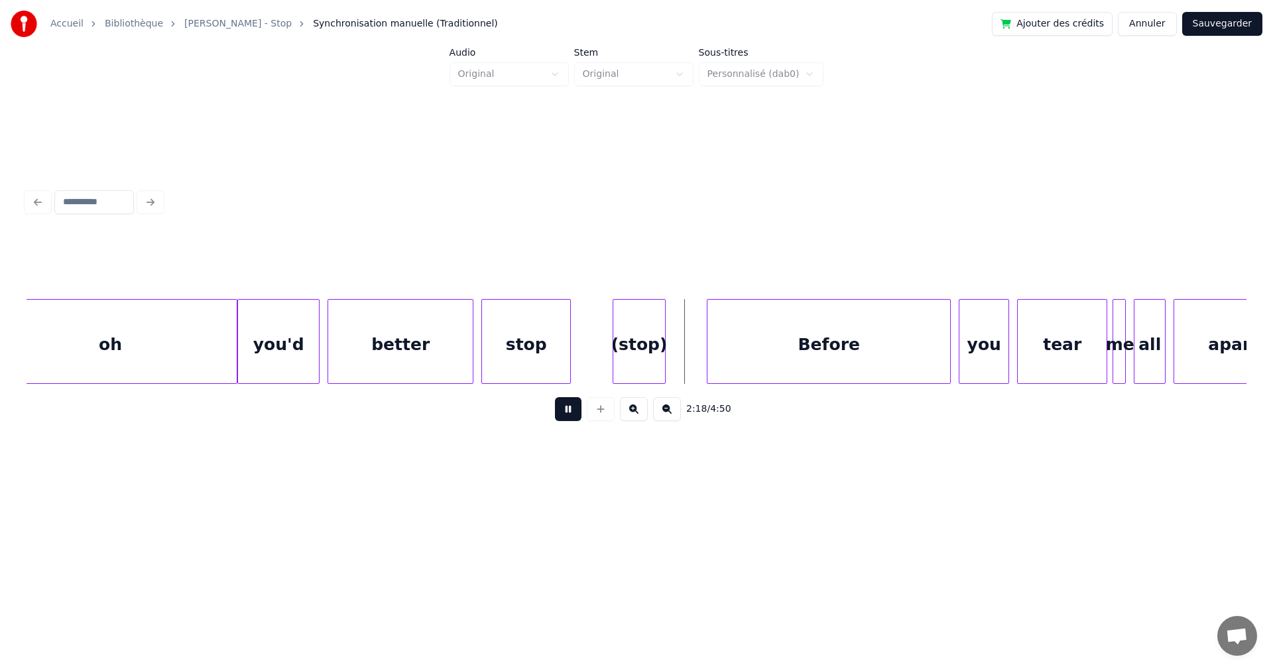
click at [562, 411] on button at bounding box center [568, 409] width 27 height 24
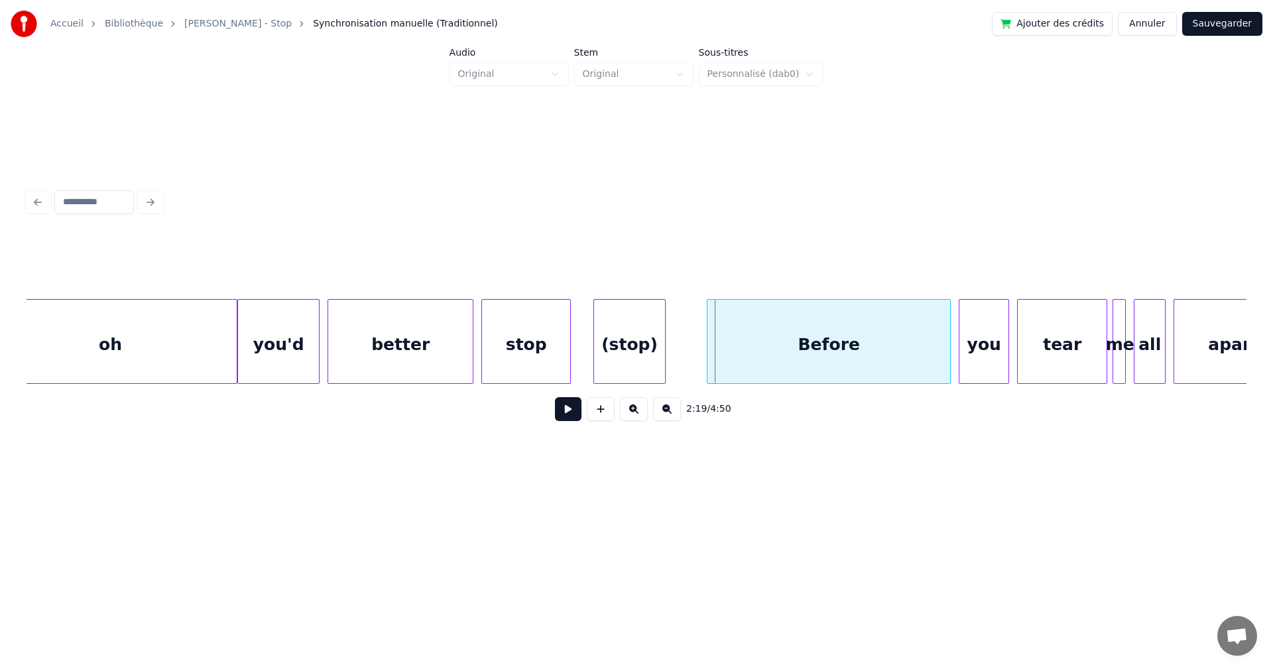
click at [597, 354] on div at bounding box center [596, 342] width 4 height 84
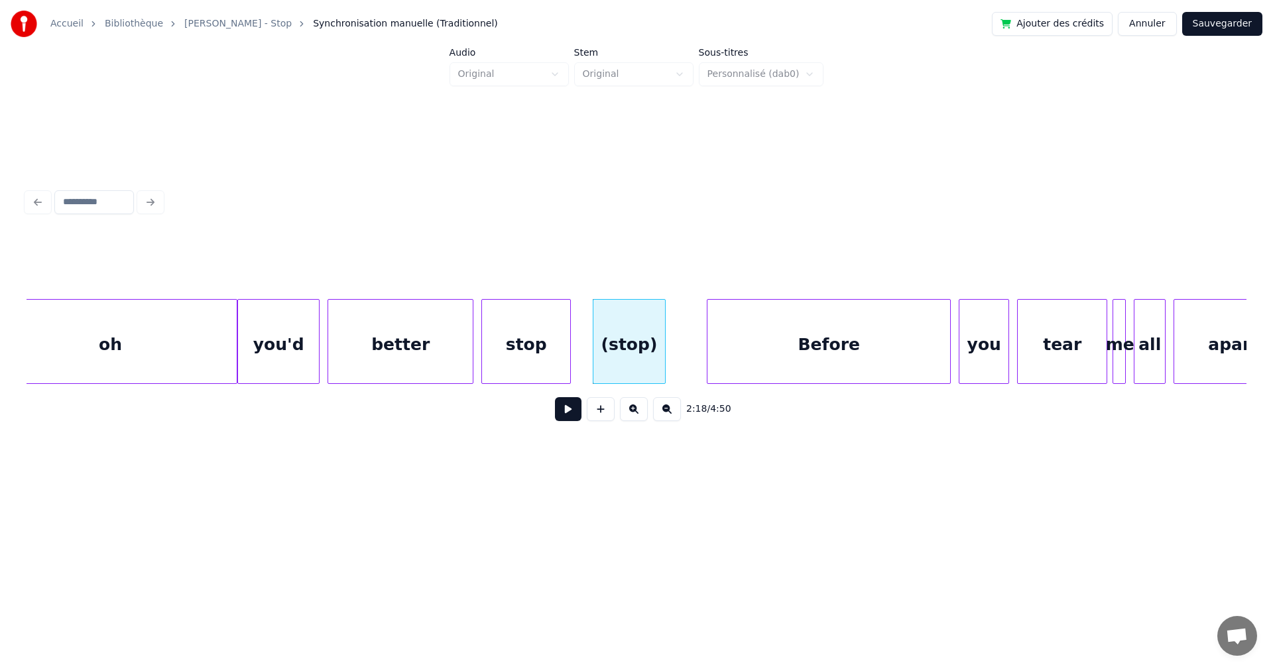
click at [539, 361] on div "stop" at bounding box center [526, 345] width 88 height 90
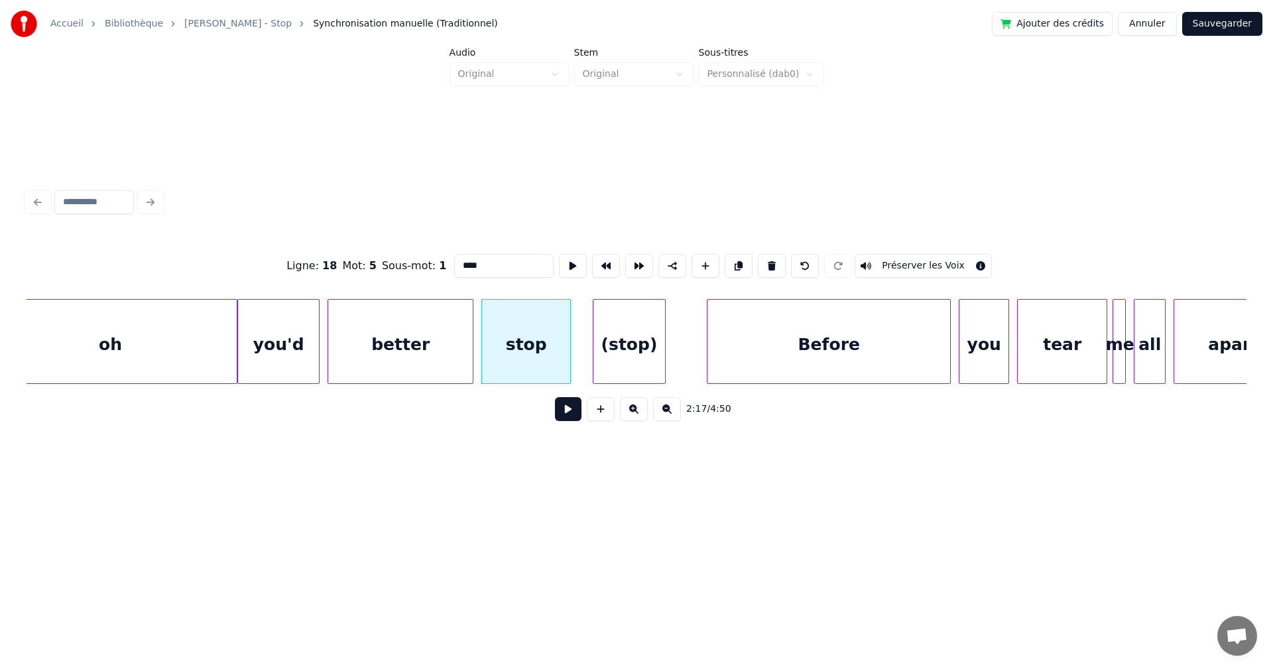
click at [555, 411] on button at bounding box center [568, 409] width 27 height 24
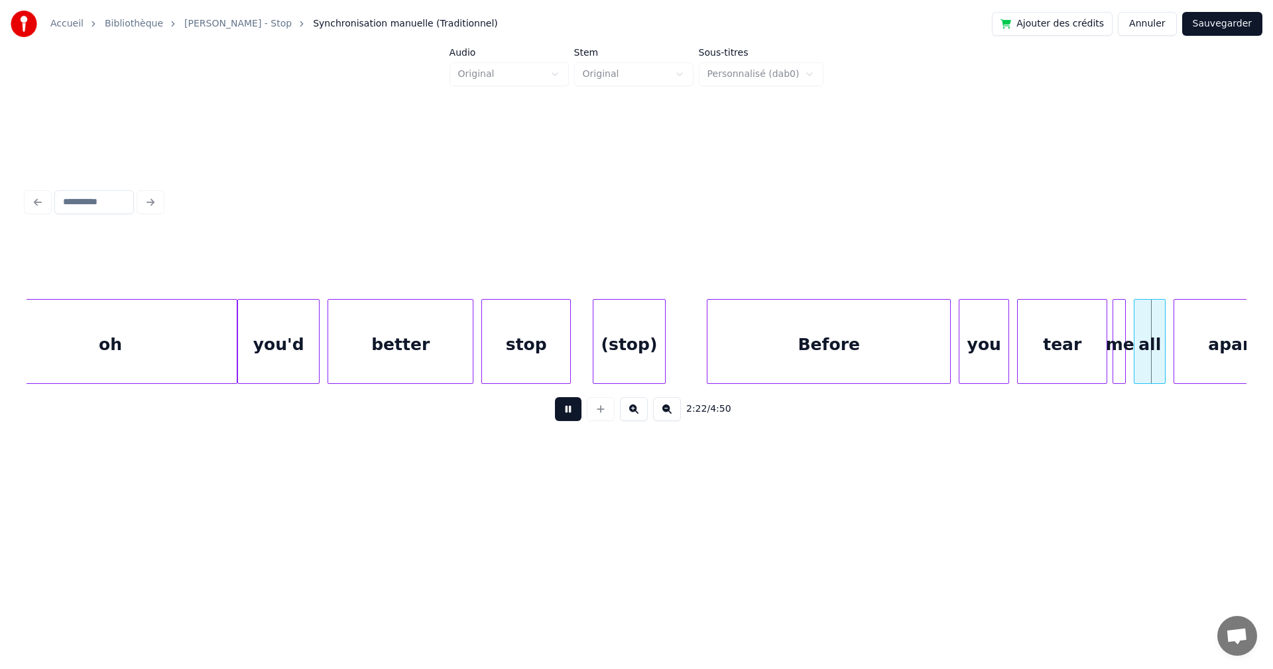
click at [555, 411] on button at bounding box center [568, 409] width 27 height 24
click at [889, 352] on div "Before" at bounding box center [829, 345] width 243 height 90
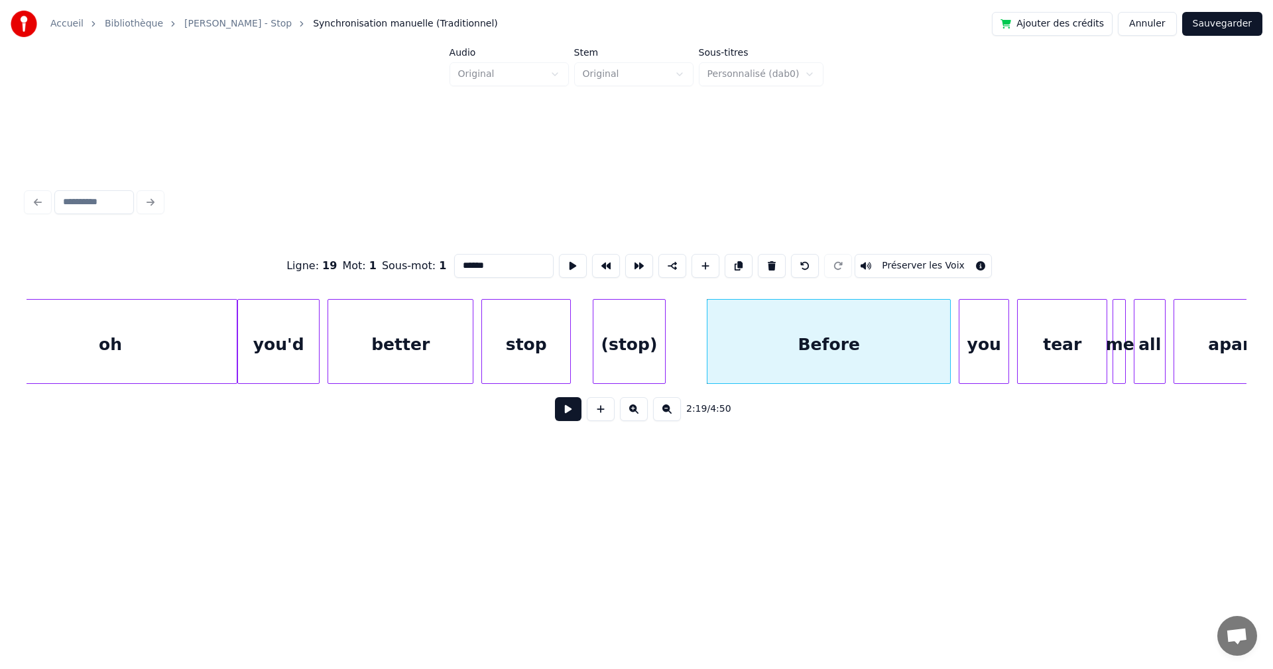
click at [556, 420] on button at bounding box center [568, 409] width 27 height 24
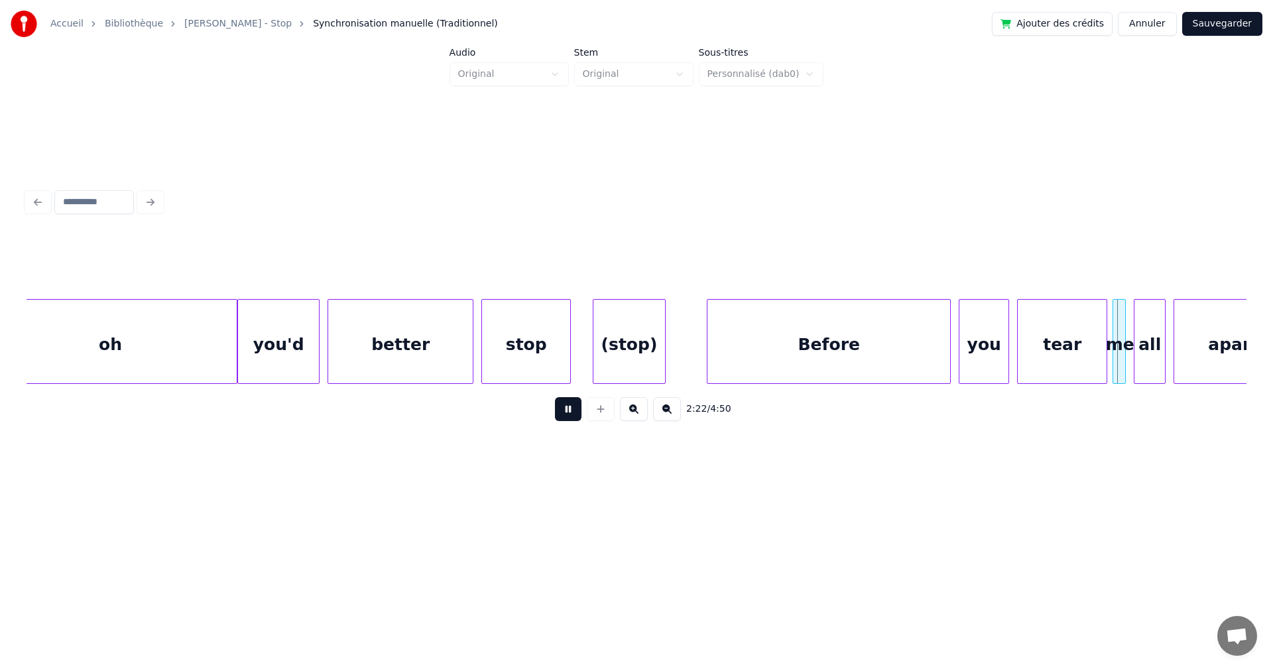
click at [556, 420] on button at bounding box center [568, 409] width 27 height 24
click at [722, 363] on div "Before" at bounding box center [829, 345] width 243 height 90
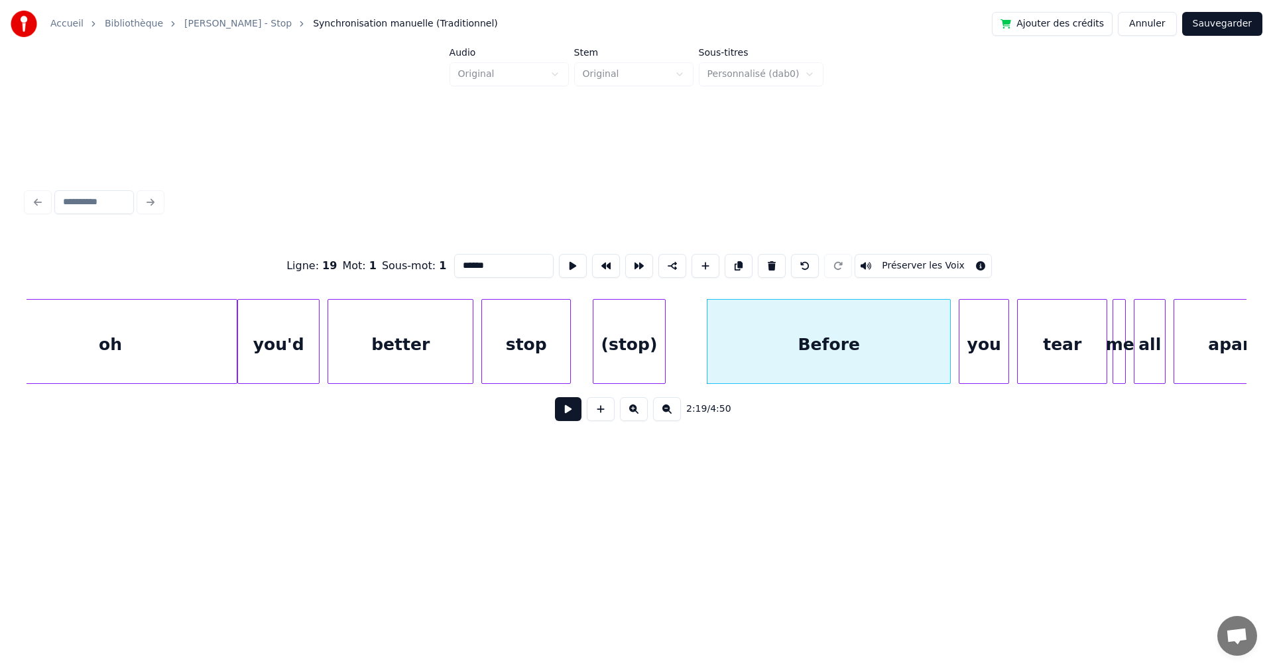
click at [883, 364] on div "Before" at bounding box center [829, 345] width 243 height 90
click at [555, 415] on button at bounding box center [568, 409] width 27 height 24
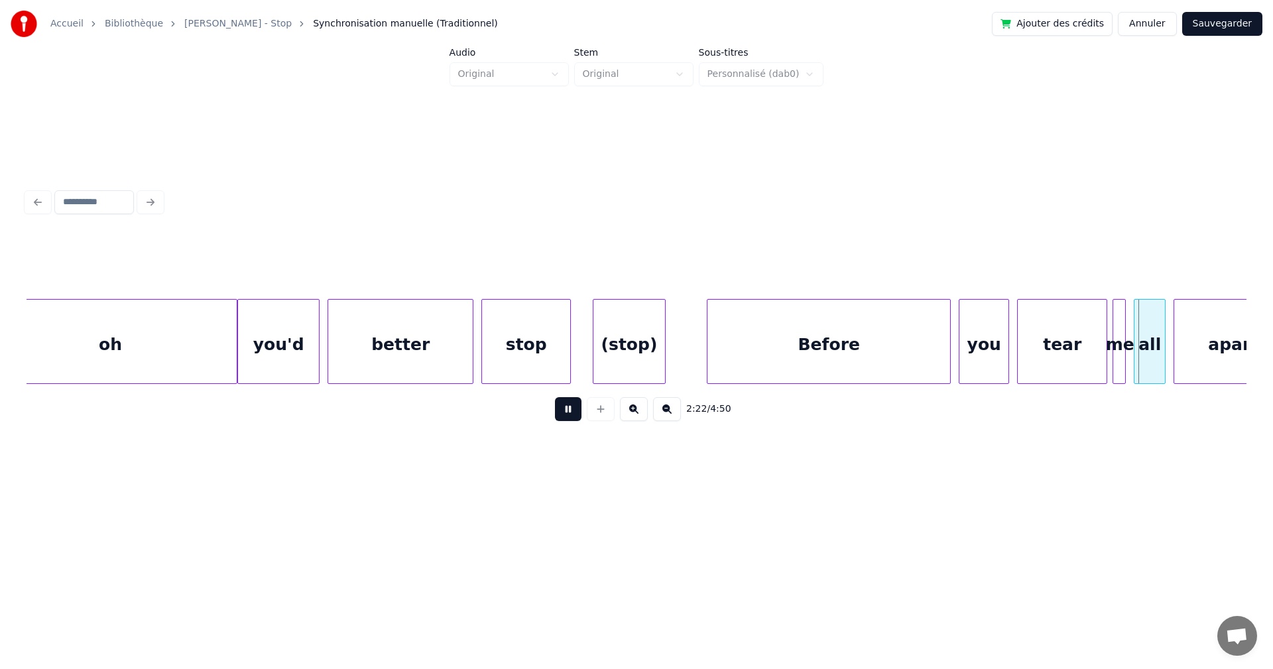
click at [555, 415] on button at bounding box center [568, 409] width 27 height 24
click at [747, 332] on div "Before" at bounding box center [829, 345] width 243 height 90
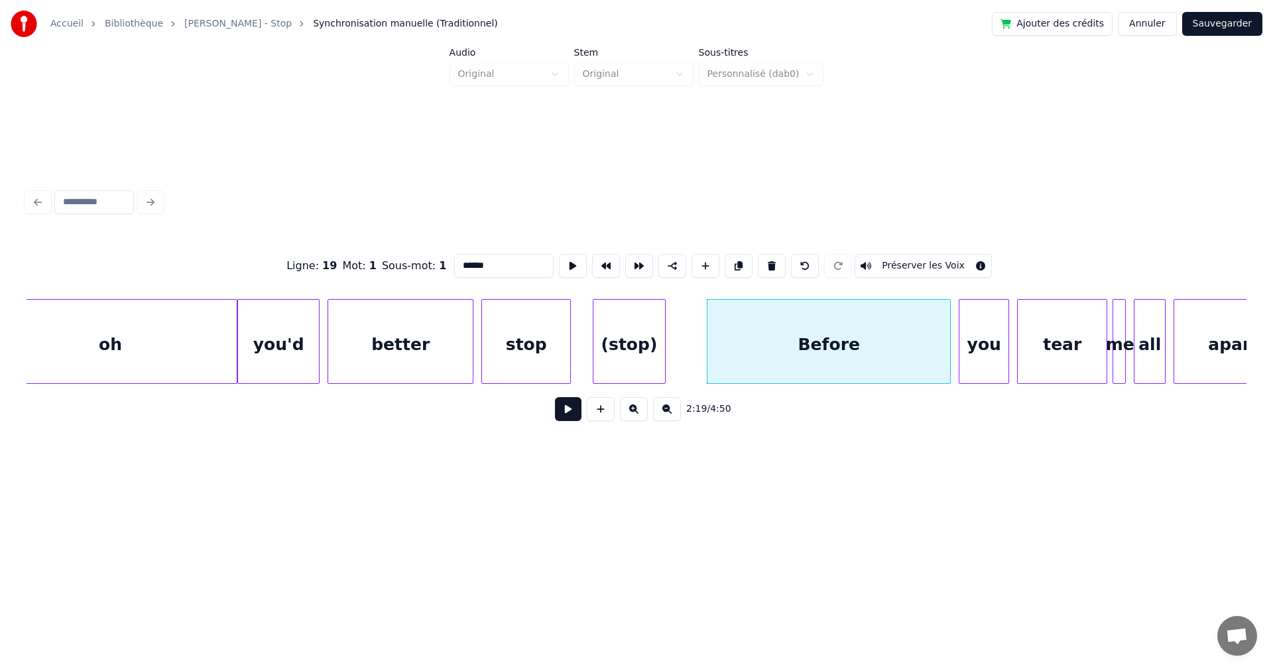
click at [556, 418] on button at bounding box center [568, 409] width 27 height 24
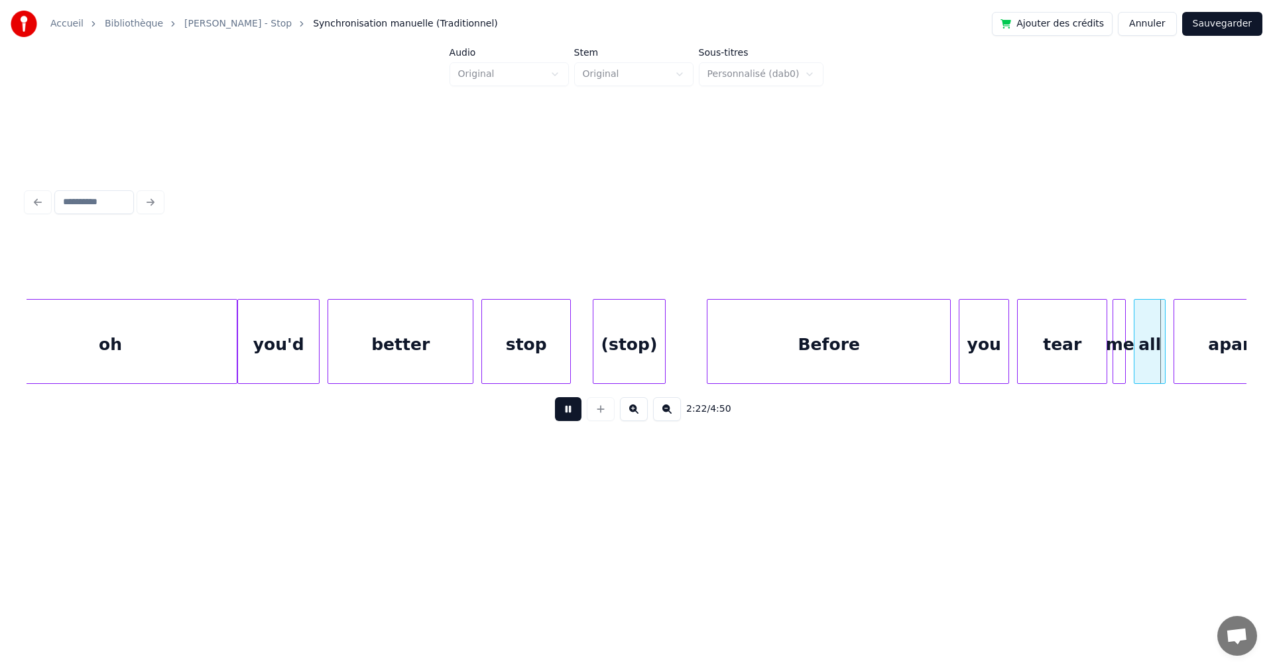
click at [556, 418] on button at bounding box center [568, 409] width 27 height 24
click at [860, 334] on div "Before" at bounding box center [829, 345] width 243 height 90
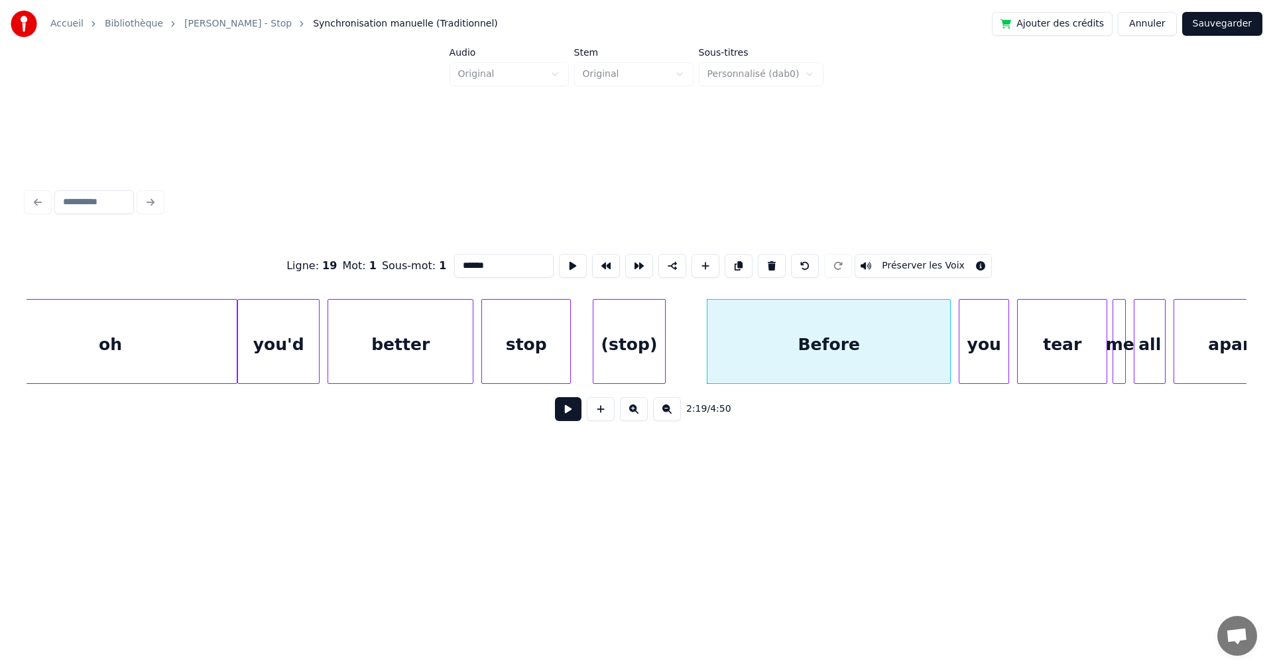
click at [572, 418] on button at bounding box center [568, 409] width 27 height 24
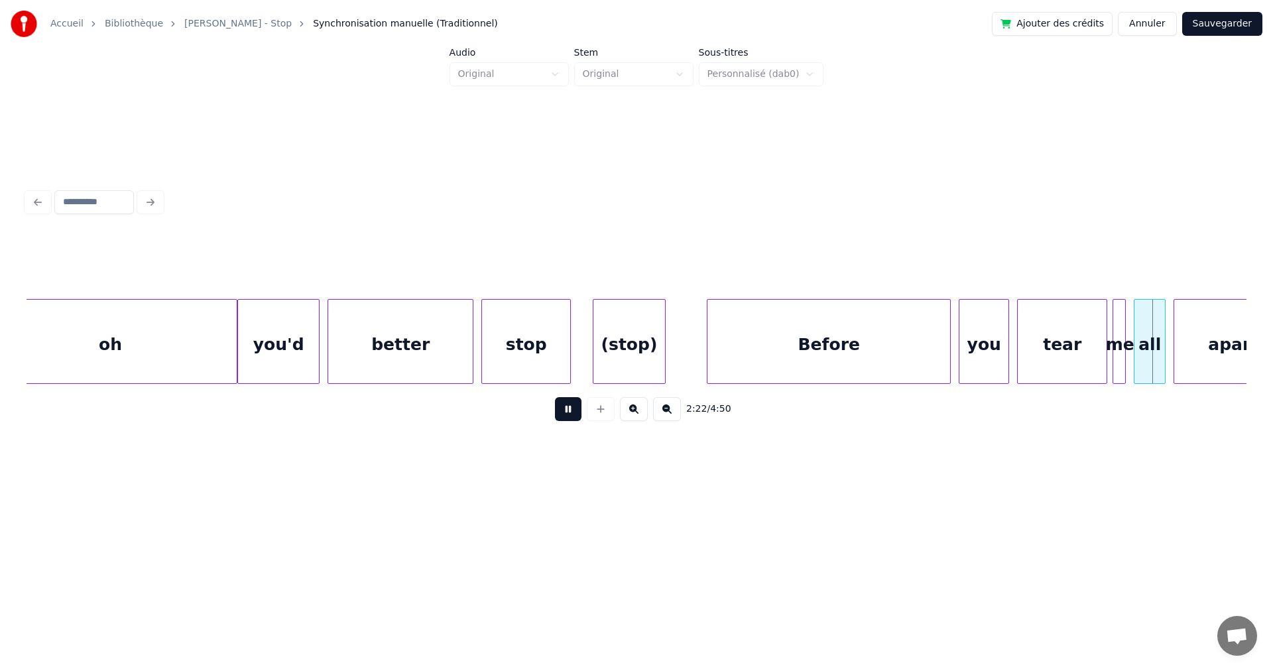
click at [572, 418] on button at bounding box center [568, 409] width 27 height 24
click at [722, 350] on div "Before" at bounding box center [829, 345] width 243 height 90
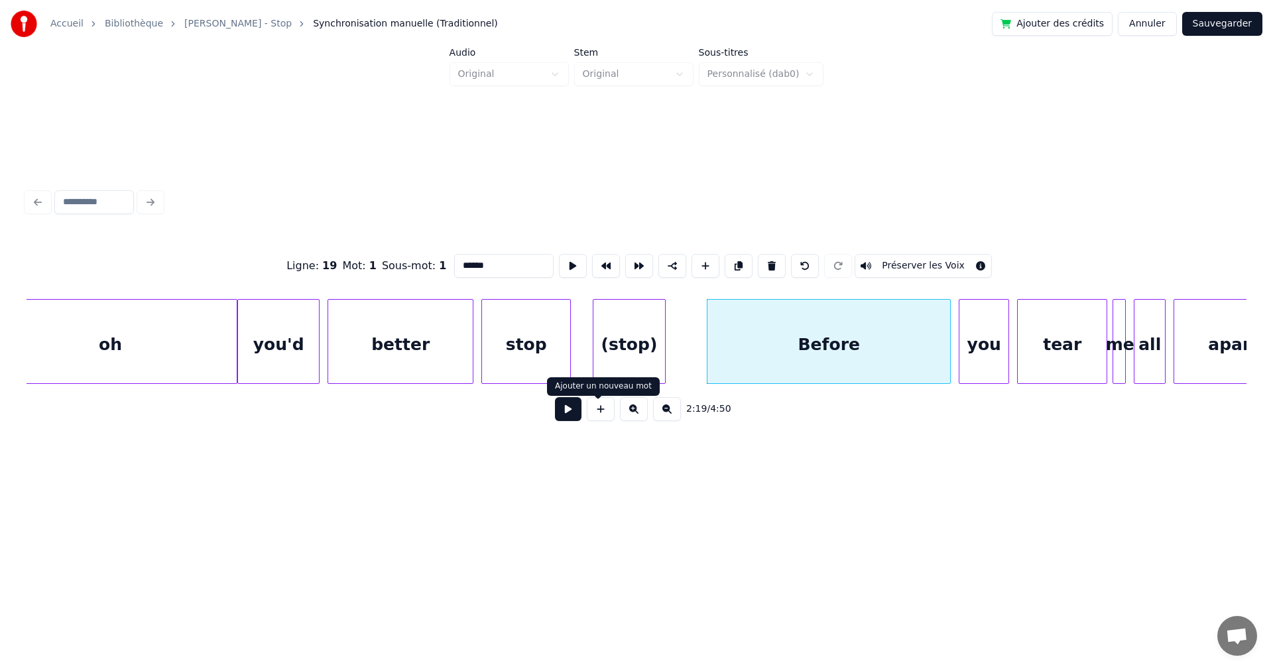
click at [560, 417] on button at bounding box center [568, 409] width 27 height 24
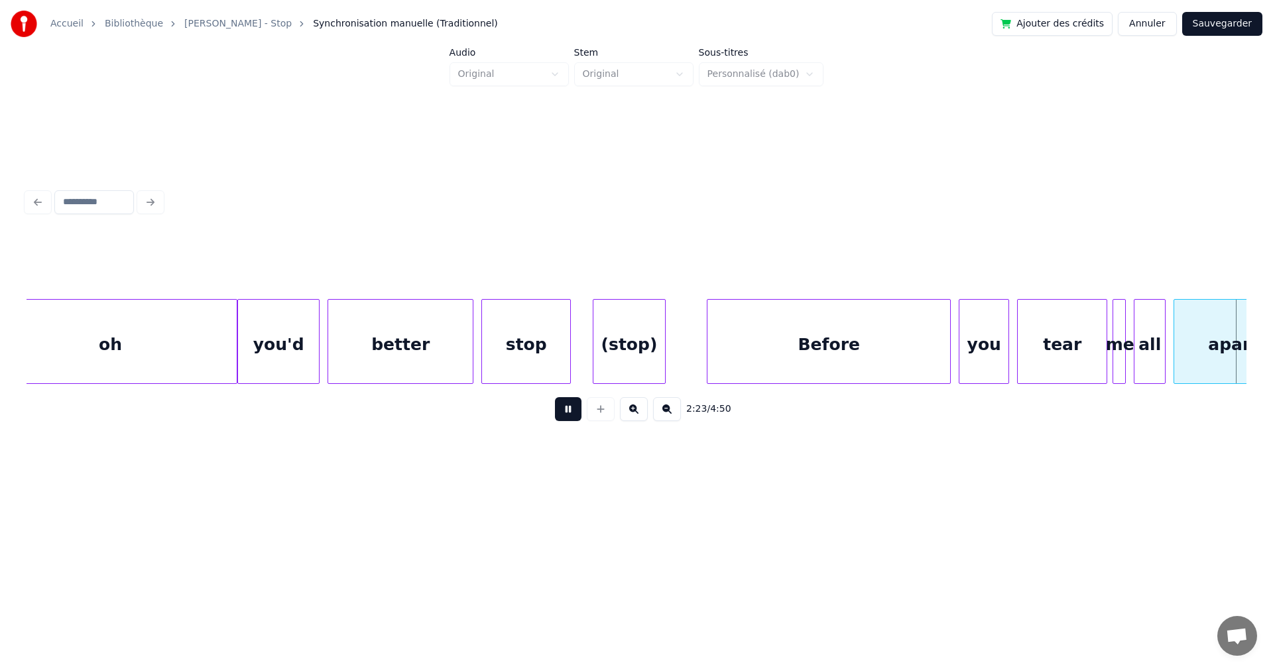
scroll to position [0, 18984]
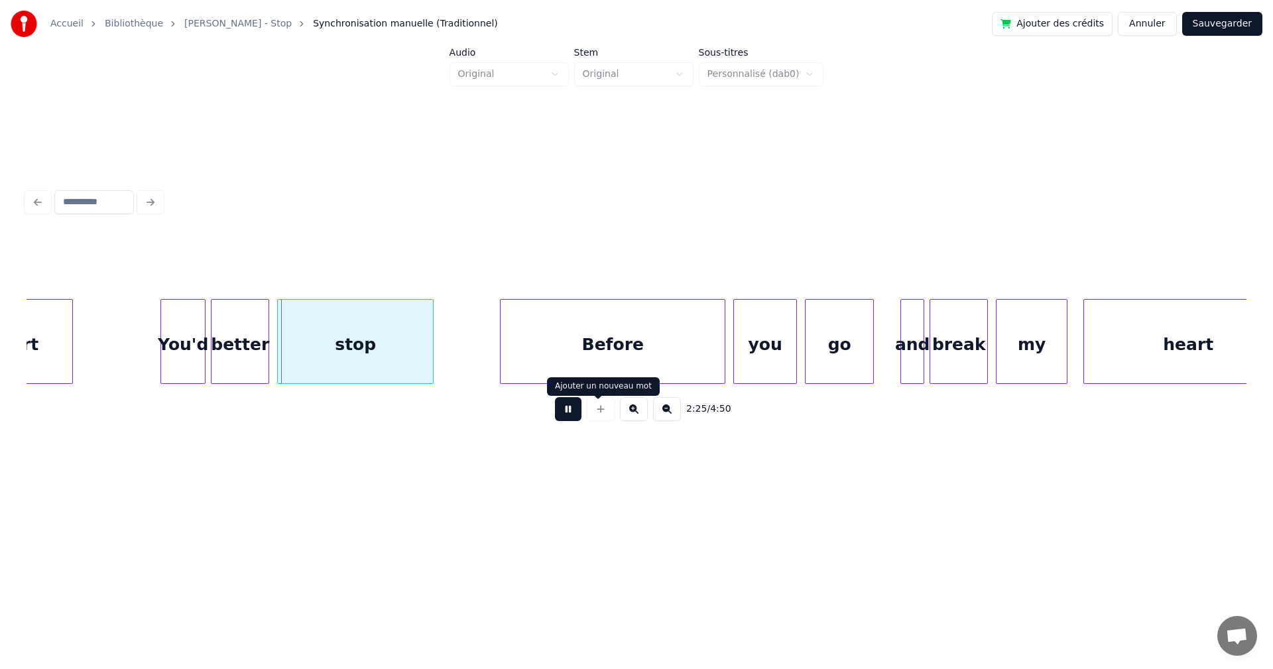
click at [562, 415] on button at bounding box center [568, 409] width 27 height 24
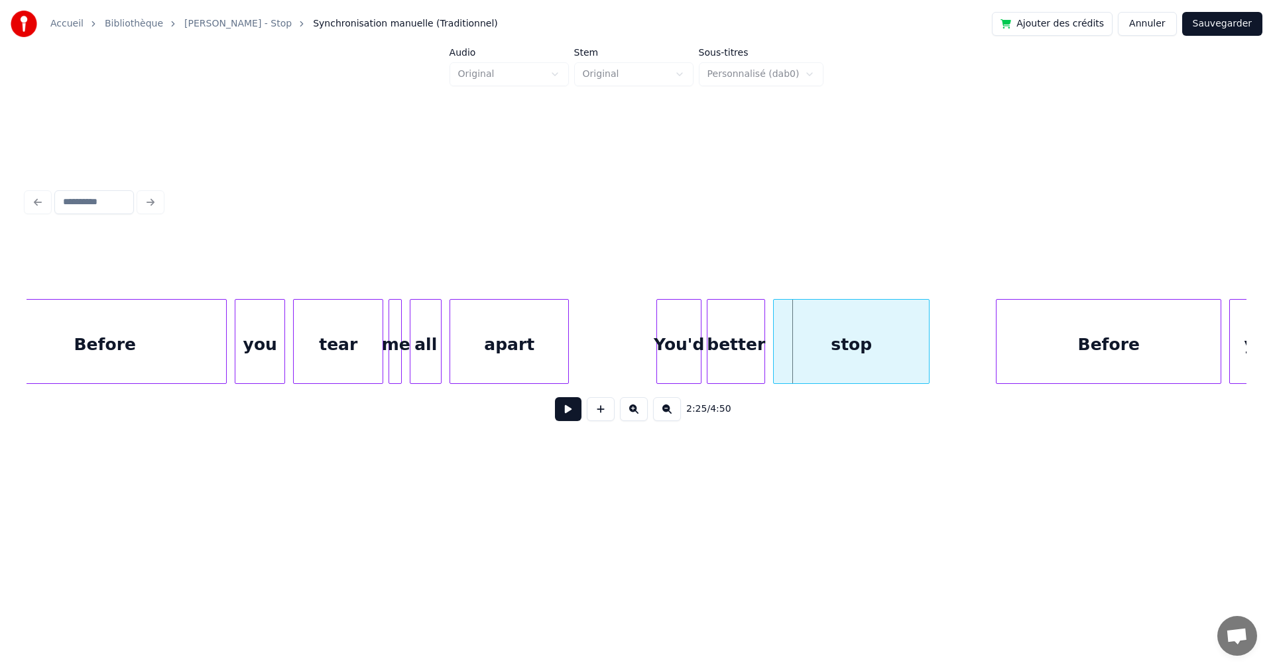
scroll to position [0, 18445]
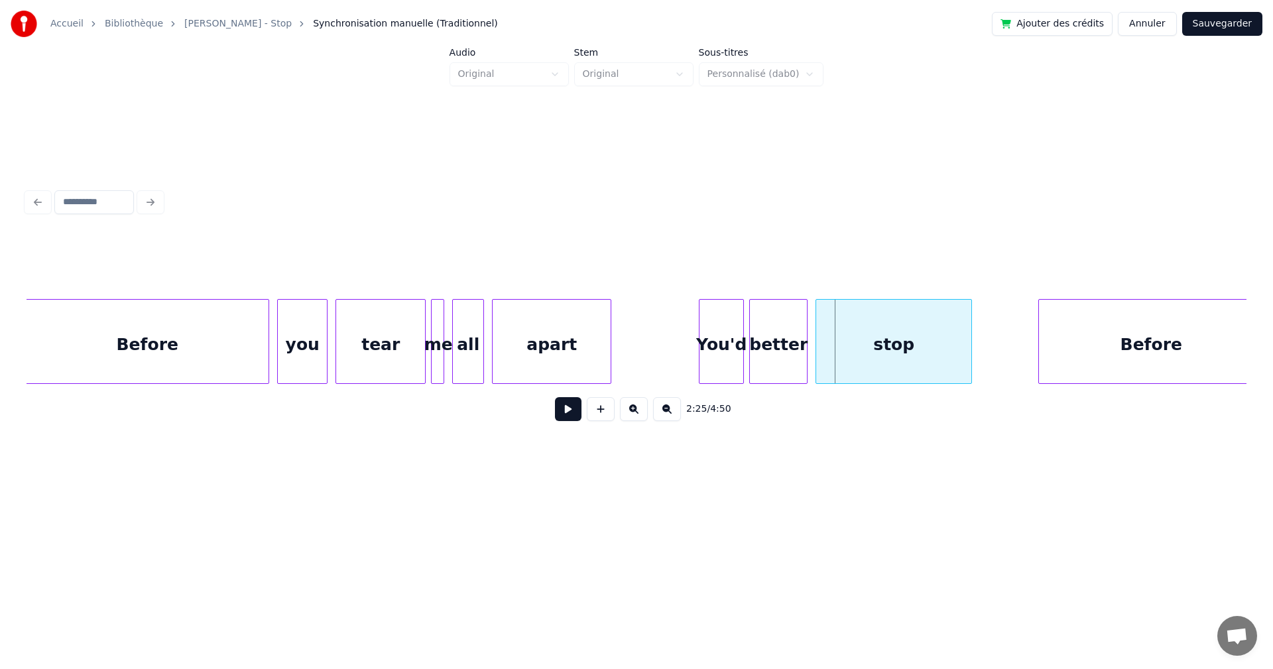
click at [1242, 19] on button "Sauvegarder" at bounding box center [1223, 24] width 80 height 24
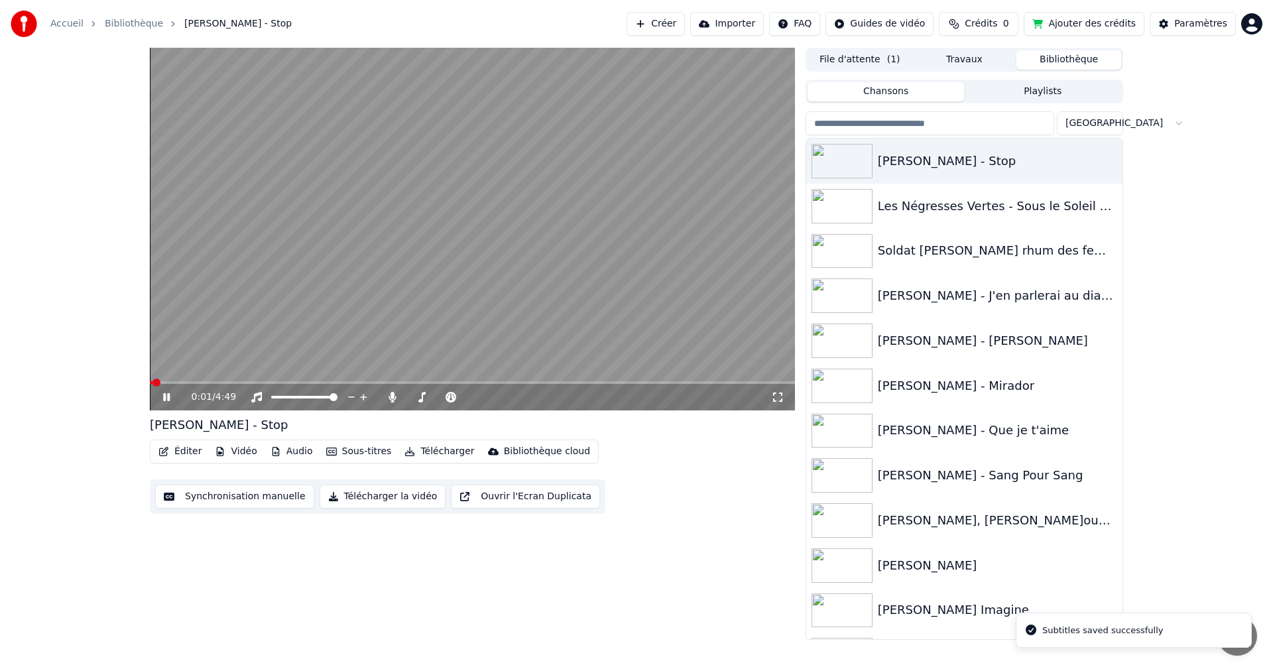
click at [218, 384] on span at bounding box center [472, 382] width 645 height 3
click at [352, 381] on span at bounding box center [472, 382] width 645 height 3
click at [403, 385] on div "1:33 / 4:49" at bounding box center [472, 397] width 645 height 27
click at [409, 382] on span at bounding box center [472, 382] width 645 height 3
click at [432, 382] on span at bounding box center [472, 382] width 645 height 3
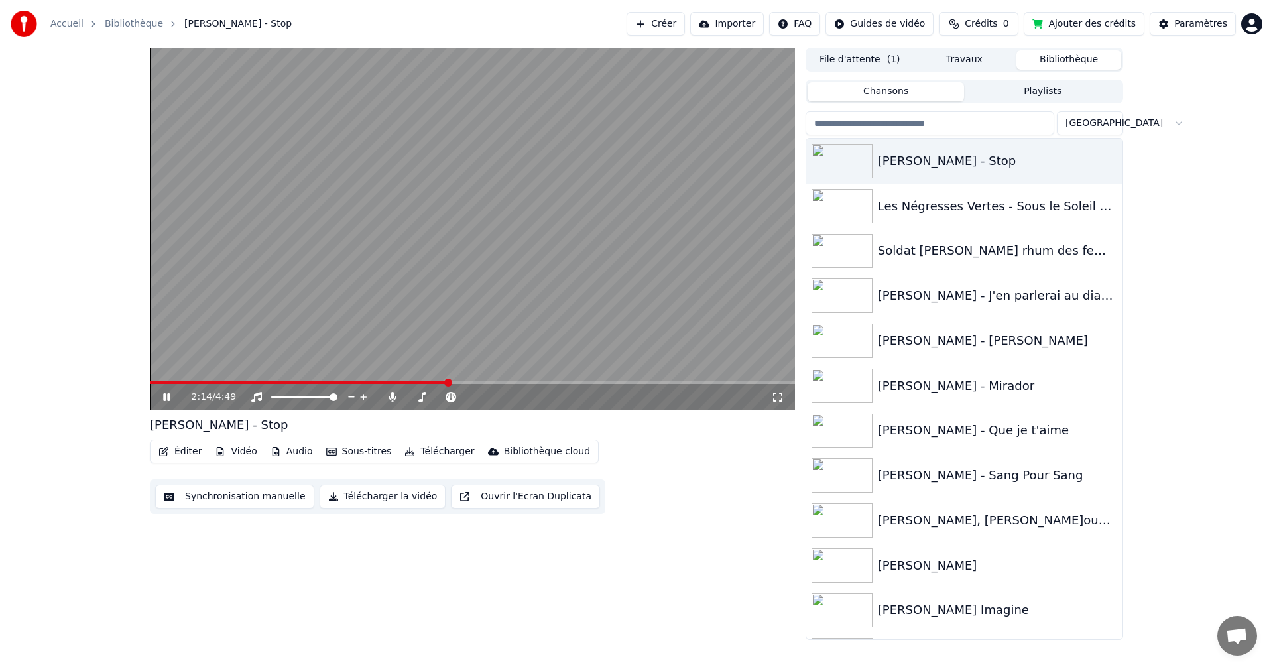
click at [448, 382] on span at bounding box center [472, 382] width 645 height 3
click at [461, 383] on span at bounding box center [472, 382] width 645 height 3
click at [475, 383] on span at bounding box center [472, 382] width 645 height 3
click at [466, 384] on span at bounding box center [308, 382] width 316 height 3
click at [161, 399] on icon at bounding box center [176, 397] width 31 height 11
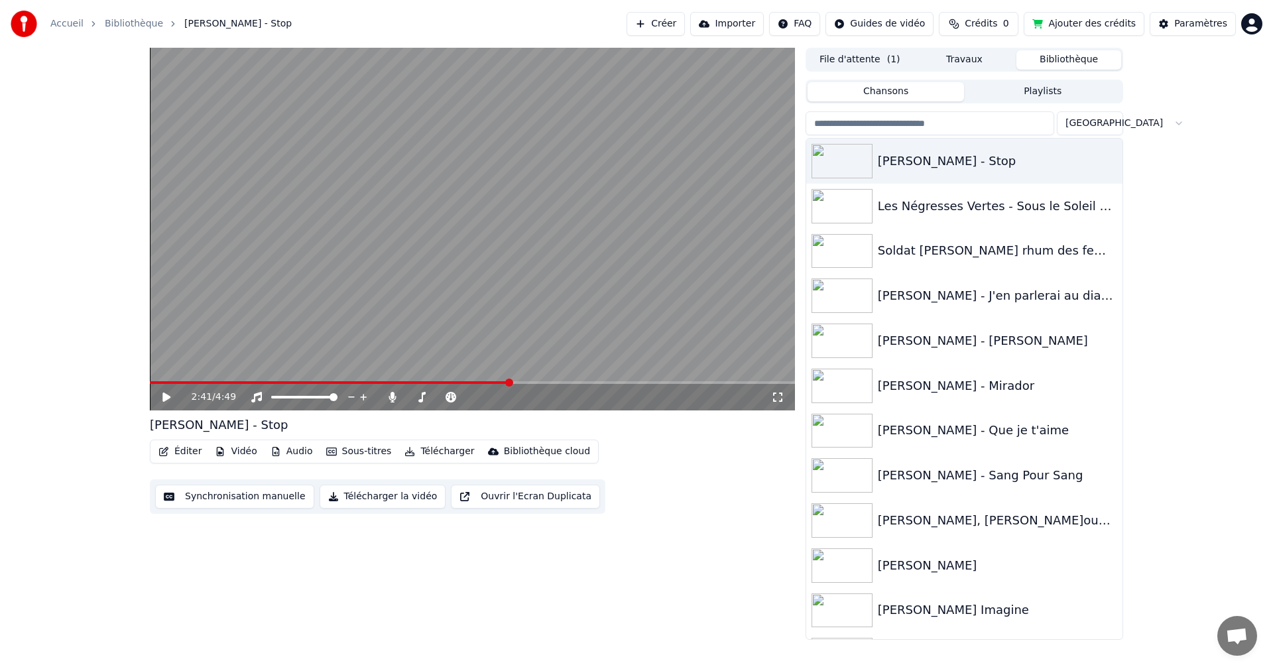
click at [495, 381] on video at bounding box center [472, 229] width 645 height 363
click at [486, 383] on span at bounding box center [318, 382] width 336 height 3
click at [166, 393] on icon at bounding box center [176, 397] width 31 height 11
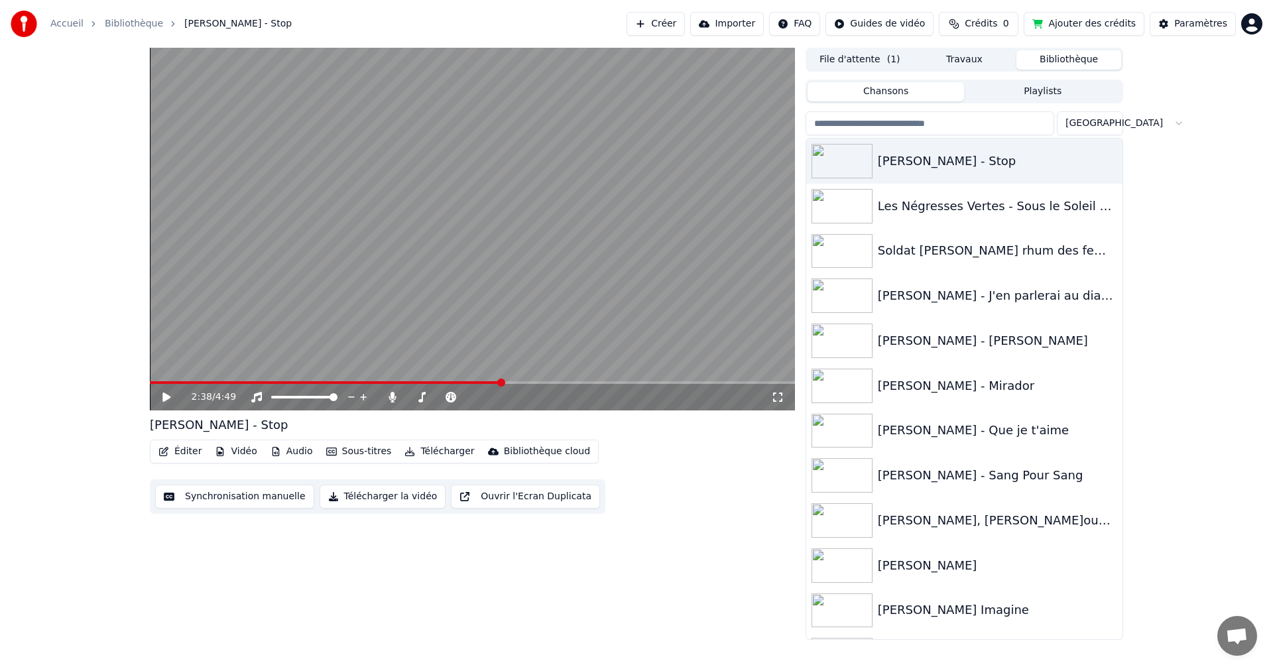
click at [166, 393] on icon at bounding box center [176, 397] width 31 height 11
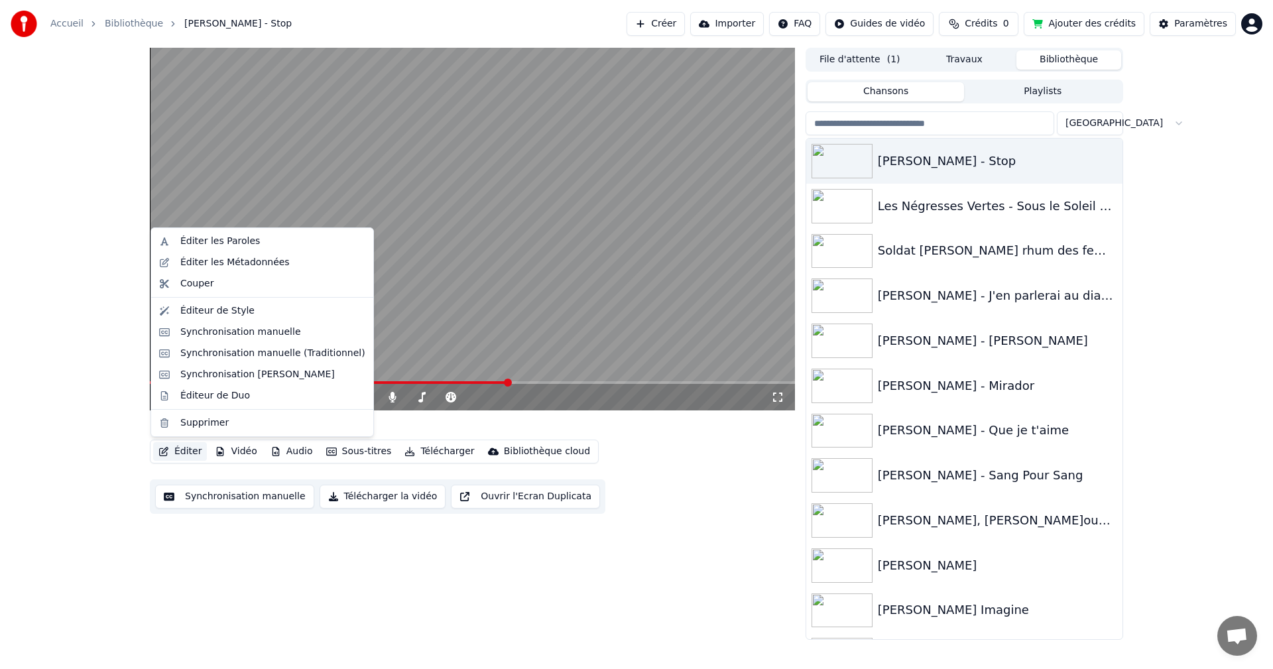
click at [174, 449] on button "Éditer" at bounding box center [180, 451] width 54 height 19
click at [210, 354] on div "Synchronisation manuelle (Traditionnel)" at bounding box center [272, 353] width 185 height 13
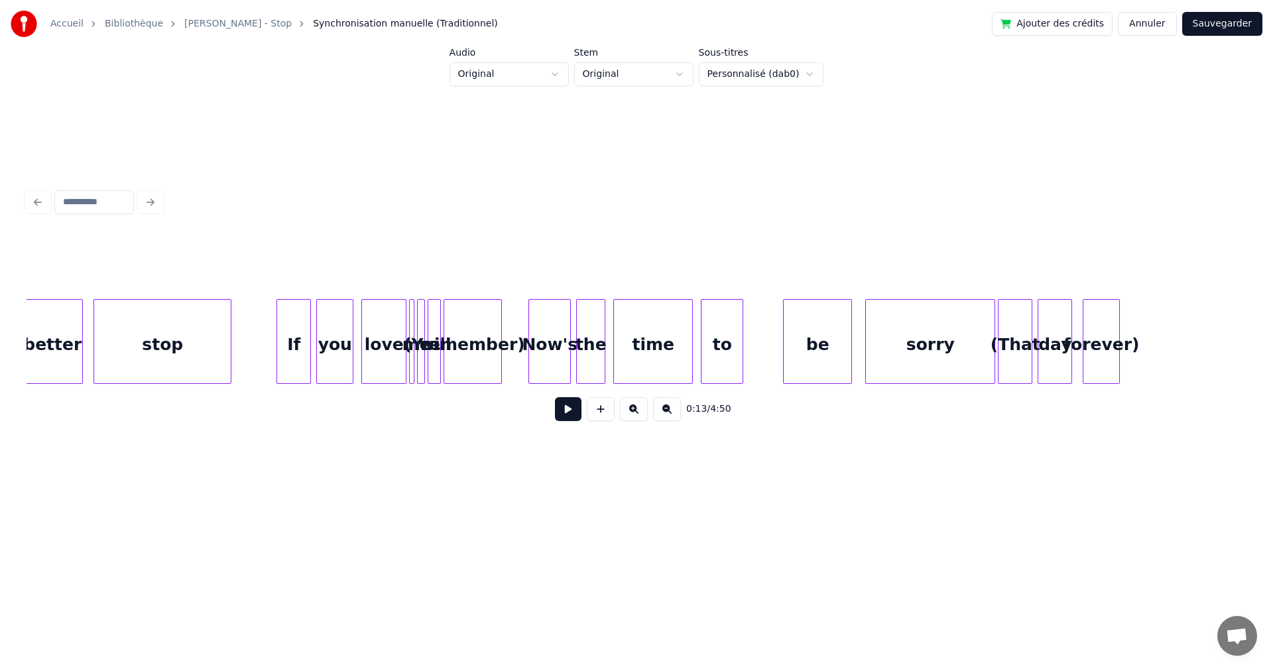
scroll to position [0, 20979]
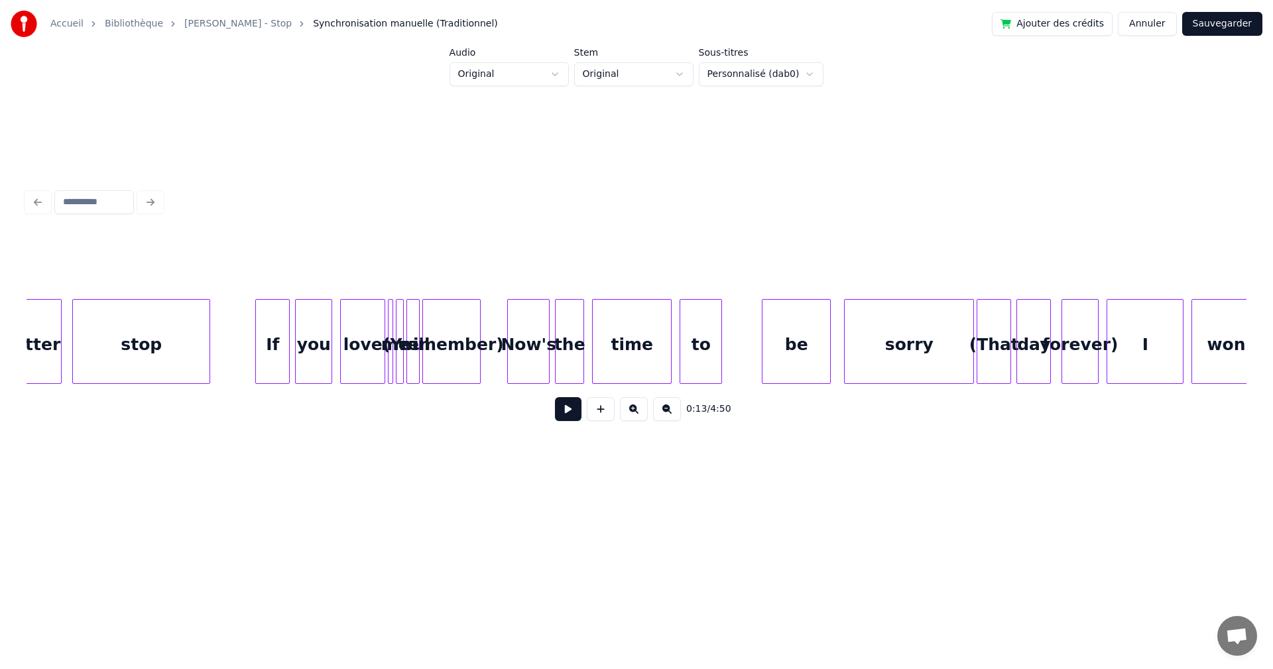
click at [636, 411] on button at bounding box center [634, 409] width 28 height 24
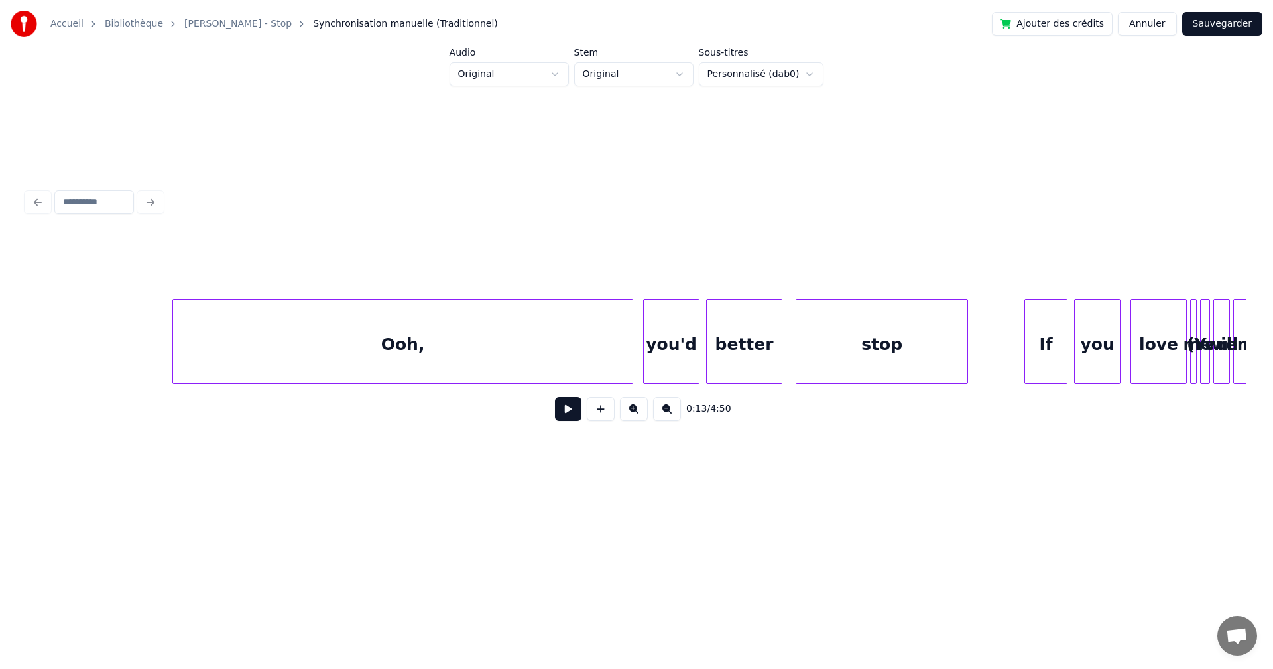
scroll to position [0, 25539]
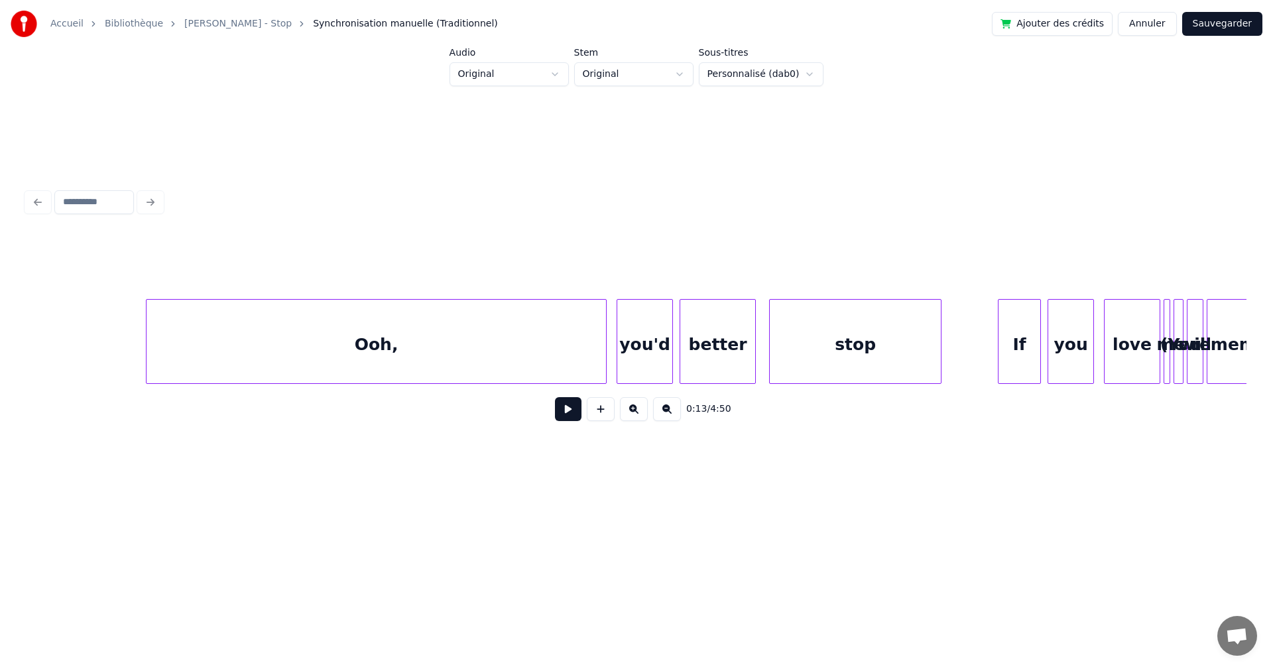
drag, startPoint x: 693, startPoint y: 406, endPoint x: 714, endPoint y: 406, distance: 20.6
click at [714, 406] on div "0:13 / 4:50" at bounding box center [636, 409] width 1199 height 29
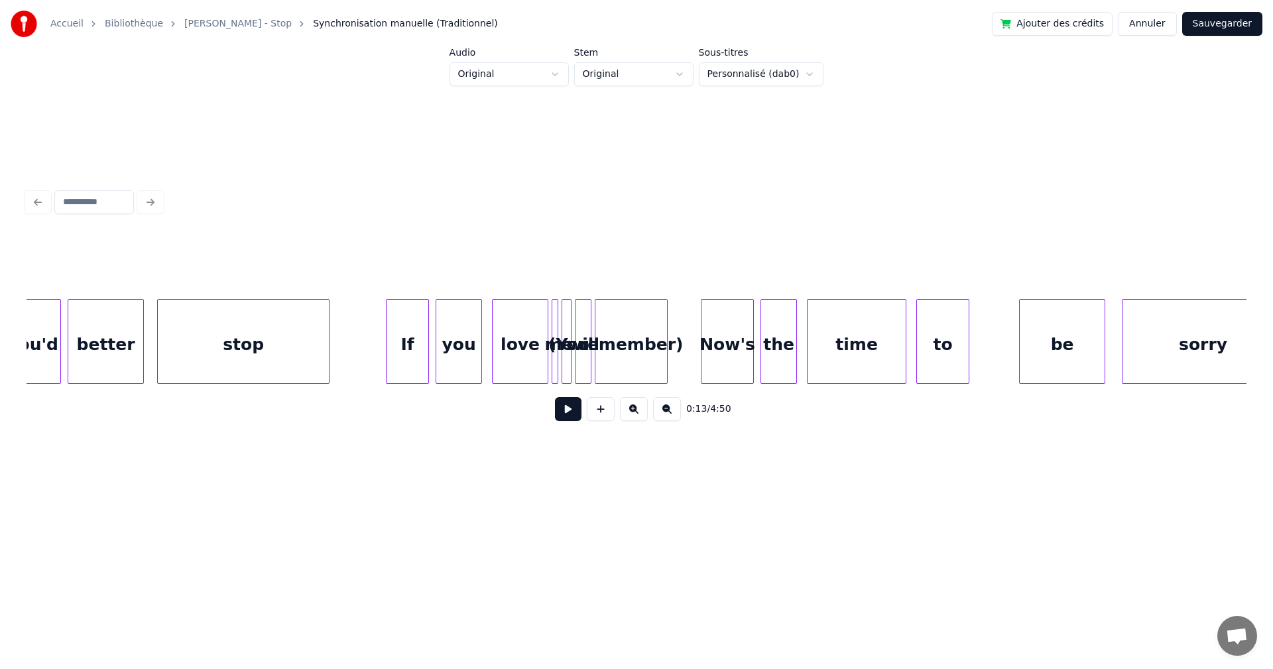
scroll to position [0, 26178]
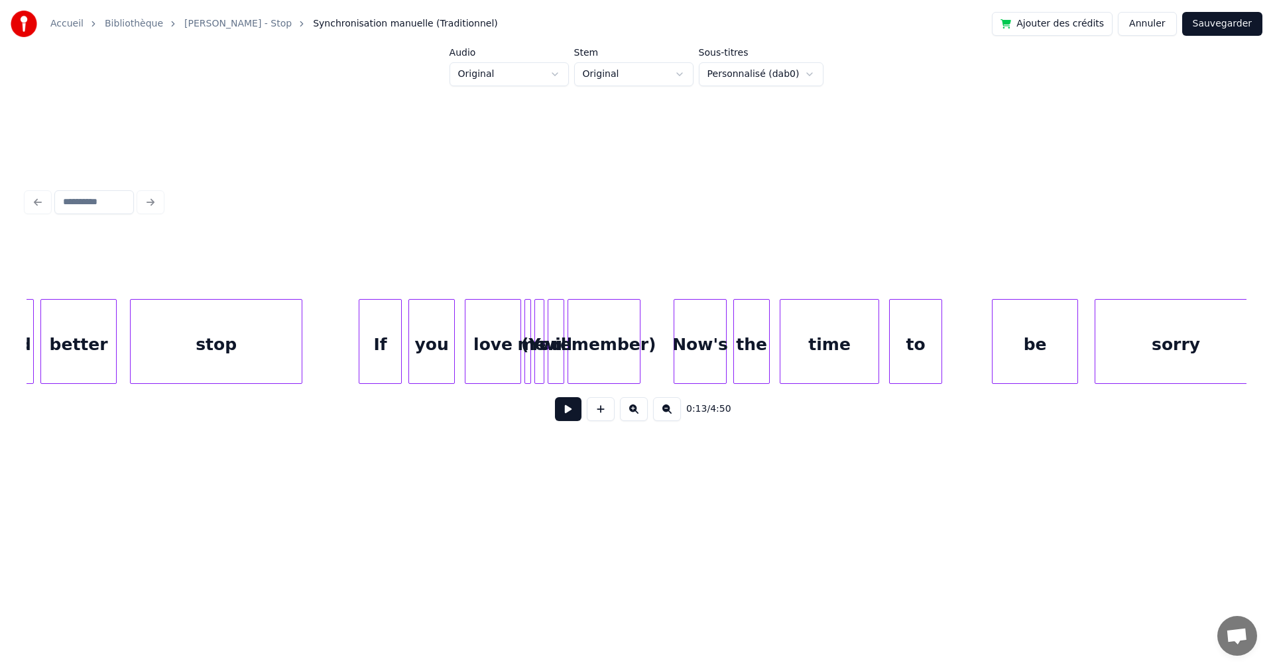
click at [632, 416] on button at bounding box center [634, 409] width 28 height 24
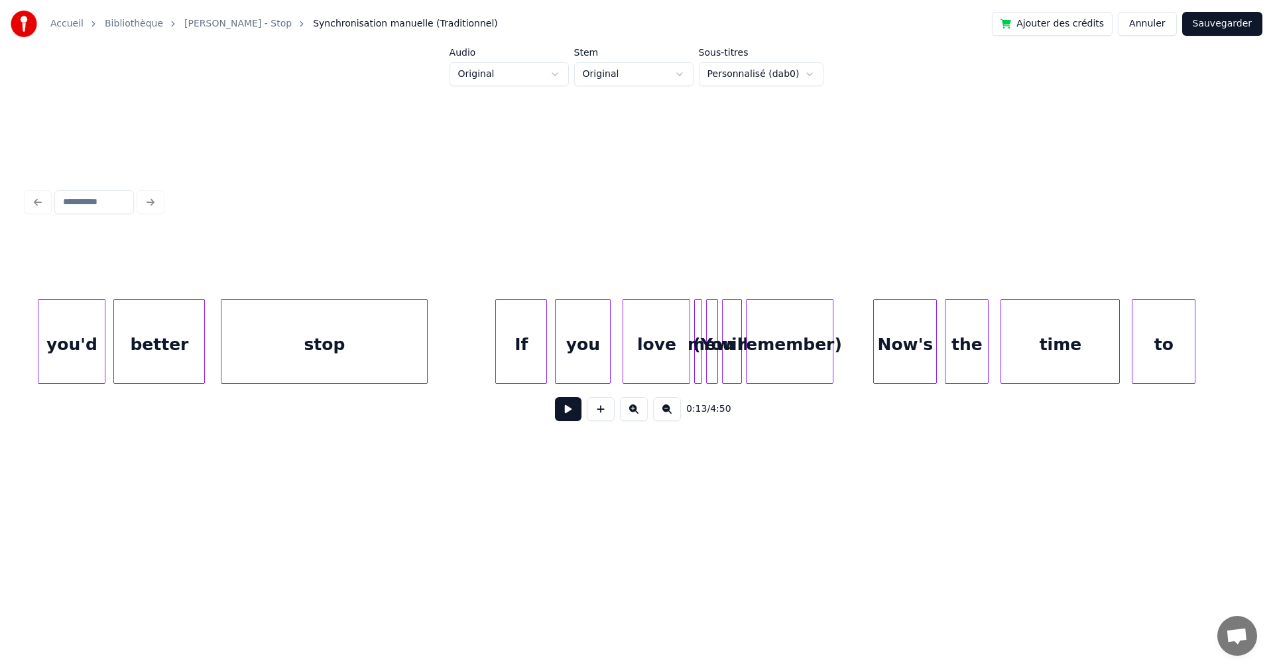
scroll to position [0, 31407]
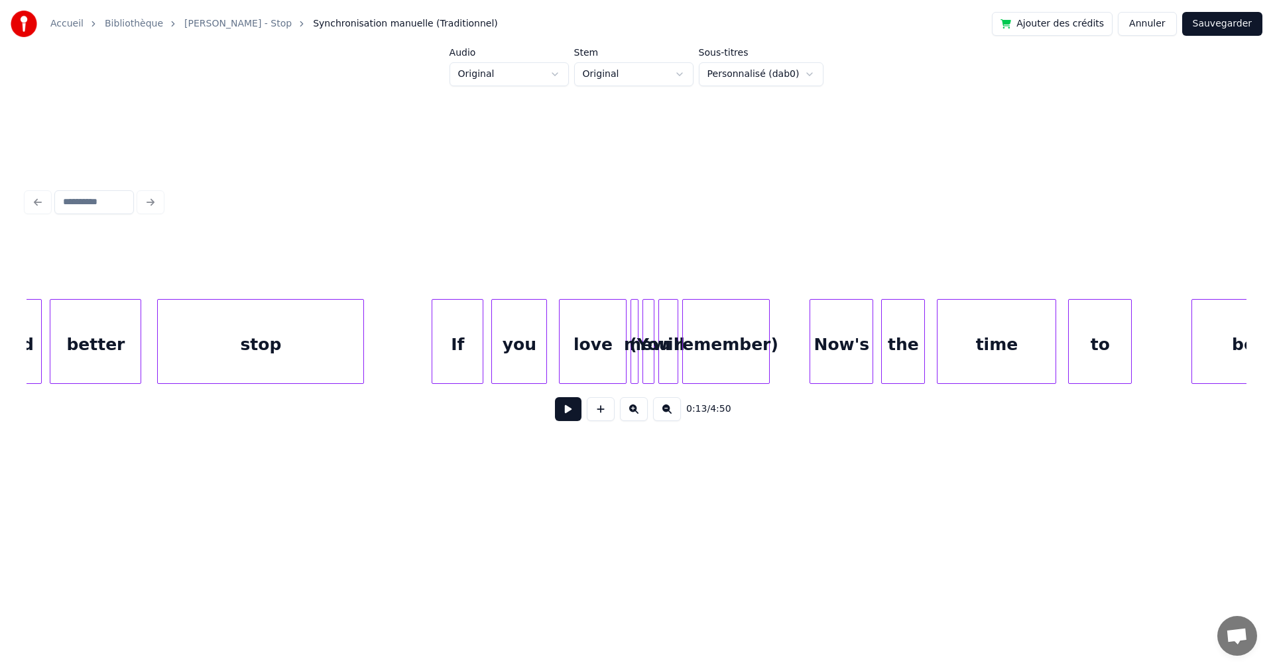
click at [641, 414] on button at bounding box center [634, 409] width 28 height 24
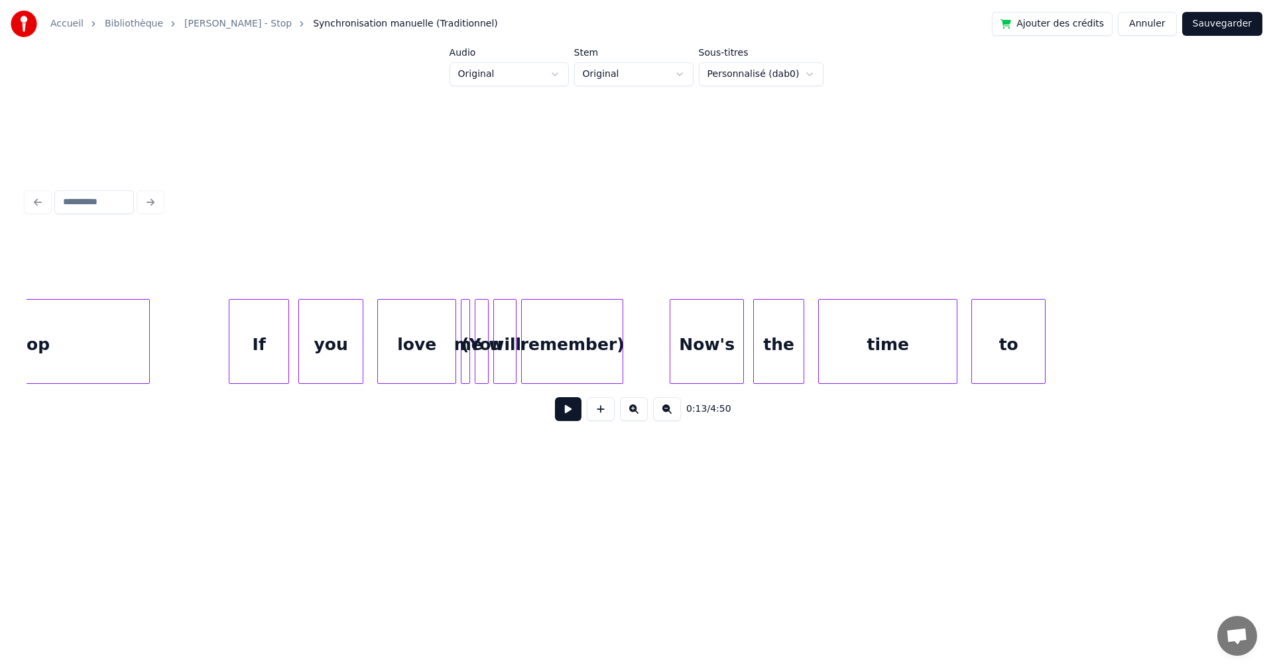
scroll to position [0, 36949]
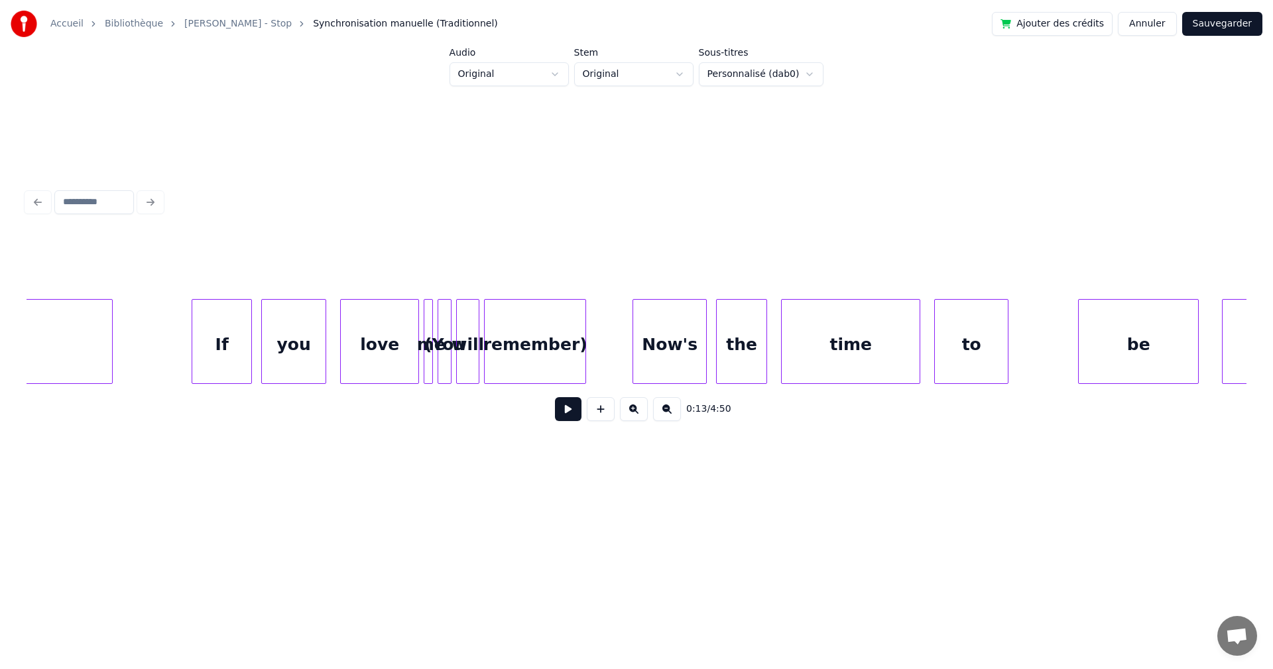
click at [637, 416] on button at bounding box center [634, 409] width 28 height 24
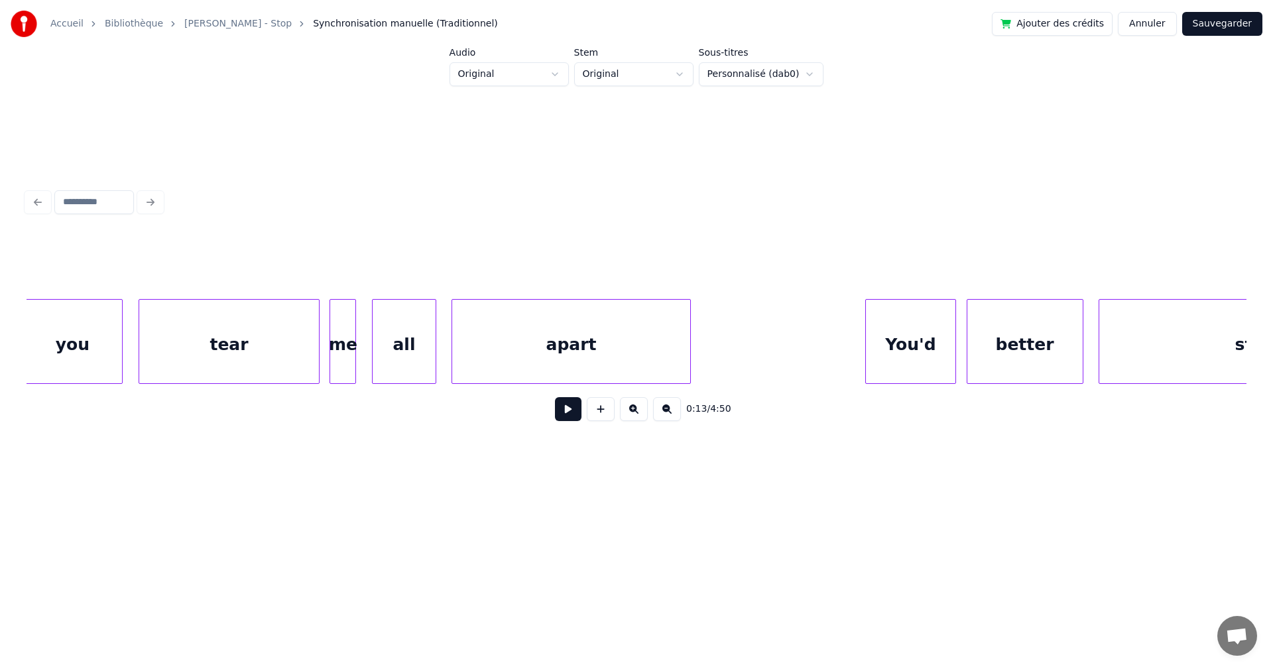
click at [626, 376] on div "apart" at bounding box center [570, 345] width 237 height 90
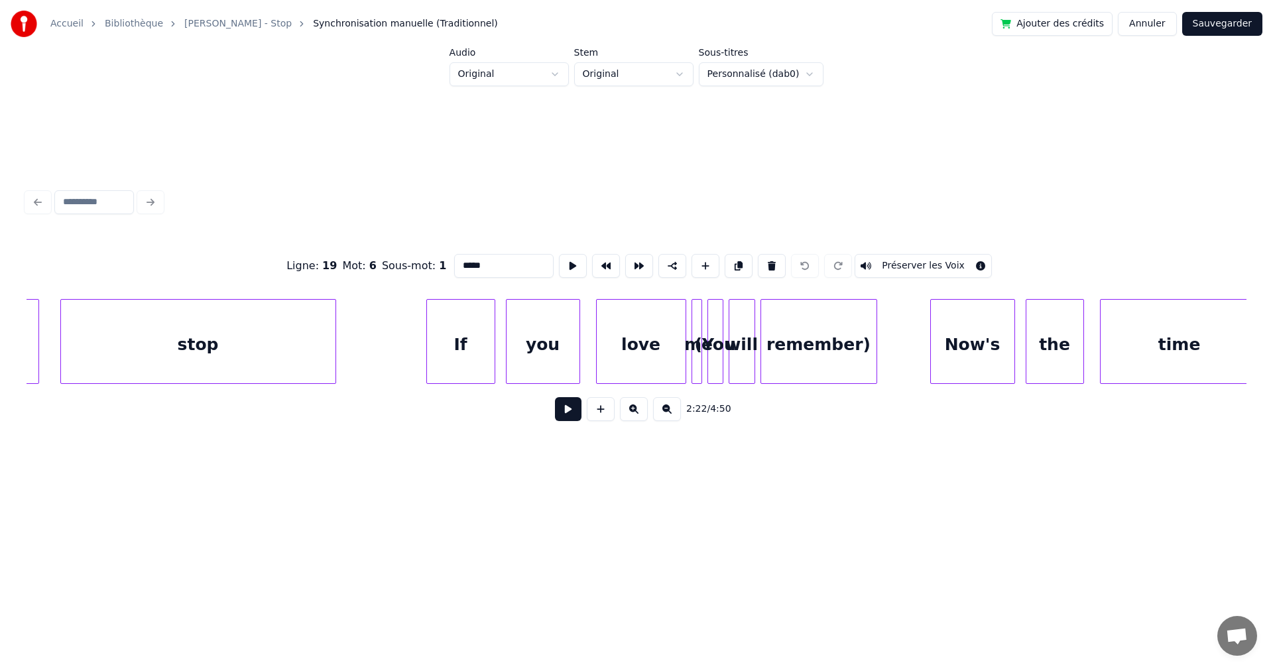
scroll to position [0, 42059]
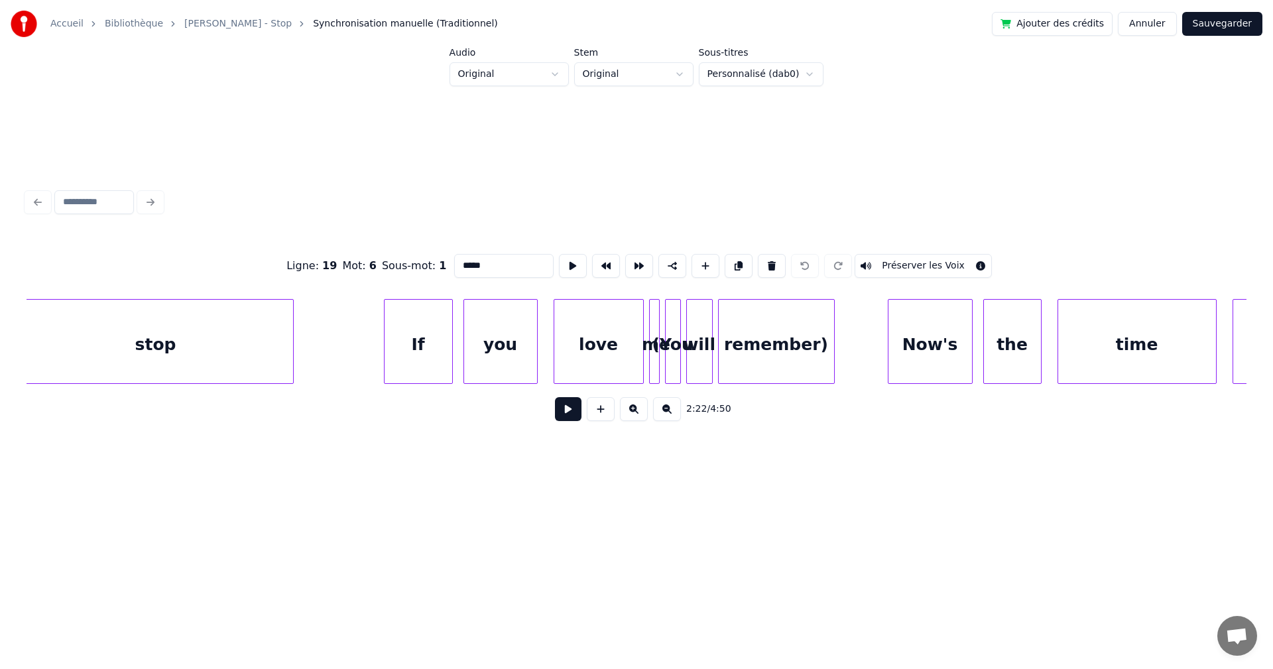
click at [639, 412] on button at bounding box center [634, 409] width 28 height 24
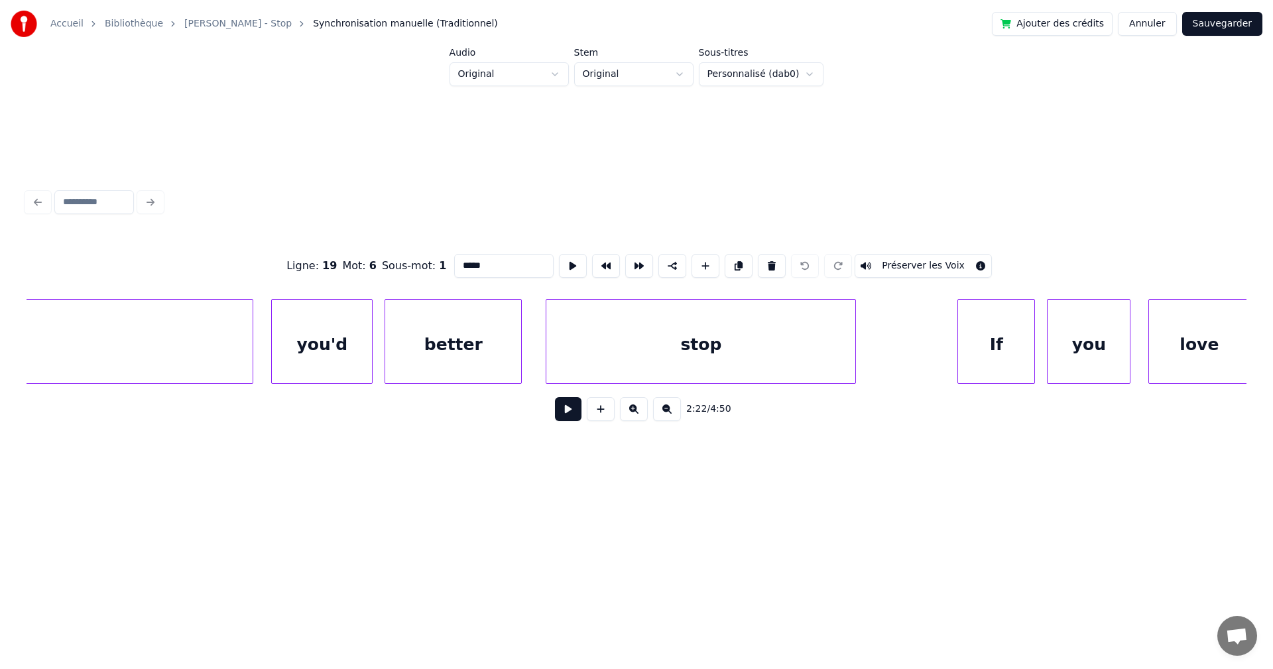
click at [639, 412] on button at bounding box center [634, 409] width 28 height 24
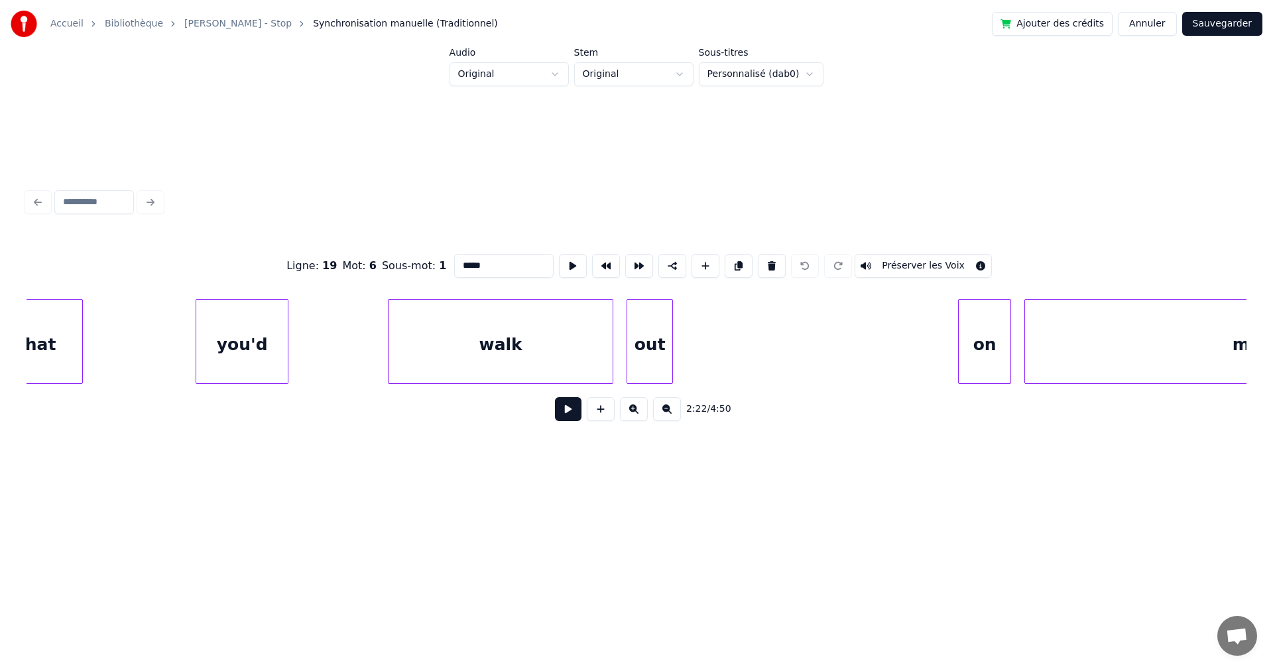
scroll to position [0, 55921]
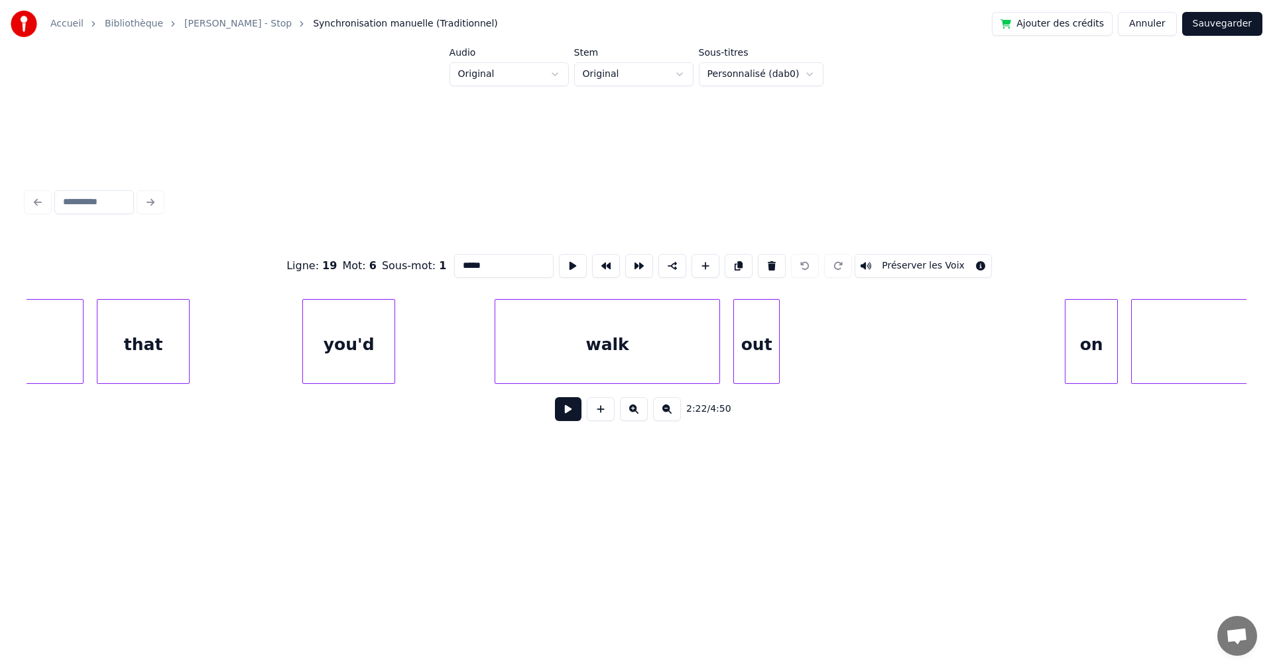
click at [1210, 23] on button "Sauvegarder" at bounding box center [1223, 24] width 80 height 24
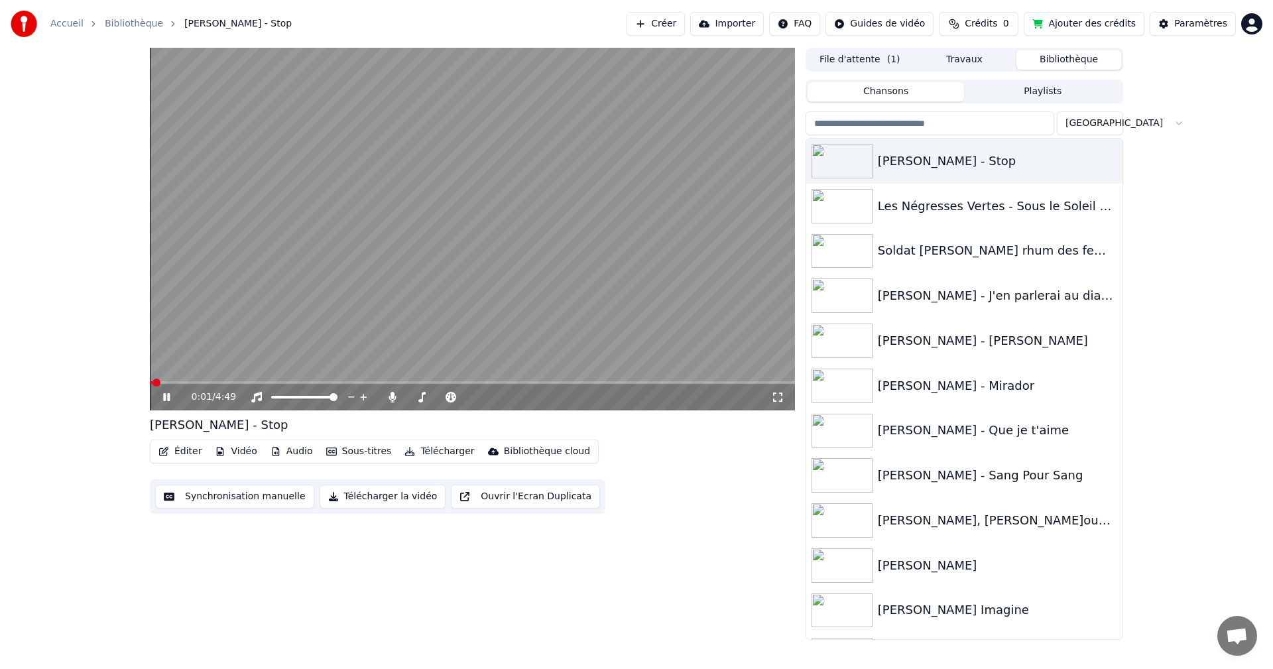
click at [401, 383] on span at bounding box center [472, 382] width 645 height 3
click at [374, 381] on span at bounding box center [281, 382] width 263 height 3
click at [344, 383] on span at bounding box center [247, 382] width 194 height 3
click at [407, 383] on span at bounding box center [472, 382] width 645 height 3
click at [399, 383] on span at bounding box center [280, 382] width 261 height 3
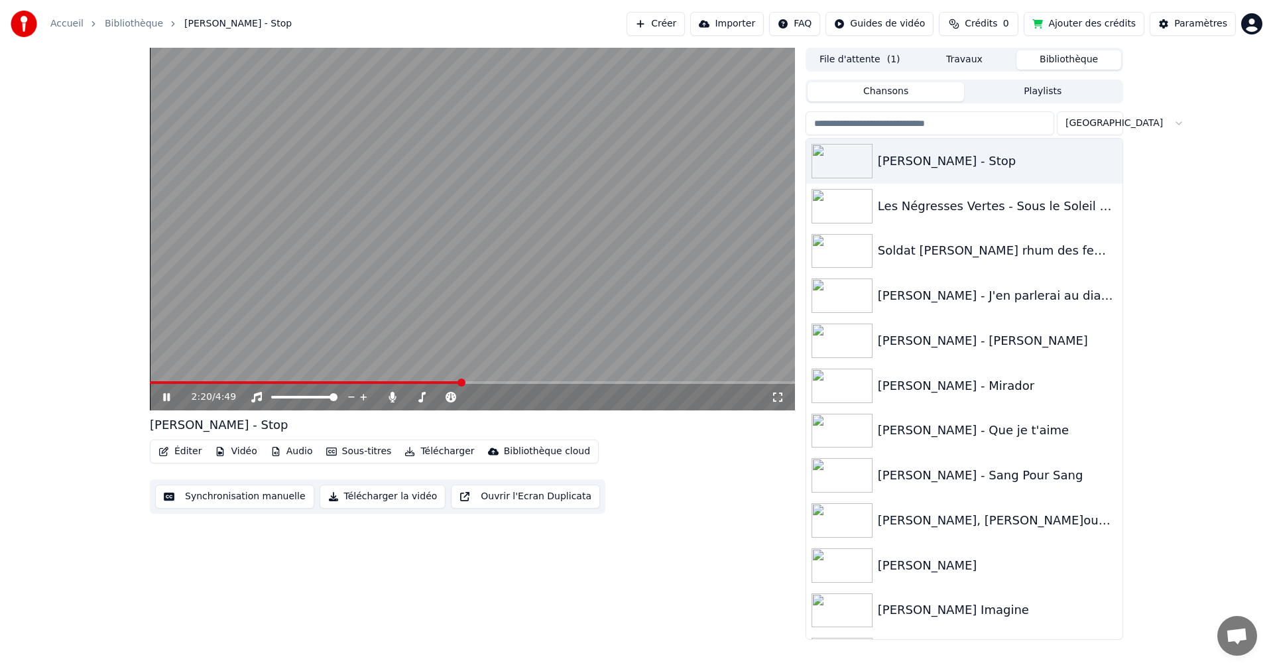
click at [462, 384] on span at bounding box center [472, 382] width 645 height 3
click at [474, 384] on span at bounding box center [472, 382] width 645 height 3
click at [495, 383] on span at bounding box center [472, 382] width 645 height 3
click at [164, 395] on icon at bounding box center [166, 397] width 7 height 8
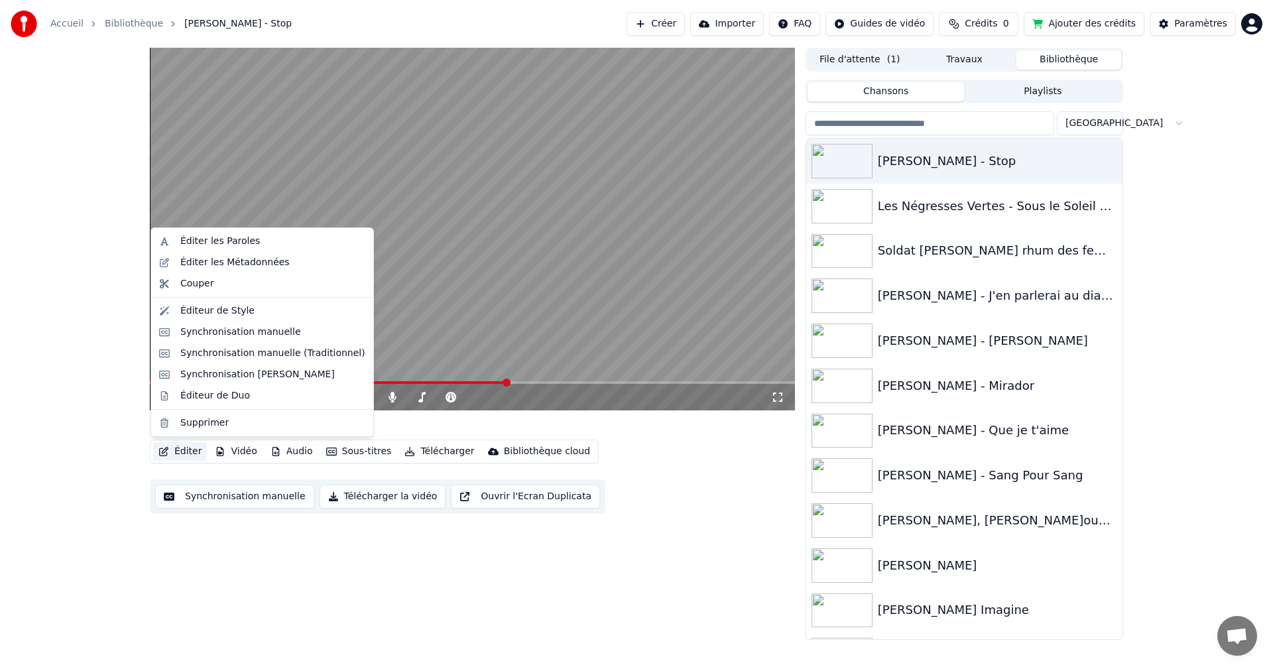
click at [183, 450] on button "Éditer" at bounding box center [180, 451] width 54 height 19
click at [231, 354] on div "Synchronisation manuelle (Traditionnel)" at bounding box center [272, 353] width 185 height 13
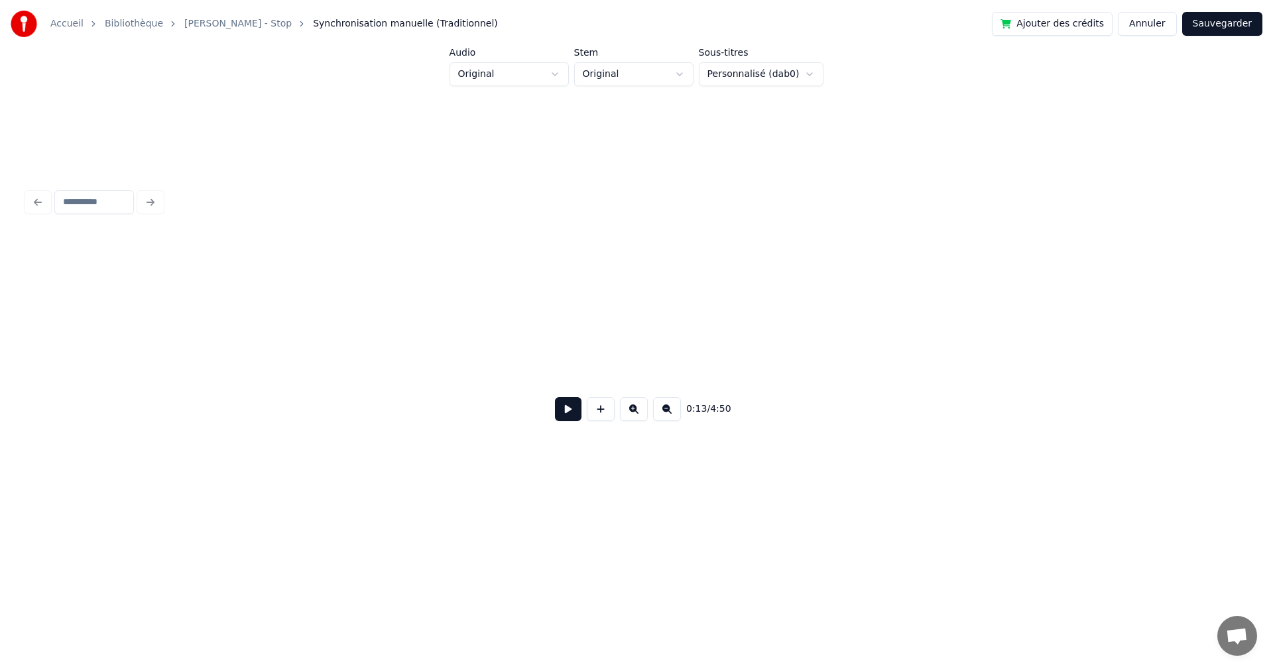
scroll to position [0, 4470]
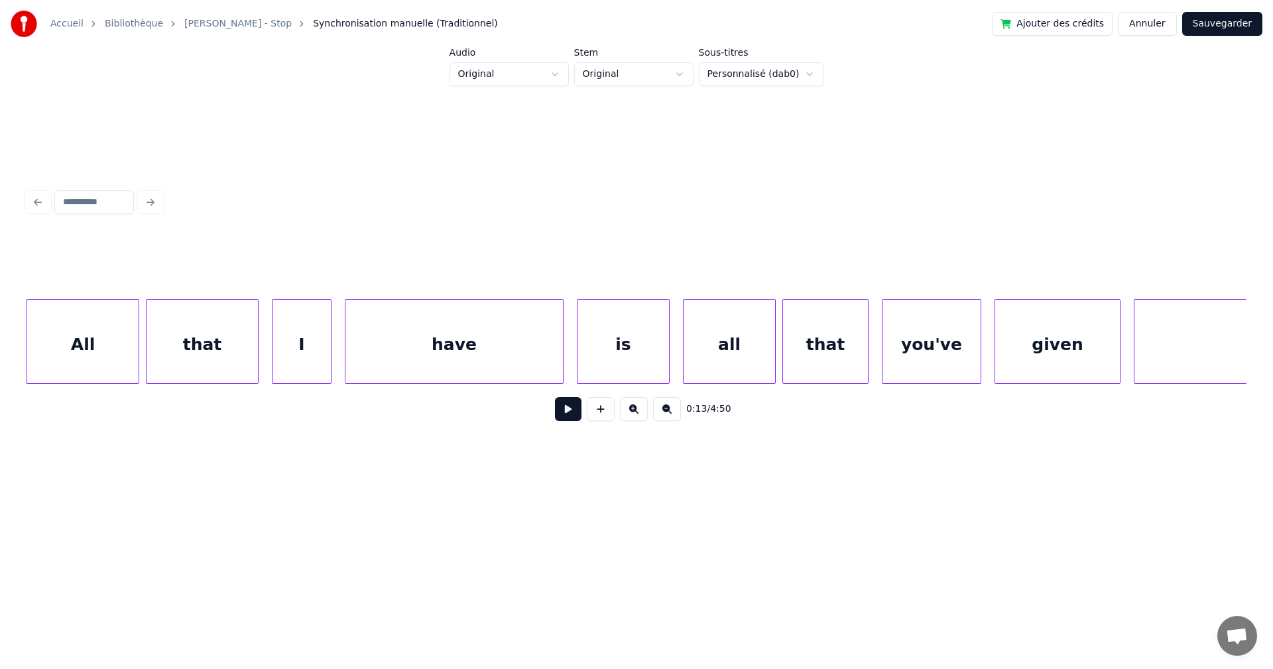
click at [430, 384] on div "All that I have is all that you've given me" at bounding box center [637, 341] width 1220 height 85
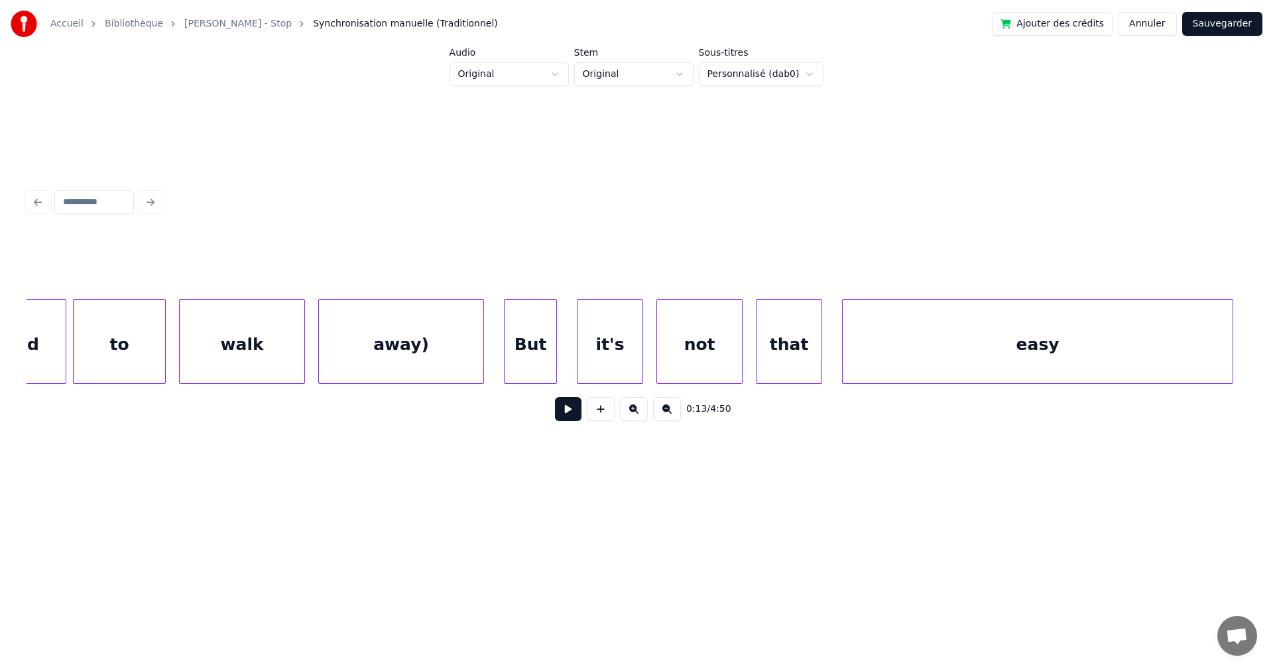
scroll to position [0, 37573]
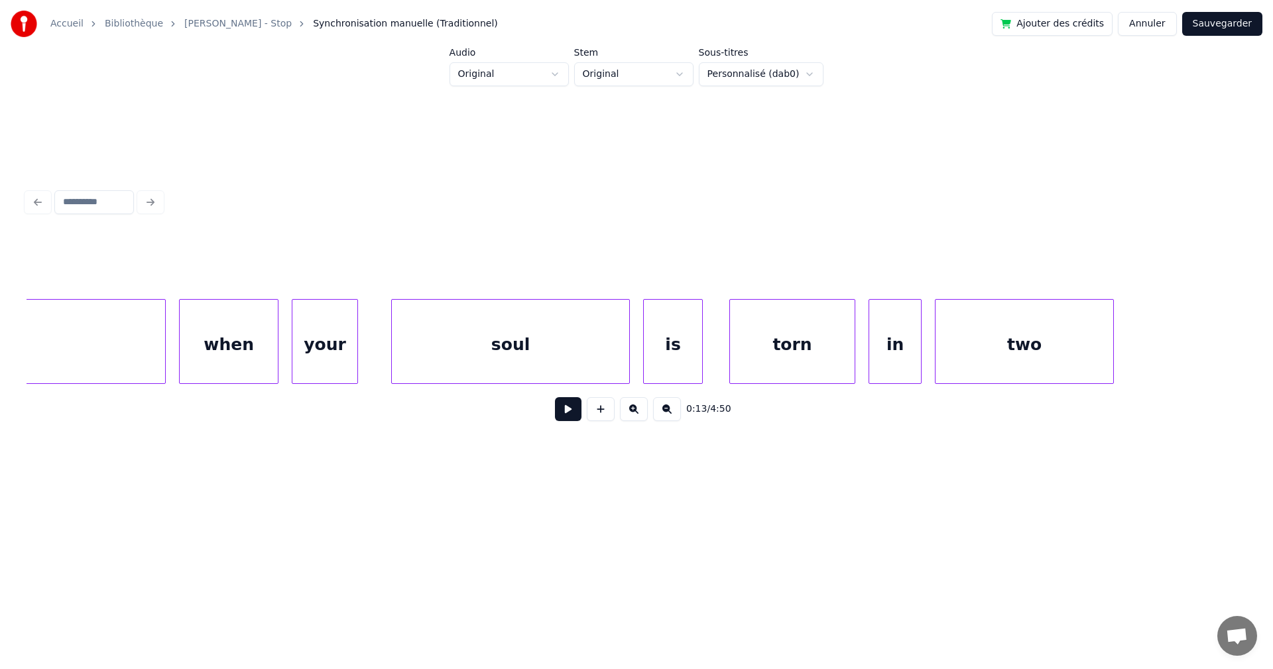
click at [515, 364] on div "soul" at bounding box center [510, 345] width 237 height 90
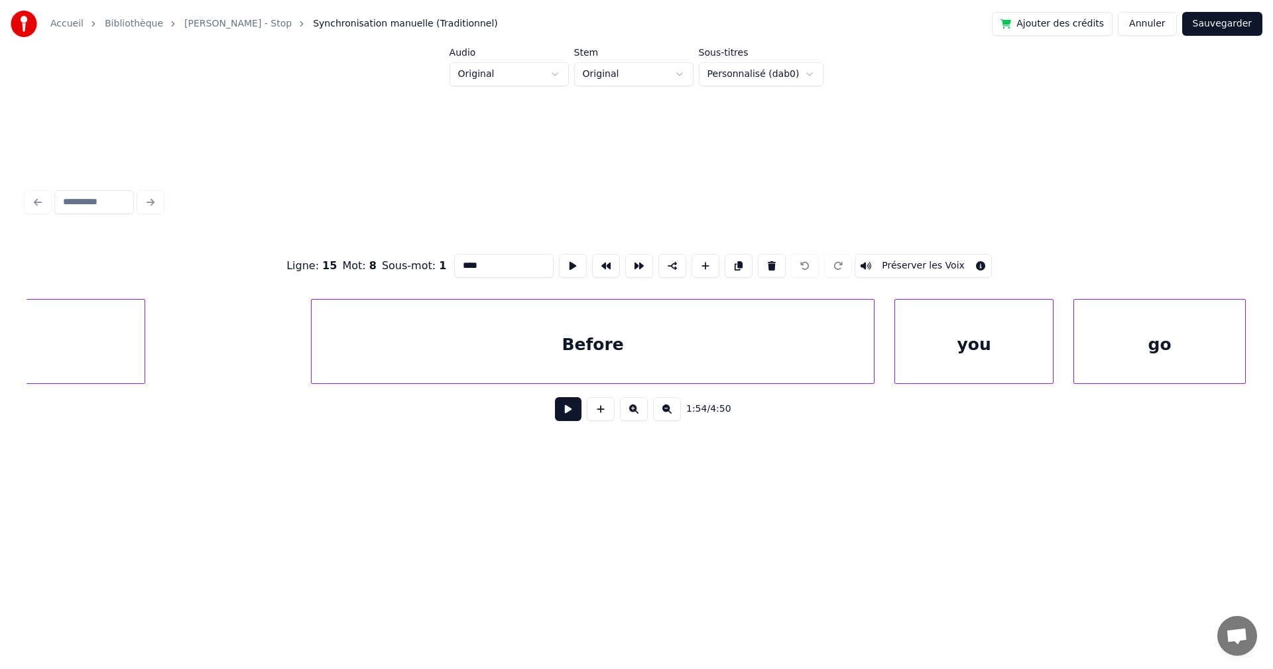
scroll to position [0, 48412]
click at [615, 349] on div "Before" at bounding box center [539, 345] width 562 height 90
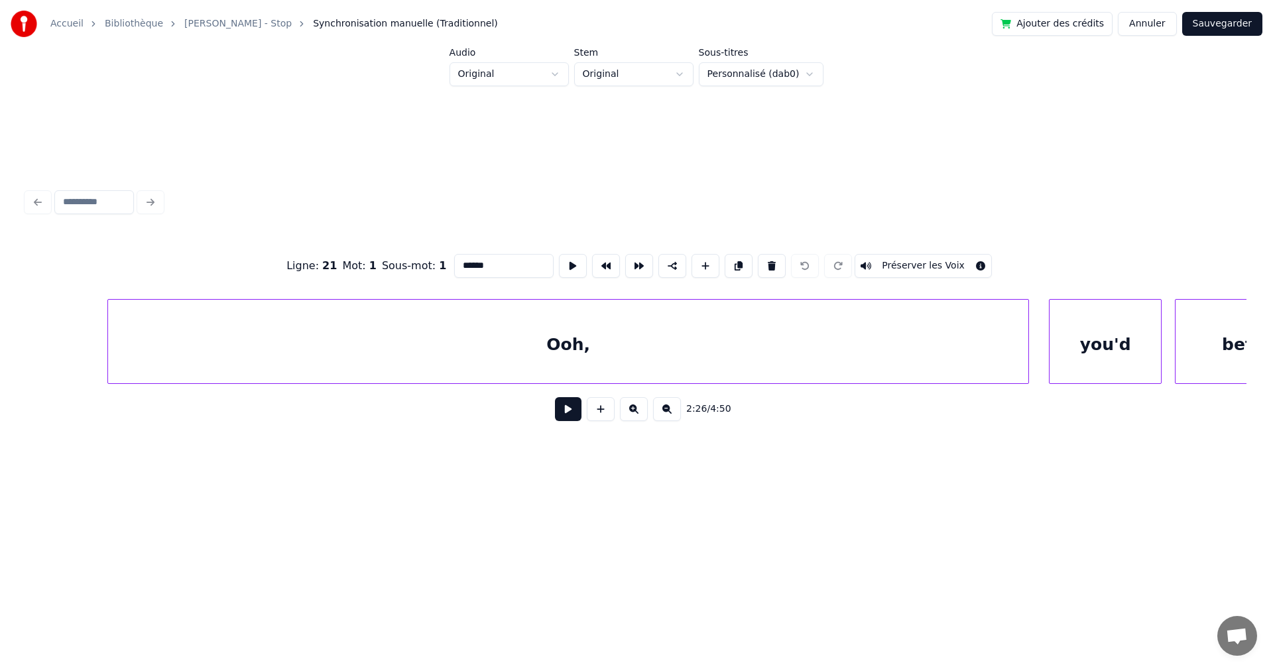
click at [666, 360] on div "Ooh," at bounding box center [568, 345] width 921 height 90
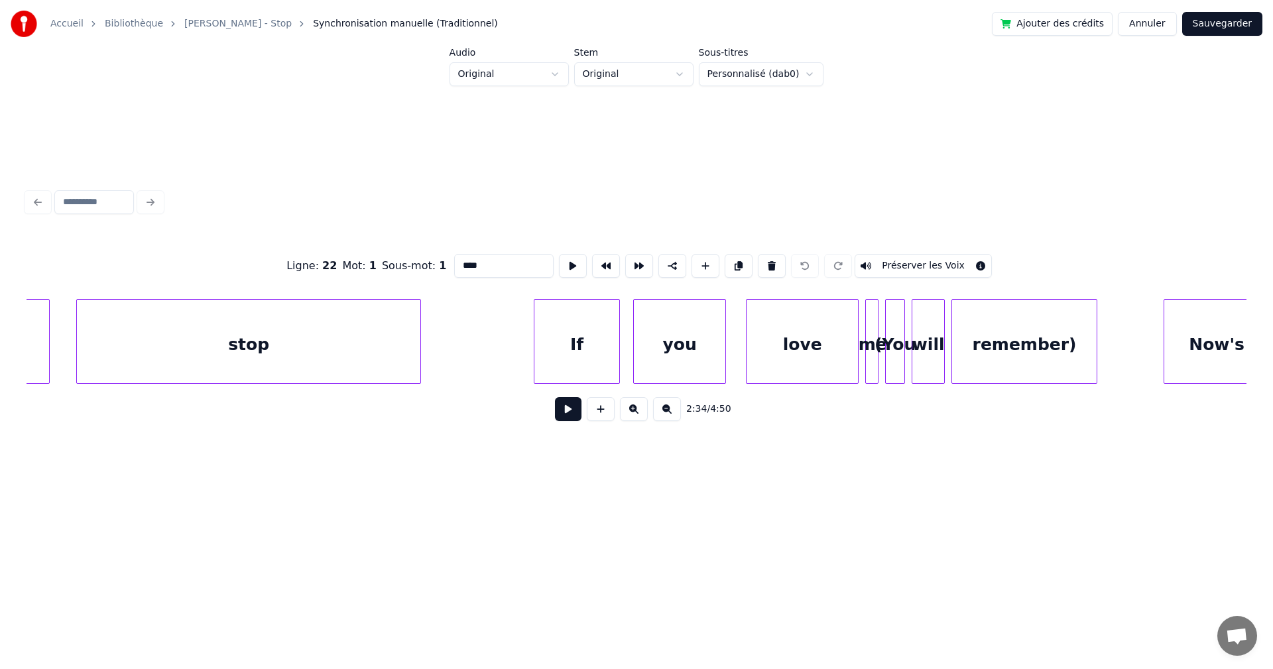
scroll to position [0, 52673]
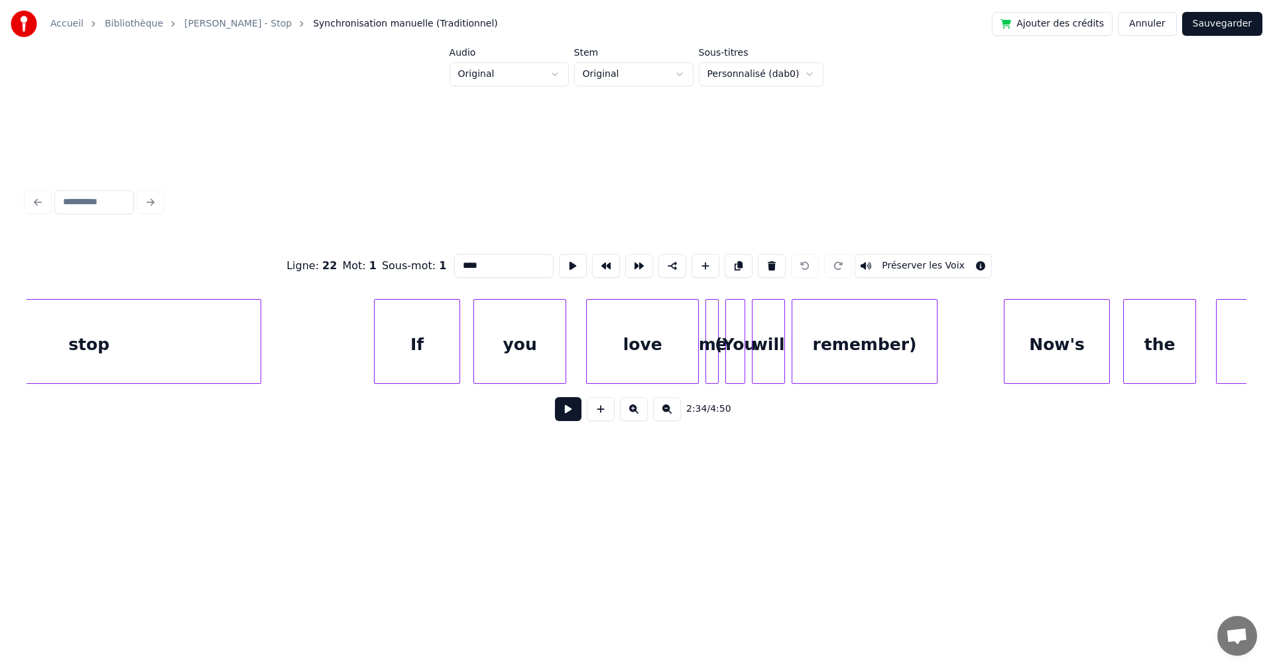
click at [216, 370] on div "stop" at bounding box center [89, 345] width 344 height 90
type input "****"
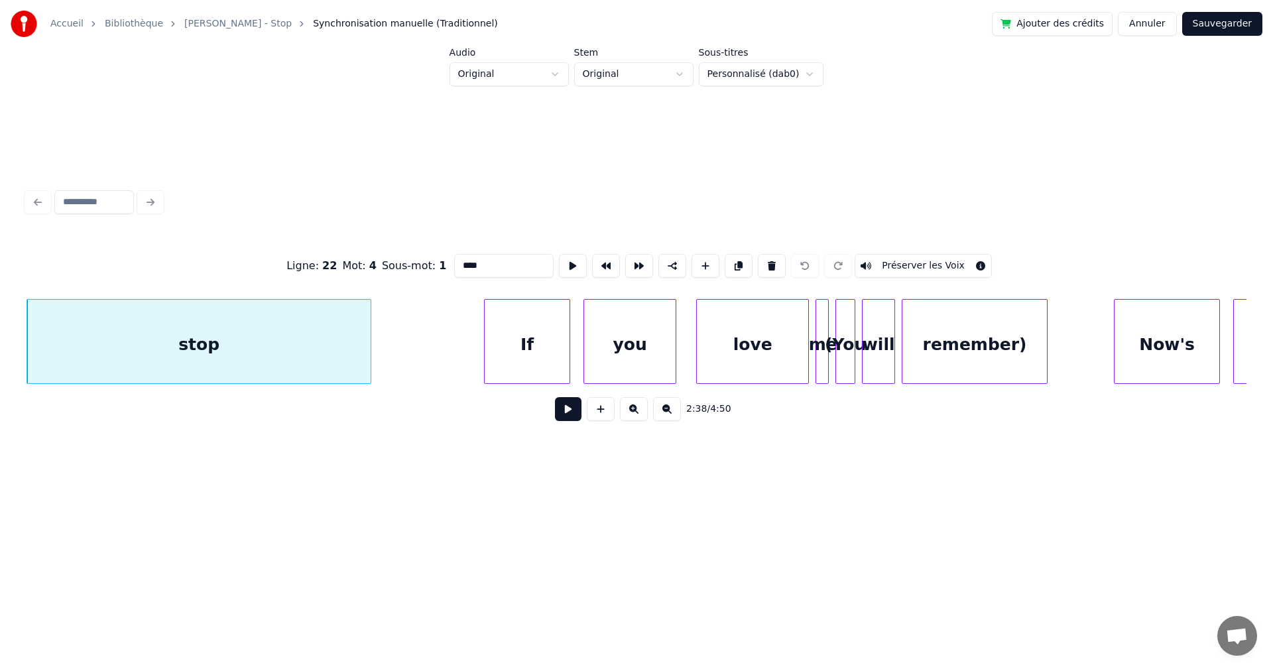
click at [216, 370] on div "stop" at bounding box center [199, 345] width 344 height 90
click at [561, 413] on button at bounding box center [568, 409] width 27 height 24
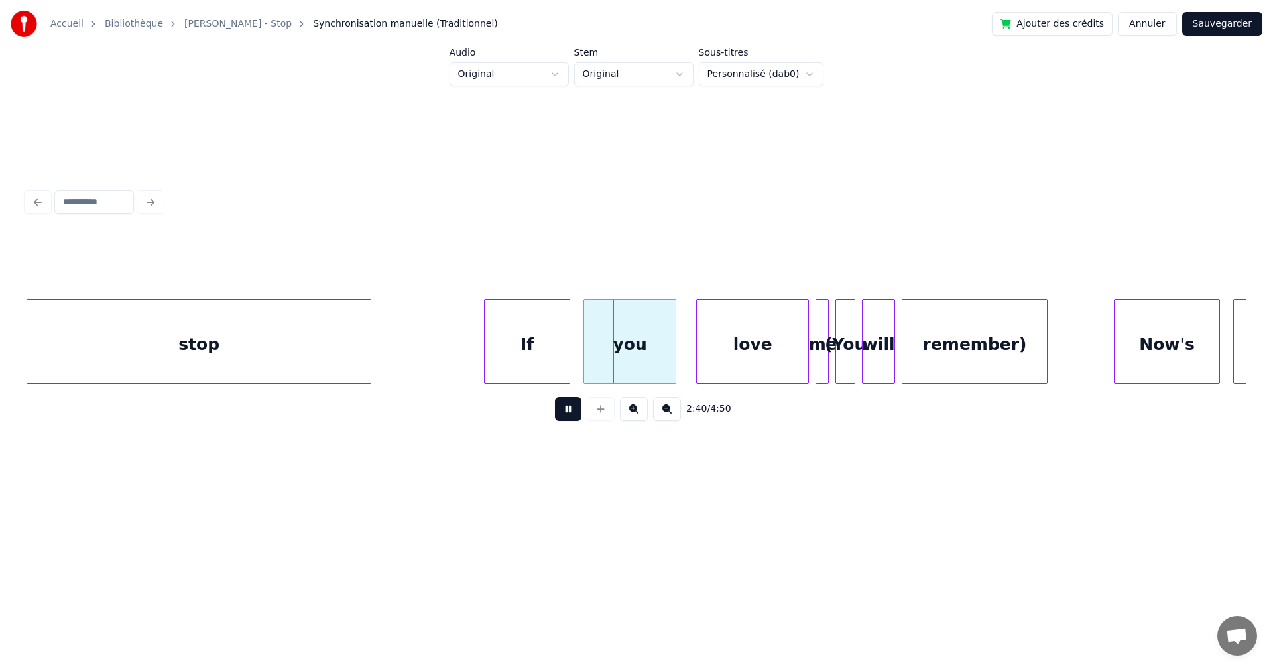
click at [561, 413] on button at bounding box center [568, 409] width 27 height 24
click at [460, 345] on div at bounding box center [462, 342] width 4 height 84
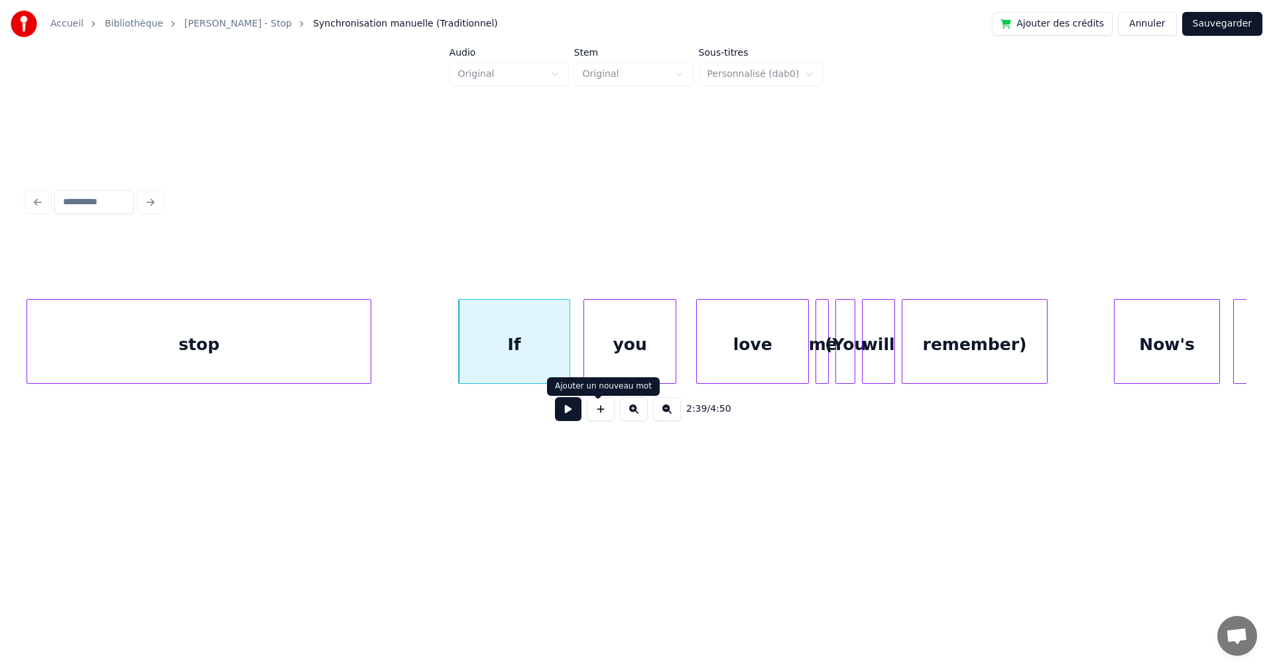
click at [560, 416] on button at bounding box center [568, 409] width 27 height 24
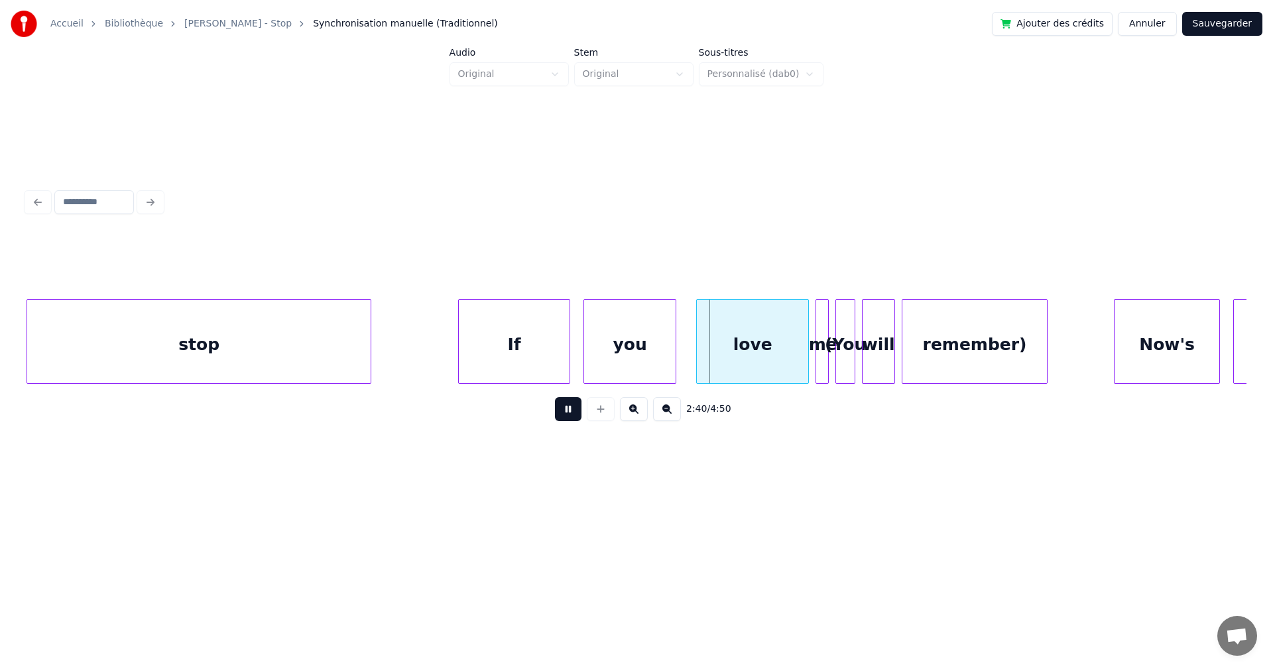
click at [560, 416] on button at bounding box center [568, 409] width 27 height 24
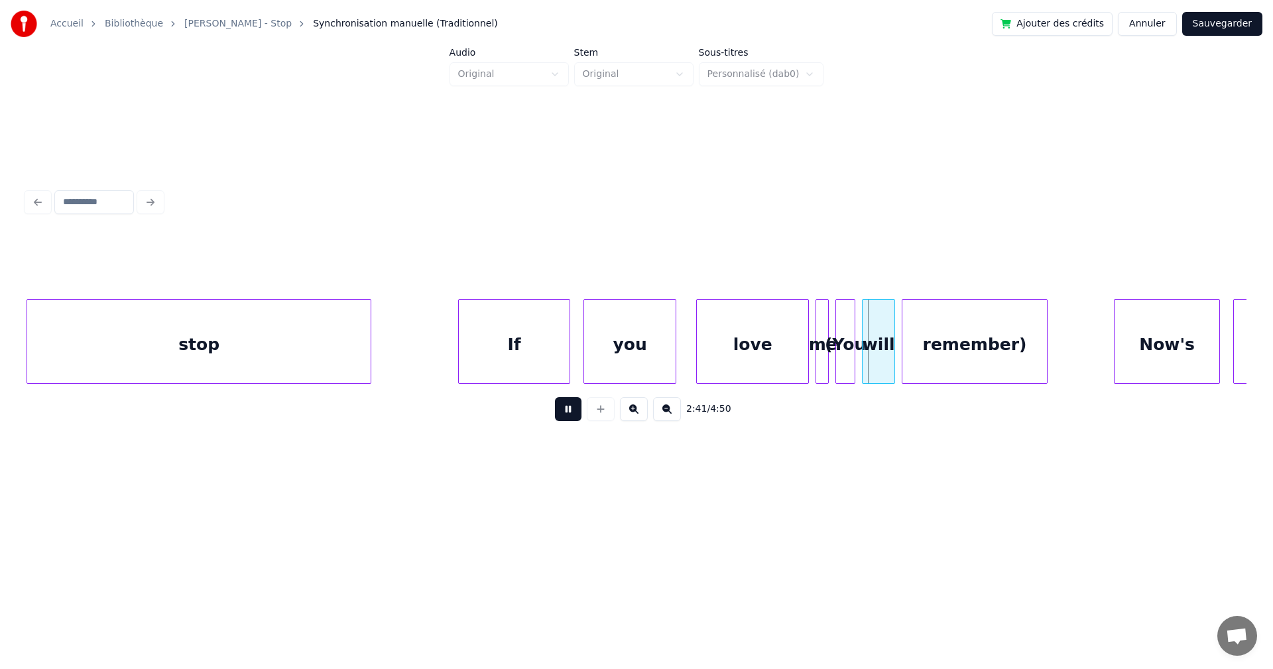
click at [560, 416] on button at bounding box center [568, 409] width 27 height 24
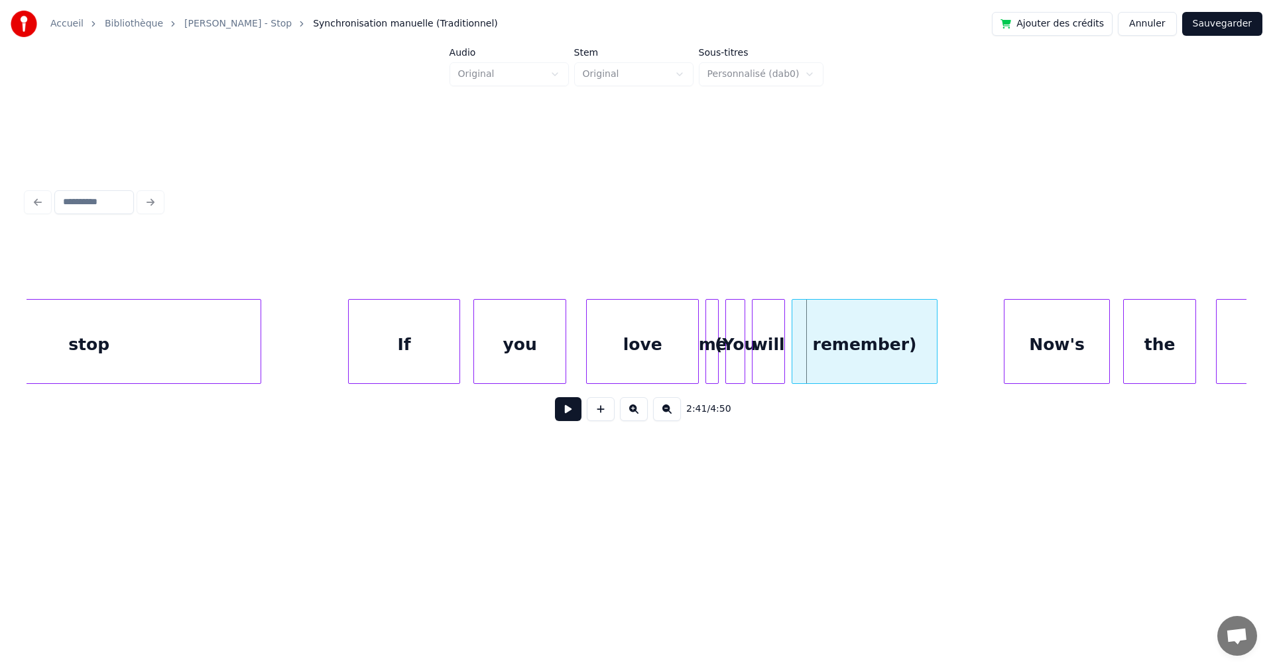
scroll to position [0, 52833]
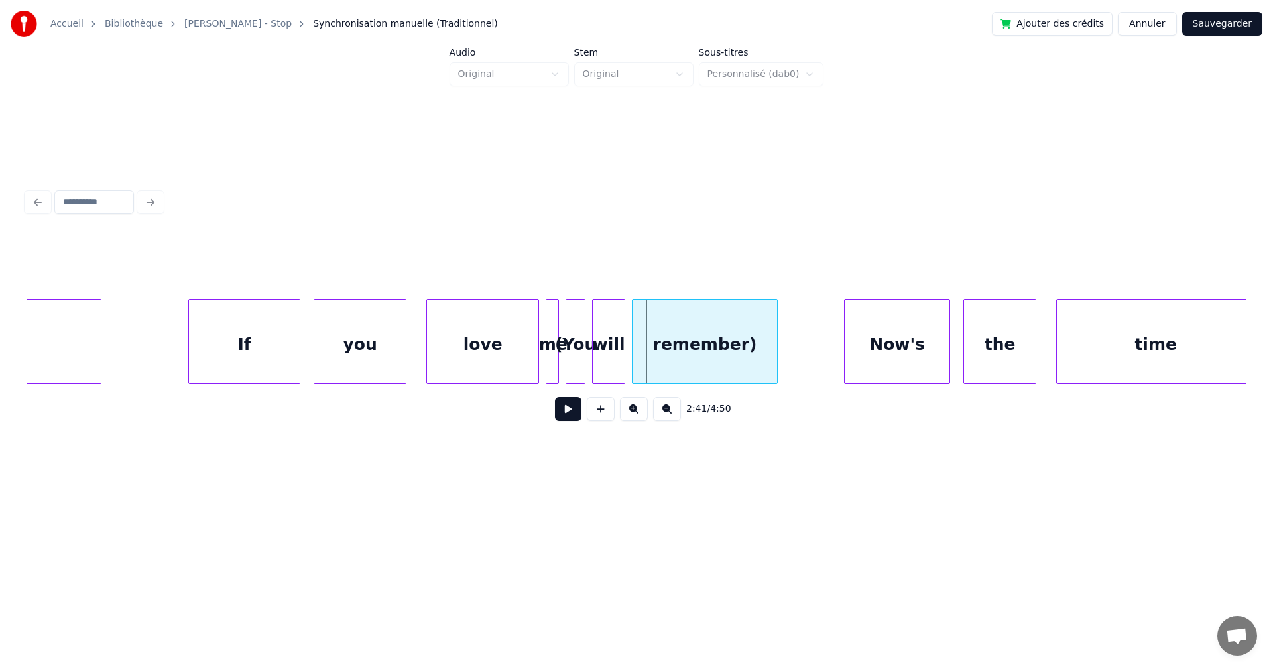
click at [557, 413] on button at bounding box center [568, 409] width 27 height 24
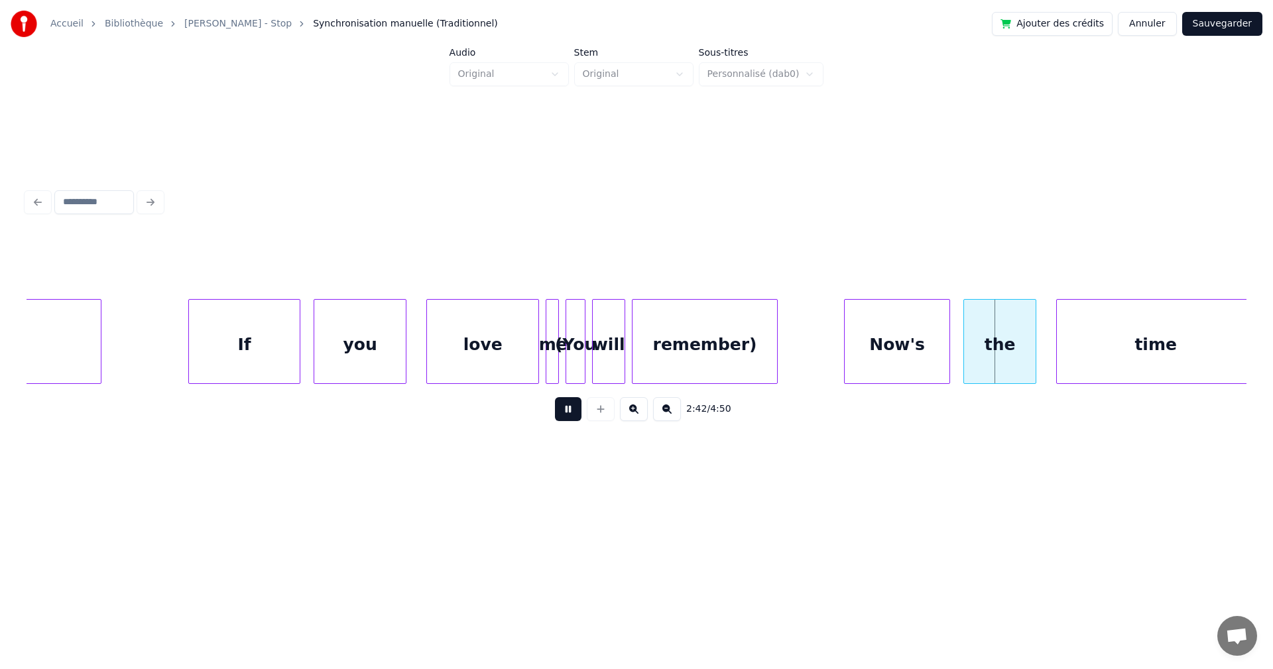
click at [557, 413] on button at bounding box center [568, 409] width 27 height 24
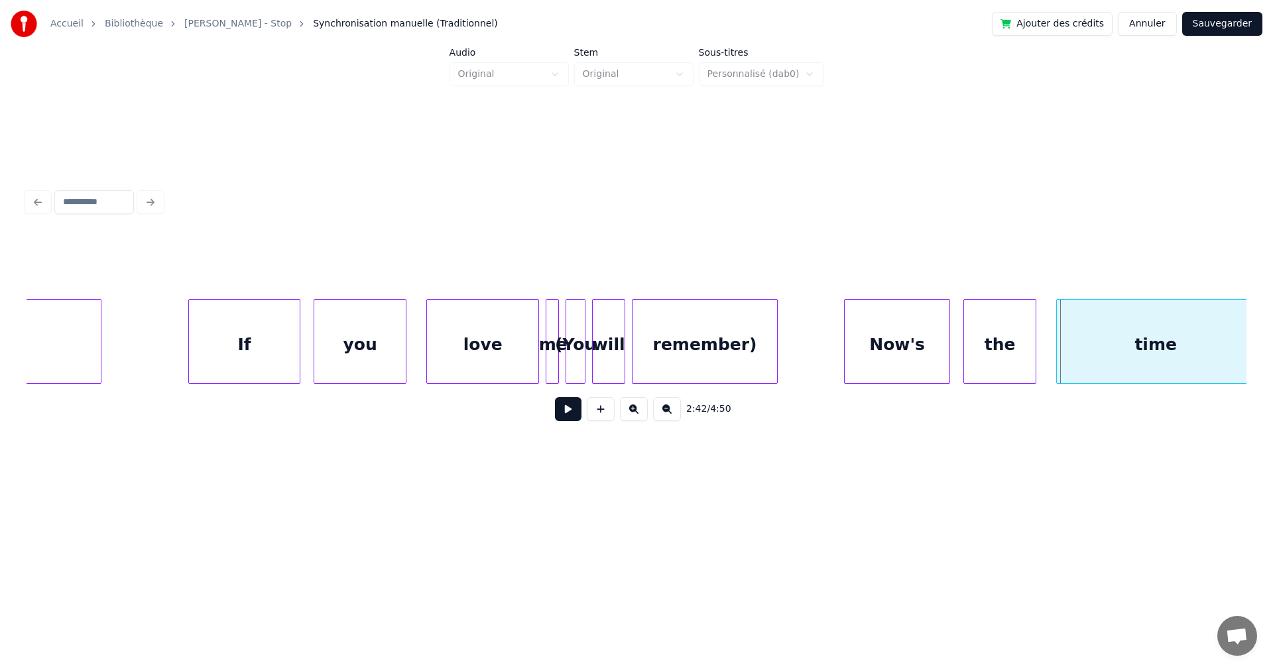
click at [690, 356] on div "remember)" at bounding box center [705, 345] width 145 height 90
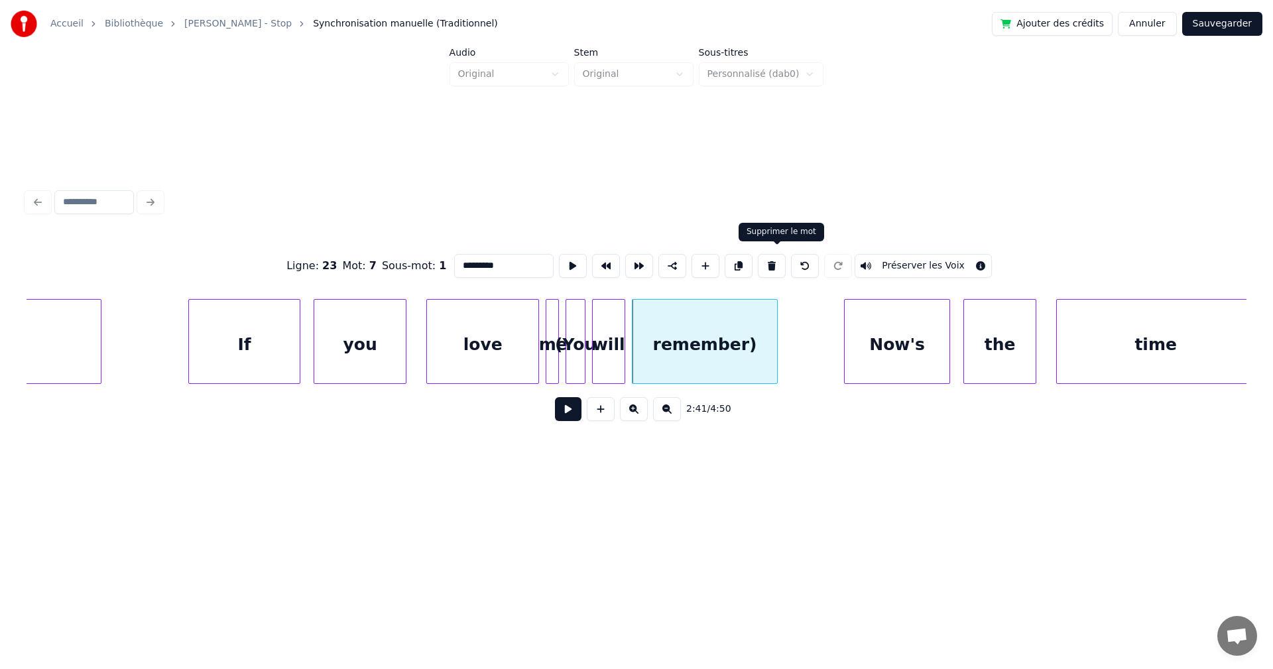
click at [782, 259] on button at bounding box center [772, 266] width 28 height 24
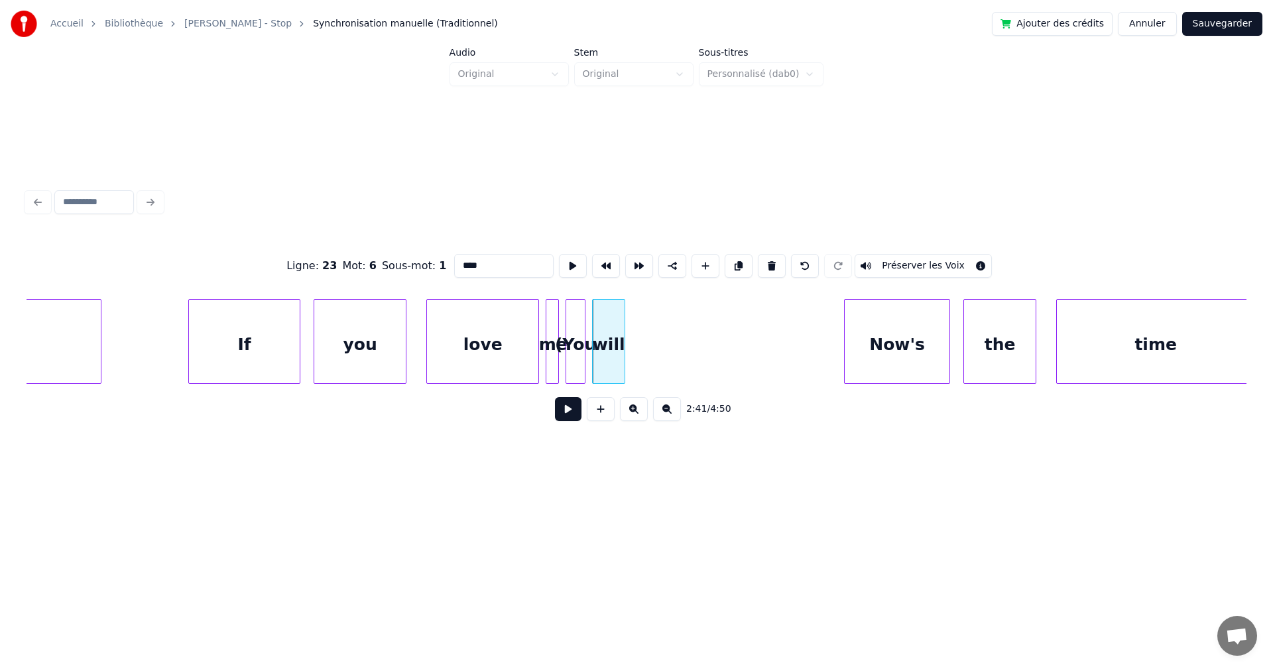
click at [607, 362] on div "will" at bounding box center [609, 345] width 32 height 90
click at [779, 256] on button at bounding box center [772, 266] width 28 height 24
click at [573, 349] on div "(You" at bounding box center [575, 345] width 19 height 90
click at [777, 261] on button at bounding box center [772, 266] width 28 height 24
click at [734, 322] on div "me" at bounding box center [733, 345] width 13 height 90
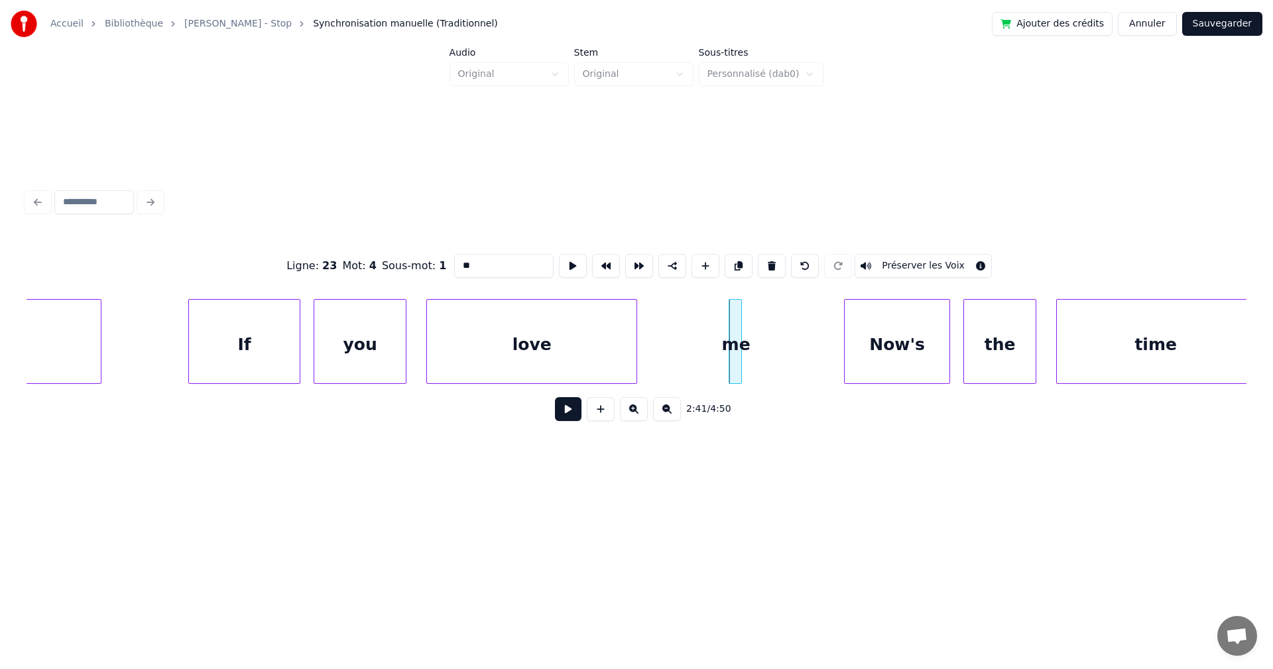
click at [635, 322] on div at bounding box center [635, 342] width 4 height 84
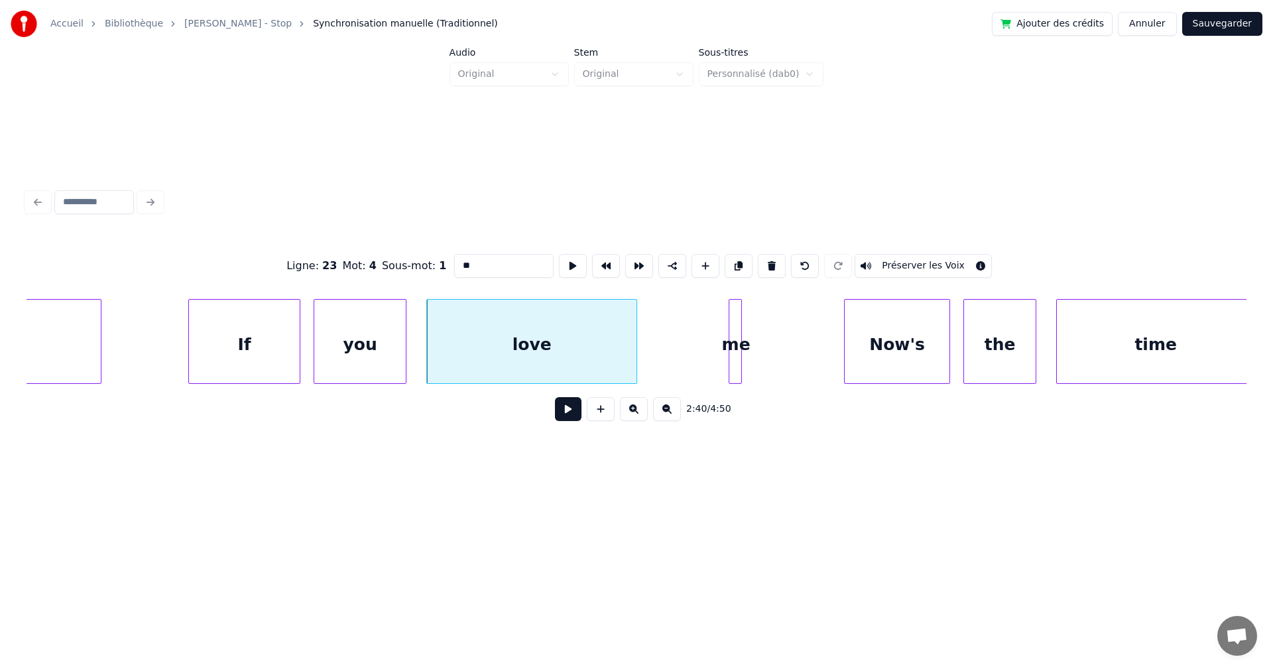
click at [544, 326] on div "love" at bounding box center [532, 345] width 210 height 90
type input "****"
click at [559, 264] on button at bounding box center [573, 266] width 28 height 24
click at [603, 339] on div at bounding box center [602, 342] width 4 height 84
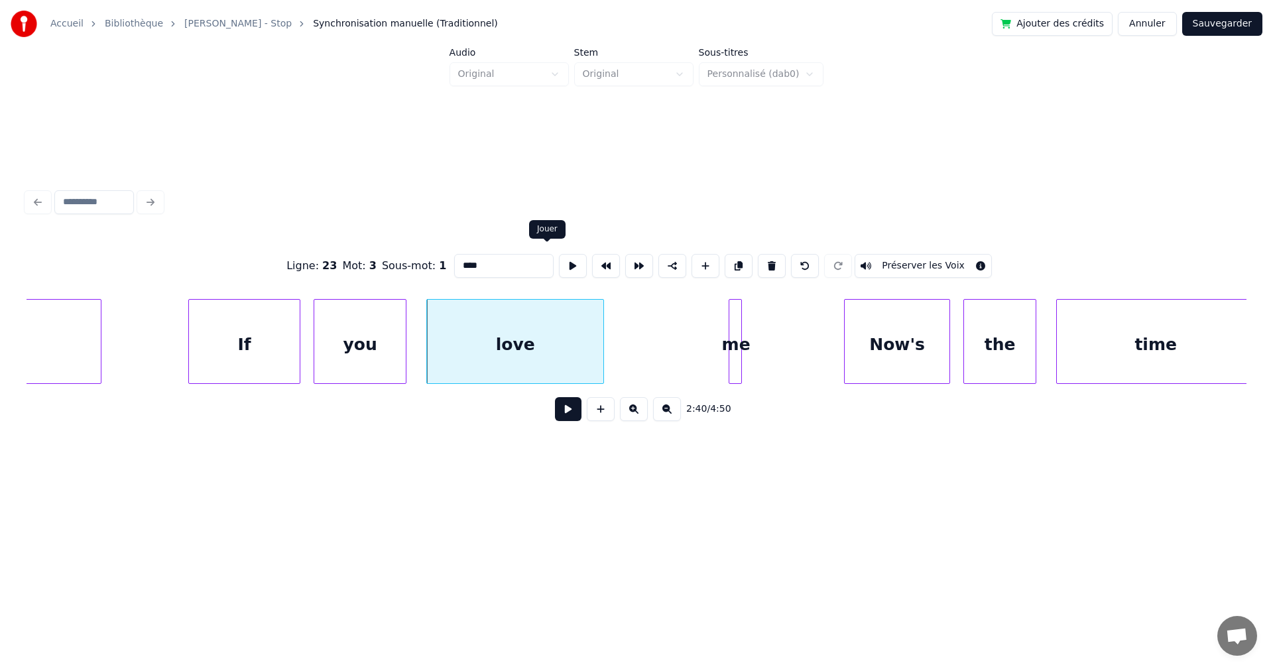
click at [559, 263] on button at bounding box center [573, 266] width 28 height 24
click at [647, 327] on div at bounding box center [648, 342] width 4 height 84
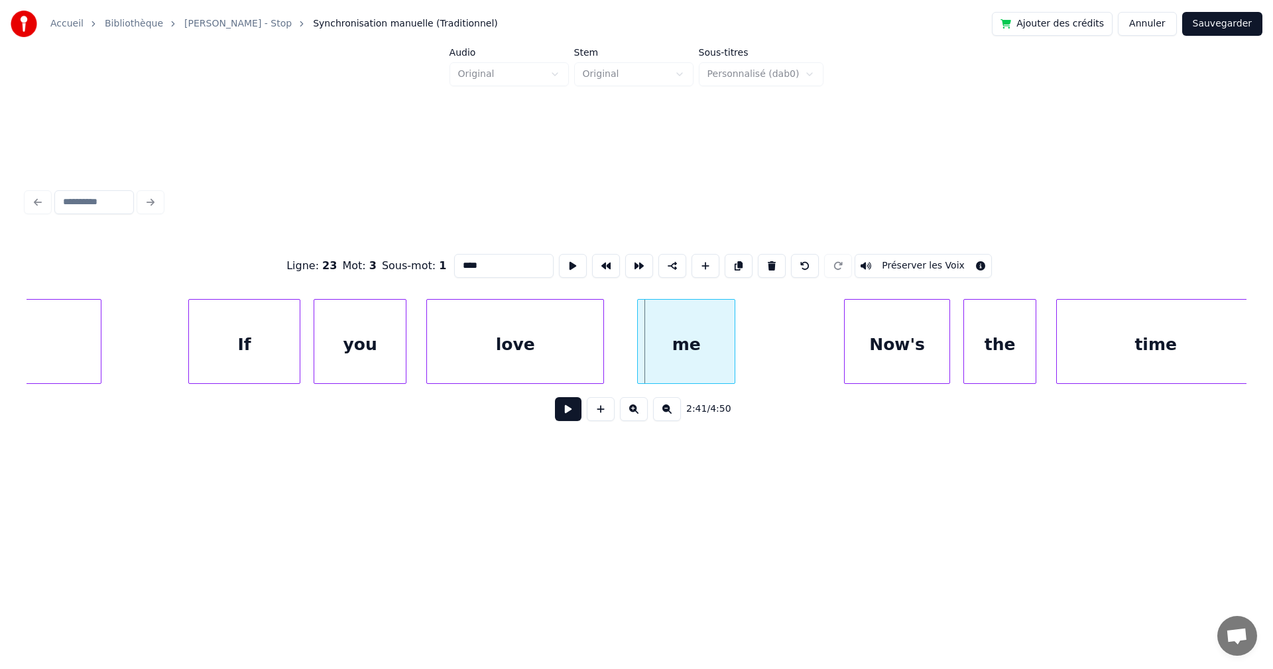
click at [668, 335] on div "me" at bounding box center [686, 345] width 97 height 90
click at [570, 350] on div "love" at bounding box center [515, 345] width 176 height 90
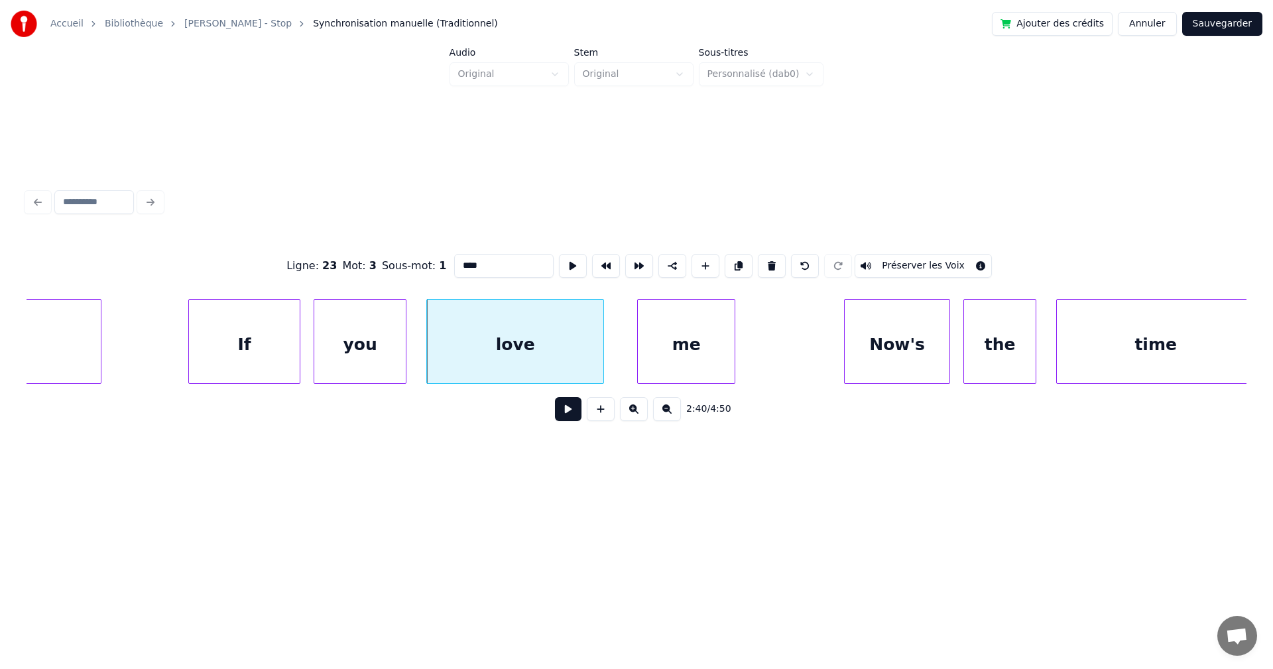
click at [558, 411] on button at bounding box center [568, 409] width 27 height 24
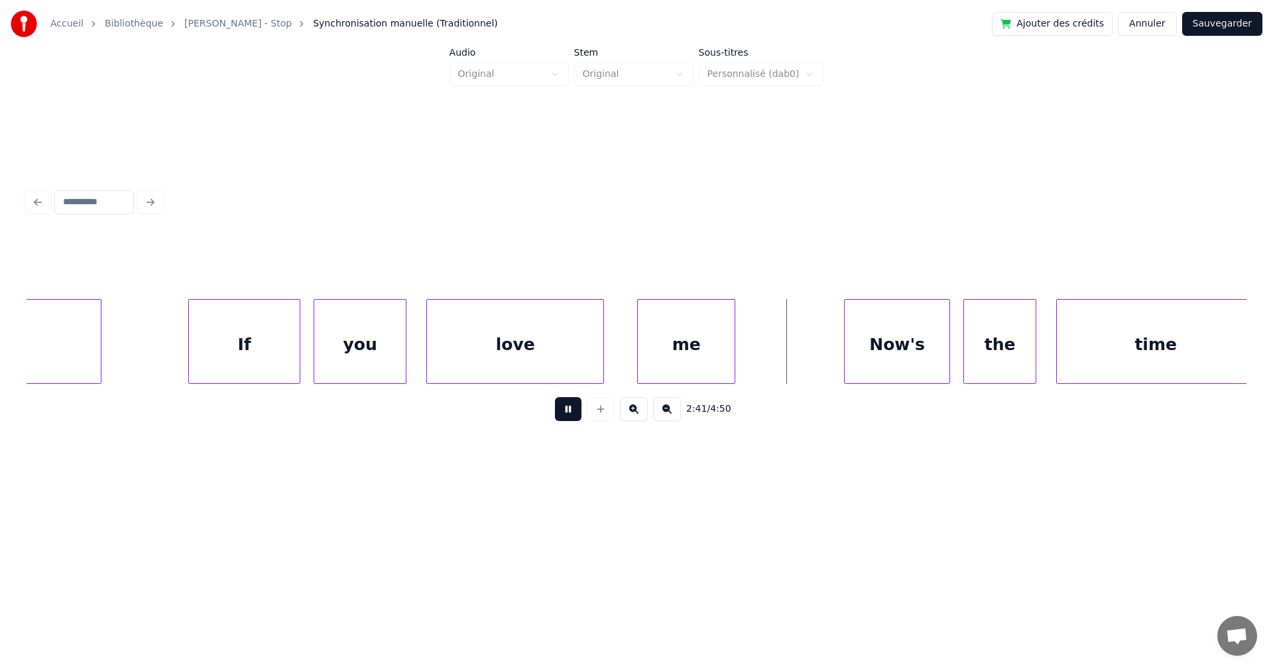
click at [558, 411] on button at bounding box center [568, 409] width 27 height 24
click at [789, 347] on div at bounding box center [787, 342] width 4 height 84
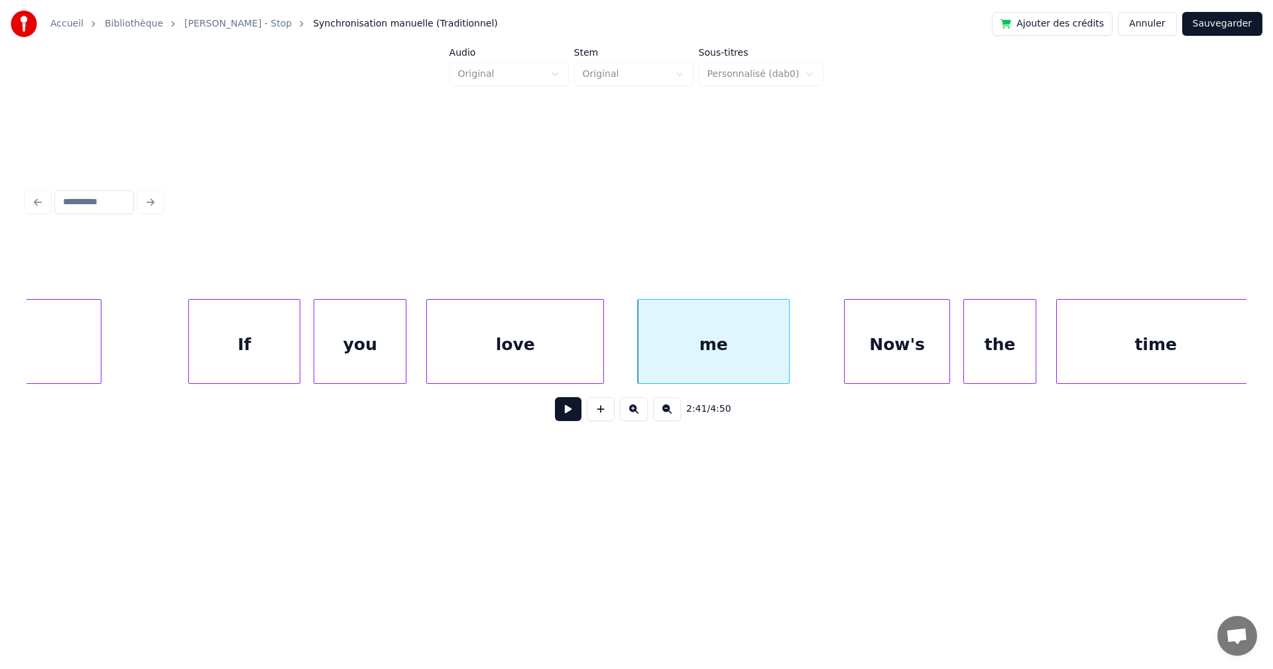
click at [604, 366] on div at bounding box center [602, 342] width 4 height 84
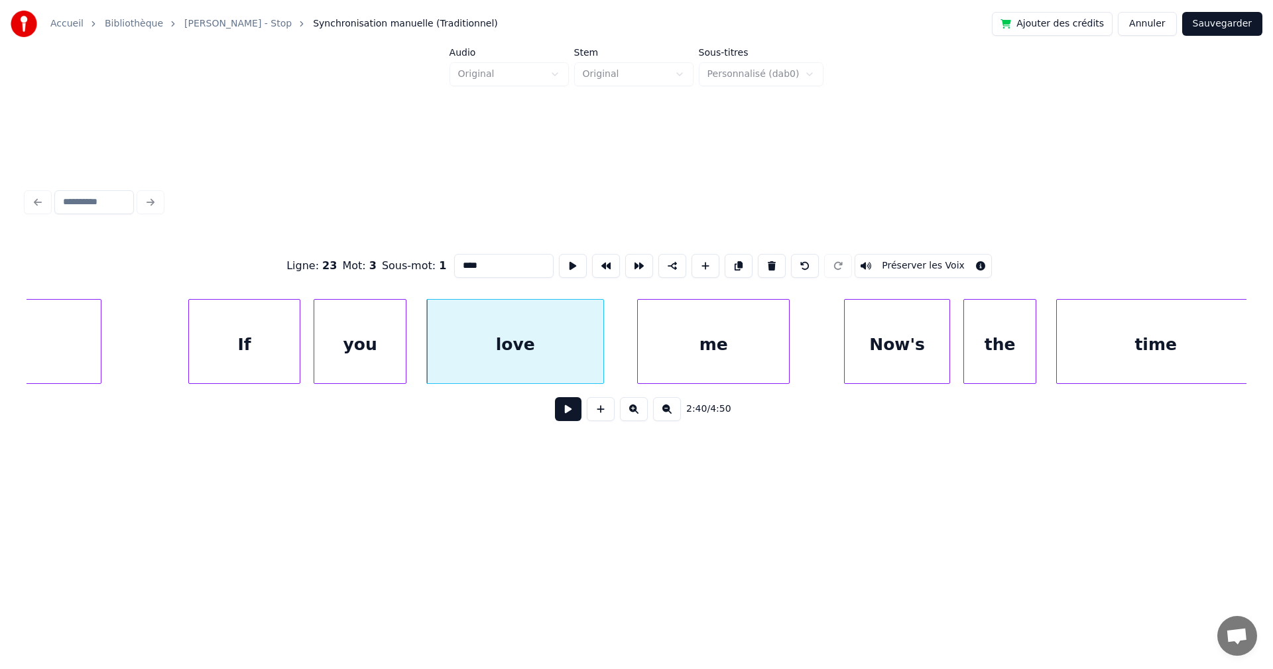
click at [572, 370] on div "love" at bounding box center [515, 345] width 176 height 90
click at [568, 412] on button at bounding box center [568, 409] width 27 height 24
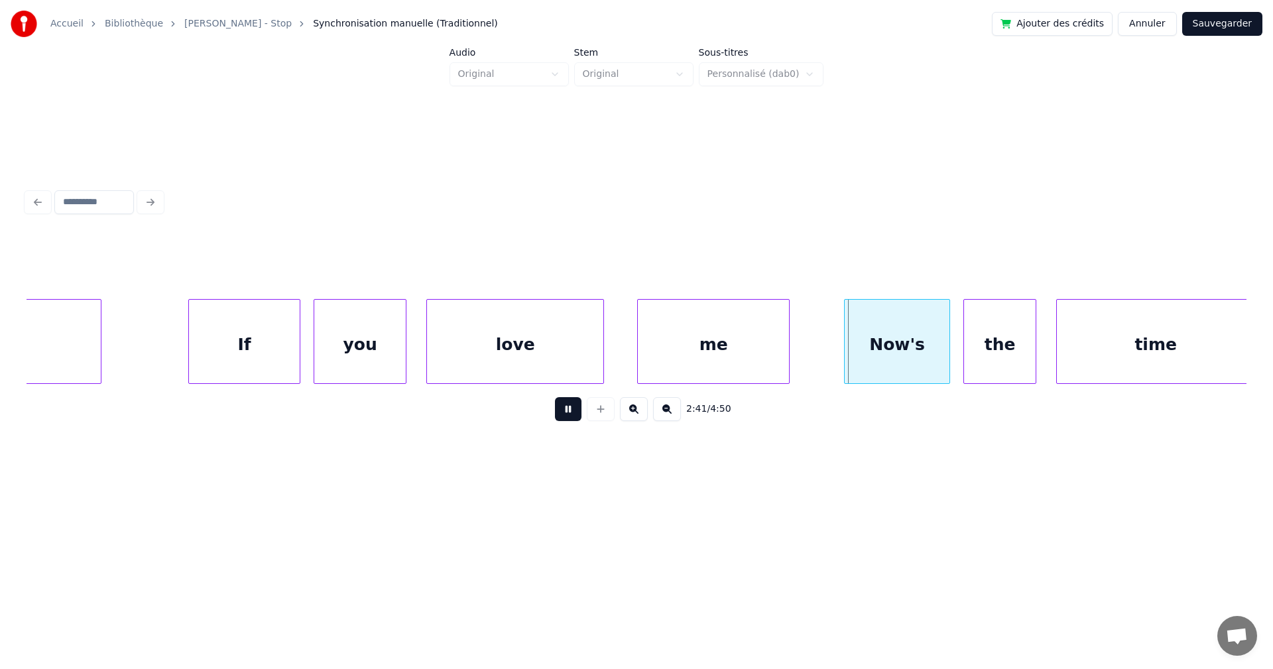
click at [568, 412] on button at bounding box center [568, 409] width 27 height 24
click at [818, 349] on div at bounding box center [819, 342] width 4 height 84
click at [388, 343] on div "you" at bounding box center [360, 345] width 92 height 90
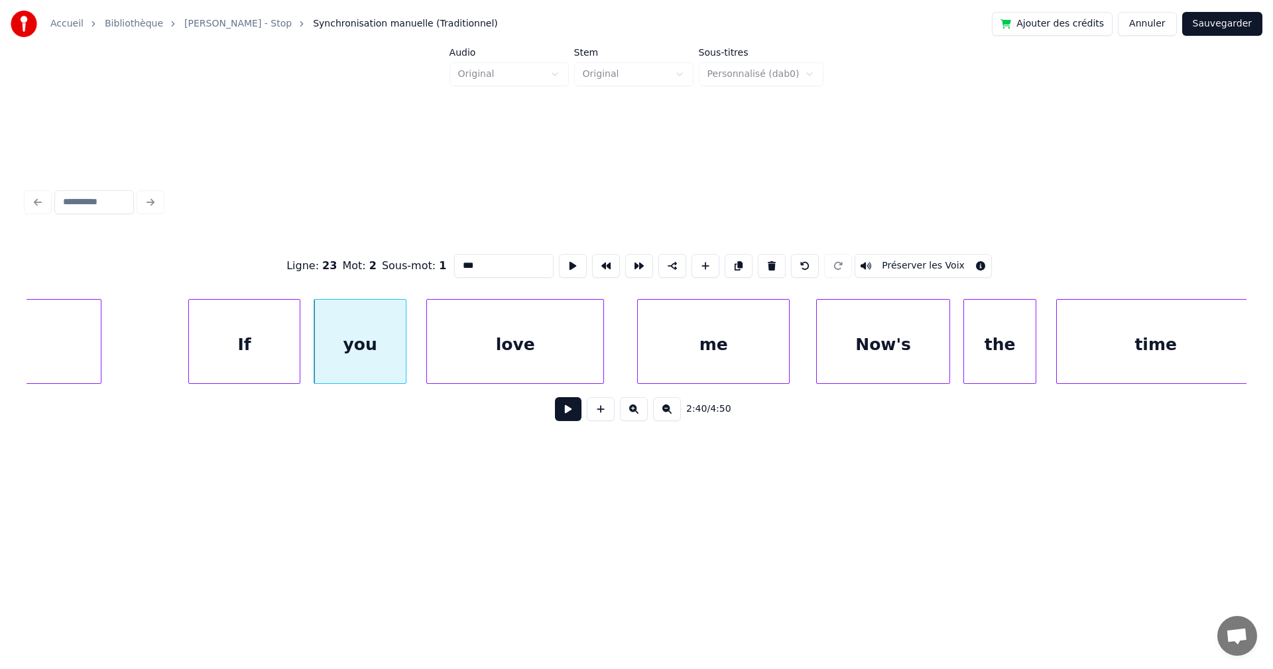
click at [555, 411] on button at bounding box center [568, 409] width 27 height 24
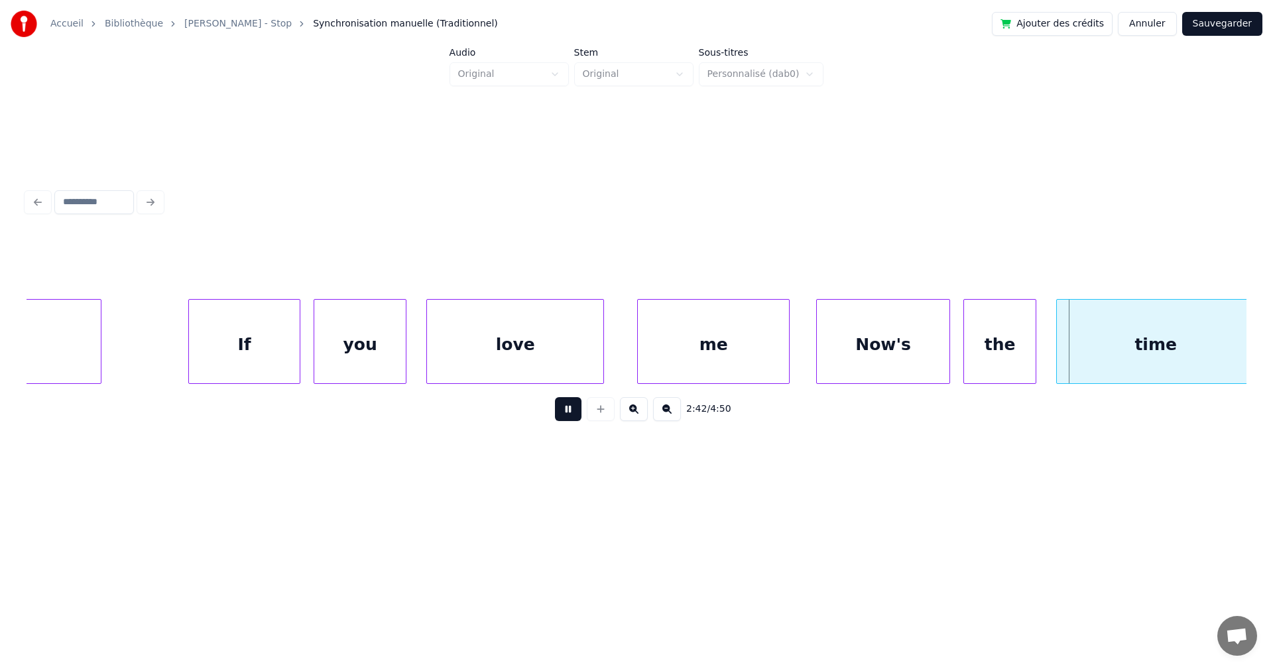
click at [555, 411] on button at bounding box center [568, 409] width 27 height 24
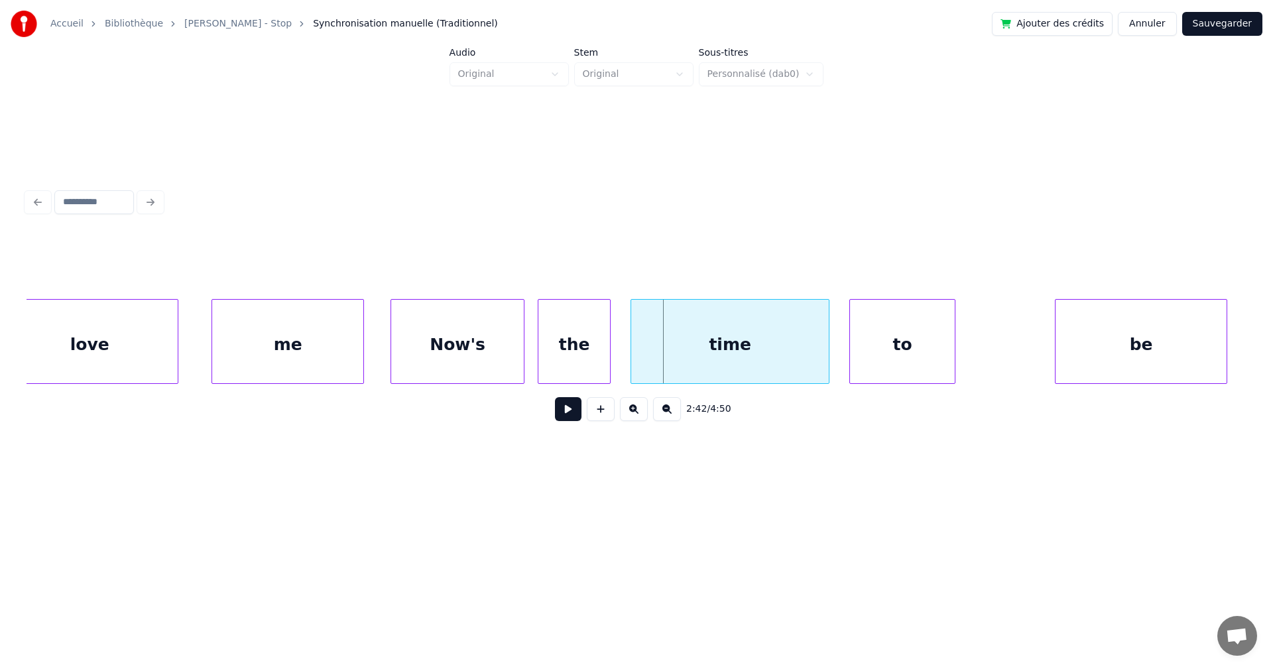
scroll to position [0, 53312]
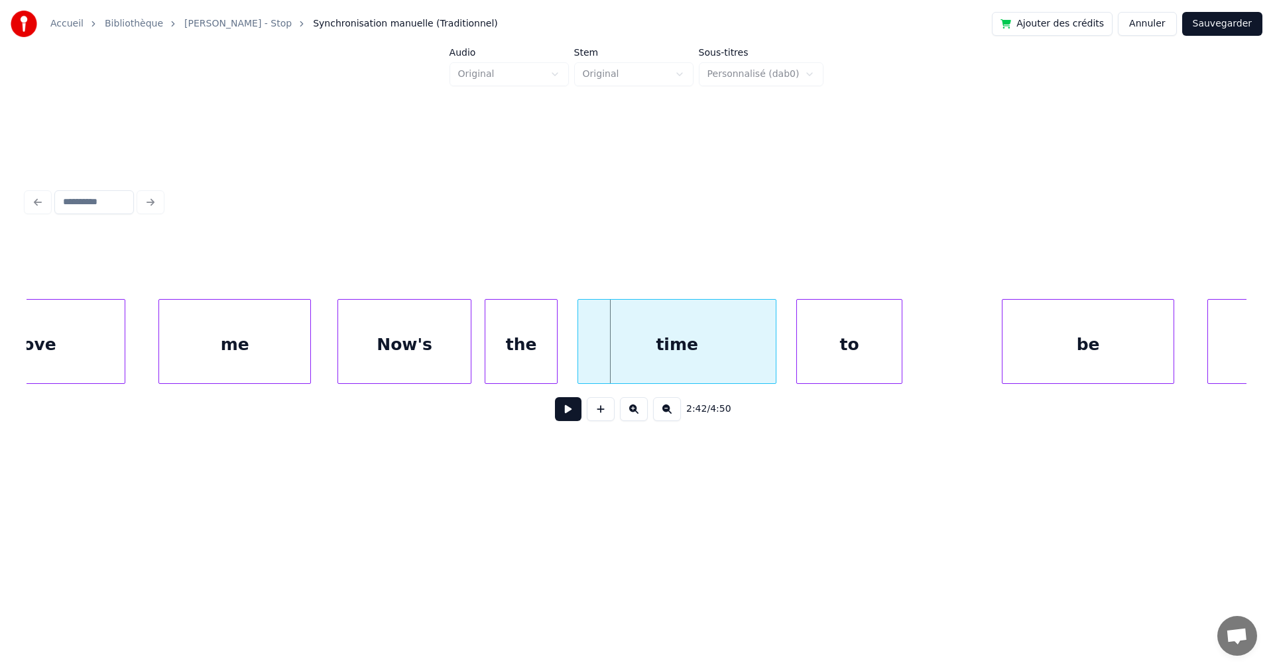
click at [1214, 25] on button "Sauvegarder" at bounding box center [1223, 24] width 80 height 24
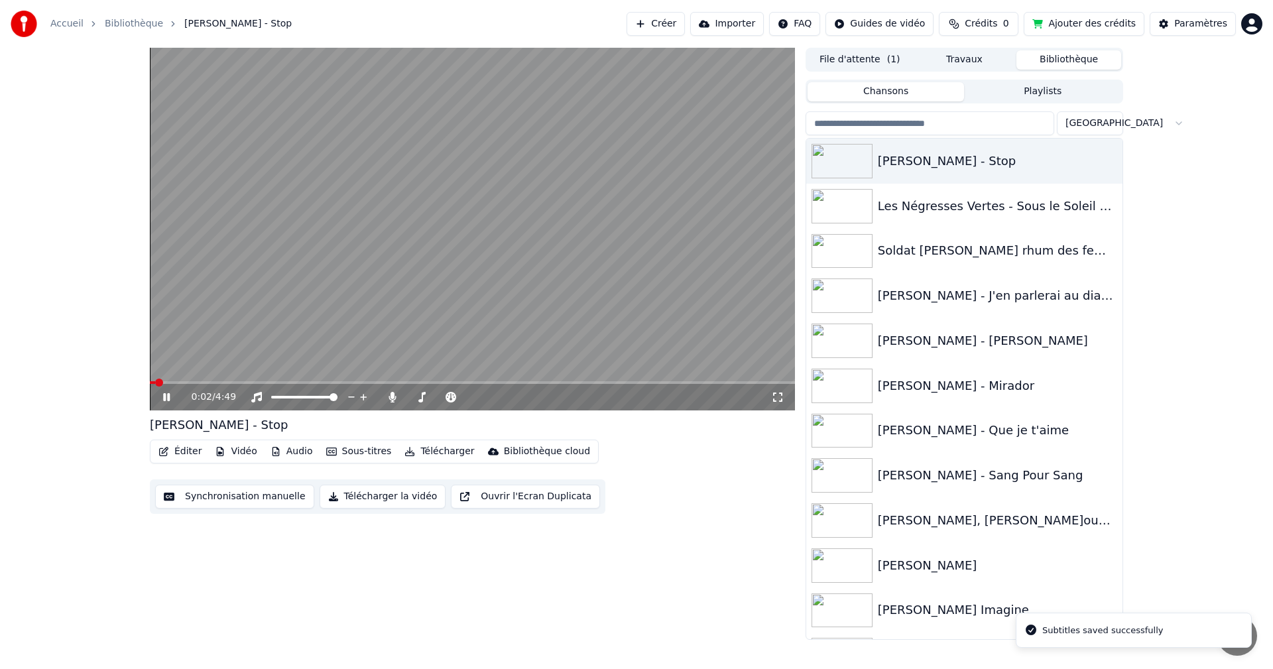
click at [418, 383] on span at bounding box center [472, 382] width 645 height 3
click at [464, 385] on div "2:06 / 4:49" at bounding box center [472, 397] width 645 height 27
click at [472, 386] on div "2:07 / 4:49" at bounding box center [472, 397] width 645 height 27
click at [480, 383] on span at bounding box center [472, 382] width 645 height 3
click at [509, 382] on span at bounding box center [472, 382] width 645 height 3
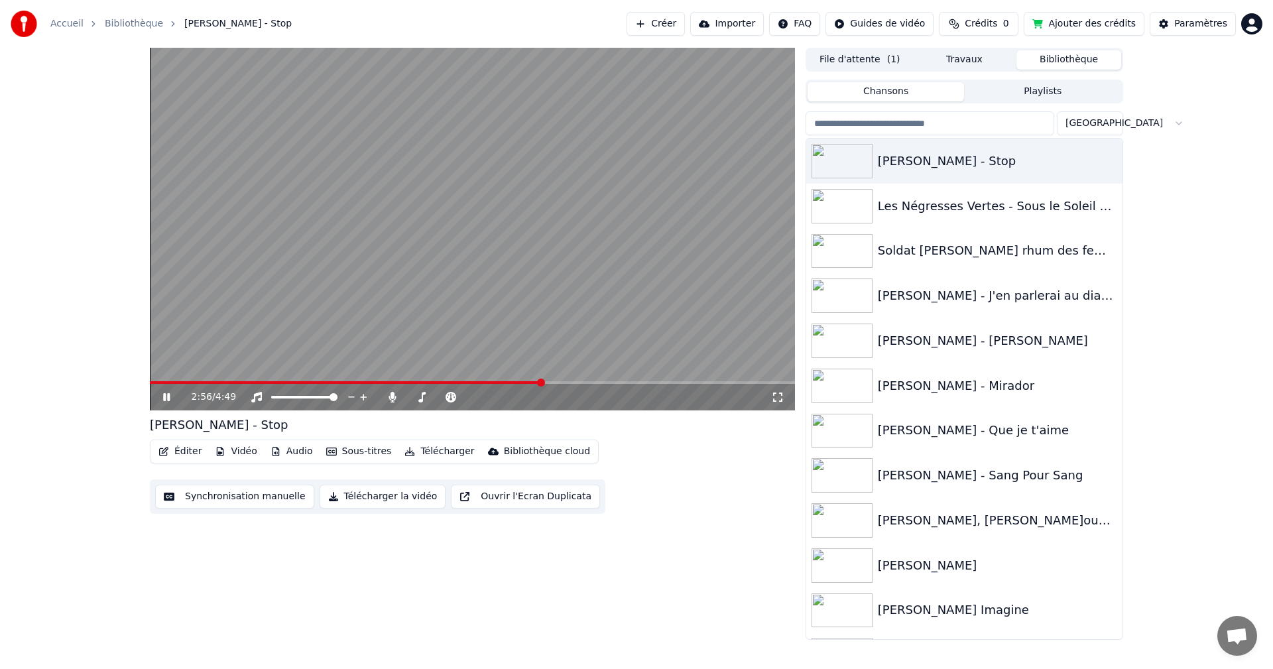
click at [520, 381] on video at bounding box center [472, 229] width 645 height 363
click at [523, 383] on span at bounding box center [346, 382] width 393 height 3
click at [165, 396] on icon at bounding box center [166, 397] width 8 height 9
click at [165, 396] on icon at bounding box center [166, 397] width 7 height 8
click at [506, 383] on span at bounding box center [328, 382] width 356 height 3
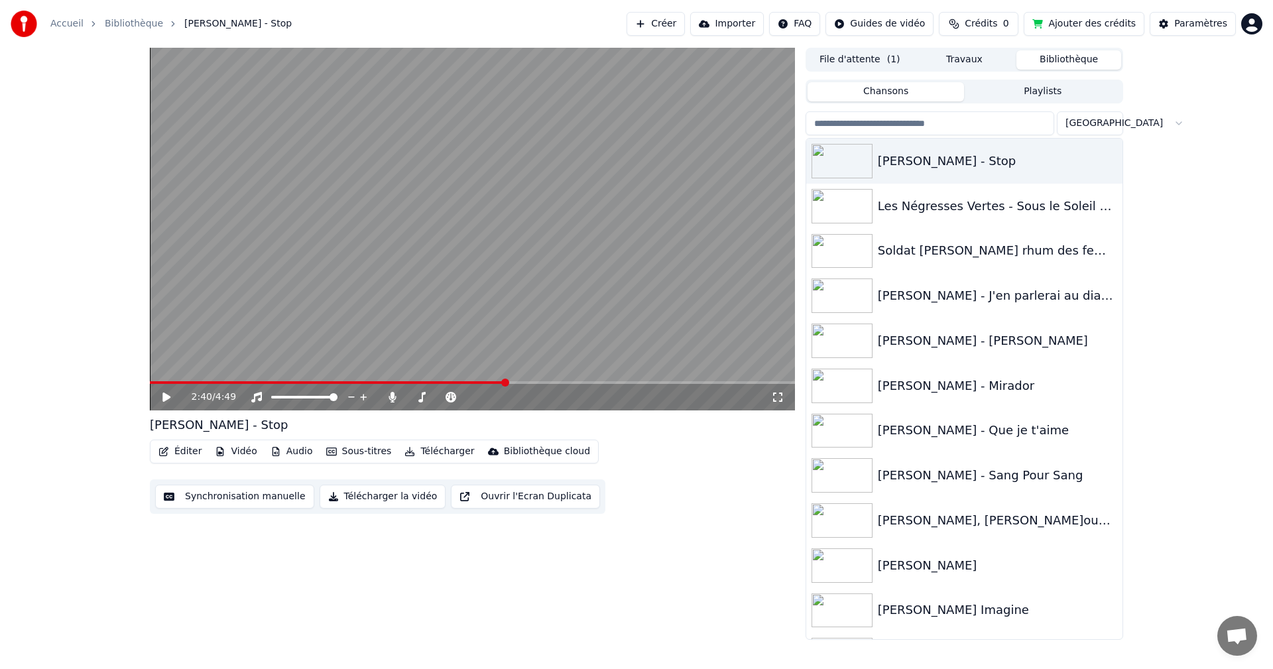
click at [497, 385] on div "2:40 / 4:49" at bounding box center [472, 397] width 645 height 27
click at [495, 382] on span at bounding box center [322, 382] width 345 height 3
click at [170, 395] on icon at bounding box center [176, 397] width 31 height 11
click at [165, 399] on icon at bounding box center [166, 397] width 7 height 8
click at [519, 381] on span at bounding box center [334, 382] width 369 height 3
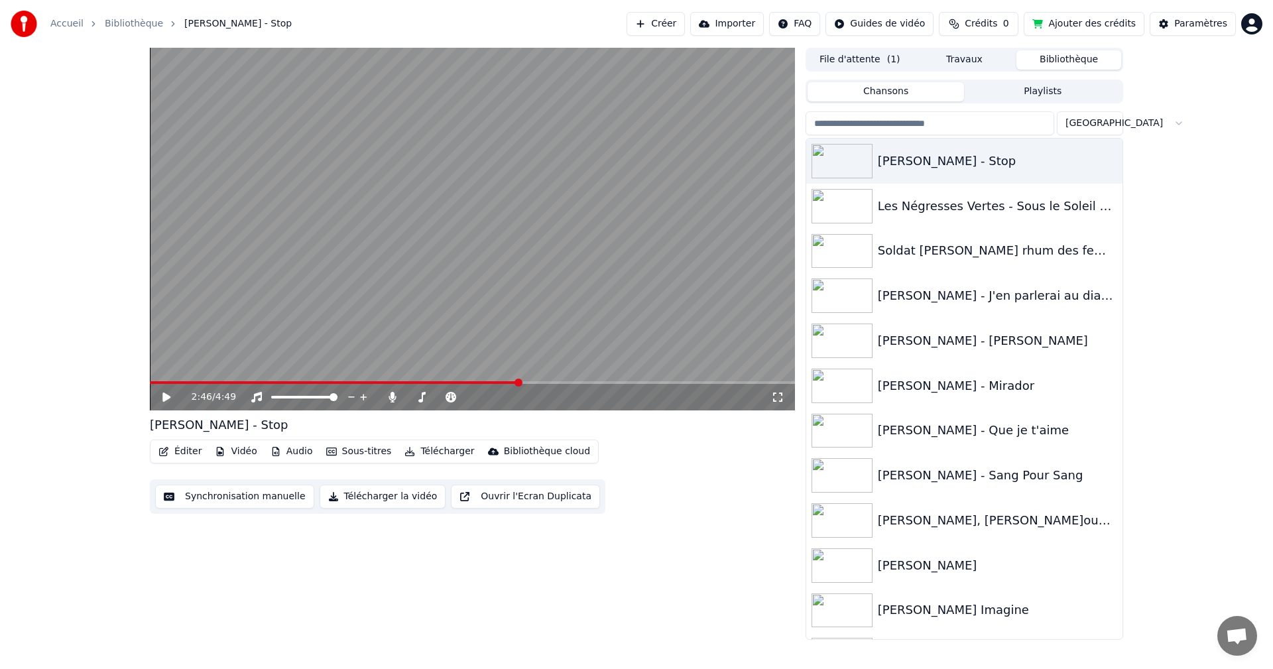
click at [165, 402] on div "2:46 / 4:49" at bounding box center [472, 397] width 635 height 13
click at [165, 398] on icon at bounding box center [166, 397] width 8 height 9
click at [164, 398] on icon at bounding box center [166, 397] width 7 height 8
click at [520, 385] on div "2:51 / 4:49" at bounding box center [472, 397] width 645 height 27
click at [523, 382] on span at bounding box center [341, 382] width 382 height 3
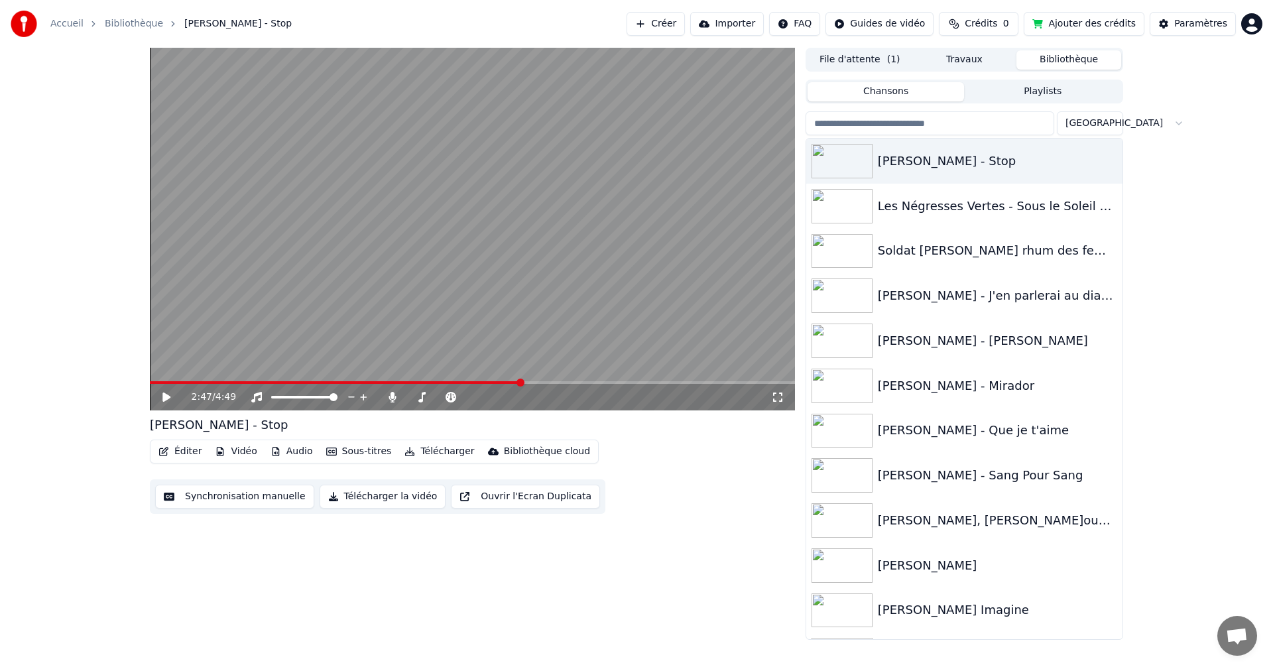
click at [168, 397] on icon at bounding box center [166, 397] width 8 height 9
click at [168, 397] on icon at bounding box center [166, 397] width 7 height 8
click at [505, 382] on span at bounding box center [341, 382] width 383 height 3
click at [161, 397] on icon at bounding box center [176, 397] width 31 height 11
click at [166, 397] on icon at bounding box center [166, 397] width 7 height 8
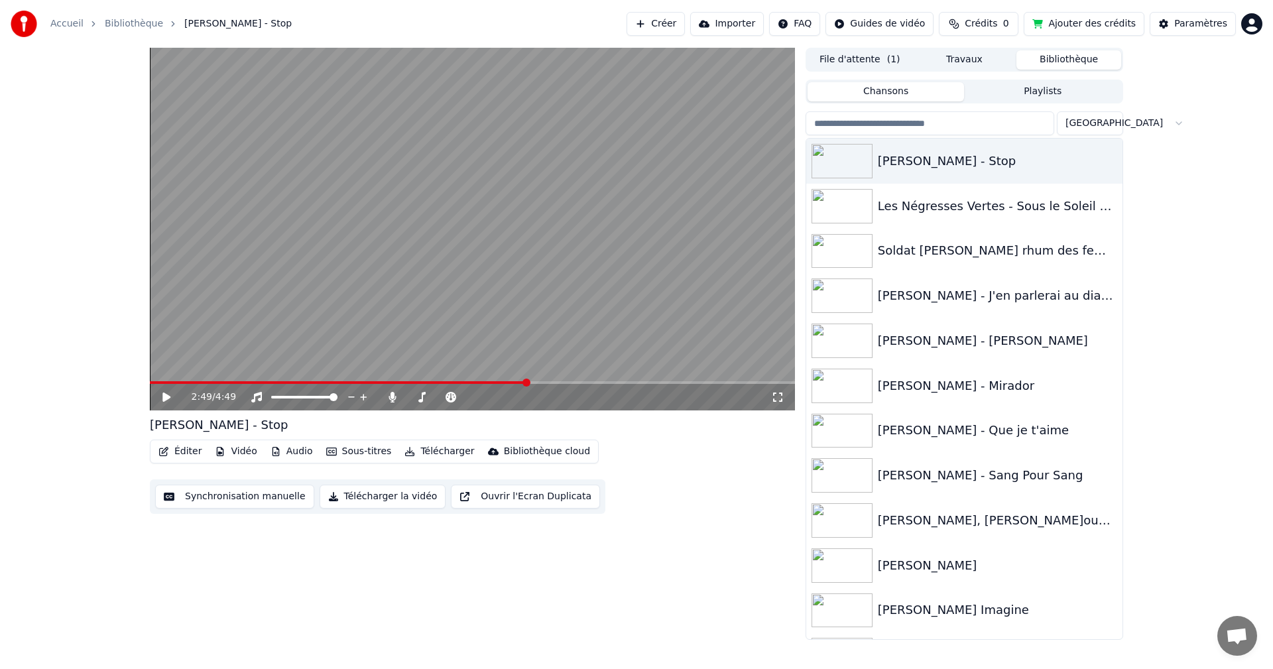
click at [165, 397] on icon at bounding box center [166, 397] width 8 height 9
click at [165, 397] on icon at bounding box center [166, 397] width 7 height 8
click at [166, 399] on icon at bounding box center [166, 397] width 8 height 9
click at [166, 399] on icon at bounding box center [166, 397] width 7 height 8
click at [518, 380] on video at bounding box center [472, 229] width 645 height 363
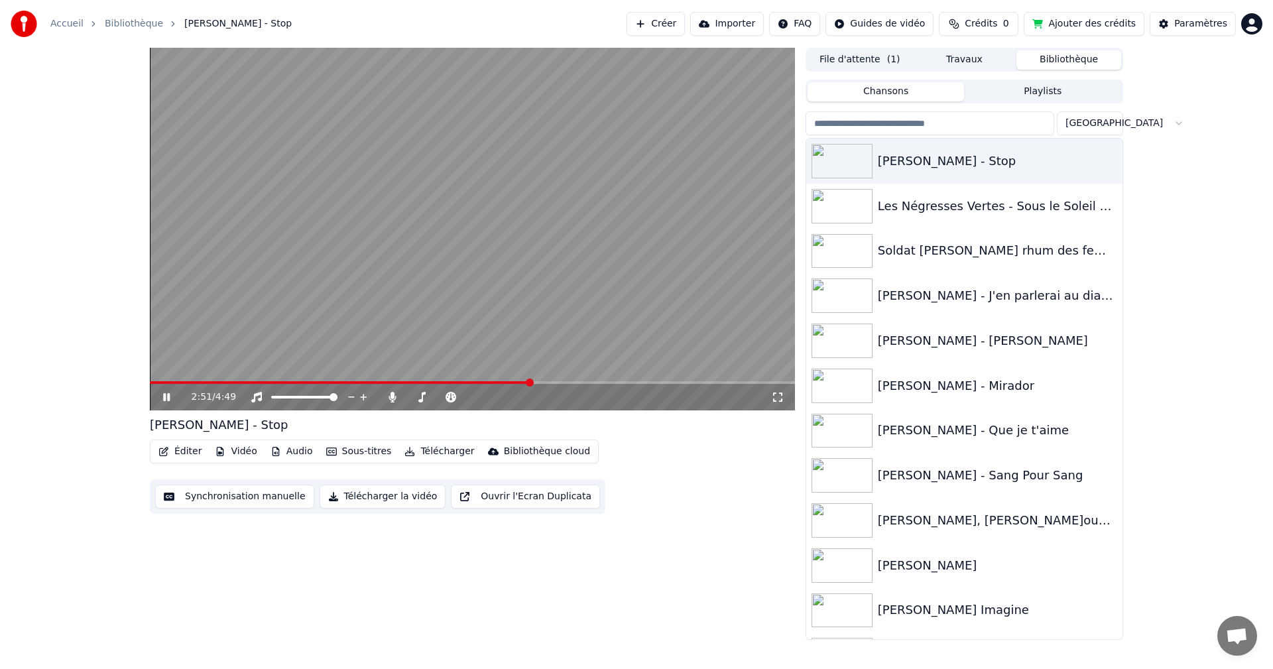
click at [531, 383] on span at bounding box center [340, 382] width 381 height 3
click at [163, 397] on icon at bounding box center [176, 397] width 31 height 11
click at [537, 383] on span at bounding box center [343, 382] width 387 height 3
click at [166, 398] on icon at bounding box center [166, 397] width 8 height 9
click at [572, 382] on span at bounding box center [472, 382] width 645 height 3
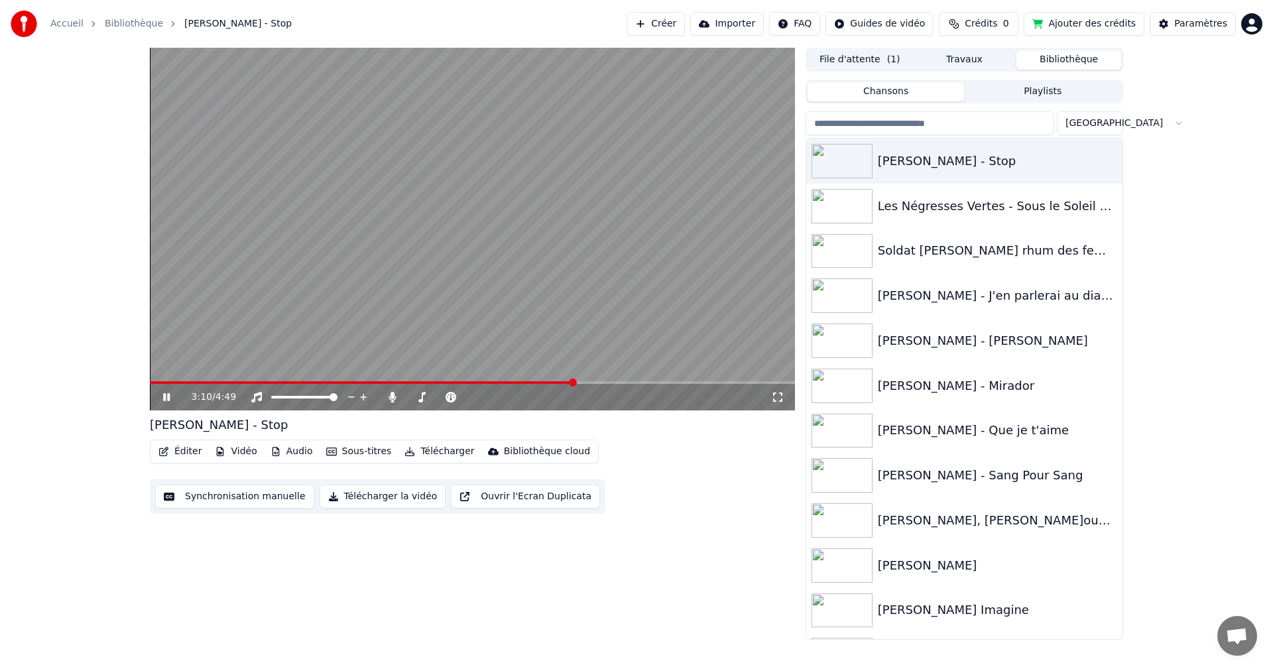
click at [584, 383] on span at bounding box center [472, 382] width 645 height 3
click at [605, 381] on span at bounding box center [472, 382] width 645 height 3
click at [617, 381] on span at bounding box center [472, 382] width 645 height 3
click at [166, 397] on icon at bounding box center [166, 397] width 7 height 8
click at [184, 453] on button "Éditer" at bounding box center [180, 451] width 54 height 19
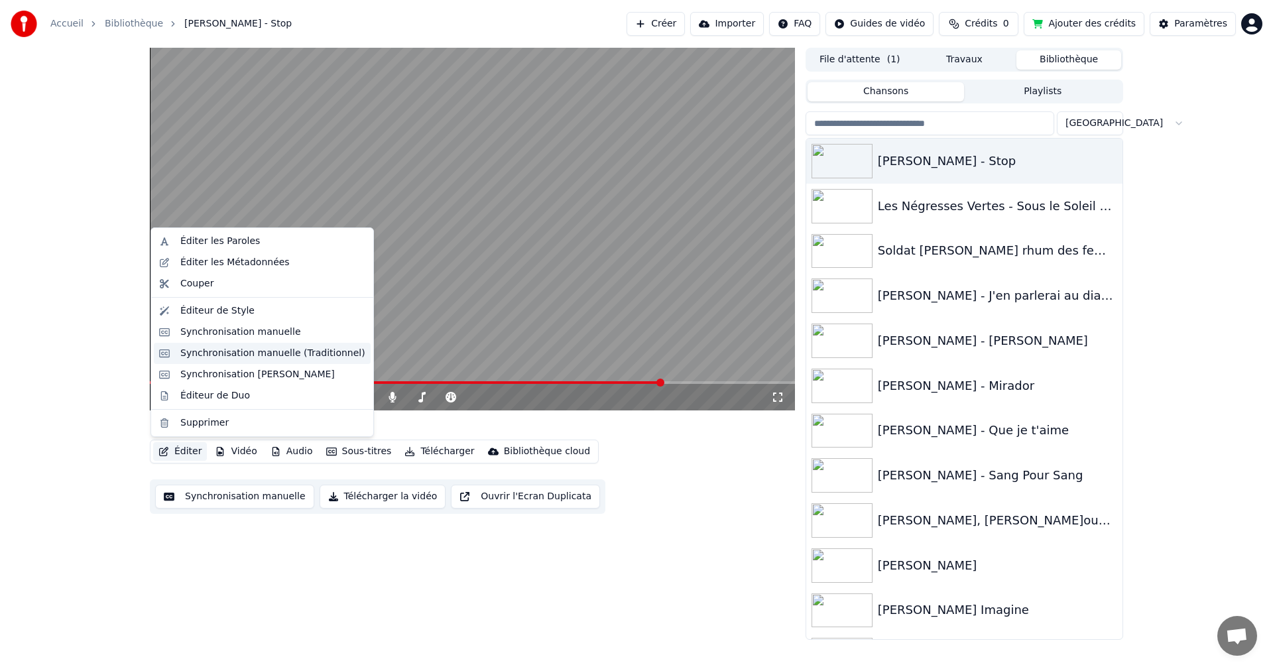
click at [257, 356] on div "Synchronisation manuelle (Traditionnel)" at bounding box center [272, 353] width 185 height 13
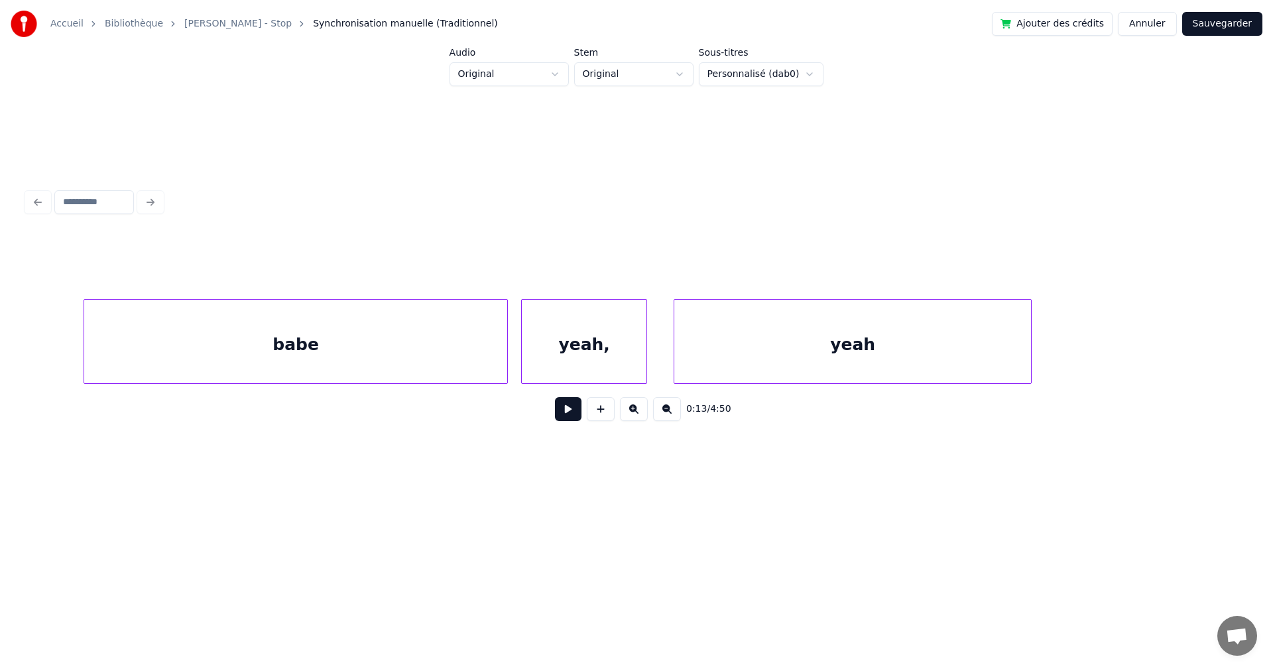
scroll to position [0, 57412]
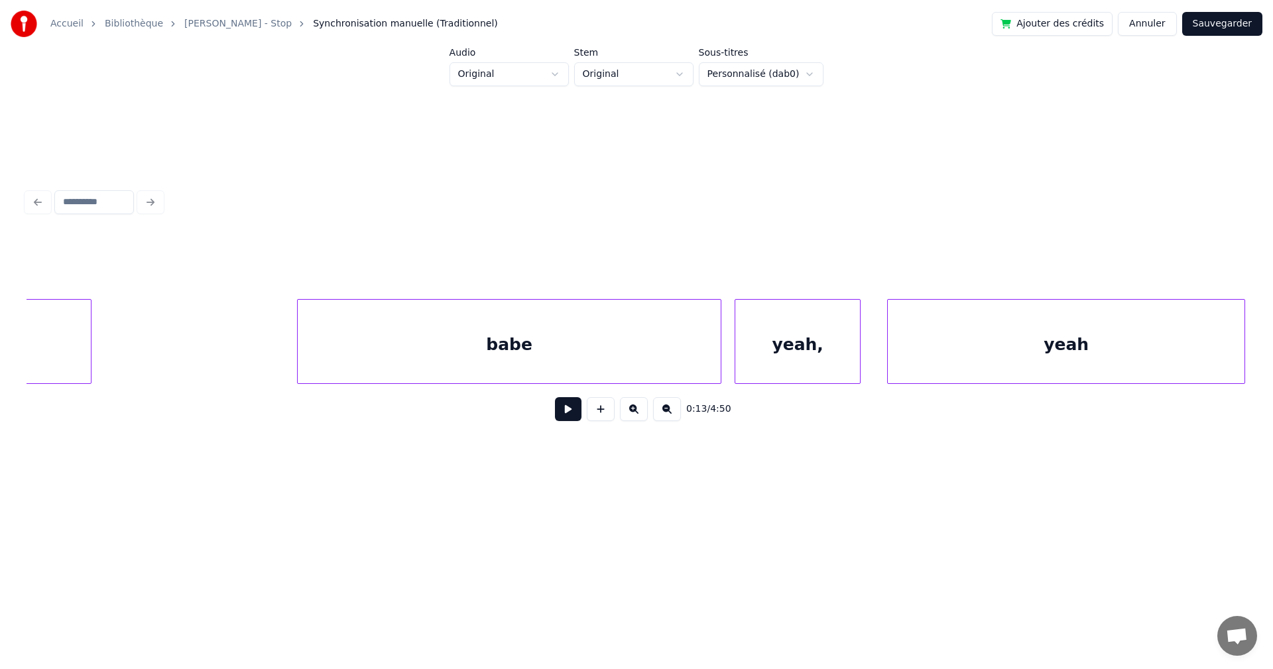
click at [645, 360] on div "babe" at bounding box center [509, 345] width 423 height 90
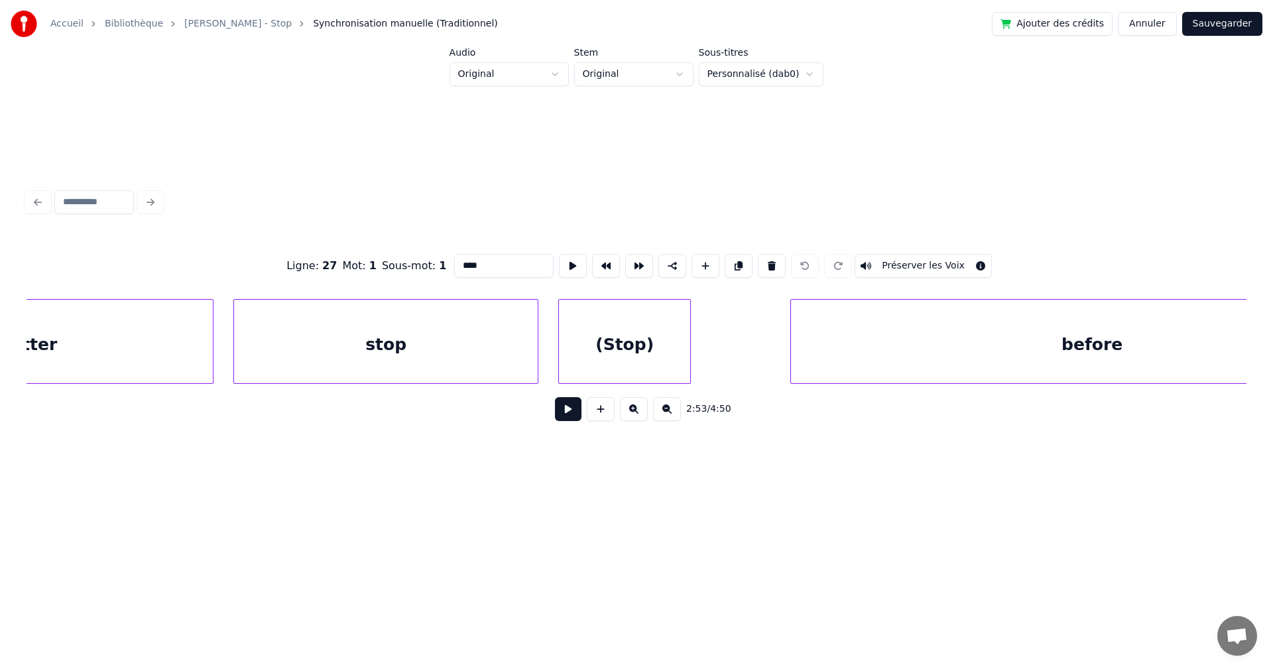
scroll to position [0, 70727]
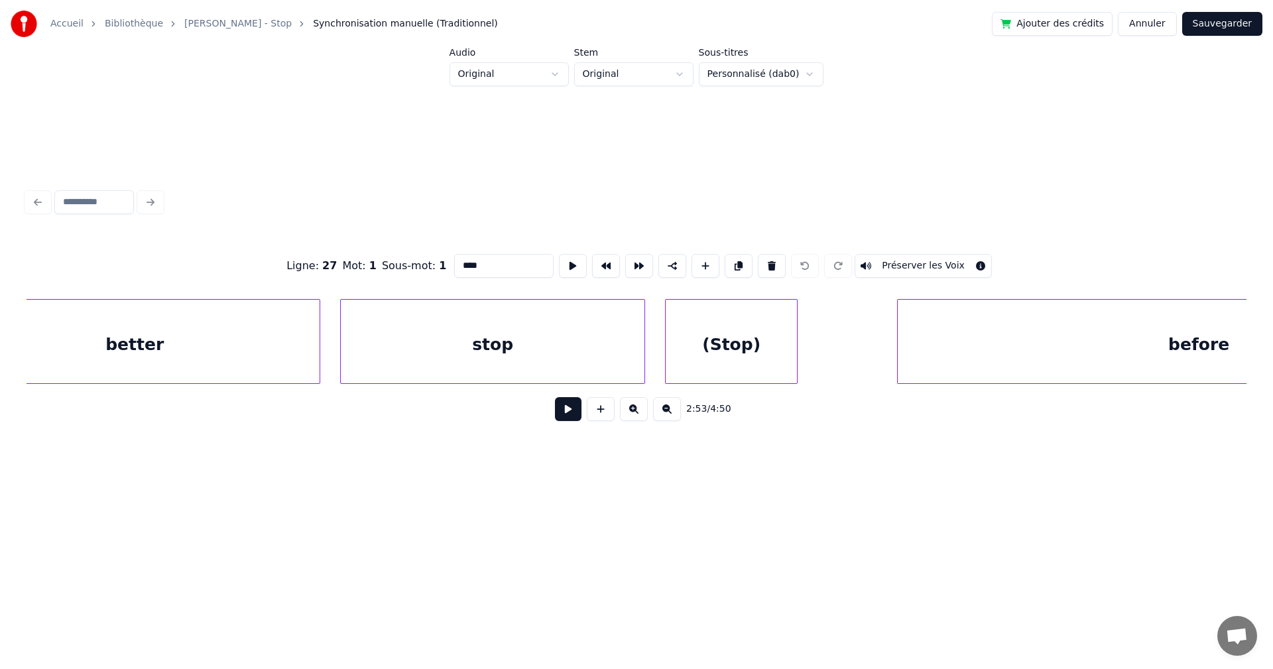
click at [941, 361] on div "before" at bounding box center [1199, 345] width 602 height 90
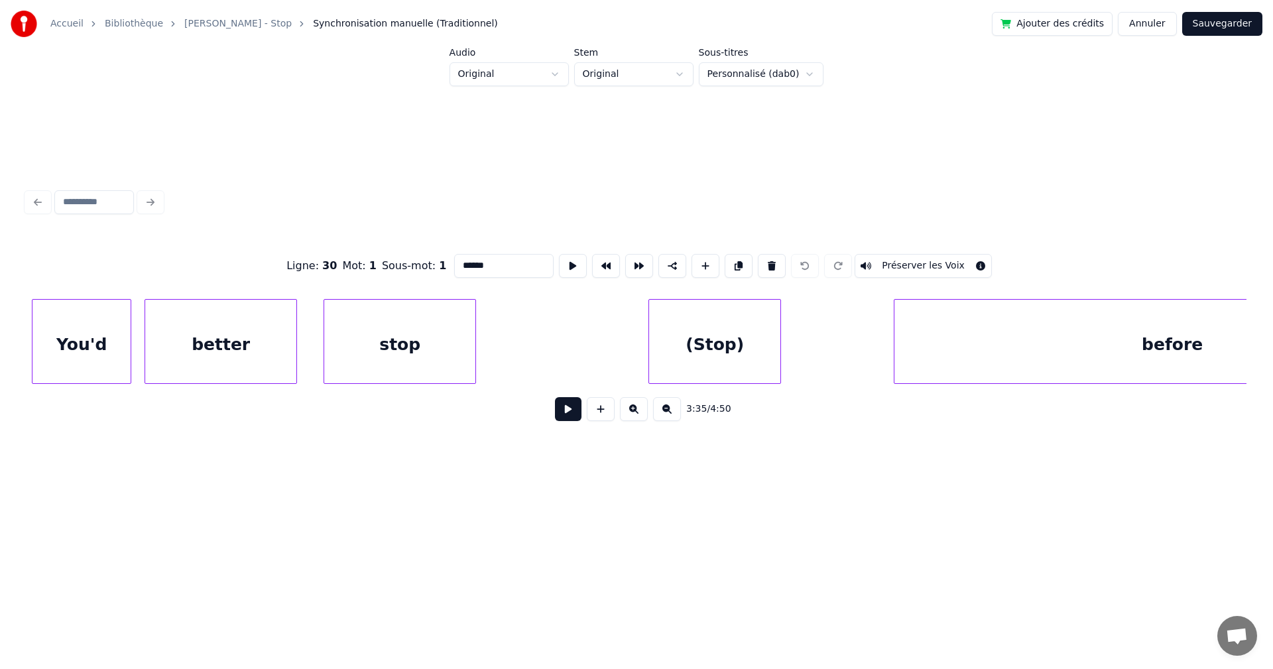
scroll to position [0, 73337]
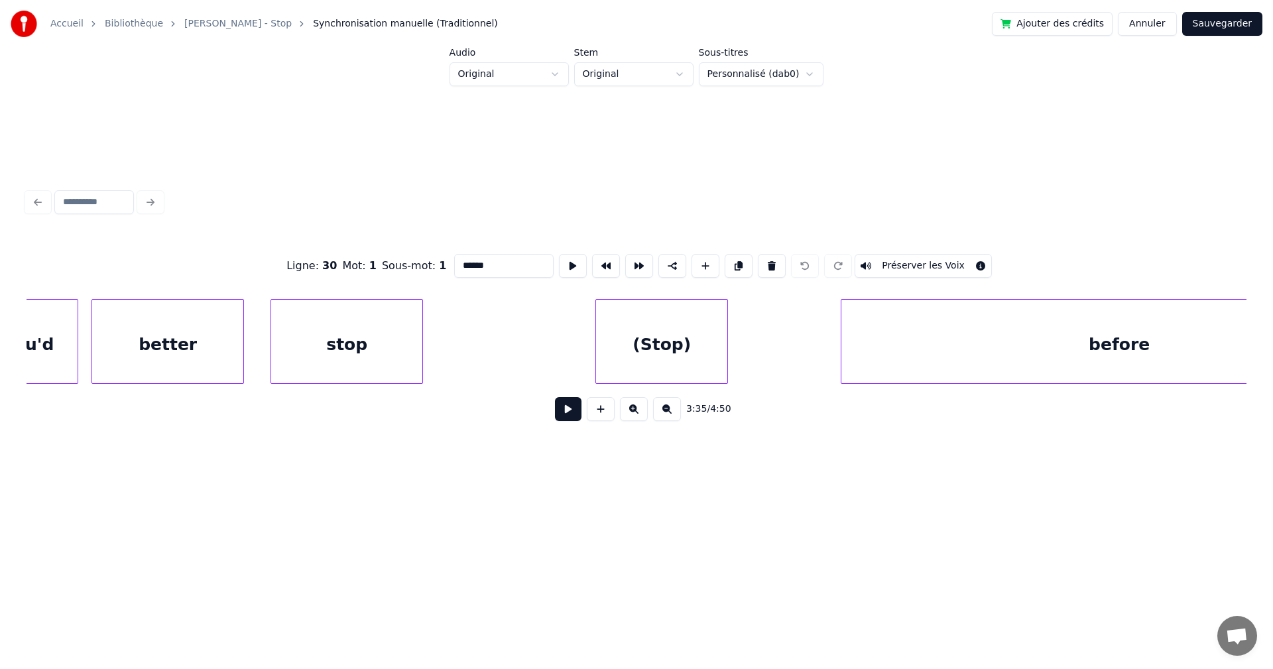
click at [373, 356] on div "stop" at bounding box center [346, 345] width 151 height 90
type input "****"
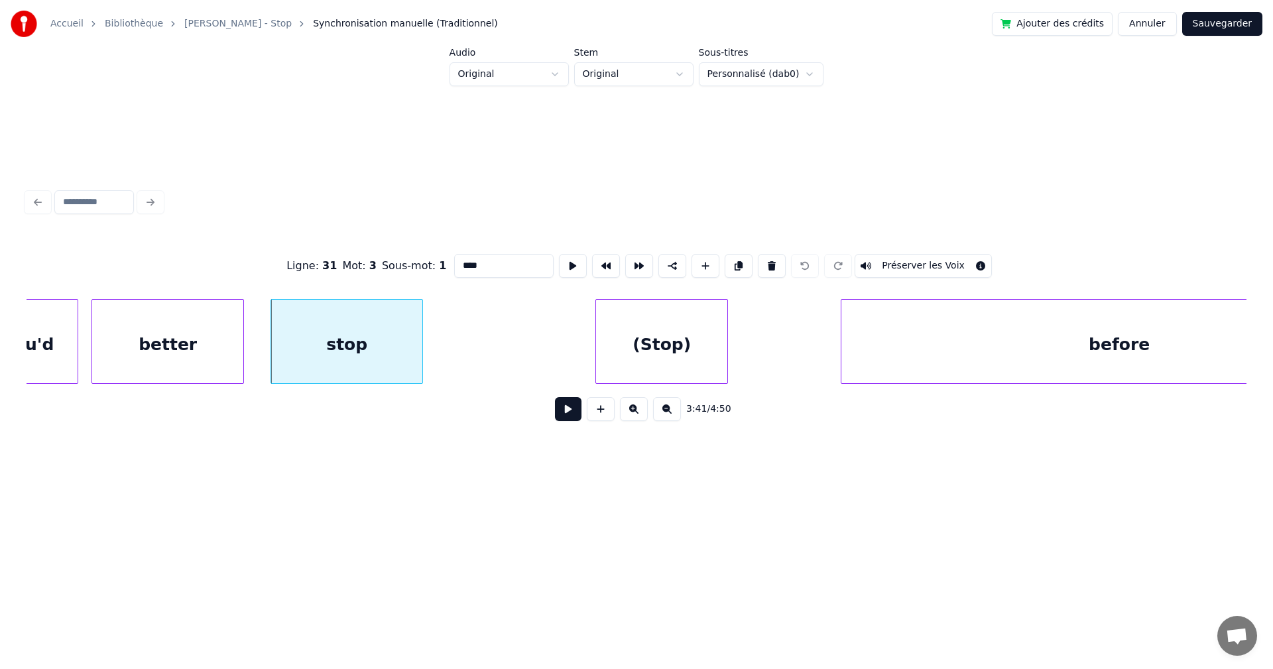
click at [555, 417] on button at bounding box center [568, 409] width 27 height 24
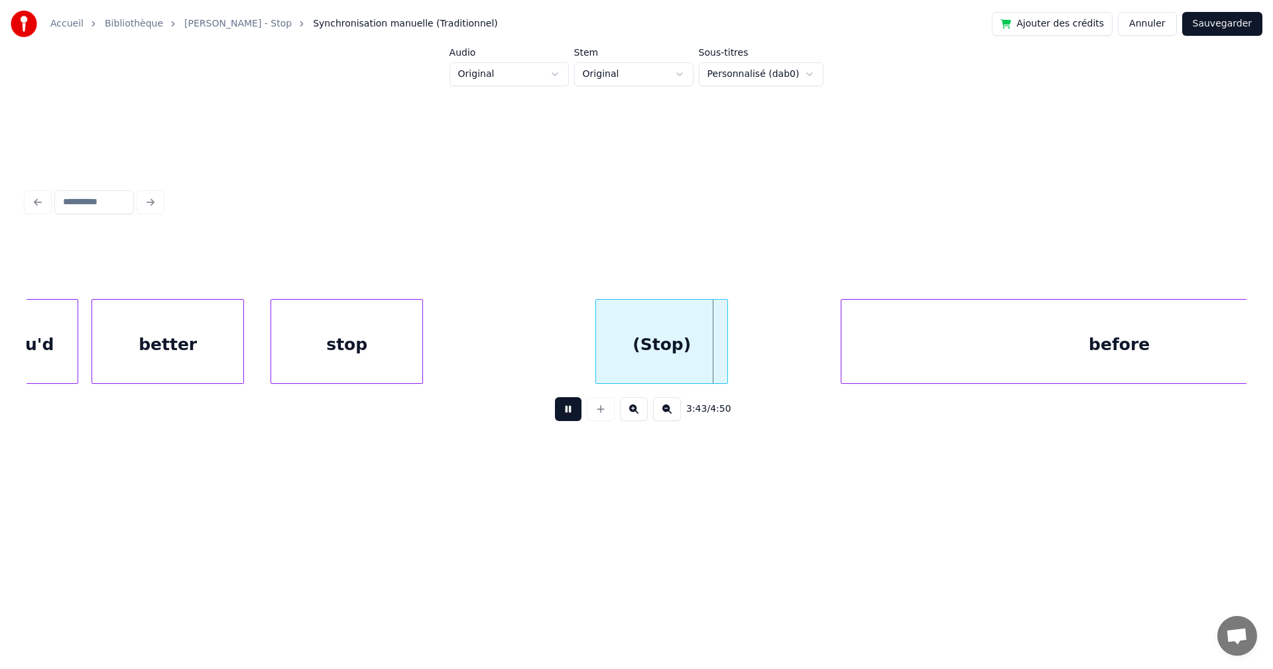
click at [555, 417] on button at bounding box center [568, 409] width 27 height 24
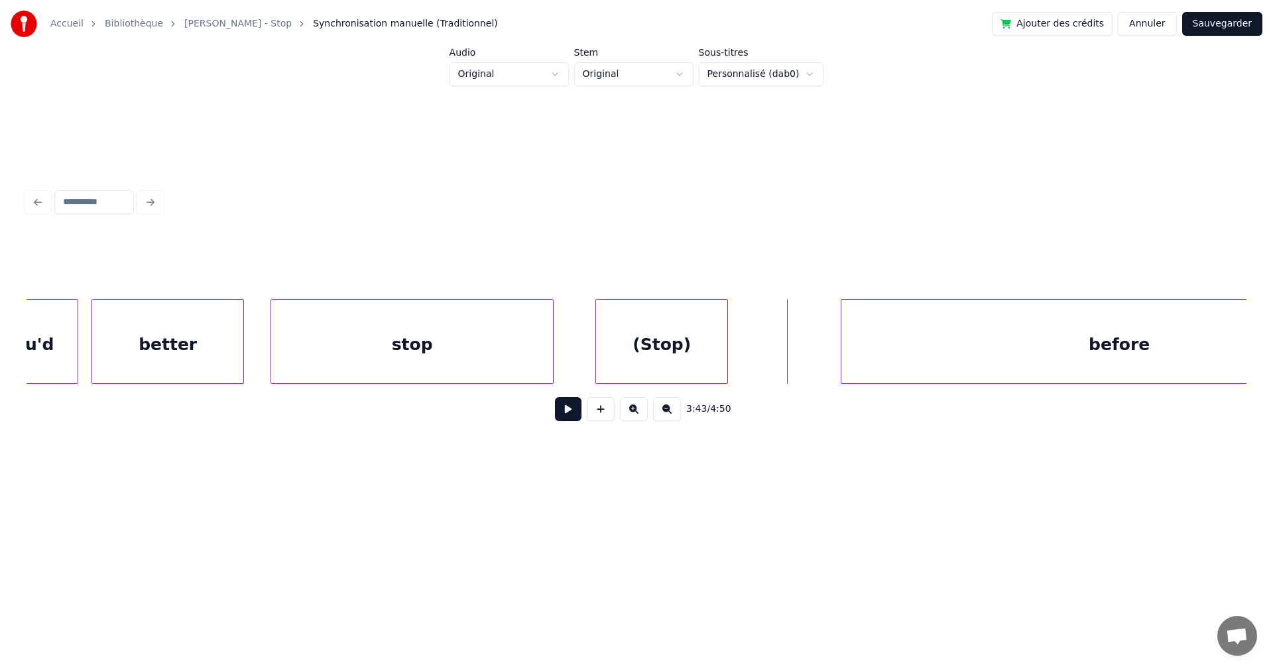
click at [553, 365] on div at bounding box center [551, 342] width 4 height 84
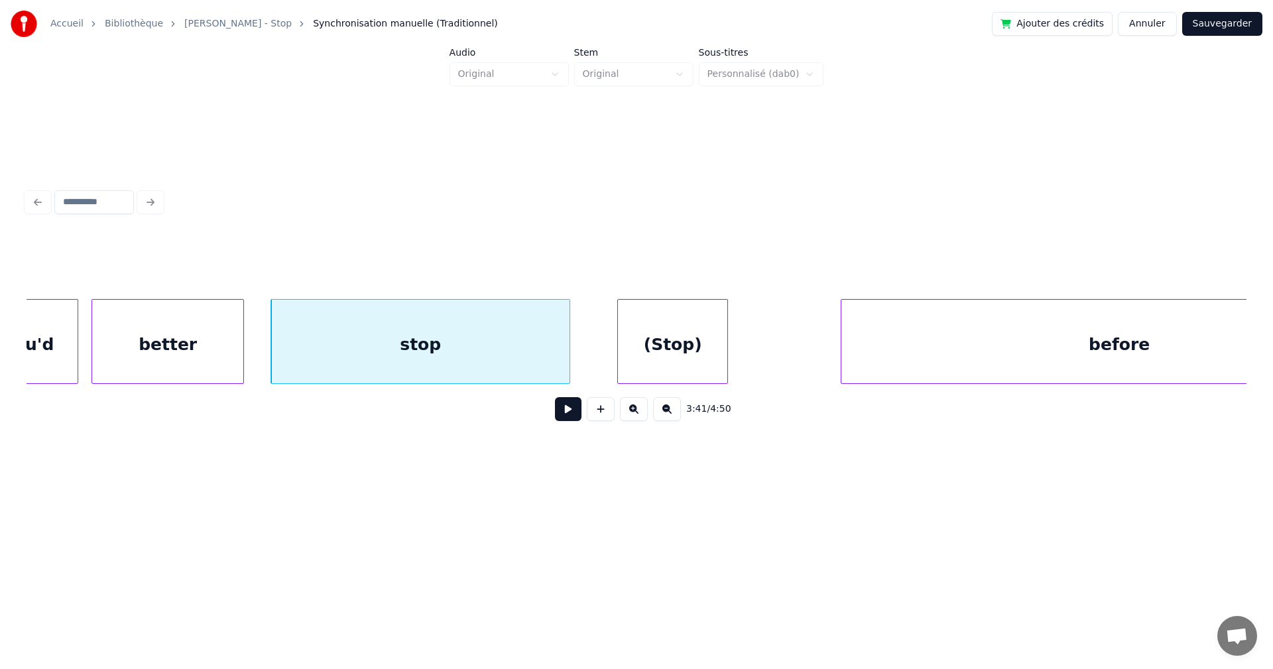
click at [618, 365] on div at bounding box center [620, 342] width 4 height 84
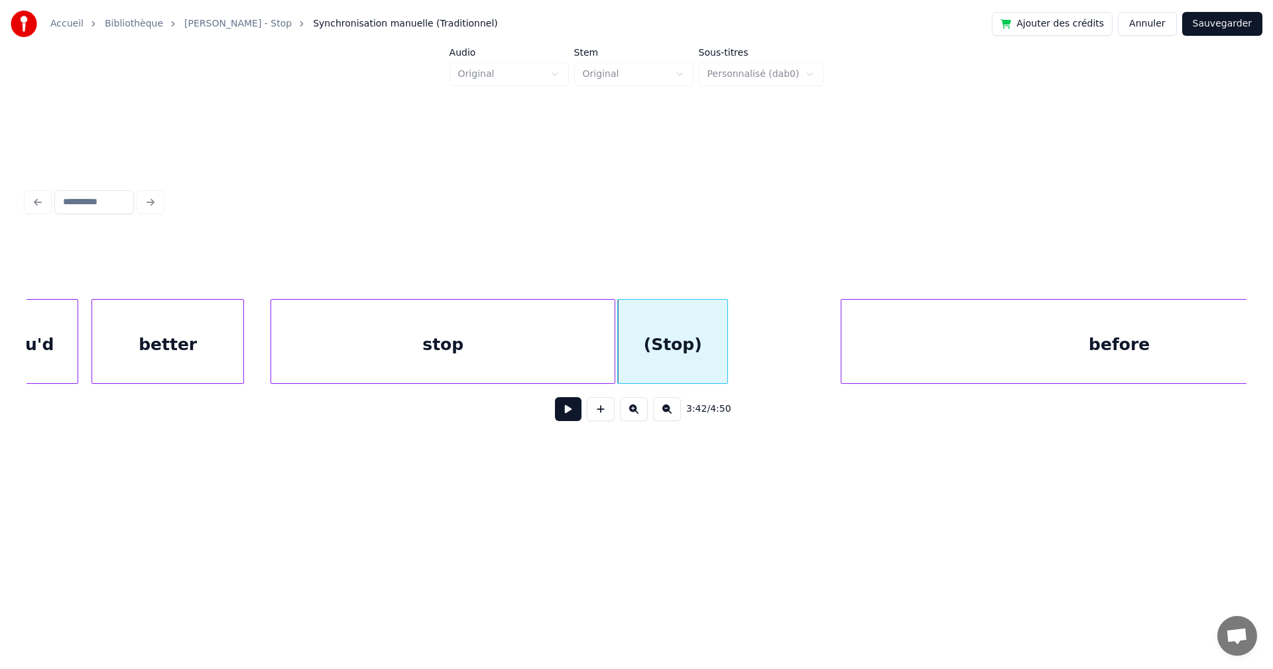
click at [615, 364] on div at bounding box center [613, 342] width 4 height 84
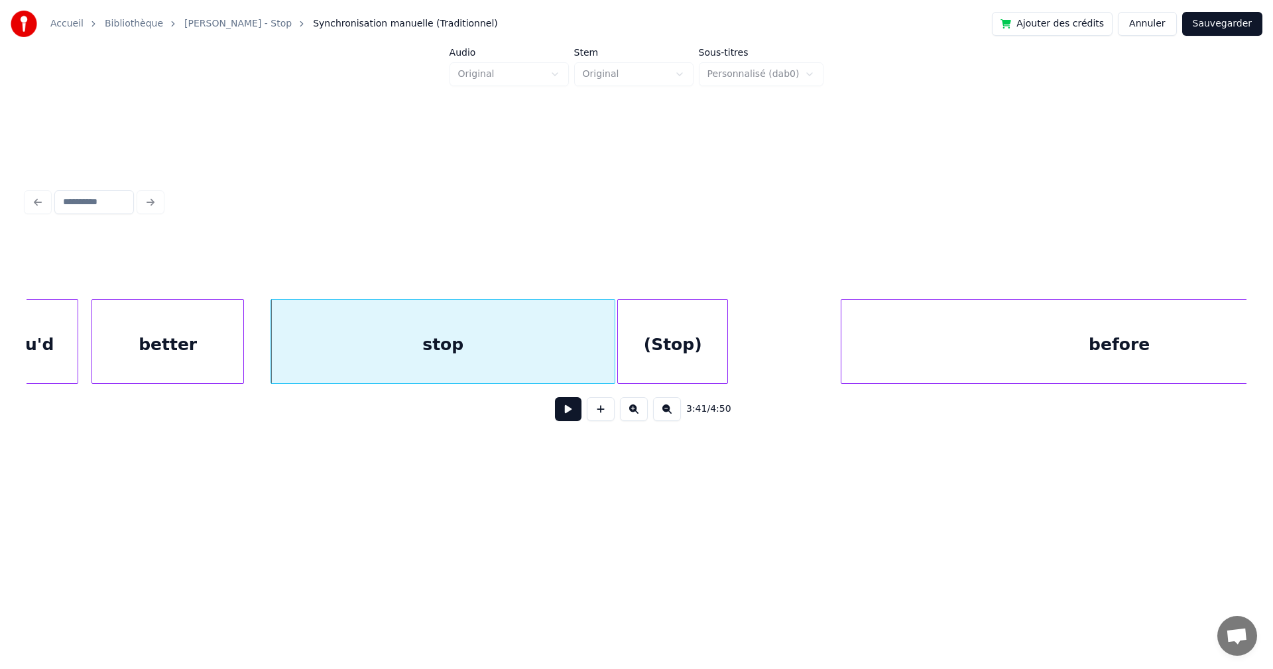
click at [557, 364] on div "stop" at bounding box center [443, 345] width 344 height 90
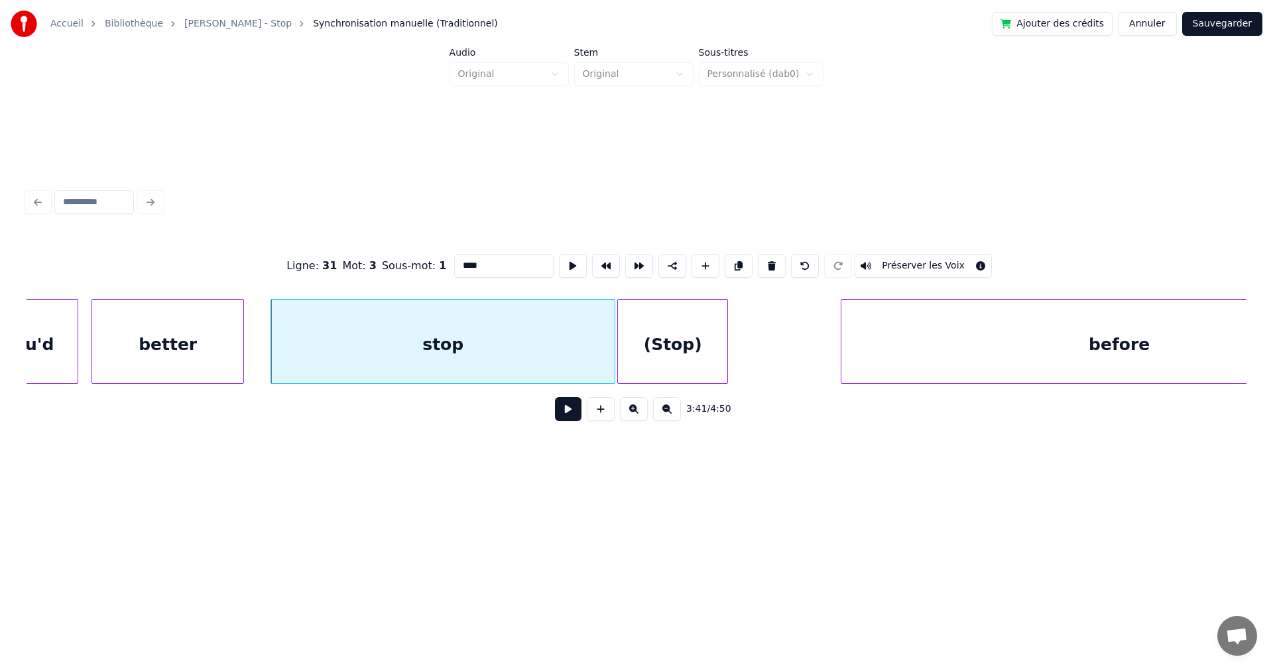
click at [568, 413] on button at bounding box center [568, 409] width 27 height 24
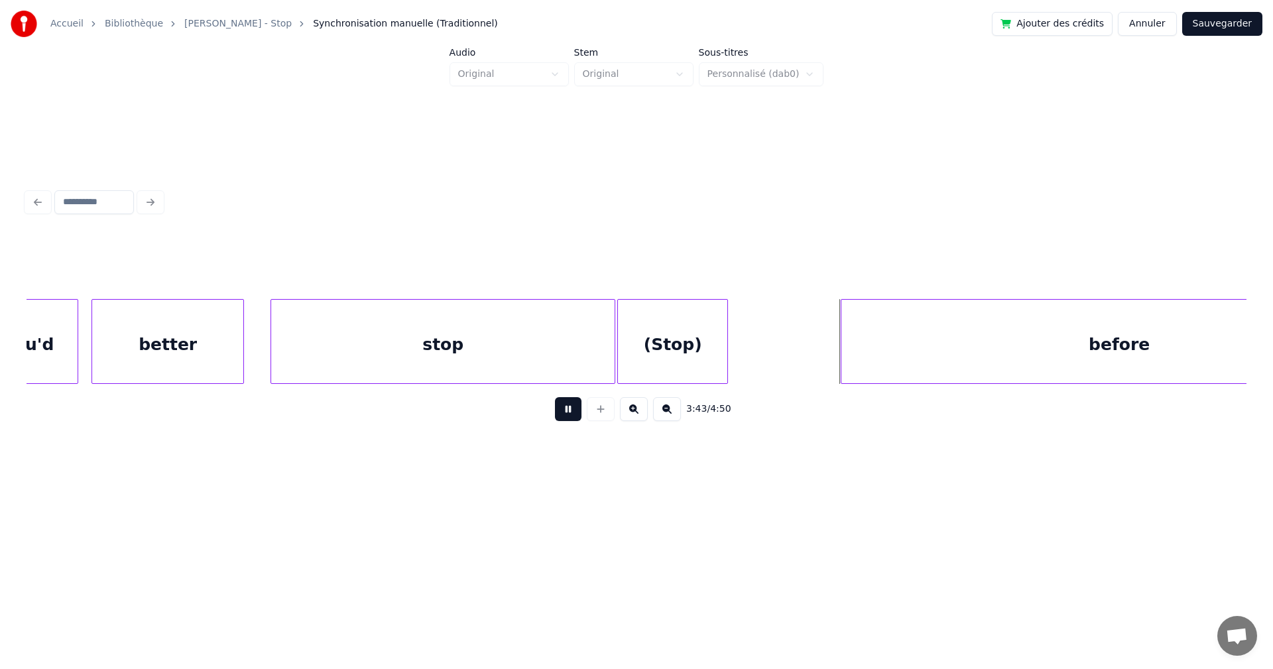
click at [568, 413] on button at bounding box center [568, 409] width 27 height 24
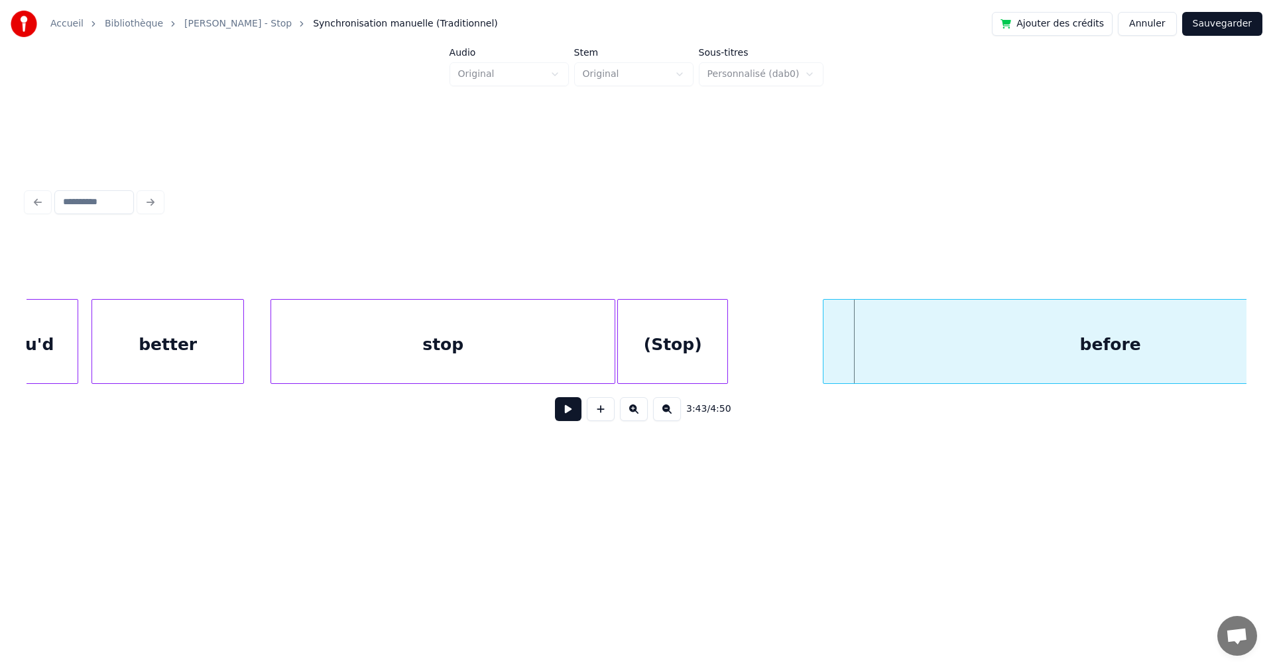
click at [826, 359] on div at bounding box center [826, 342] width 4 height 84
click at [564, 417] on button at bounding box center [568, 409] width 27 height 24
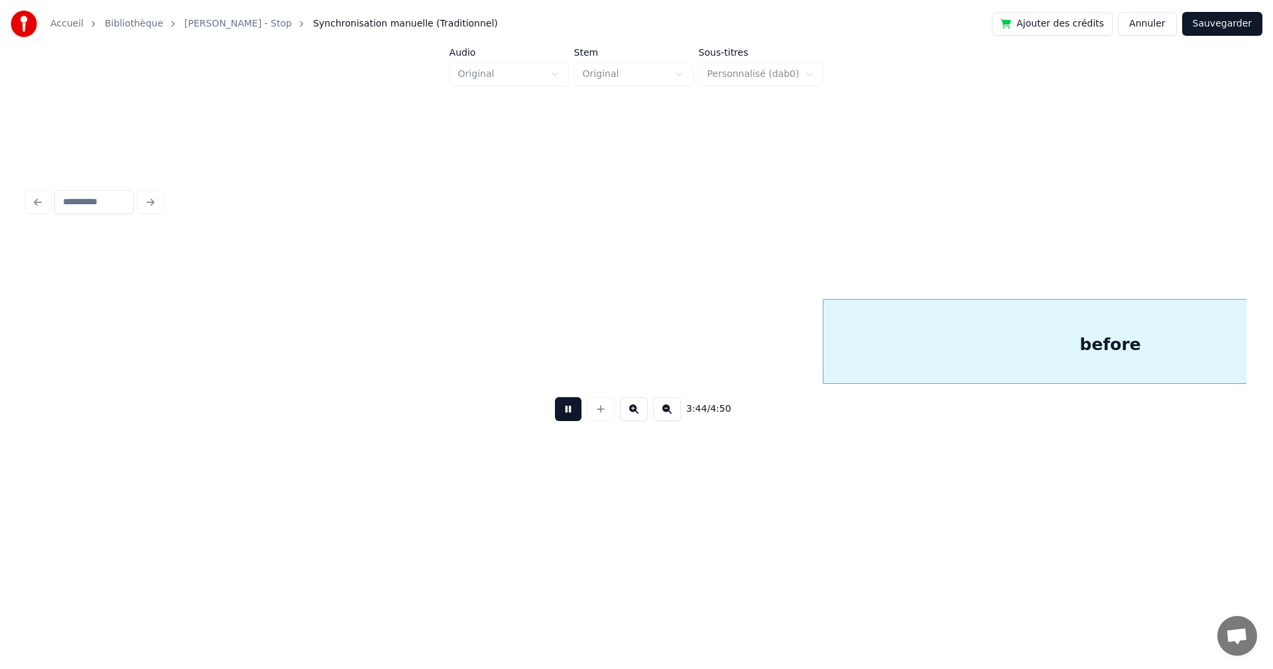
scroll to position [0, 74558]
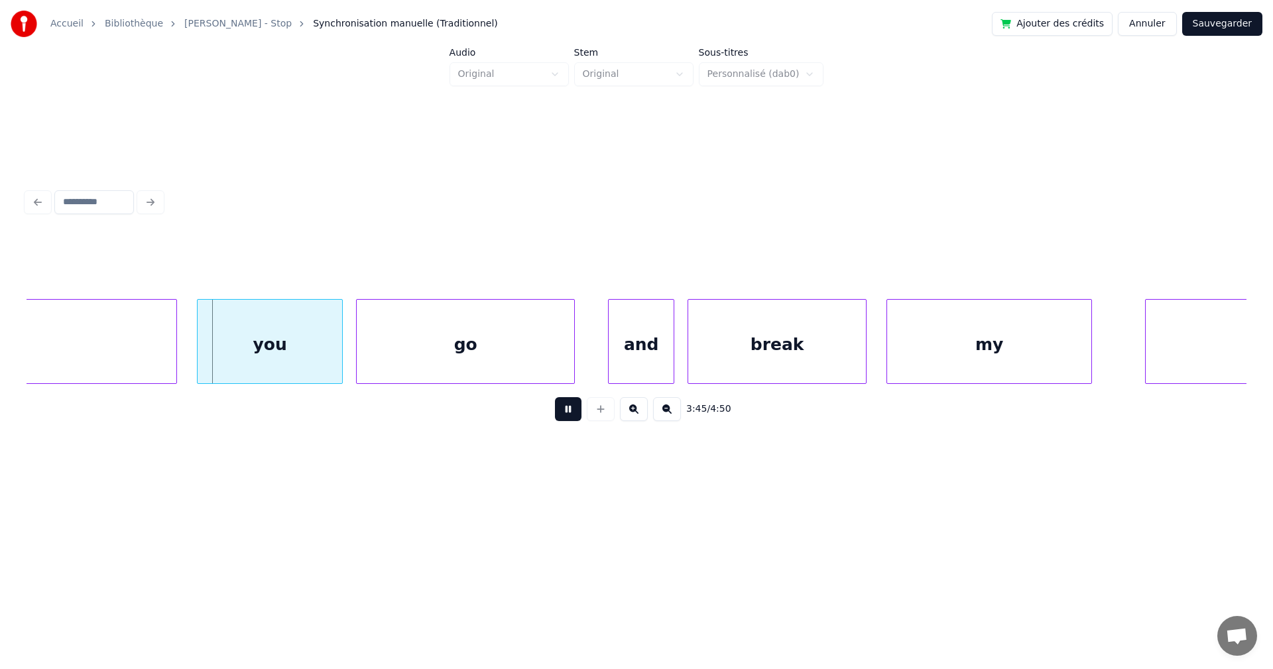
click at [564, 417] on button at bounding box center [568, 409] width 27 height 24
click at [233, 366] on div at bounding box center [234, 342] width 4 height 84
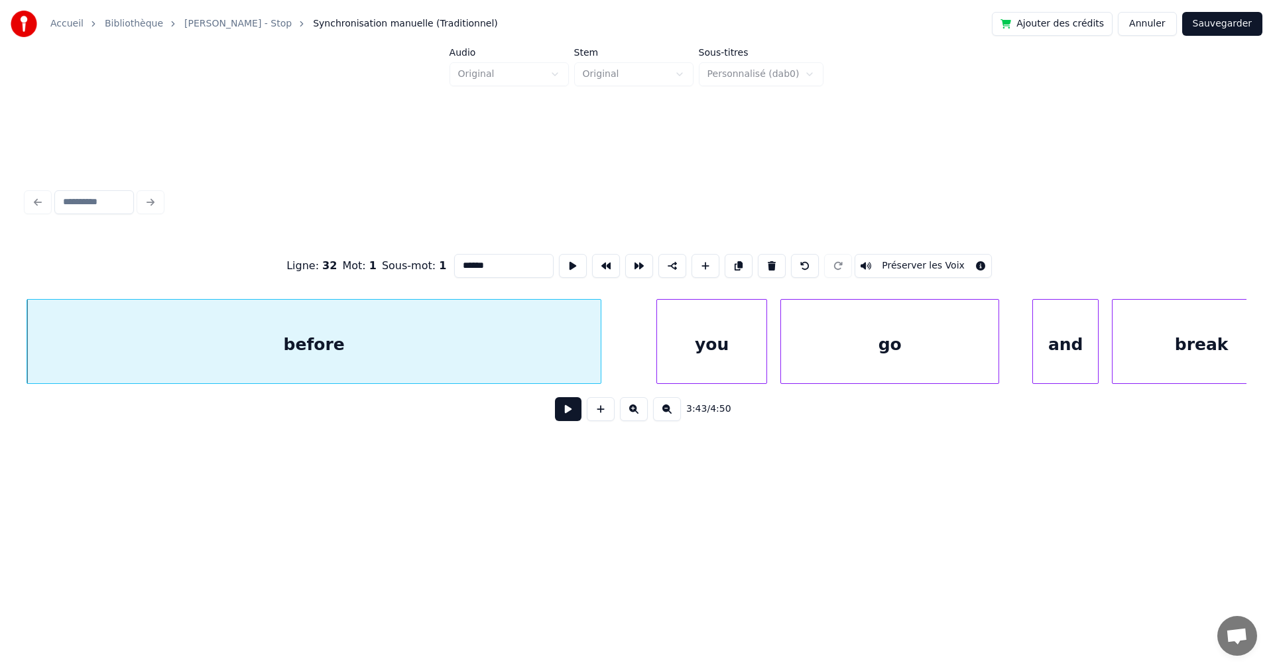
click at [561, 411] on button at bounding box center [568, 409] width 27 height 24
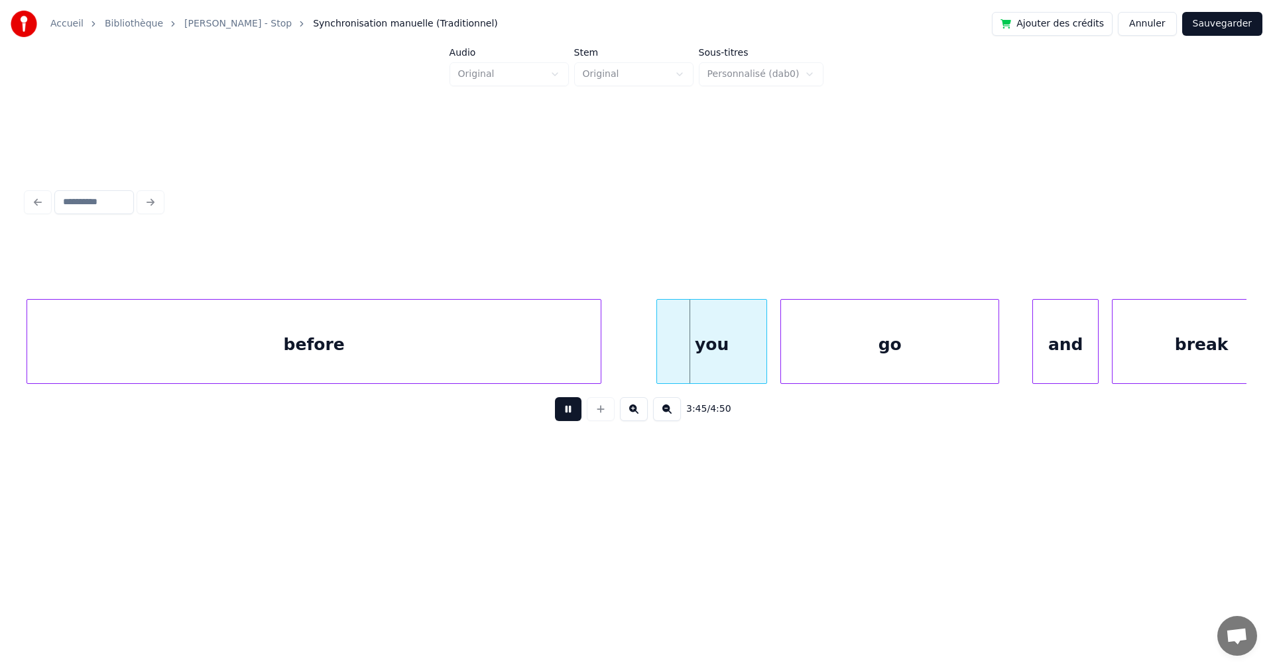
click at [561, 411] on button at bounding box center [568, 409] width 27 height 24
click at [579, 363] on div at bounding box center [579, 342] width 4 height 84
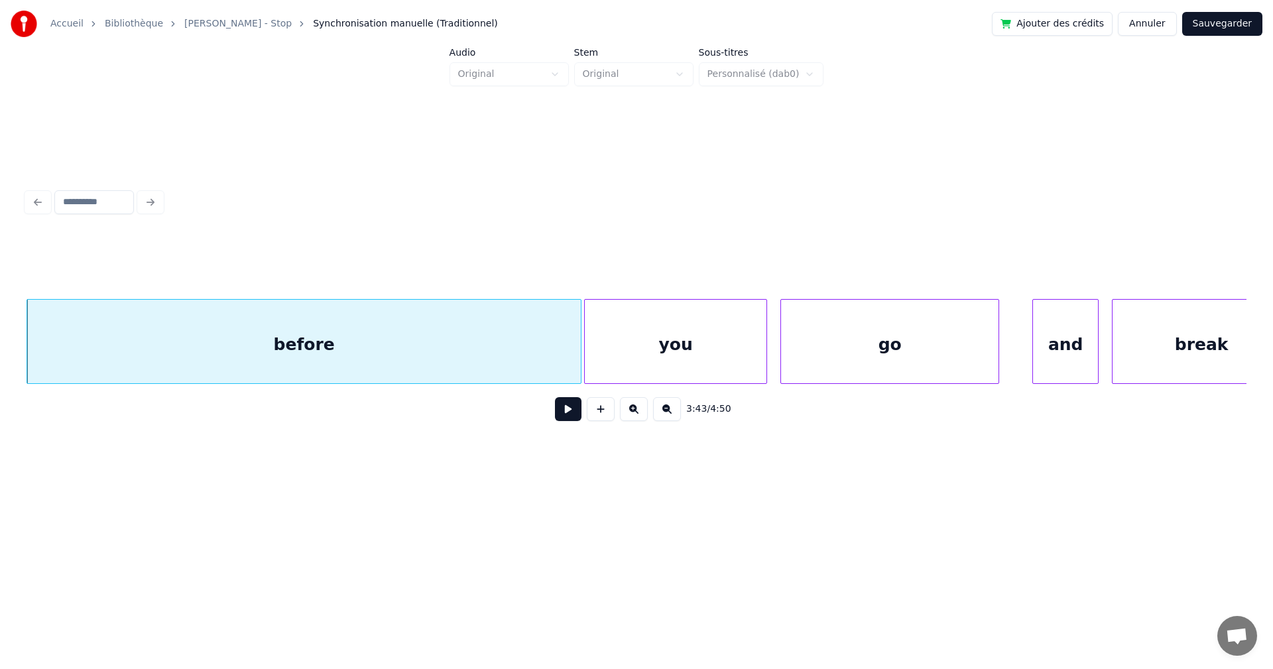
click at [586, 369] on div at bounding box center [587, 342] width 4 height 84
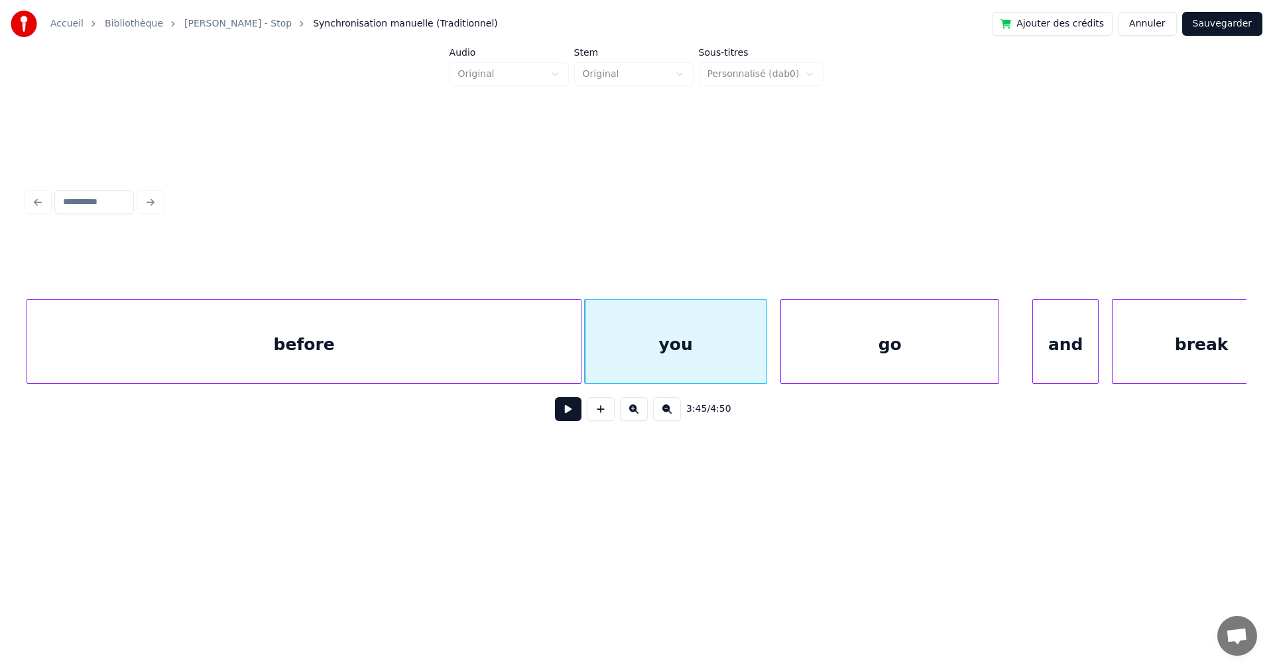
click at [566, 367] on div "before" at bounding box center [304, 345] width 554 height 90
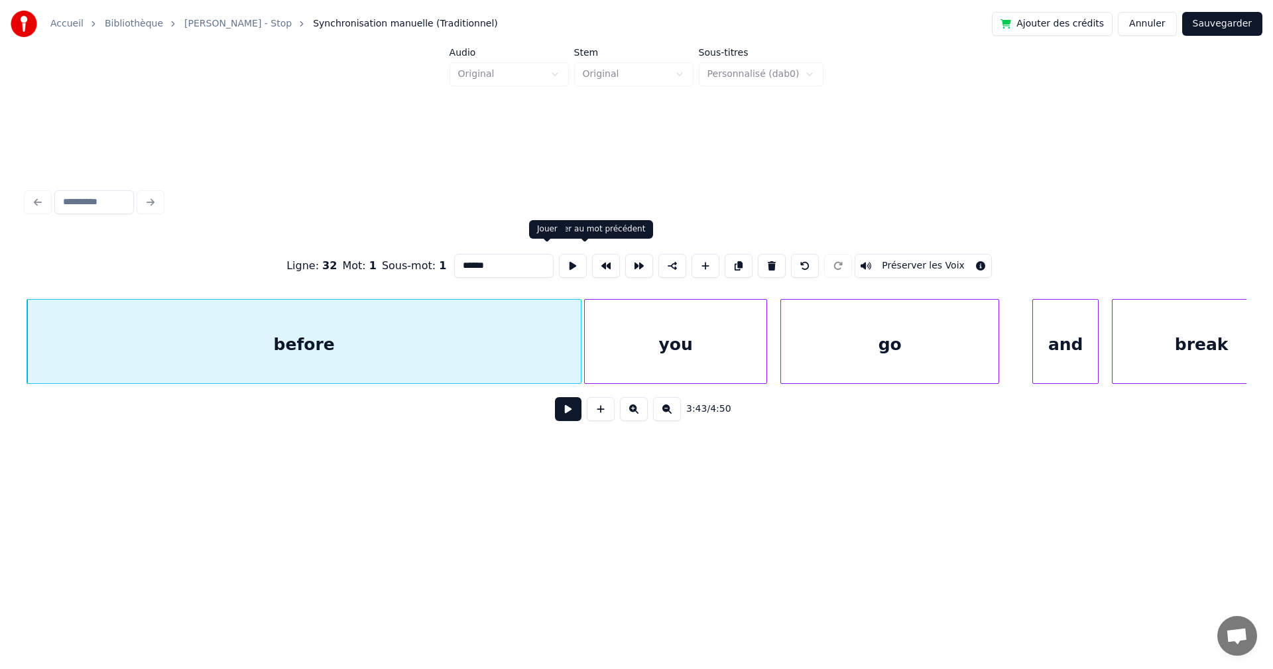
click at [559, 257] on button at bounding box center [573, 266] width 28 height 24
click at [611, 350] on div "you" at bounding box center [676, 345] width 182 height 90
type input "***"
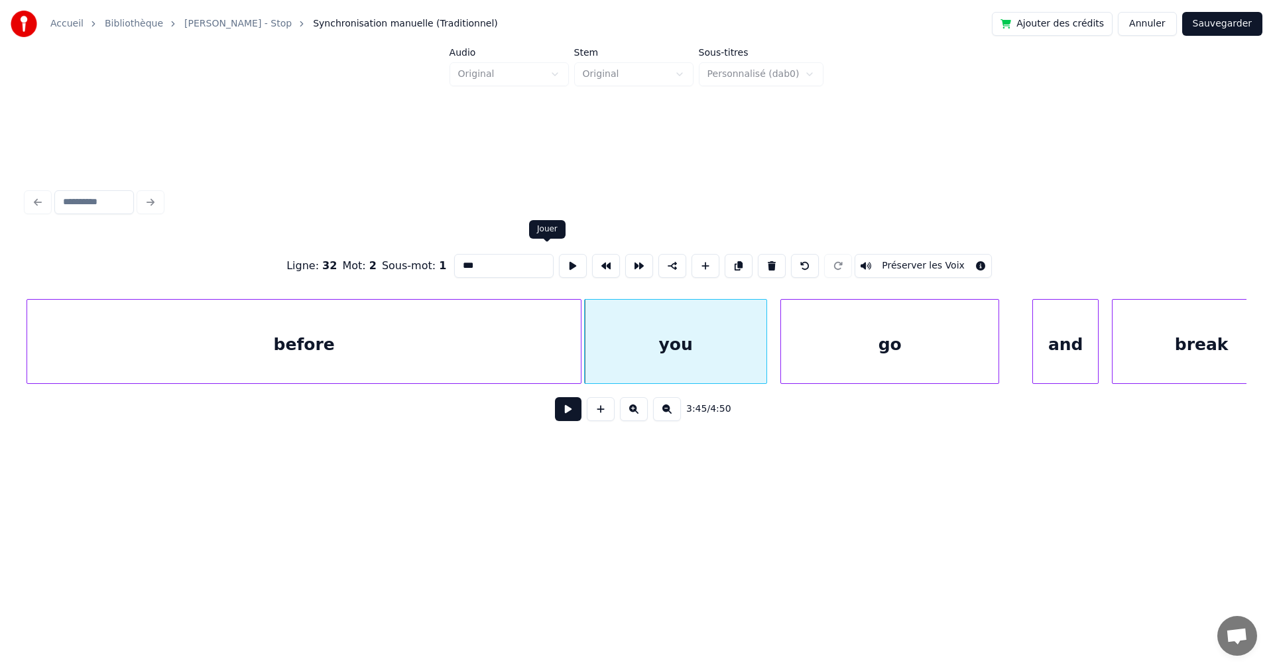
click at [559, 263] on button at bounding box center [573, 266] width 28 height 24
click at [564, 419] on button at bounding box center [568, 409] width 27 height 24
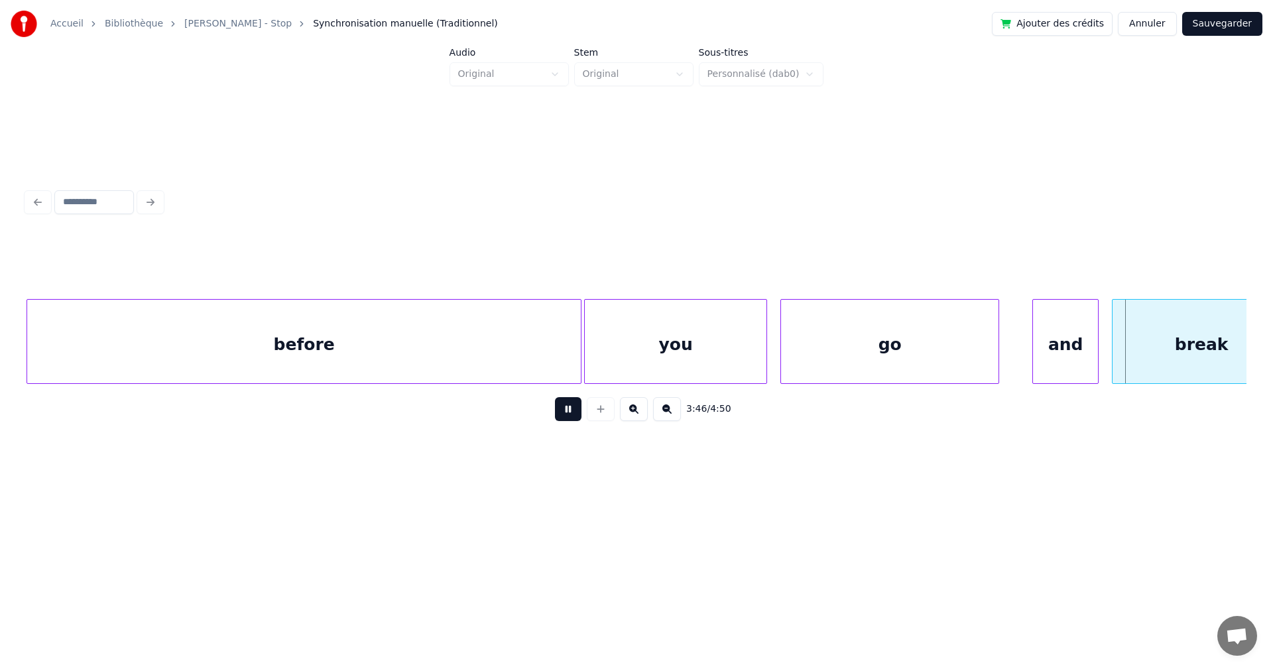
click at [564, 419] on button at bounding box center [568, 409] width 27 height 24
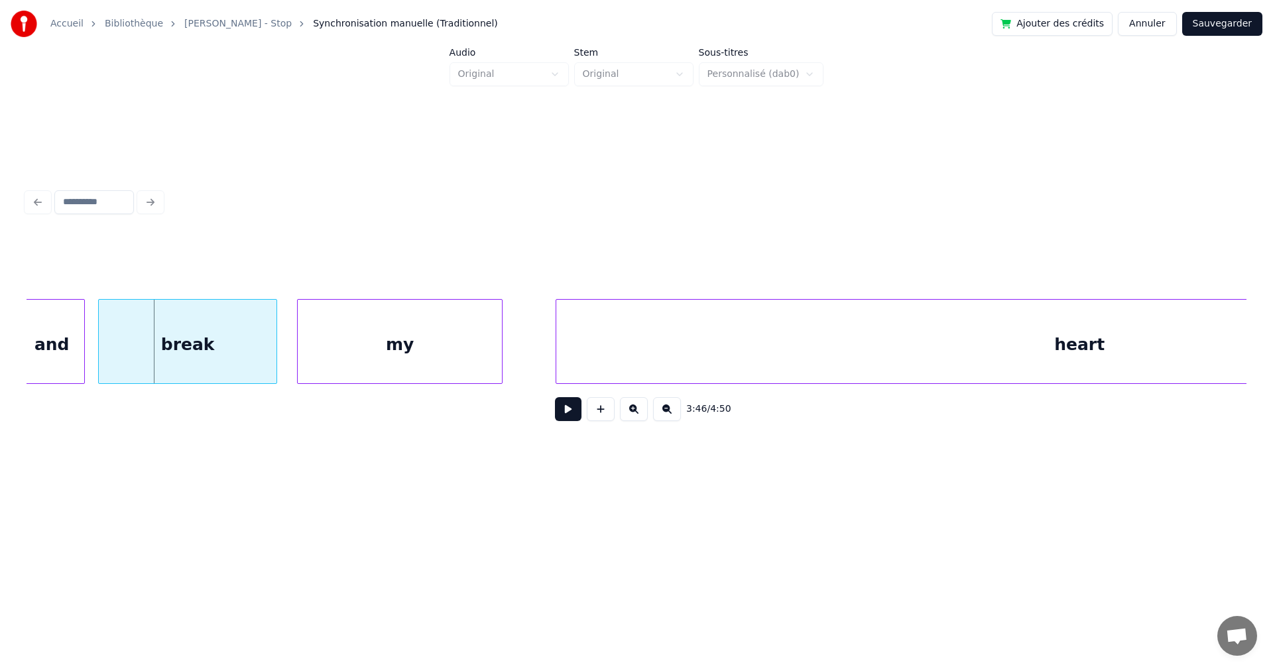
scroll to position [0, 75255]
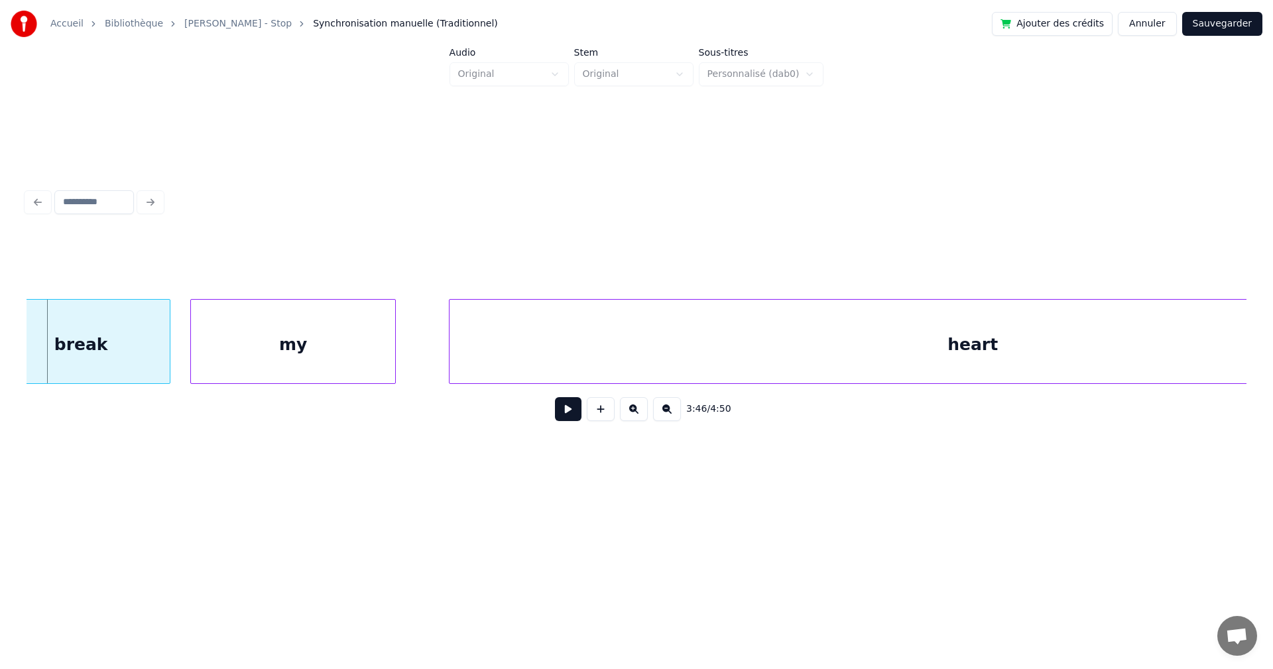
click at [826, 368] on div "heart" at bounding box center [973, 345] width 1047 height 90
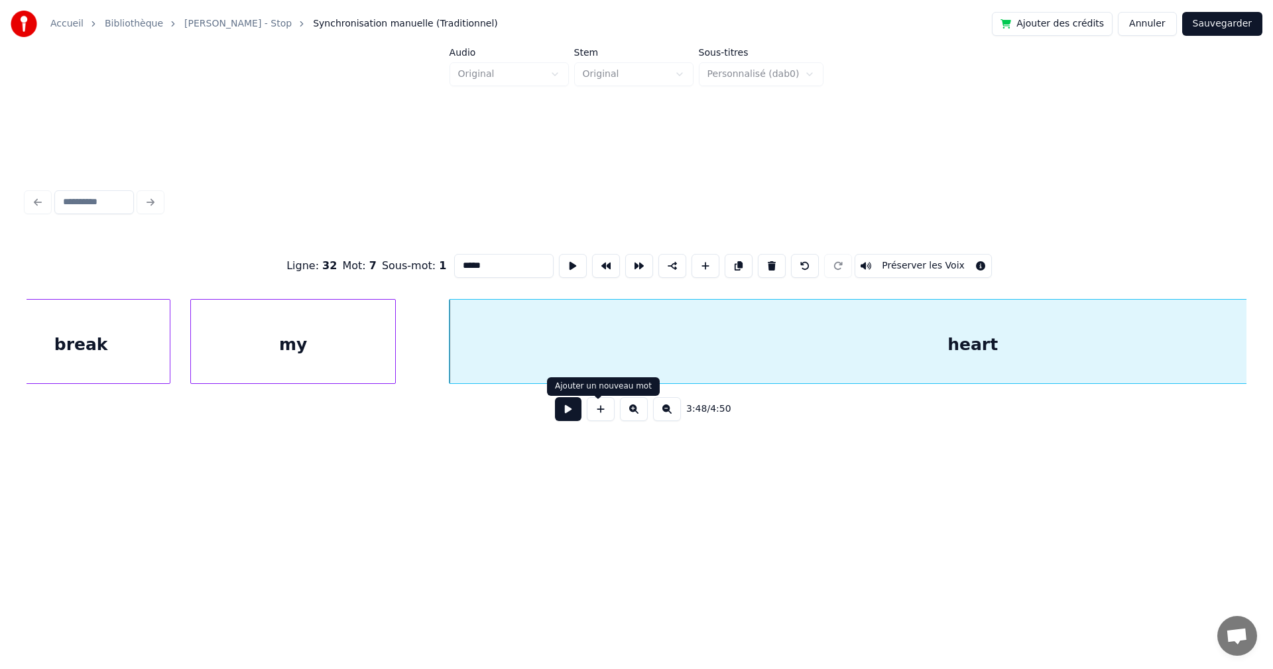
click at [559, 416] on button at bounding box center [568, 409] width 27 height 24
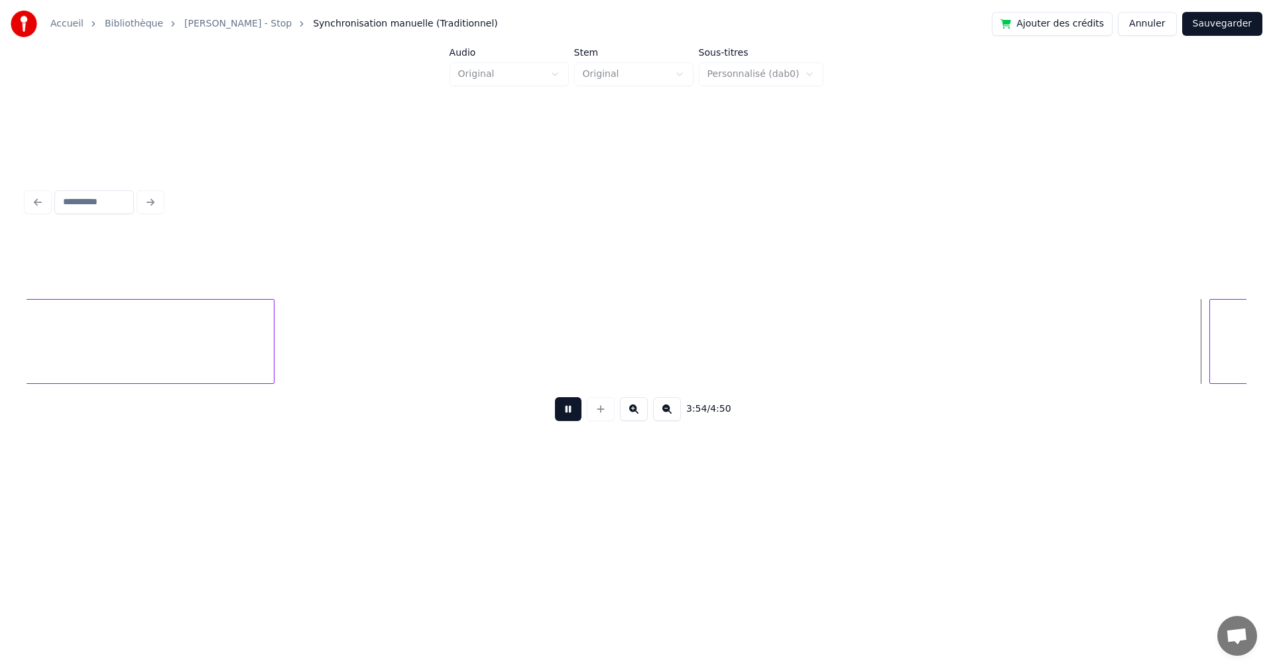
scroll to position [0, 77697]
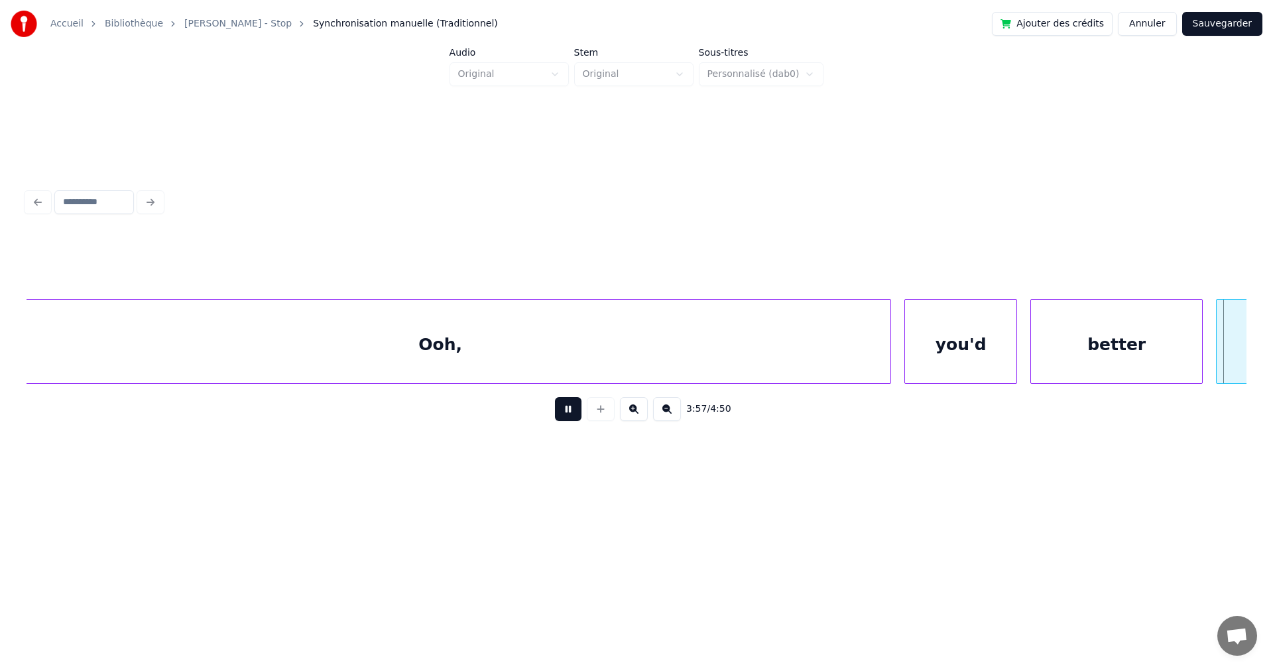
click at [561, 416] on button at bounding box center [568, 409] width 27 height 24
click at [563, 415] on button at bounding box center [568, 409] width 27 height 24
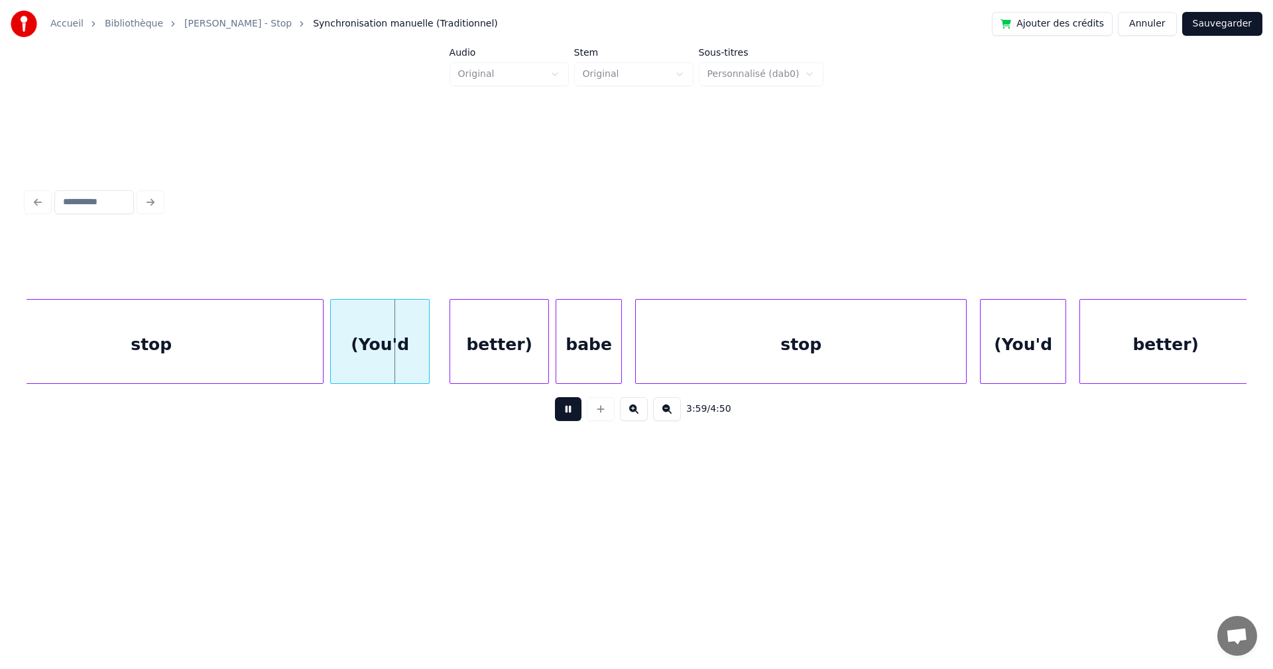
click at [563, 415] on button at bounding box center [568, 409] width 27 height 24
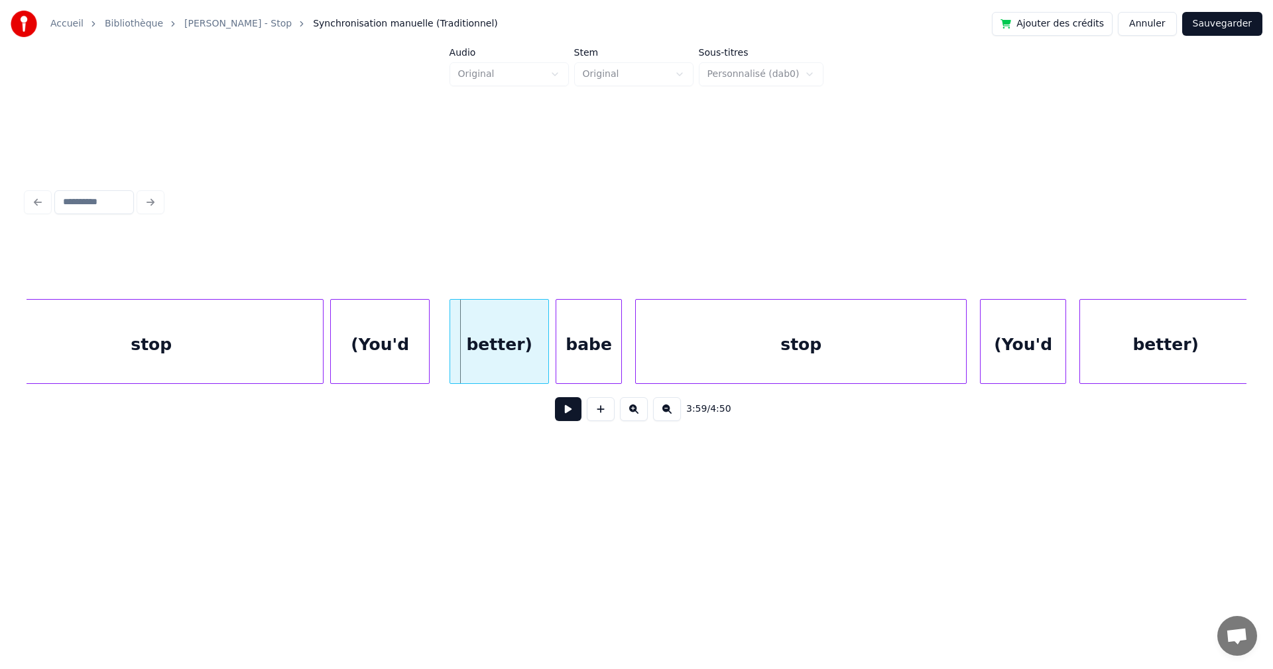
click at [563, 415] on button at bounding box center [568, 409] width 27 height 24
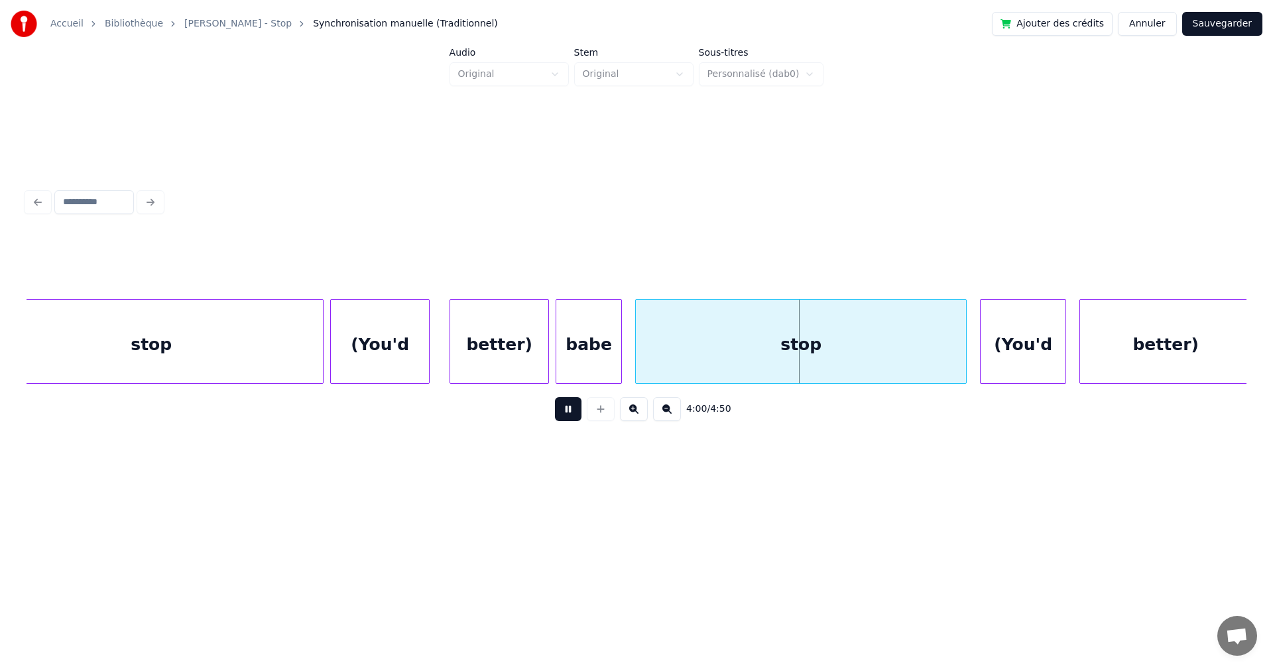
click at [563, 415] on button at bounding box center [568, 409] width 27 height 24
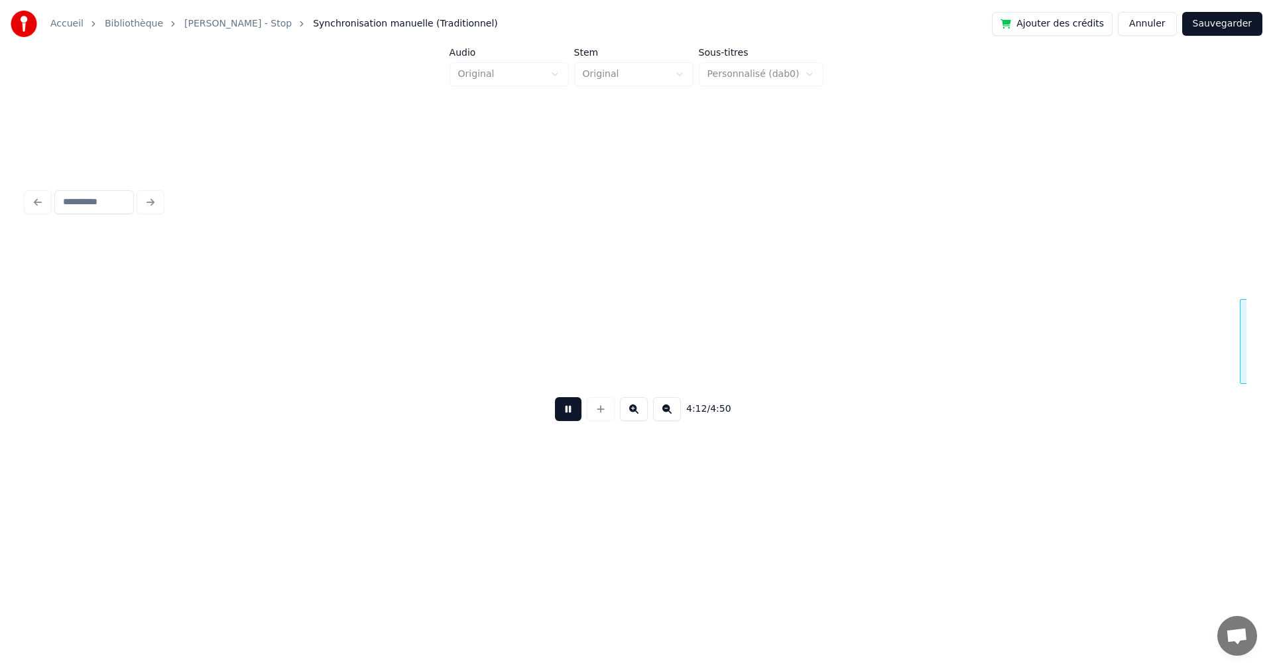
scroll to position [0, 83820]
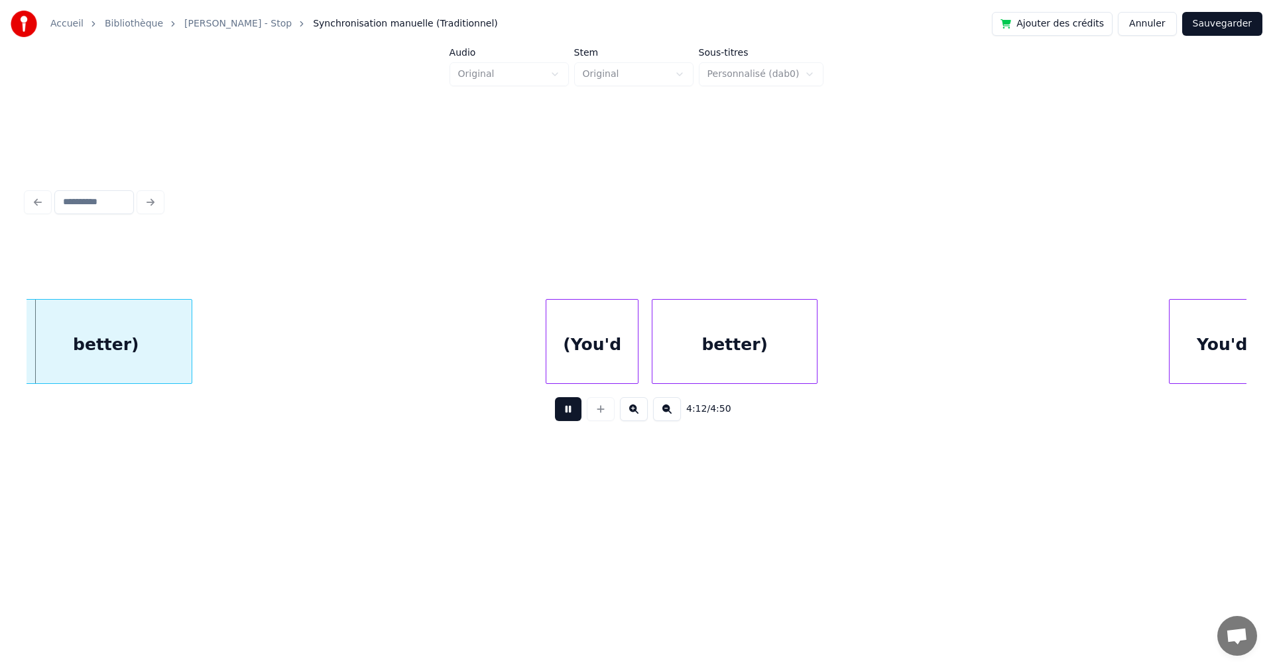
click at [563, 415] on button at bounding box center [568, 409] width 27 height 24
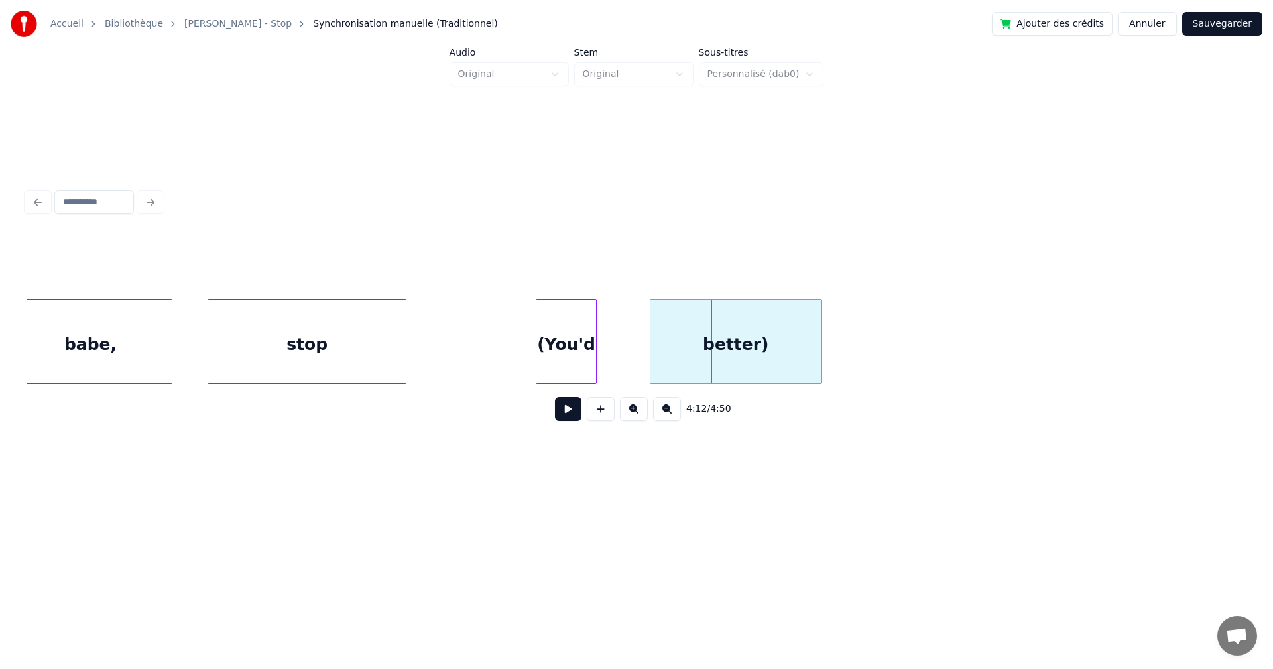
scroll to position [0, 82871]
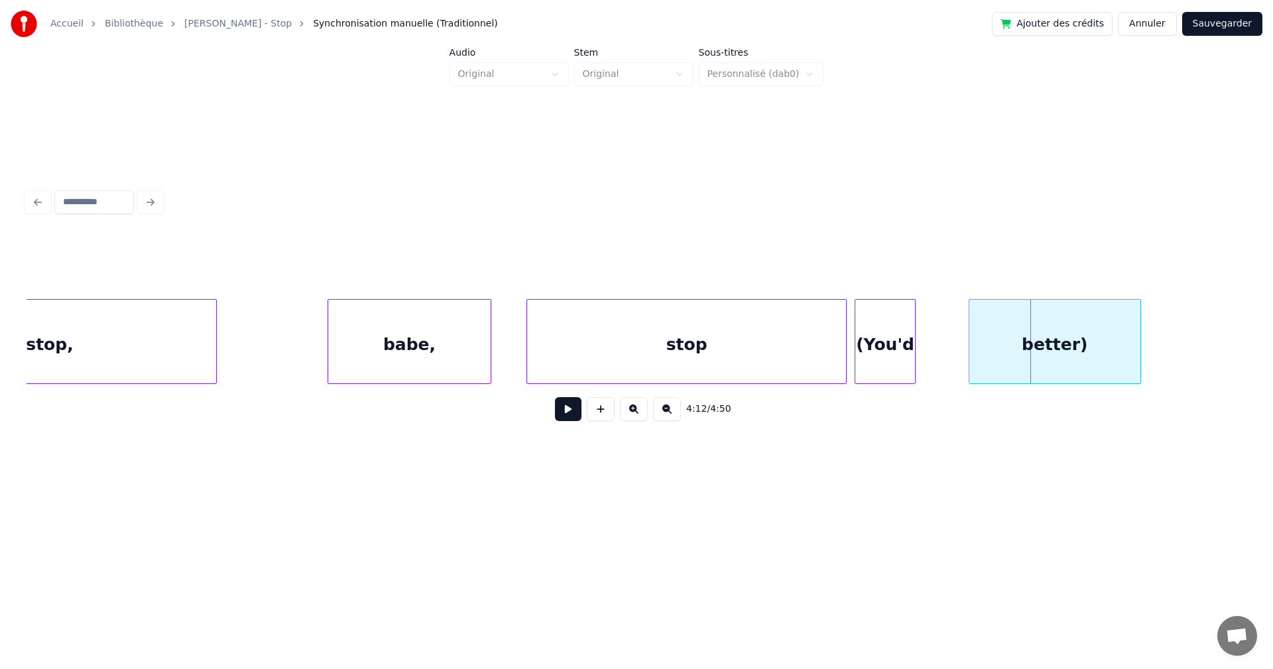
click at [845, 354] on div at bounding box center [844, 342] width 4 height 84
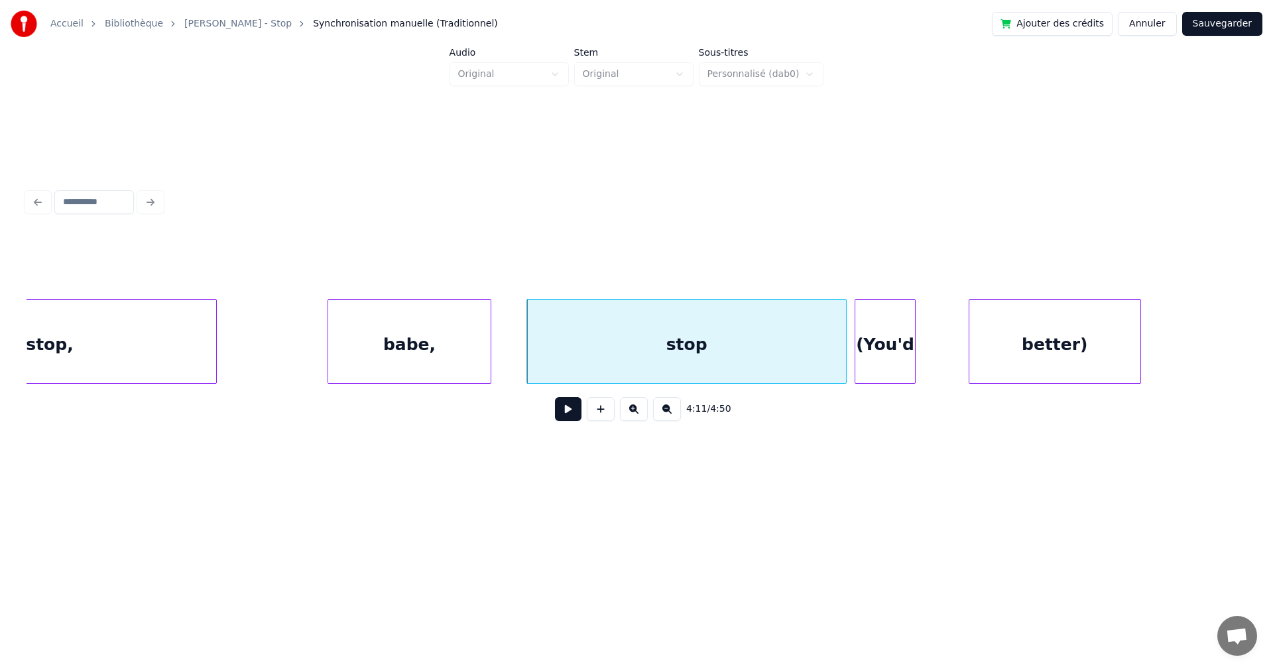
click at [555, 421] on button at bounding box center [568, 409] width 27 height 24
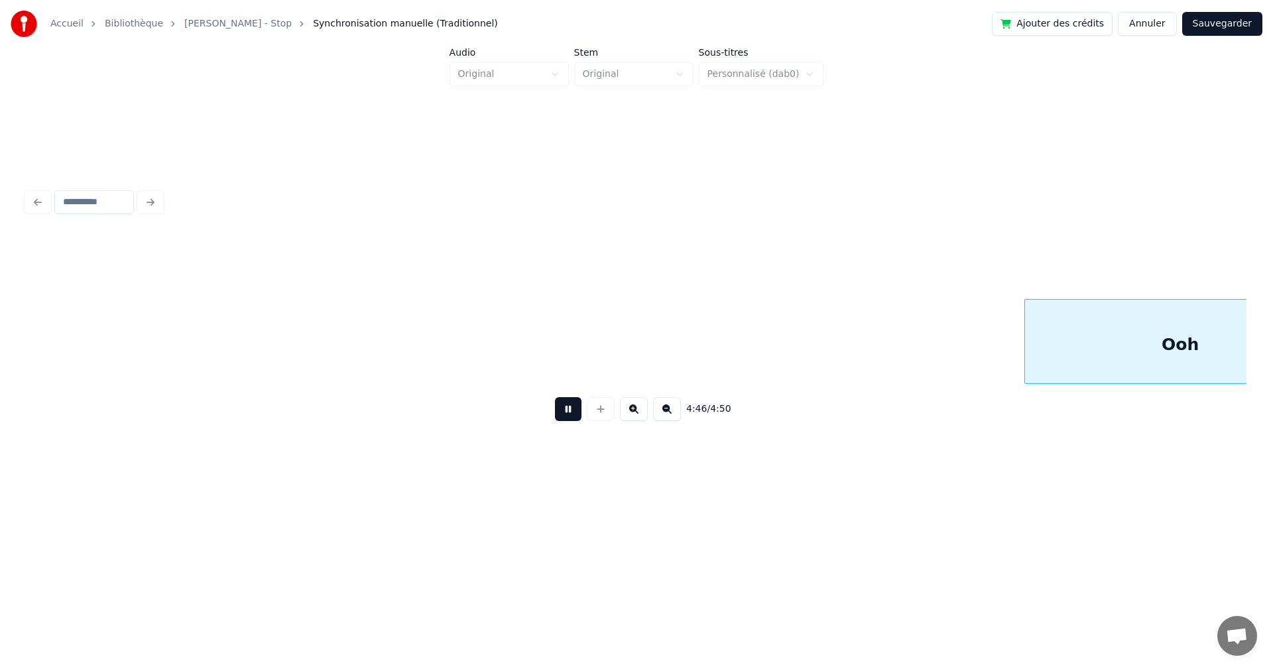
scroll to position [0, 94960]
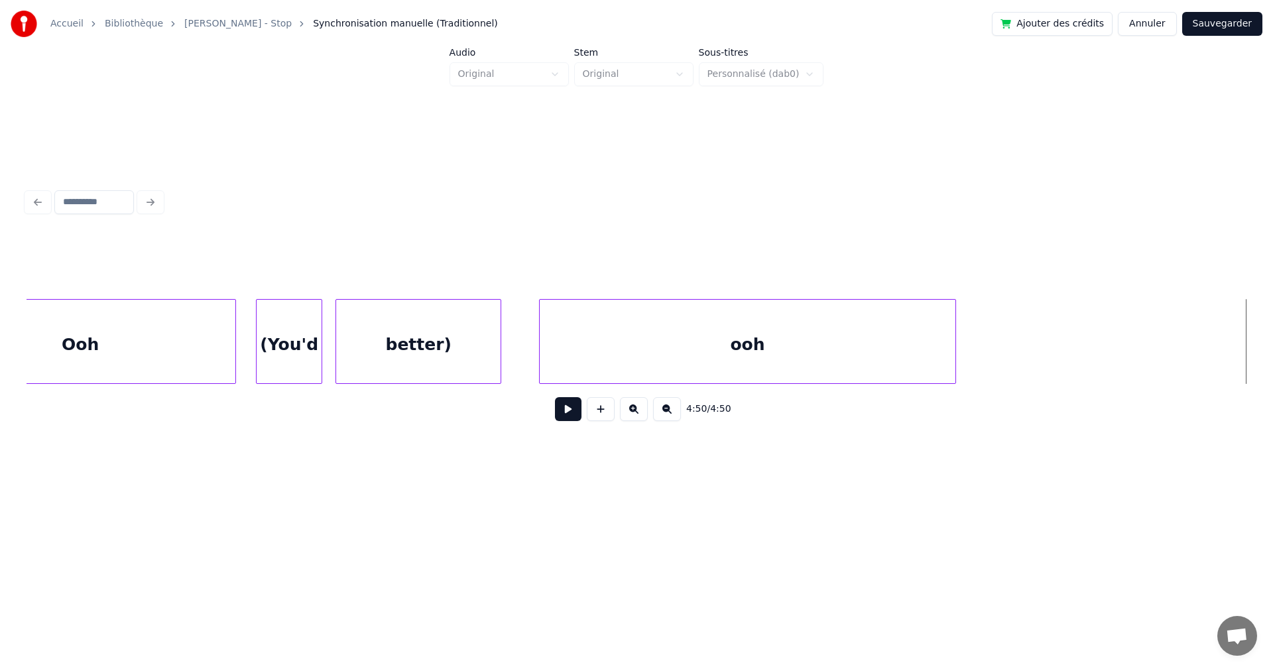
click at [1204, 25] on button "Sauvegarder" at bounding box center [1223, 24] width 80 height 24
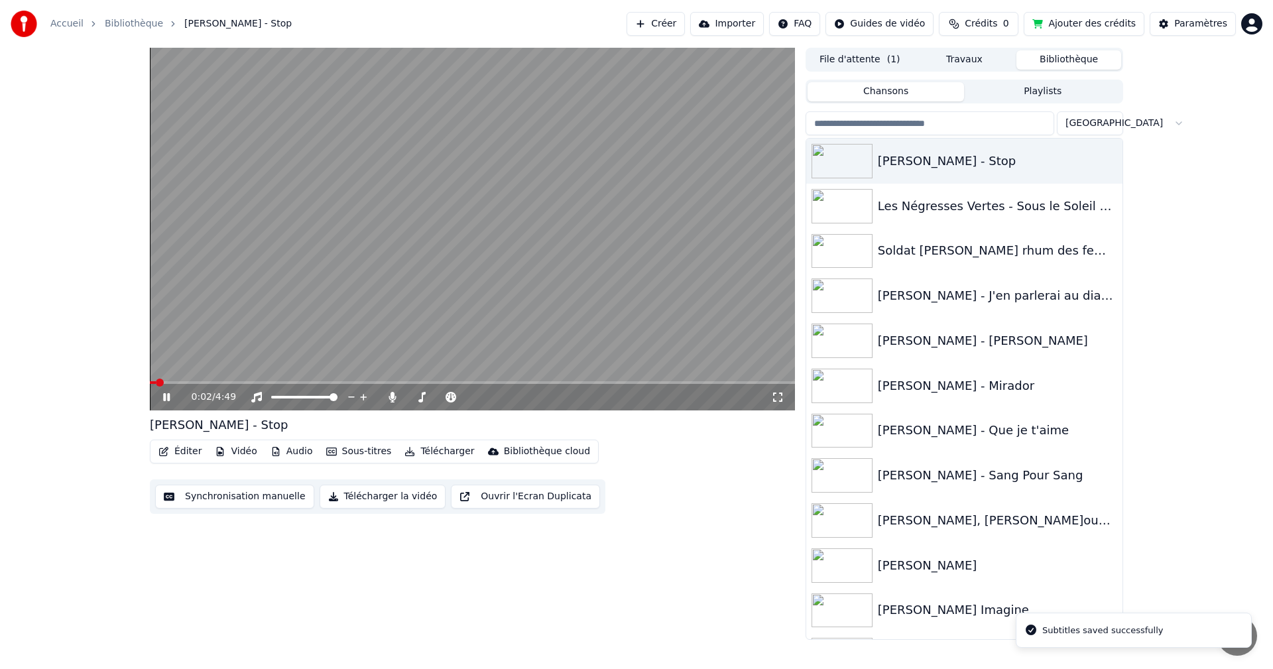
click at [166, 395] on icon at bounding box center [176, 397] width 31 height 11
click at [163, 397] on icon at bounding box center [166, 397] width 8 height 9
